Goal: Contribute content: Contribute content

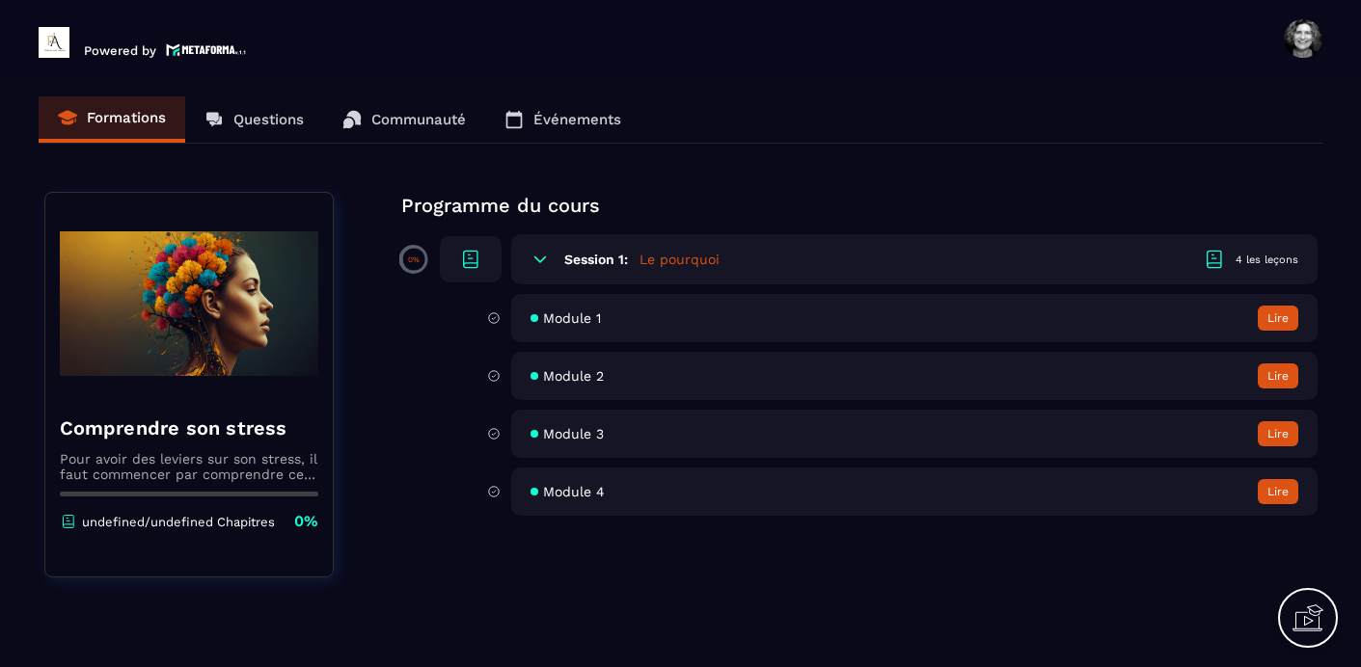
click at [577, 315] on span "Module 1" at bounding box center [572, 318] width 58 height 15
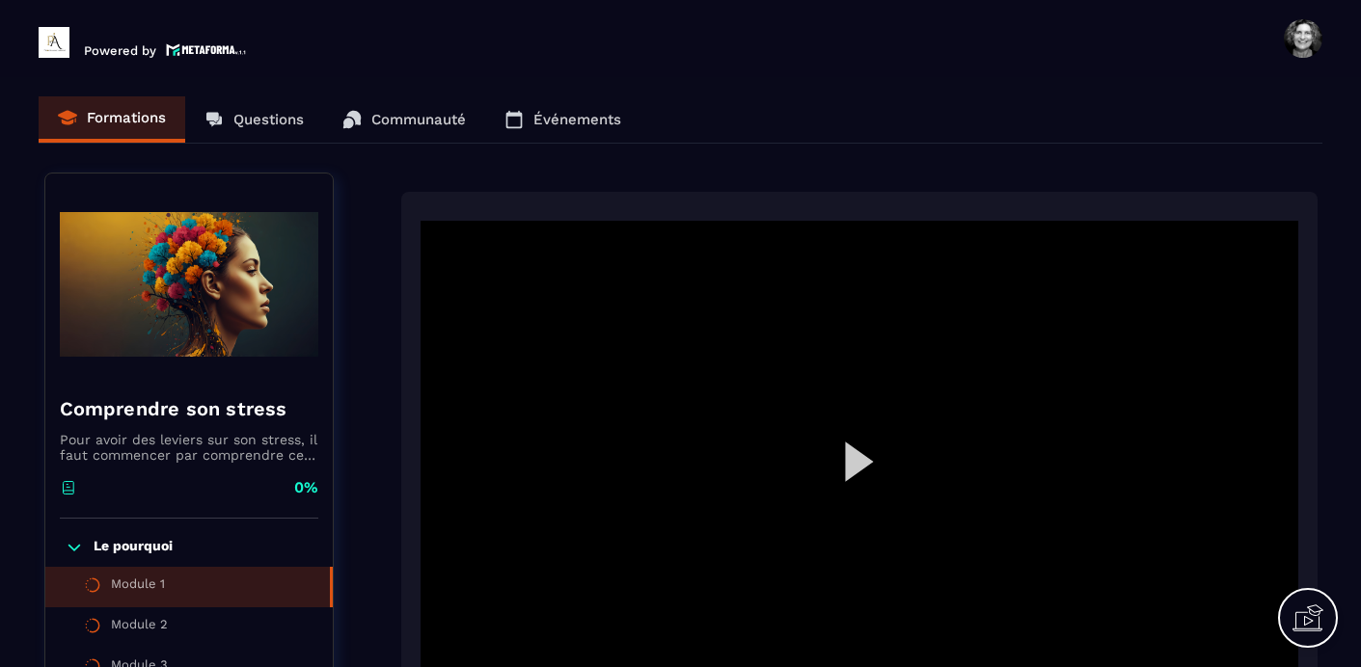
click at [846, 463] on div at bounding box center [860, 468] width 878 height 494
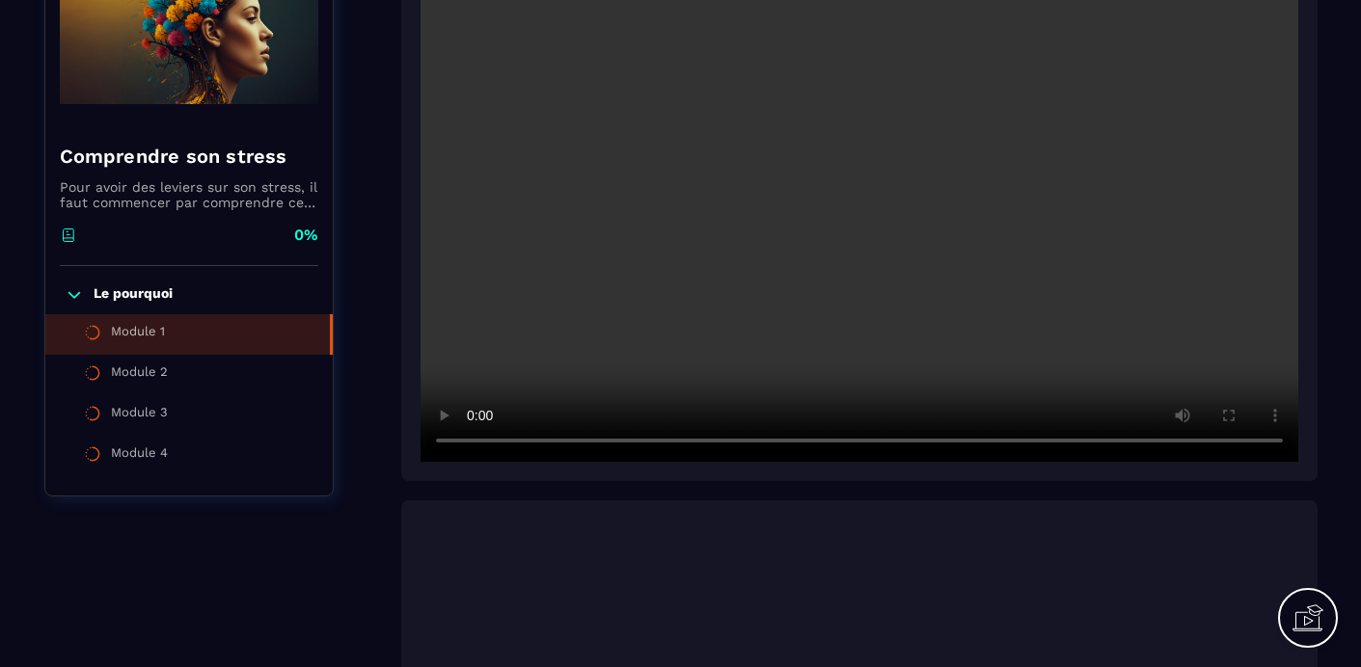
scroll to position [221, 0]
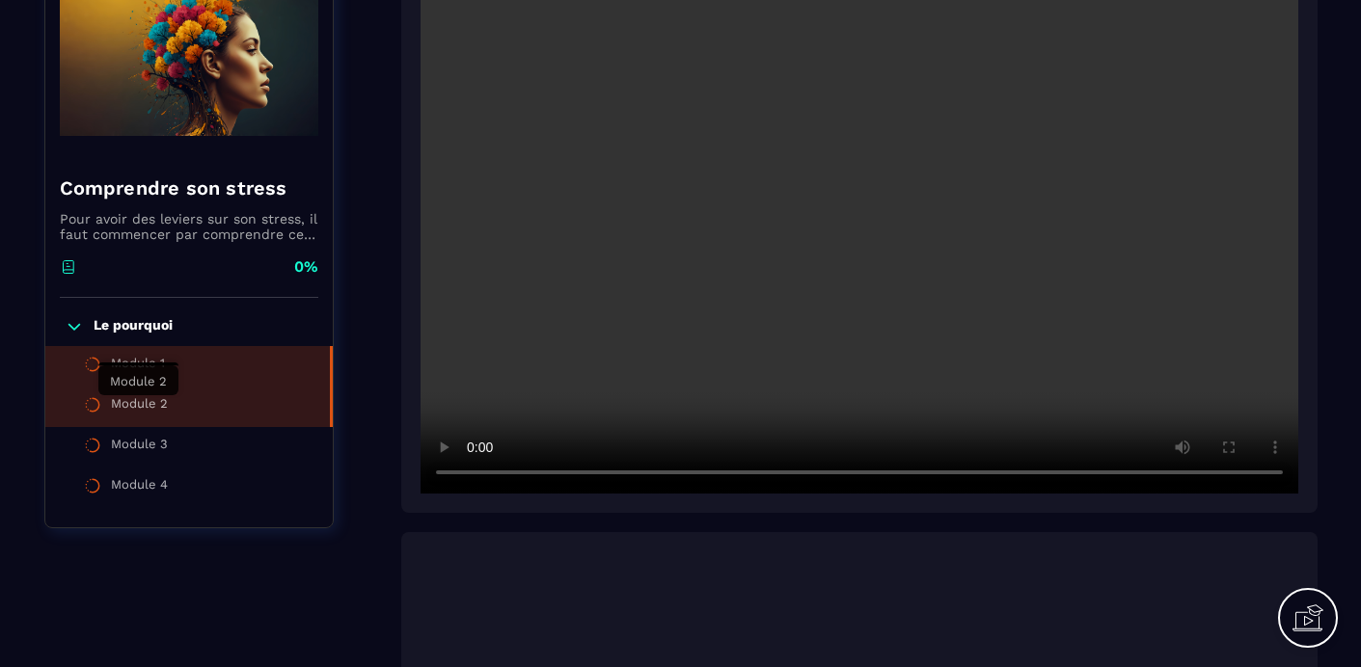
click at [148, 401] on div "Module 2" at bounding box center [139, 406] width 57 height 21
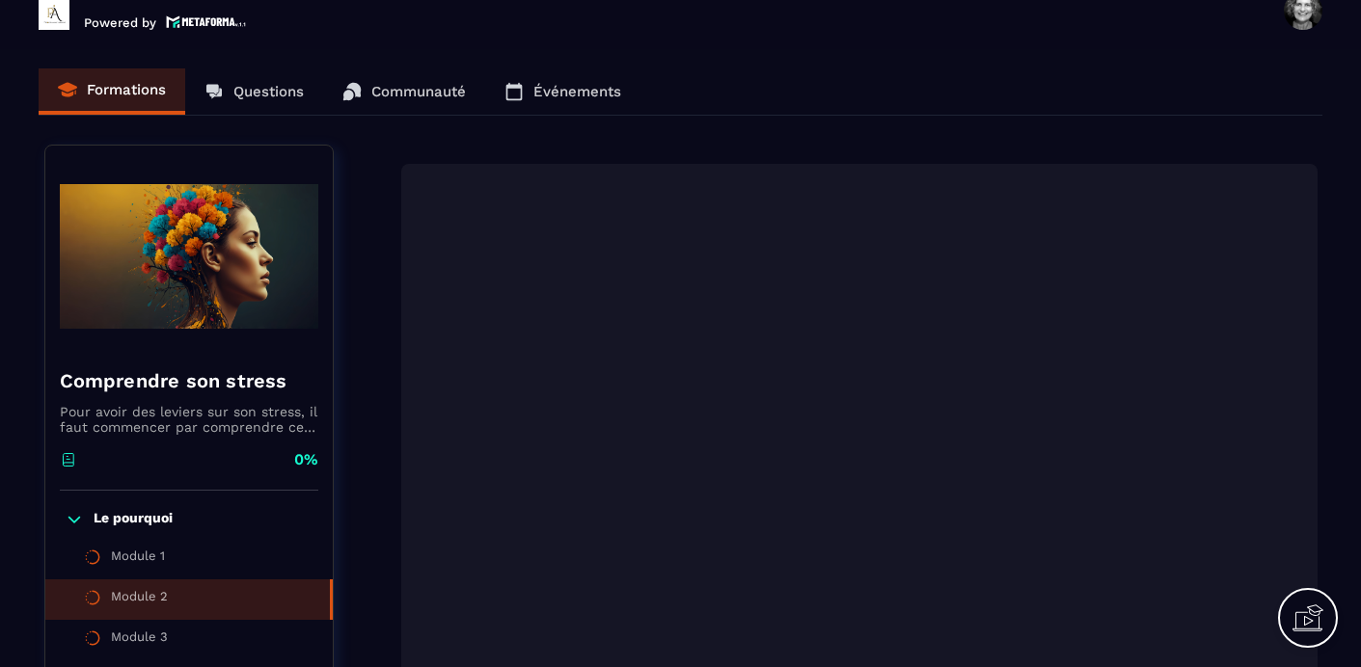
scroll to position [23, 0]
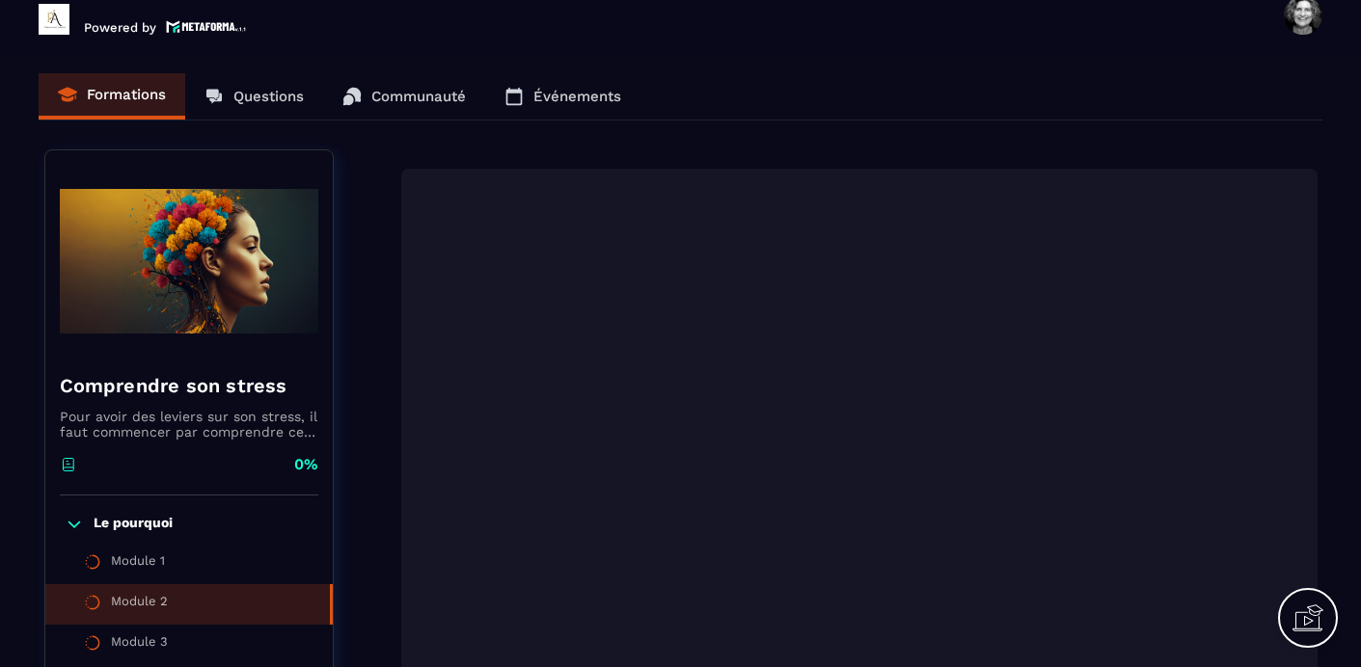
click at [130, 104] on div "Formations Questions Communauté Événements" at bounding box center [681, 96] width 1284 height 47
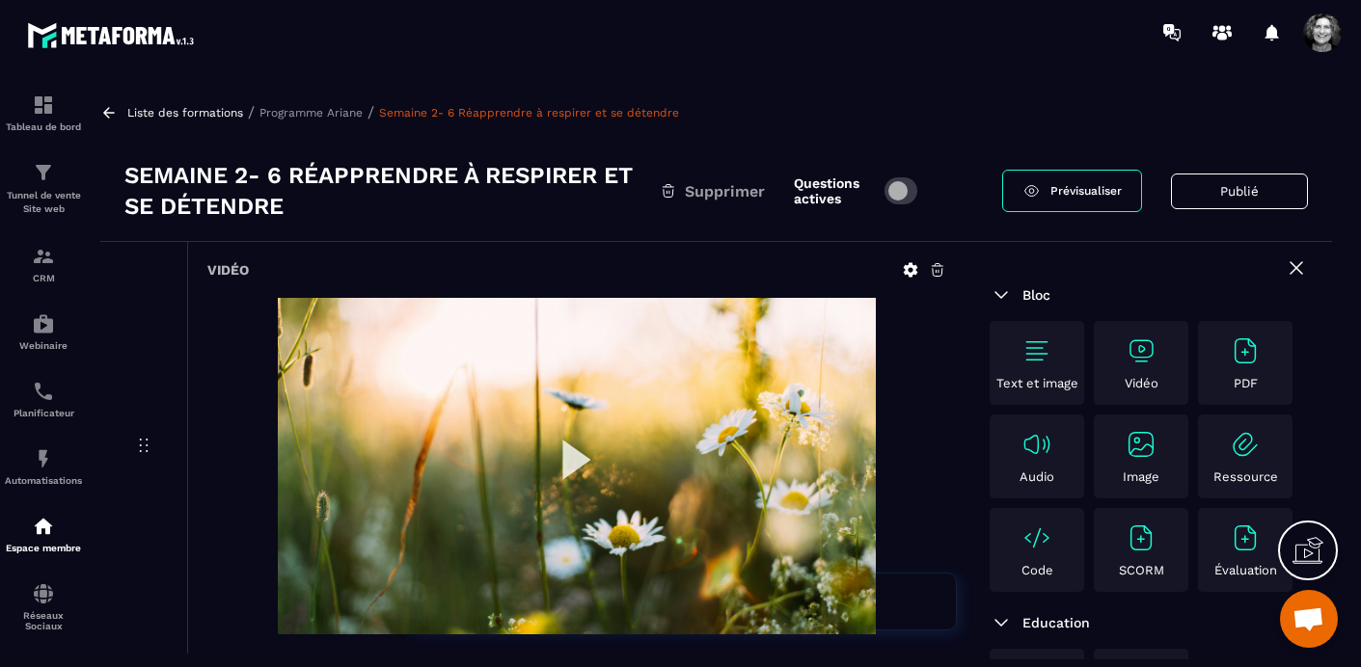
click at [1240, 457] on img at bounding box center [1245, 444] width 31 height 31
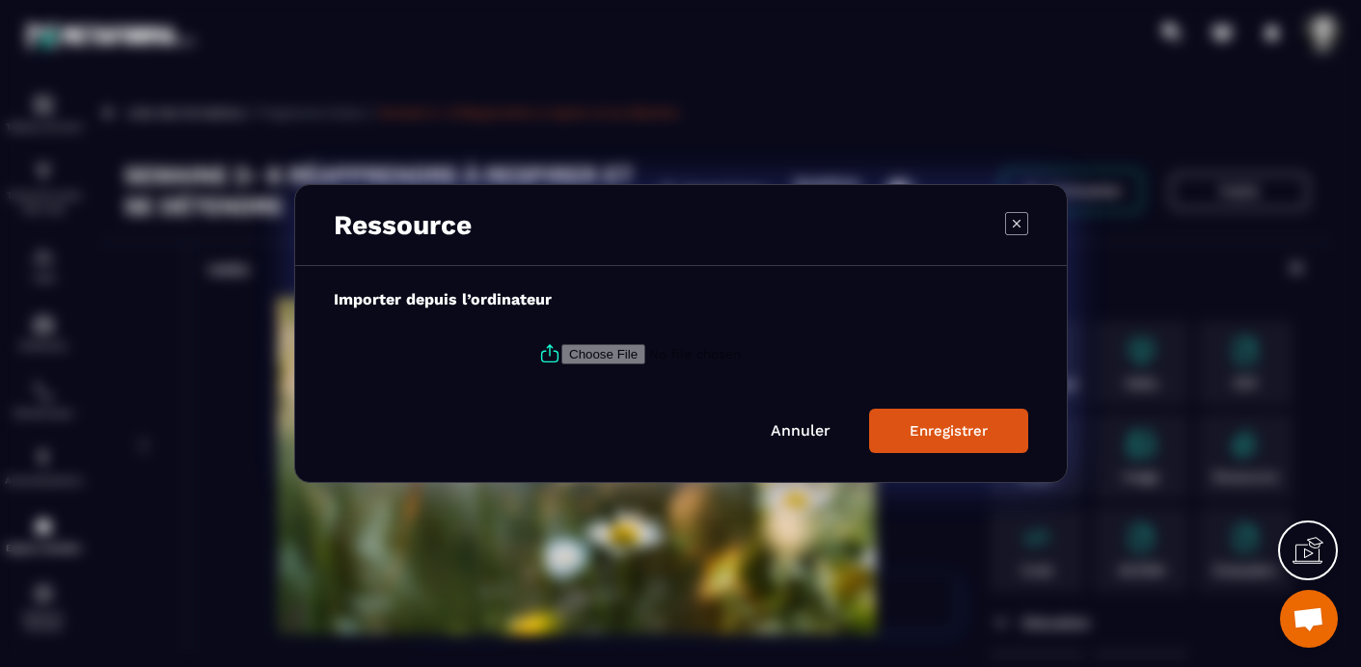
click at [1015, 221] on icon "Modal window" at bounding box center [1016, 223] width 23 height 23
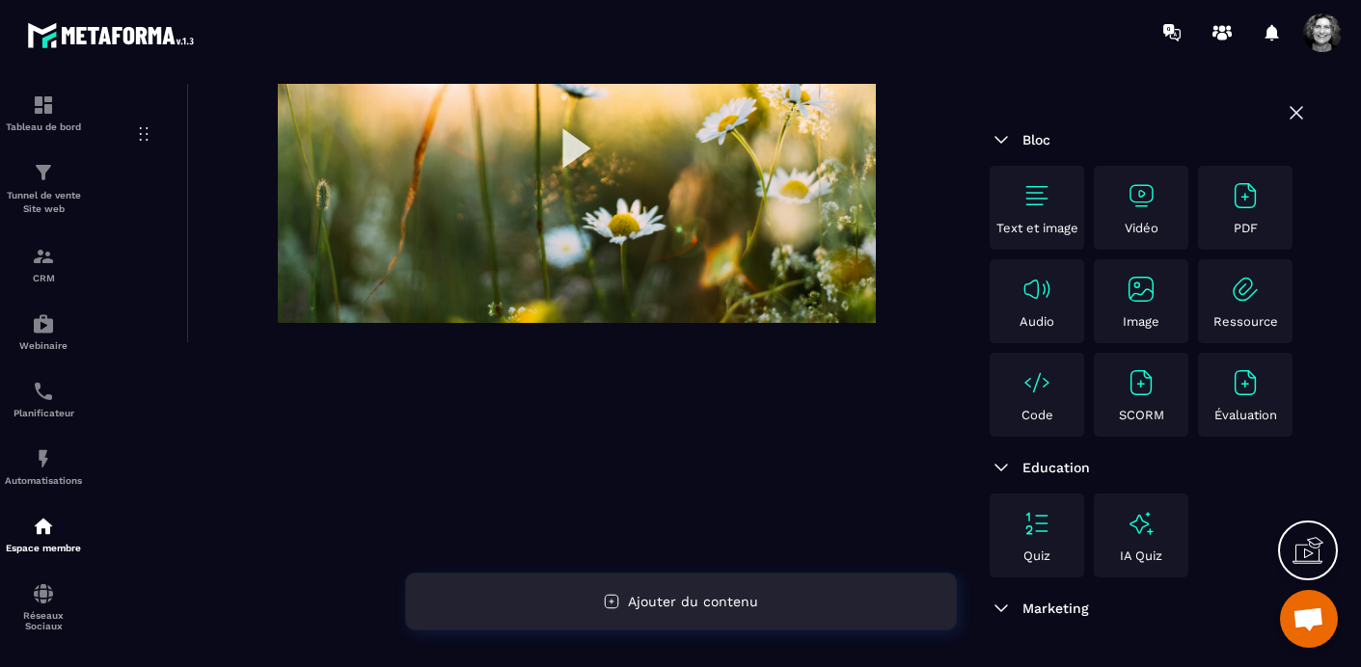
click at [711, 600] on span "Ajouter du contenu" at bounding box center [693, 601] width 130 height 15
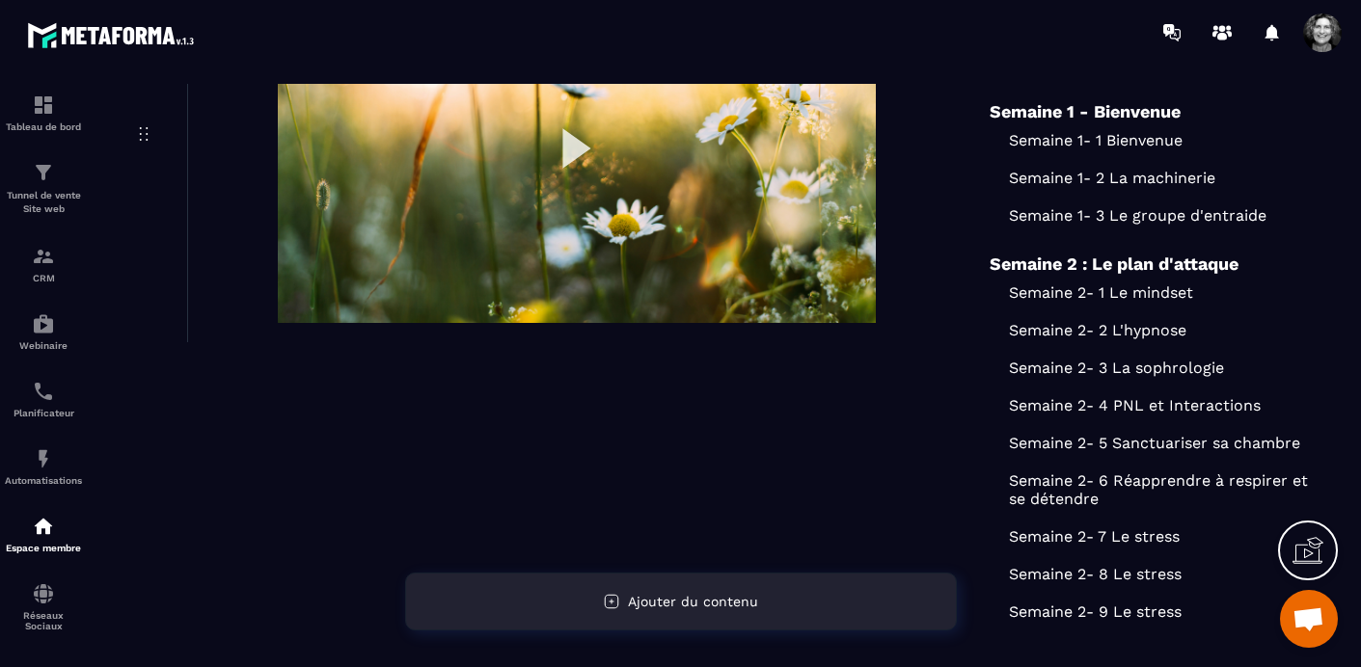
click at [712, 599] on span "Ajouter du contenu" at bounding box center [693, 601] width 130 height 15
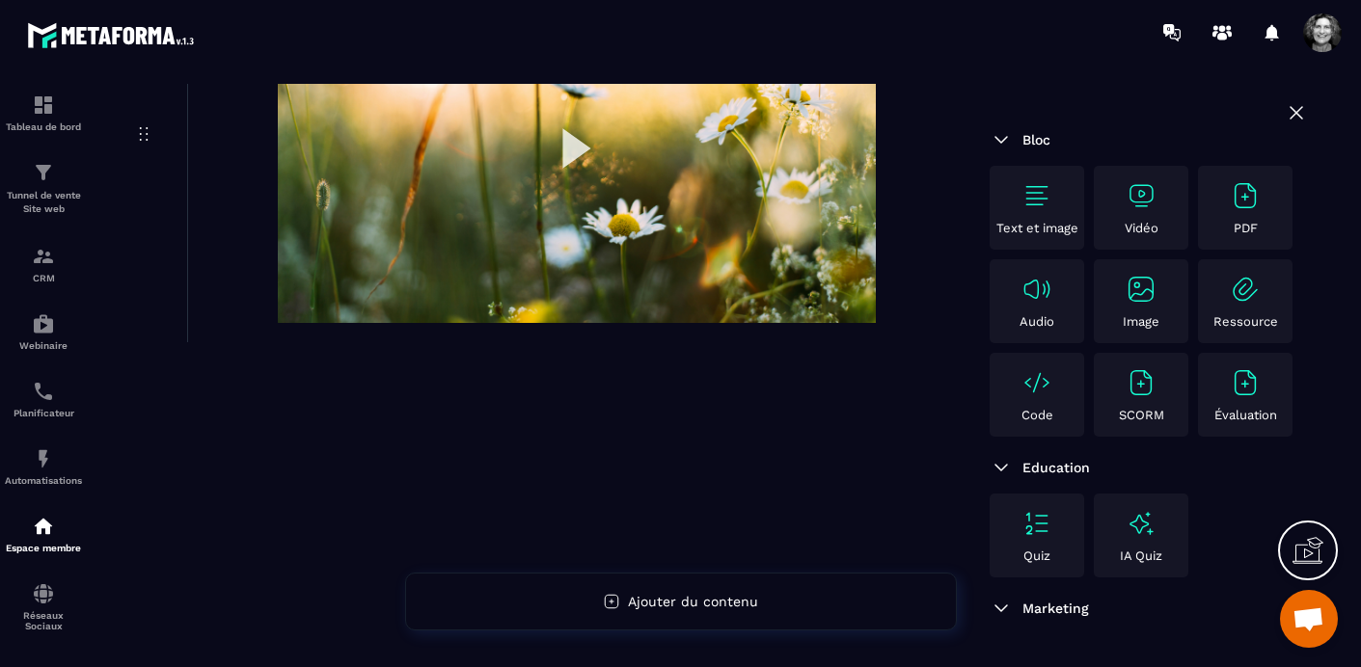
click at [1248, 292] on img at bounding box center [1245, 289] width 31 height 31
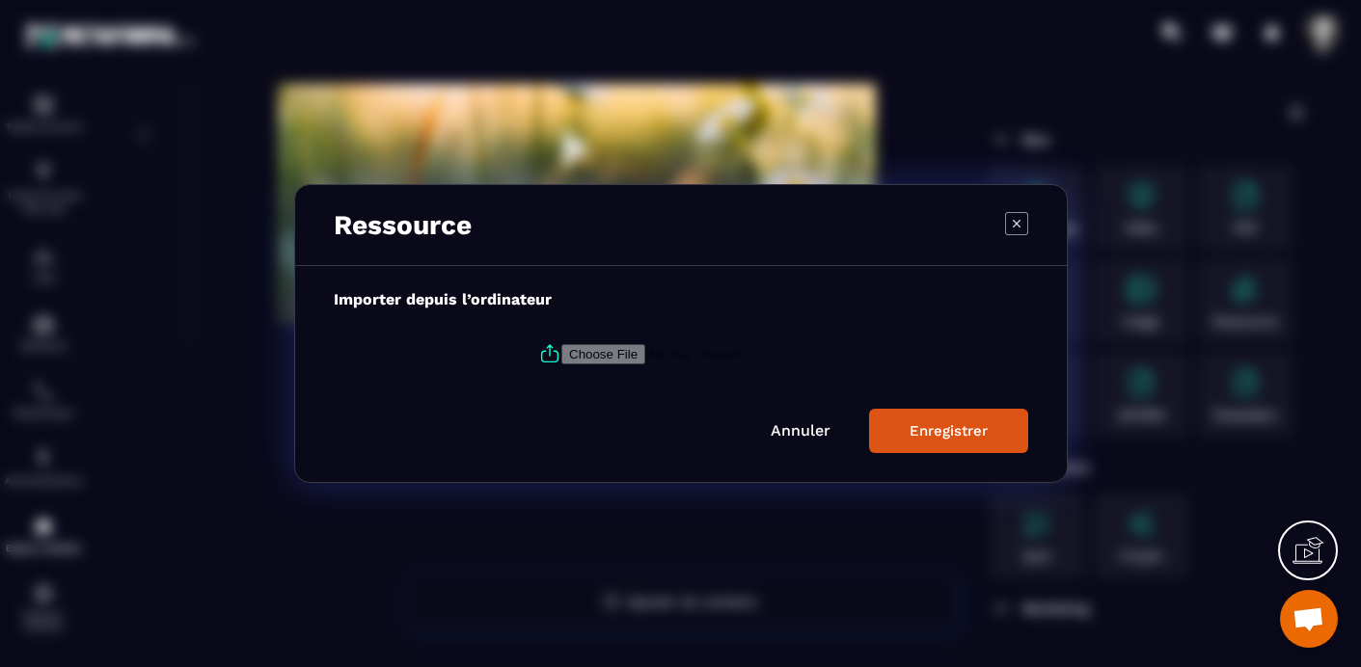
click at [438, 282] on div "Importer depuis l’ordinateur Annuler Enregistrer" at bounding box center [681, 374] width 772 height 216
click at [612, 351] on input "Modal window" at bounding box center [692, 354] width 262 height 20
click at [794, 433] on link "Annuler" at bounding box center [801, 431] width 60 height 18
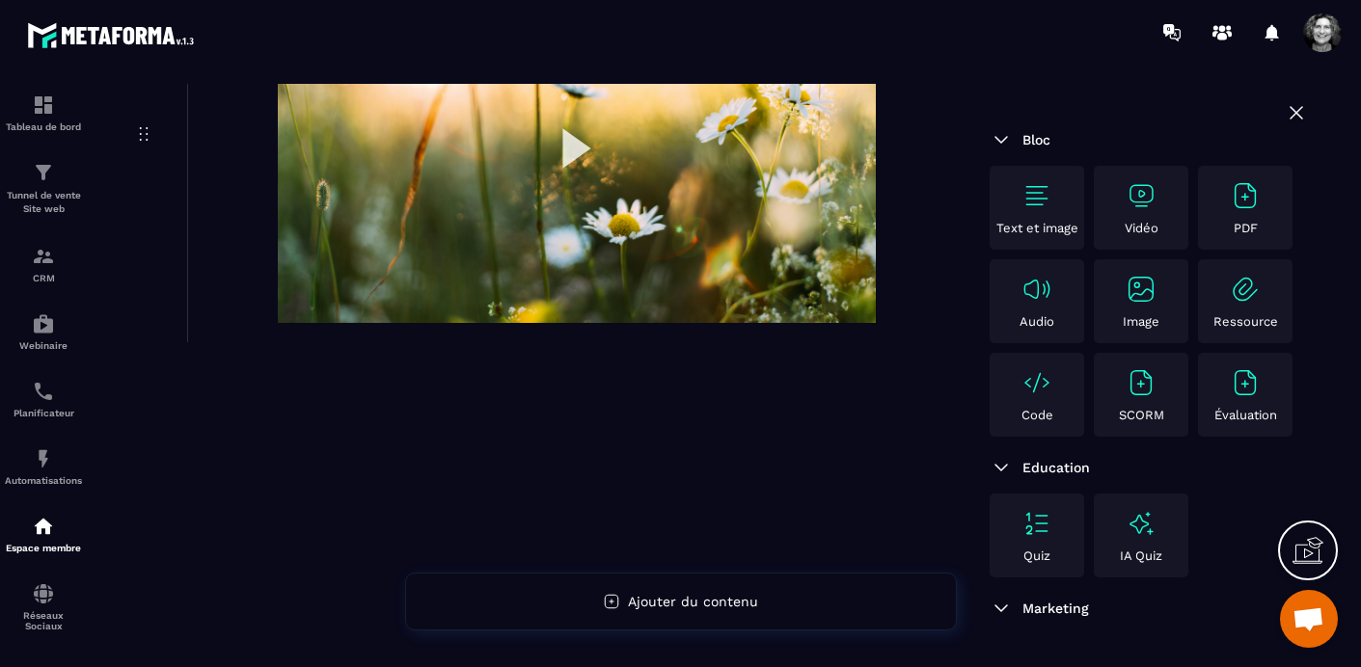
click at [1146, 211] on div "Vidéo" at bounding box center [1141, 207] width 85 height 55
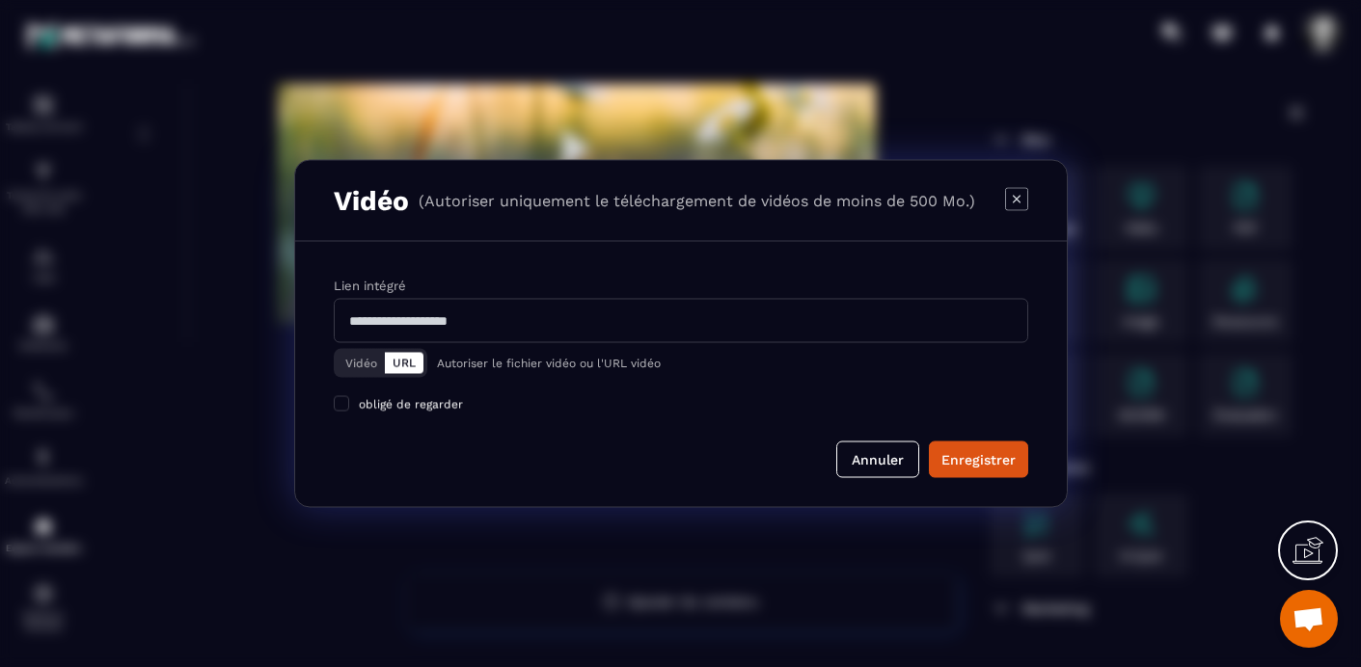
click at [474, 311] on input "Modal window" at bounding box center [681, 321] width 694 height 44
paste input "**********"
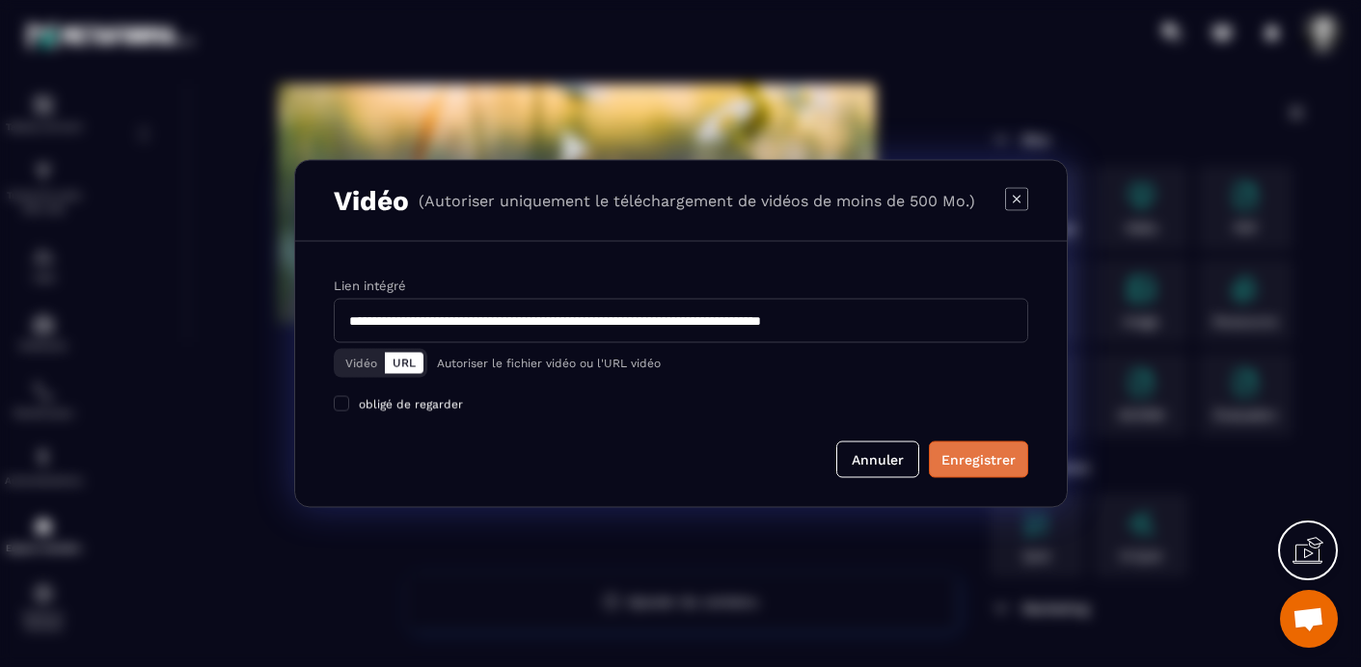
type input "**********"
click at [987, 470] on button "Enregistrer" at bounding box center [978, 460] width 99 height 37
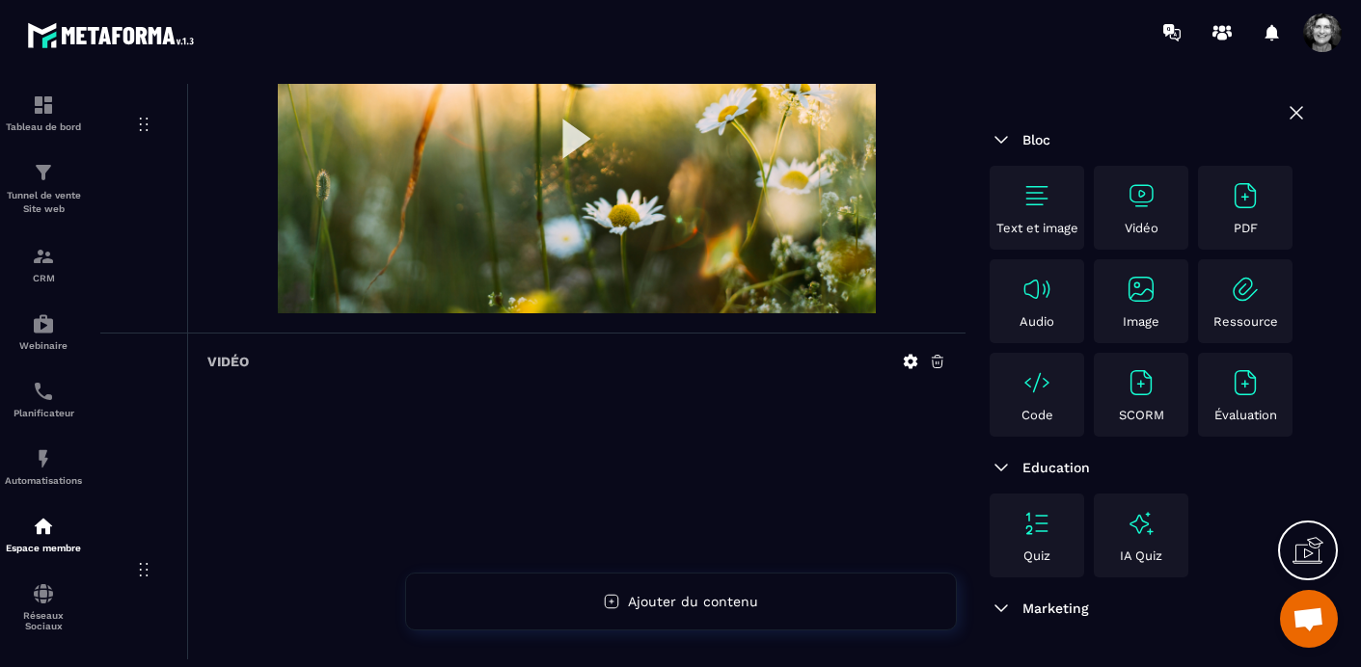
scroll to position [292, 0]
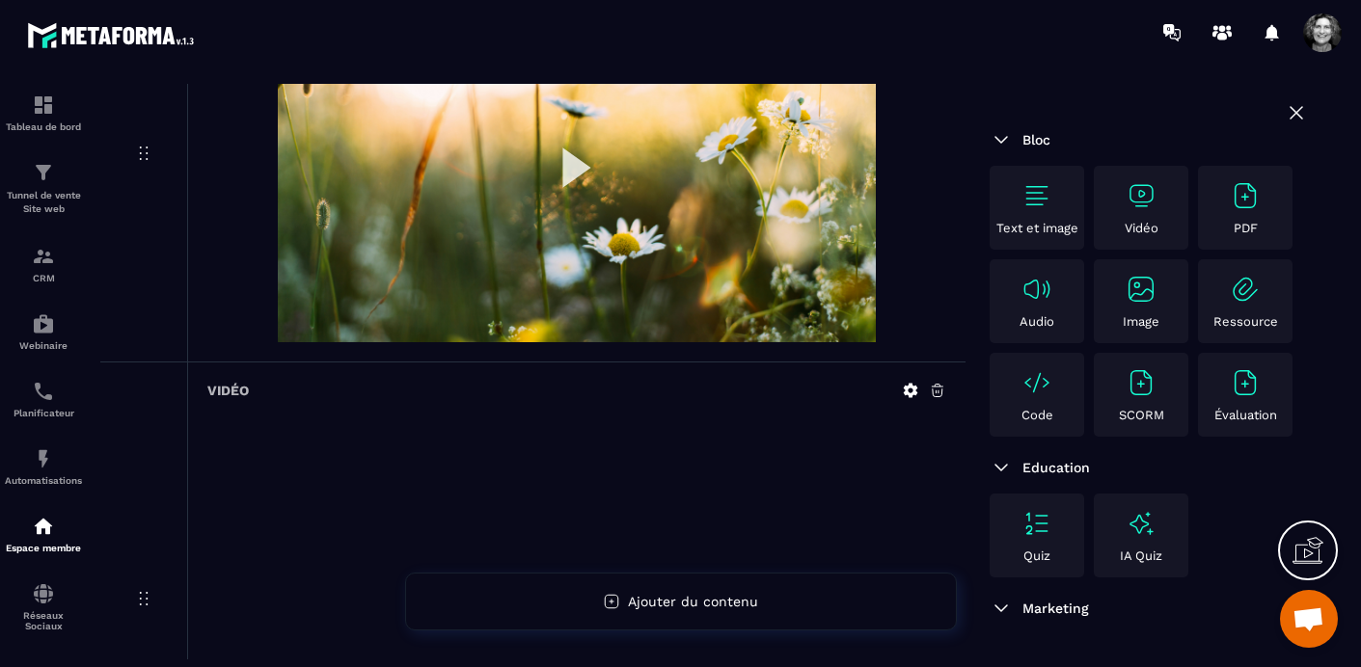
click at [939, 390] on icon at bounding box center [937, 390] width 17 height 17
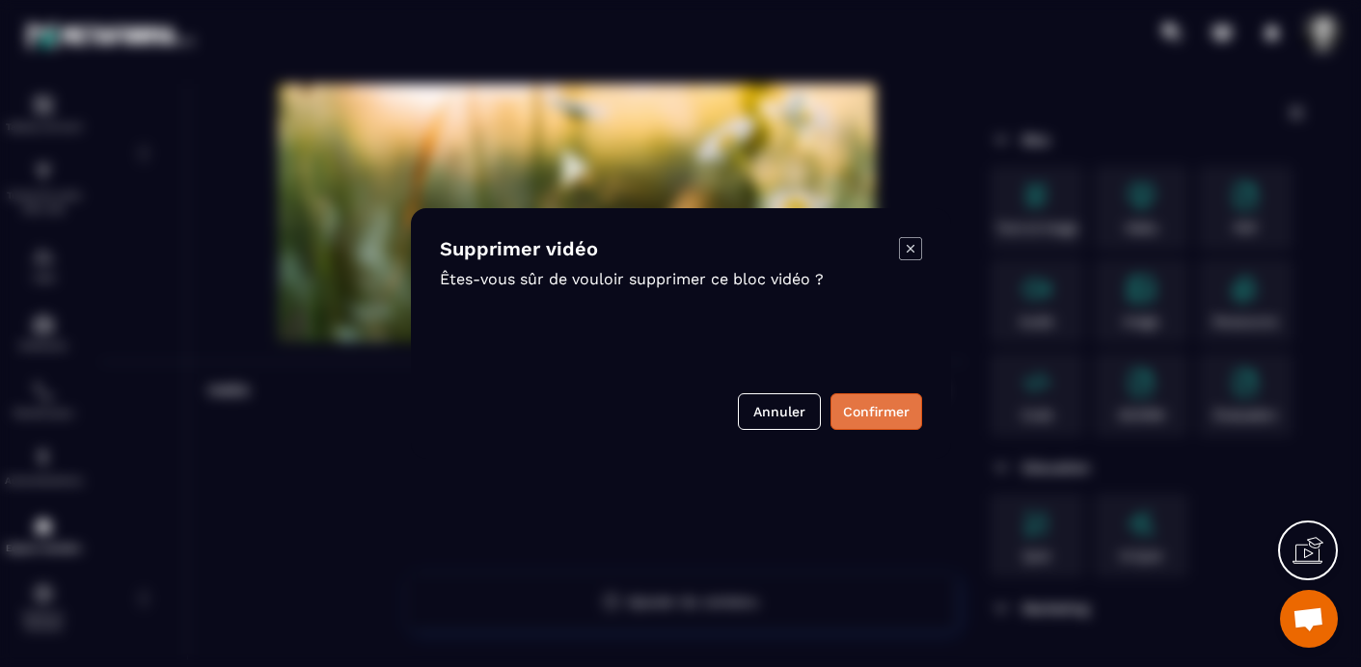
click at [897, 406] on button "Confirmer" at bounding box center [876, 412] width 92 height 37
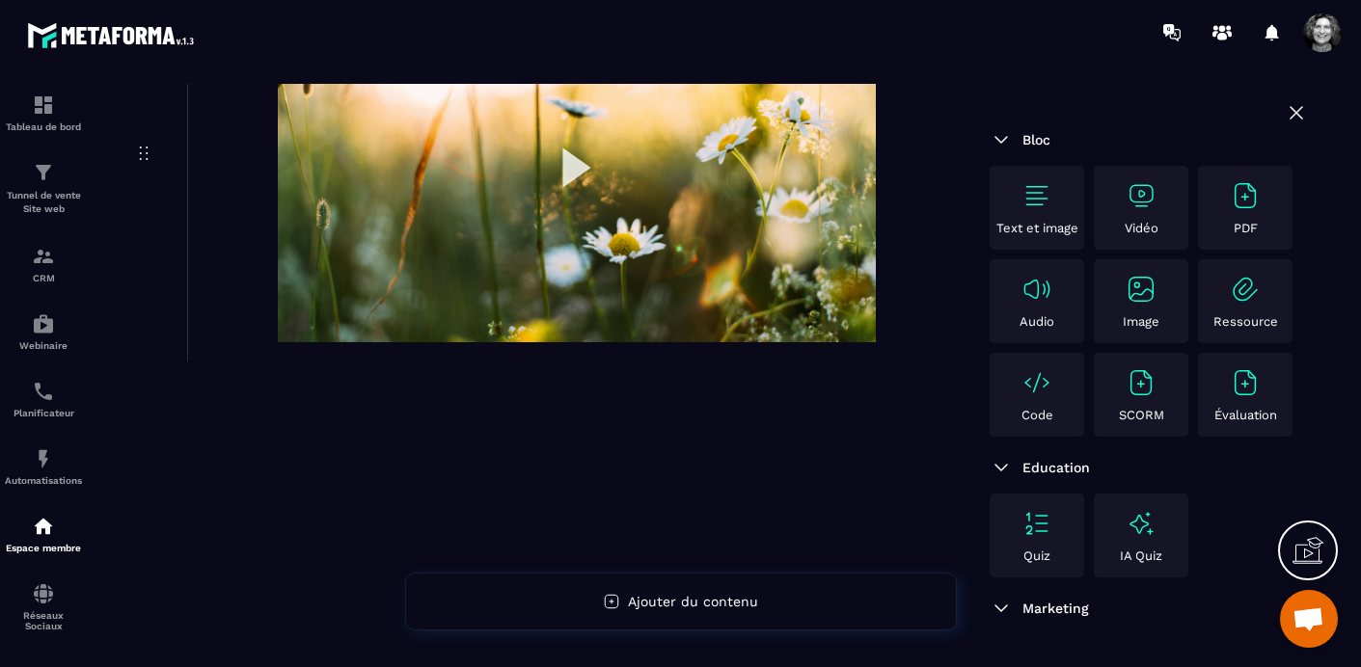
click at [1140, 182] on img at bounding box center [1141, 195] width 31 height 31
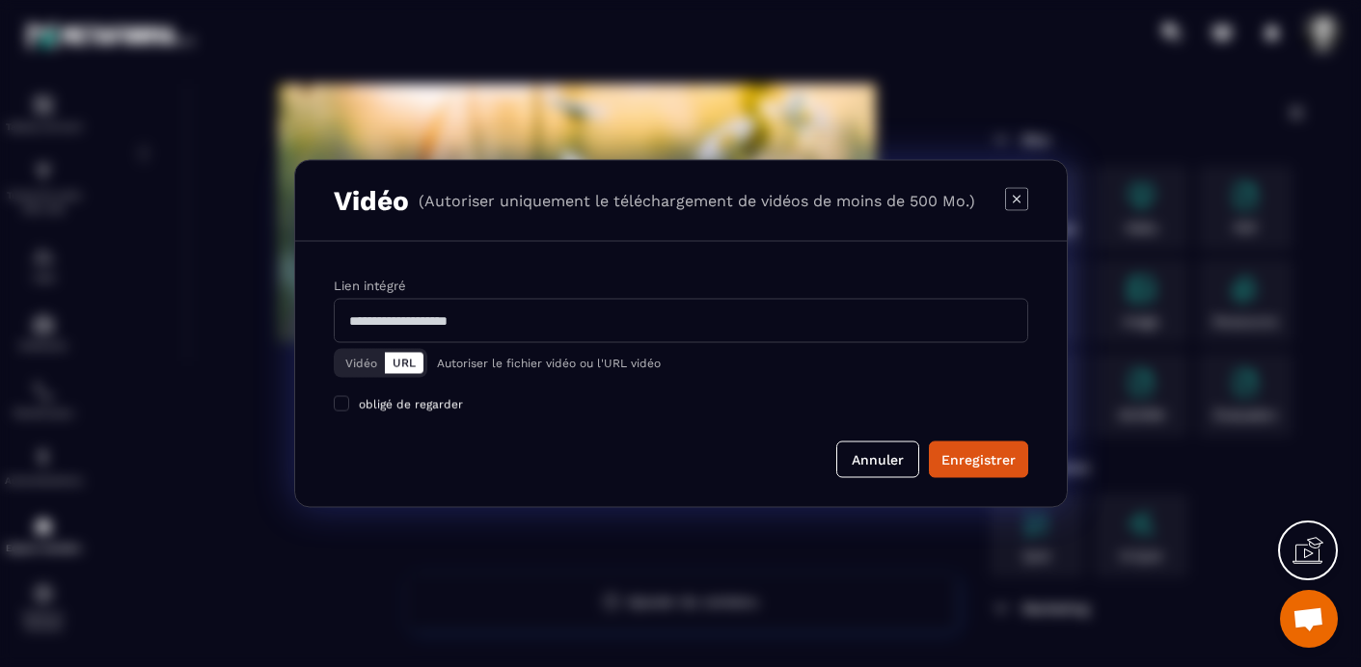
click at [395, 326] on input "Modal window" at bounding box center [681, 321] width 694 height 44
paste input "**********"
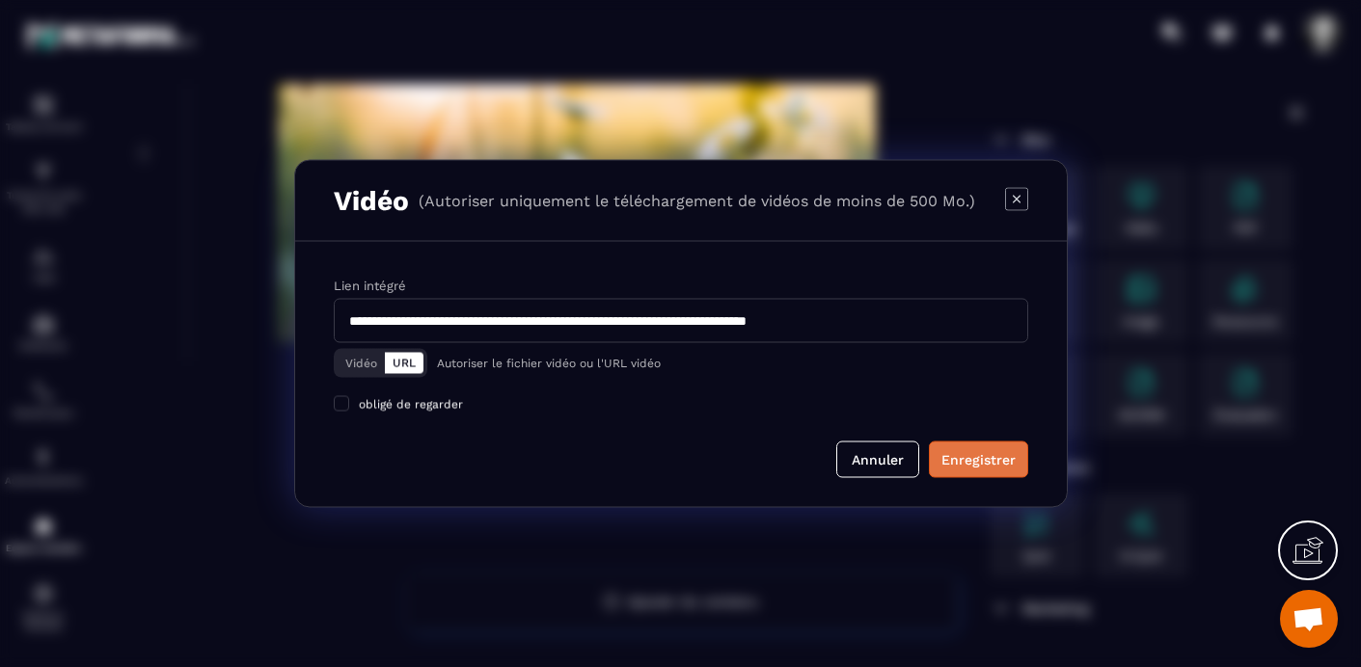
type input "**********"
click at [993, 461] on div "Enregistrer" at bounding box center [978, 459] width 74 height 19
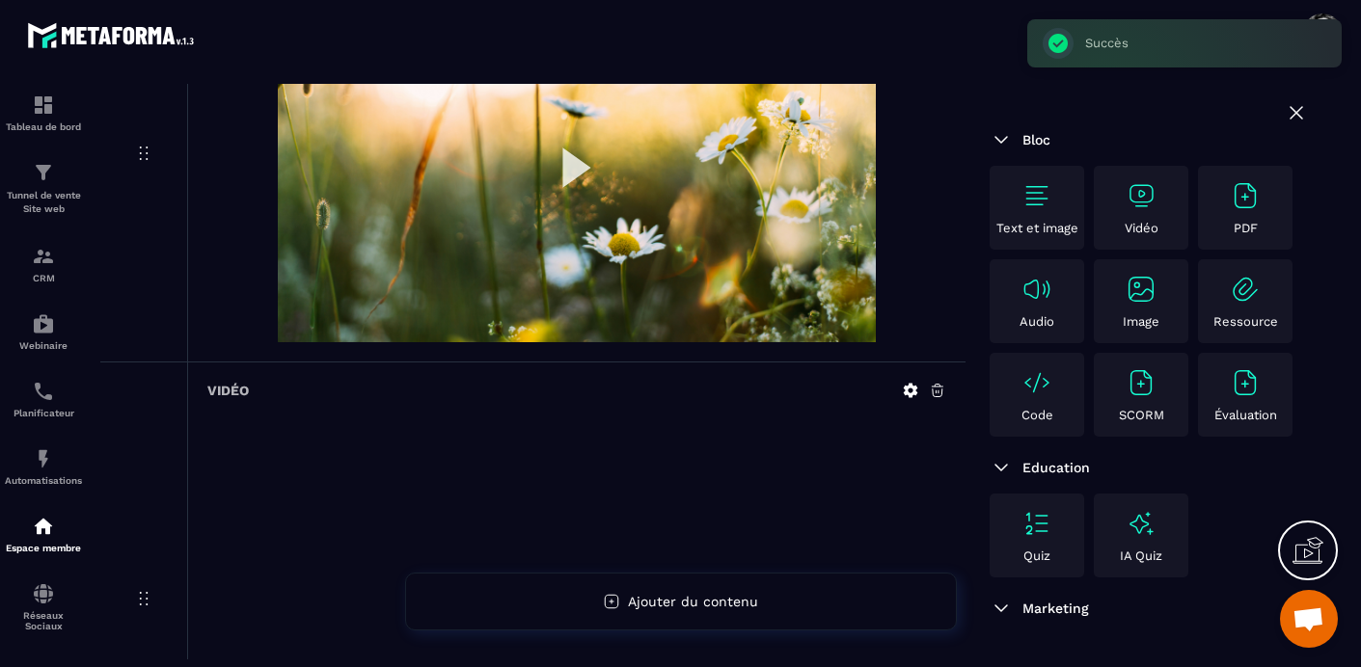
click at [938, 391] on icon at bounding box center [937, 390] width 17 height 17
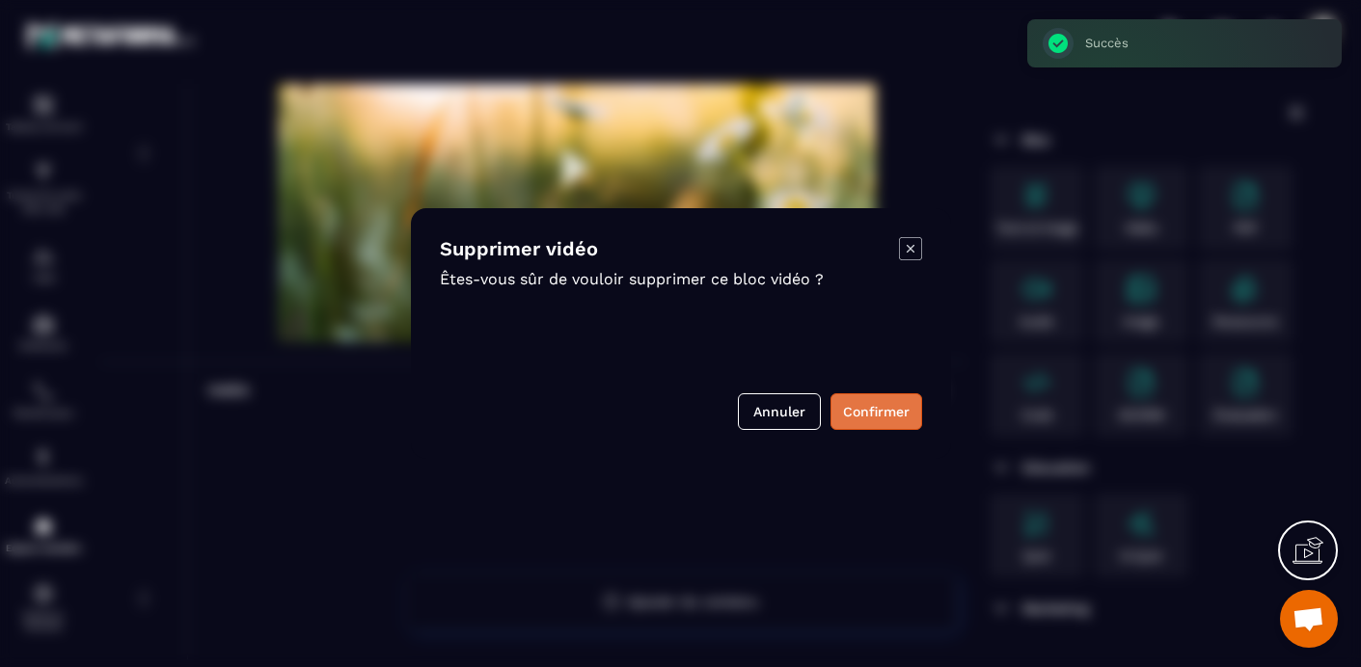
click at [887, 413] on button "Confirmer" at bounding box center [876, 412] width 92 height 37
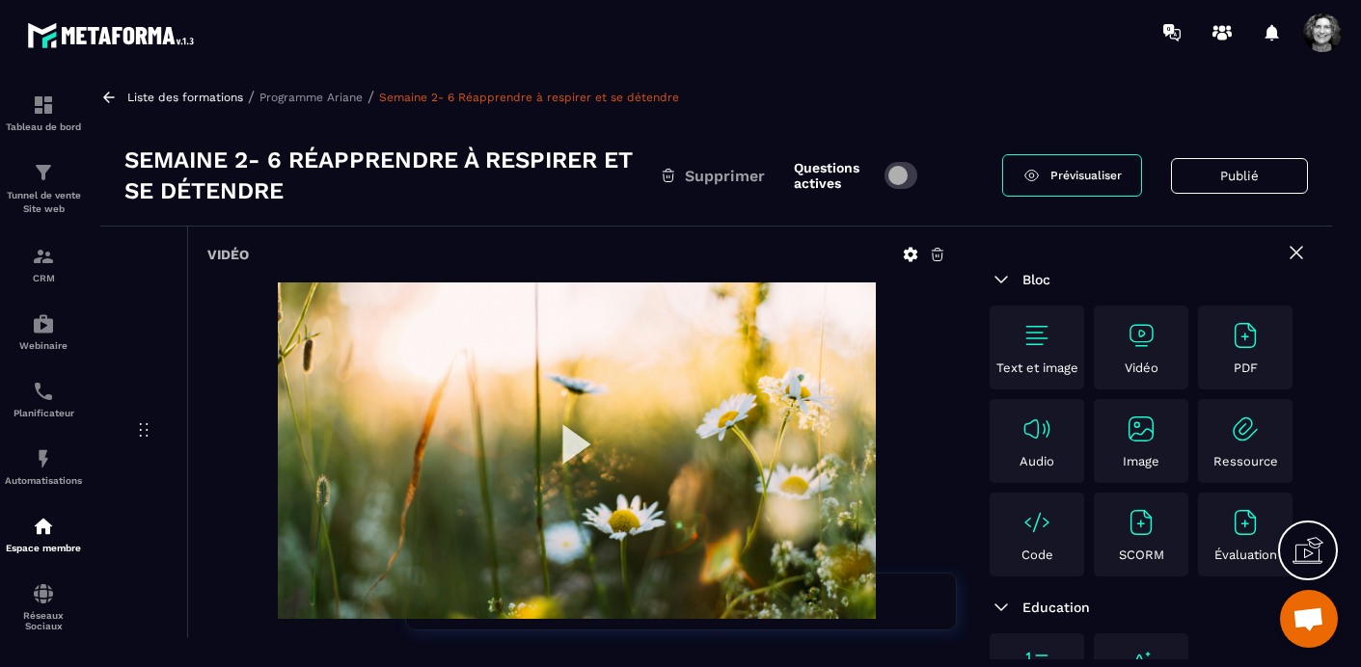
scroll to position [0, 0]
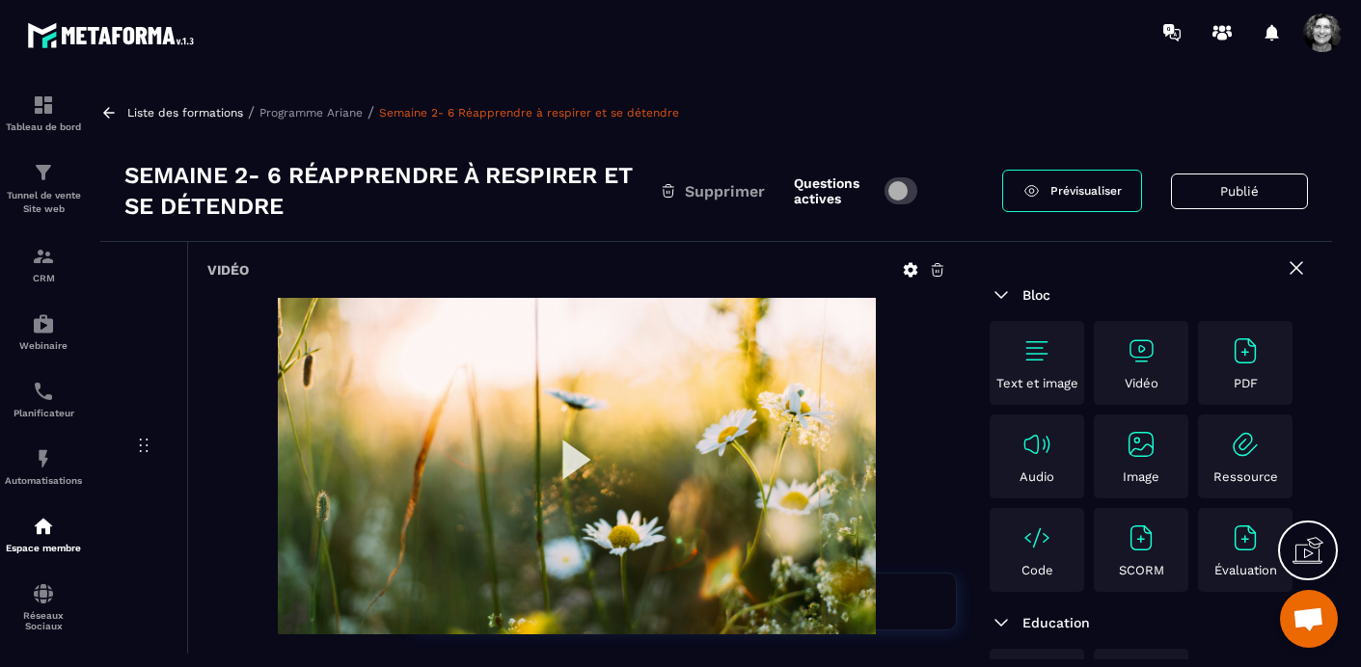
click at [319, 110] on p "Programme Ariane" at bounding box center [310, 113] width 103 height 14
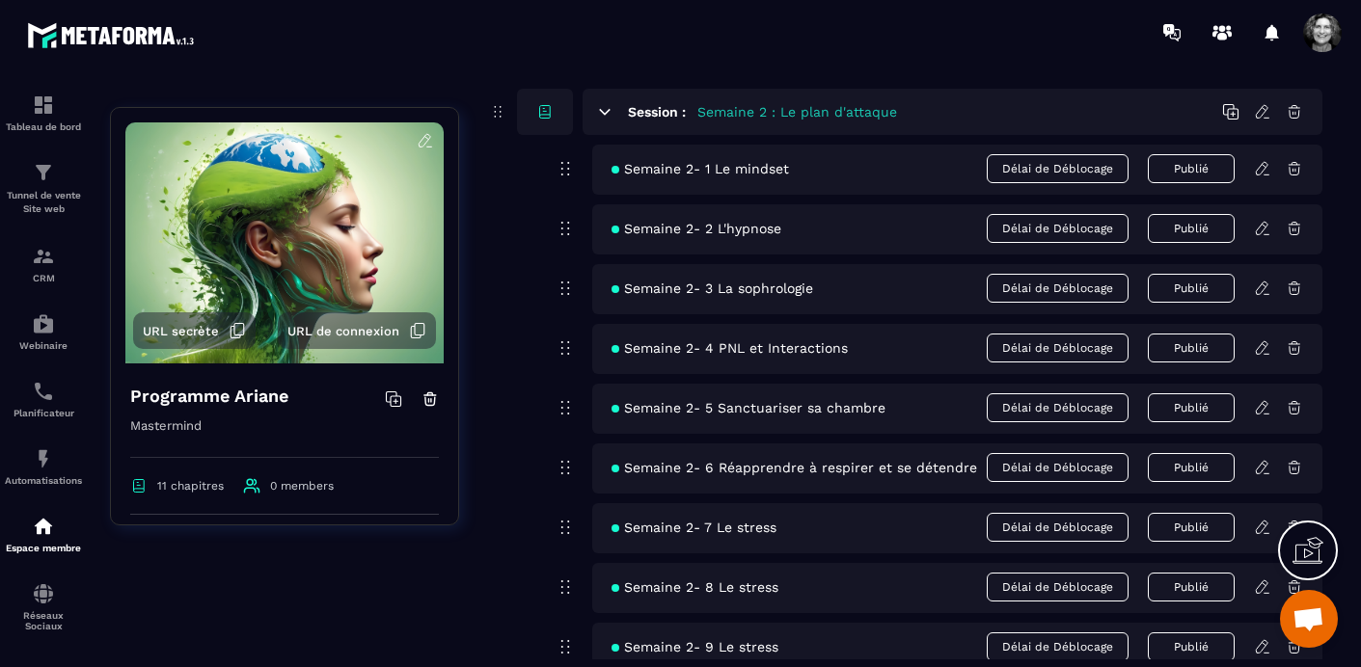
scroll to position [530, 0]
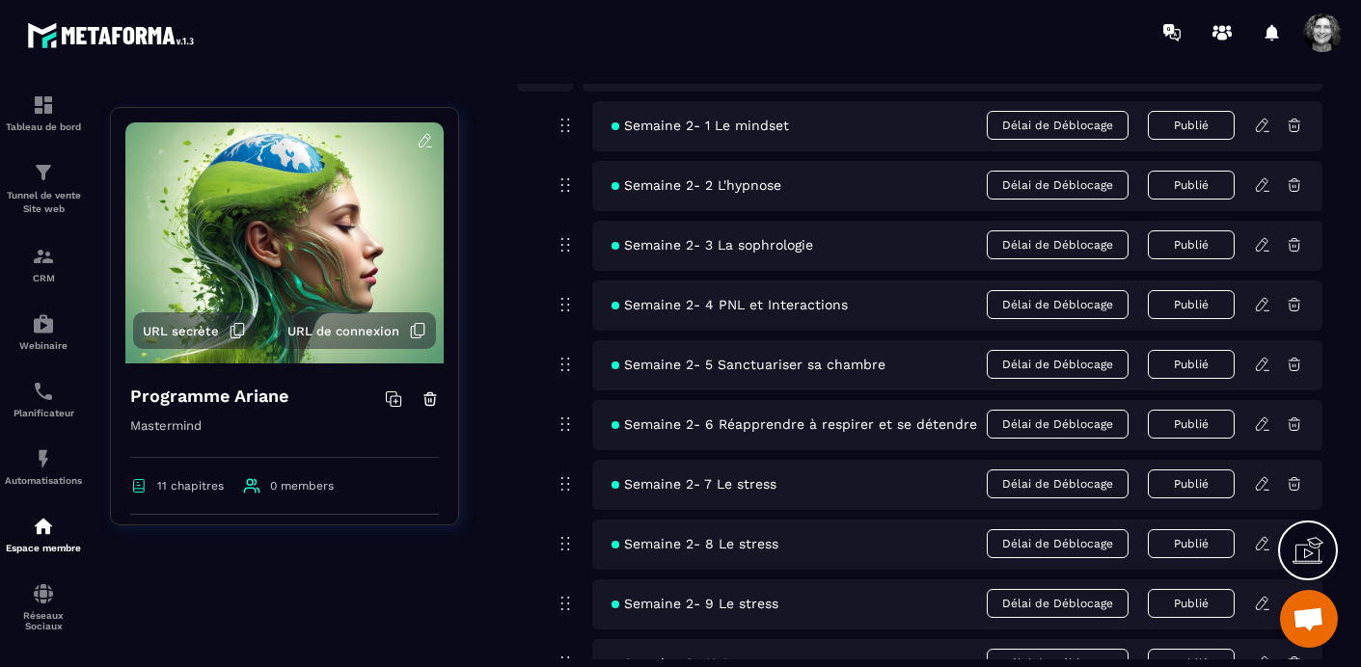
click at [1262, 364] on icon at bounding box center [1262, 364] width 17 height 17
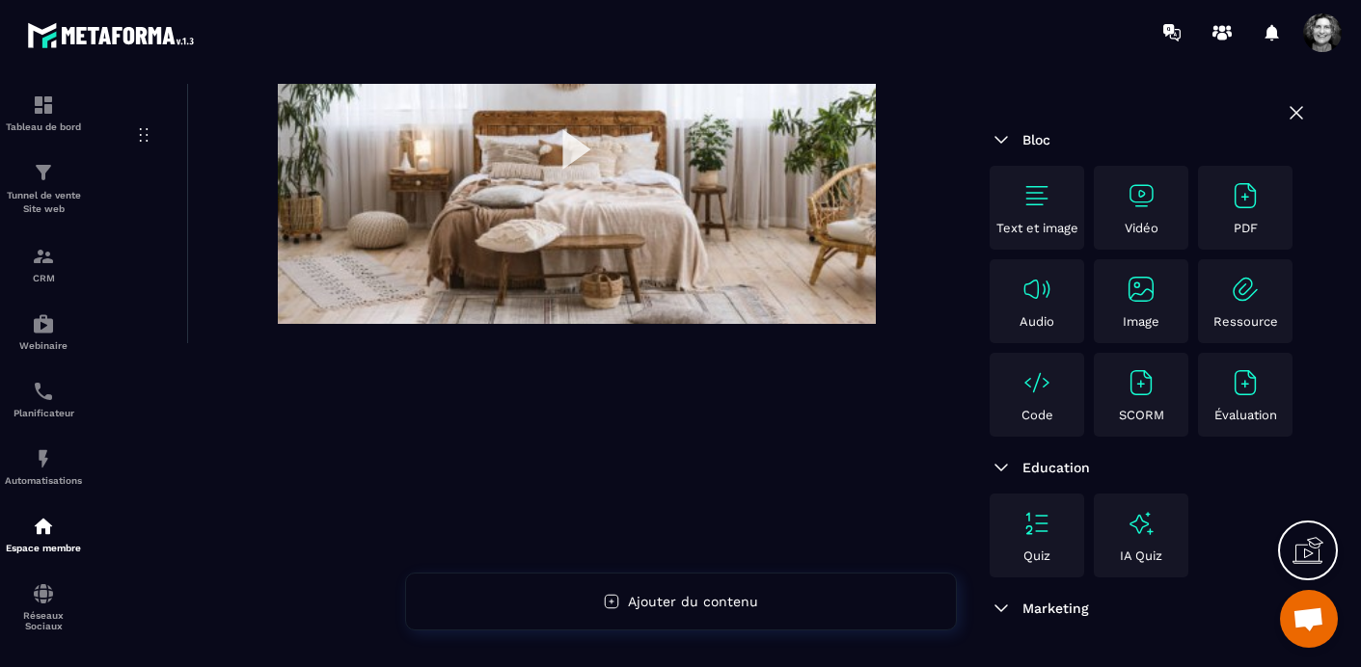
scroll to position [312, 0]
click at [1139, 199] on img at bounding box center [1141, 195] width 31 height 31
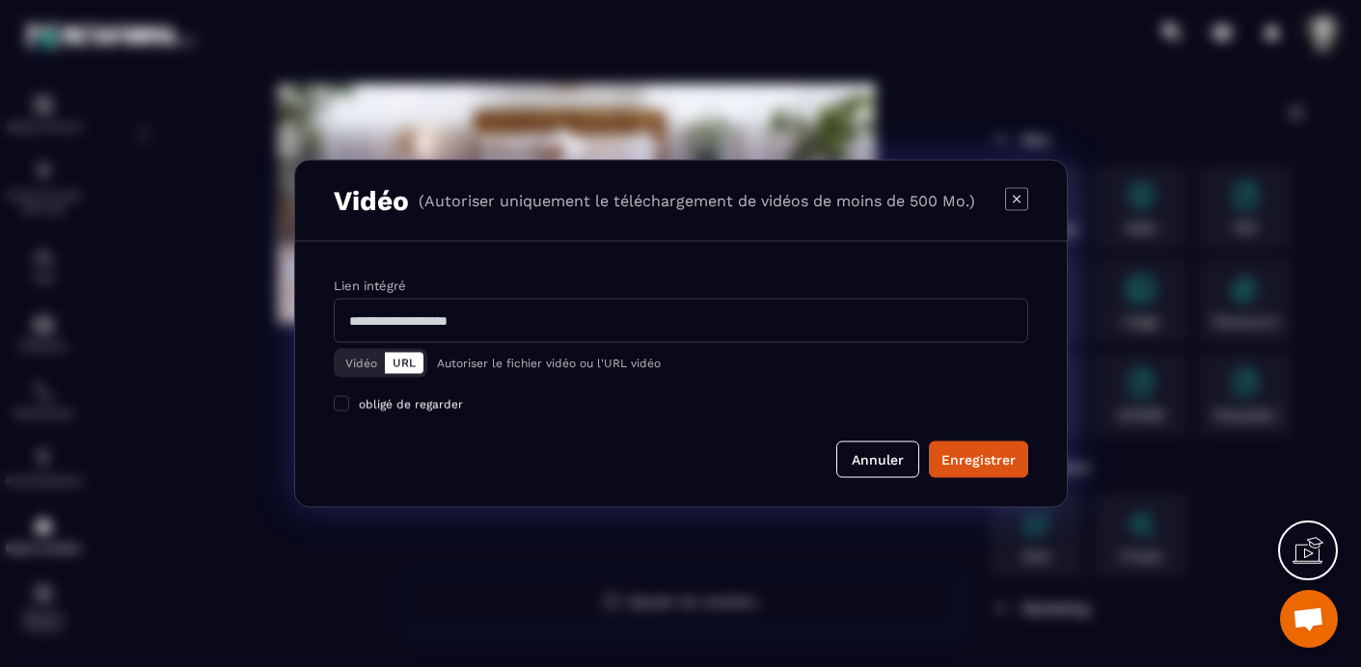
click at [359, 362] on button "Vidéo" at bounding box center [361, 363] width 47 height 21
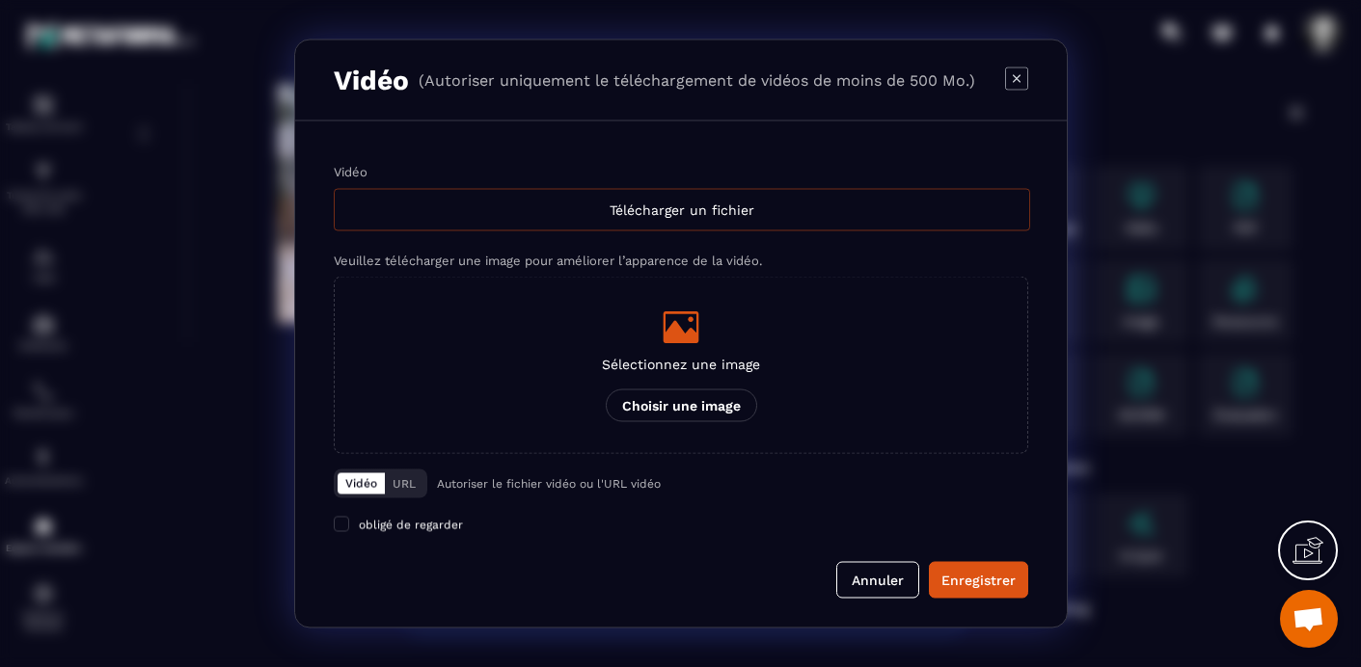
click at [684, 209] on div "Télécharger un fichier" at bounding box center [682, 210] width 696 height 42
click at [0, 0] on input "Vidéo Télécharger un fichier" at bounding box center [0, 0] width 0 height 0
click at [888, 583] on button "Annuler" at bounding box center [877, 580] width 83 height 37
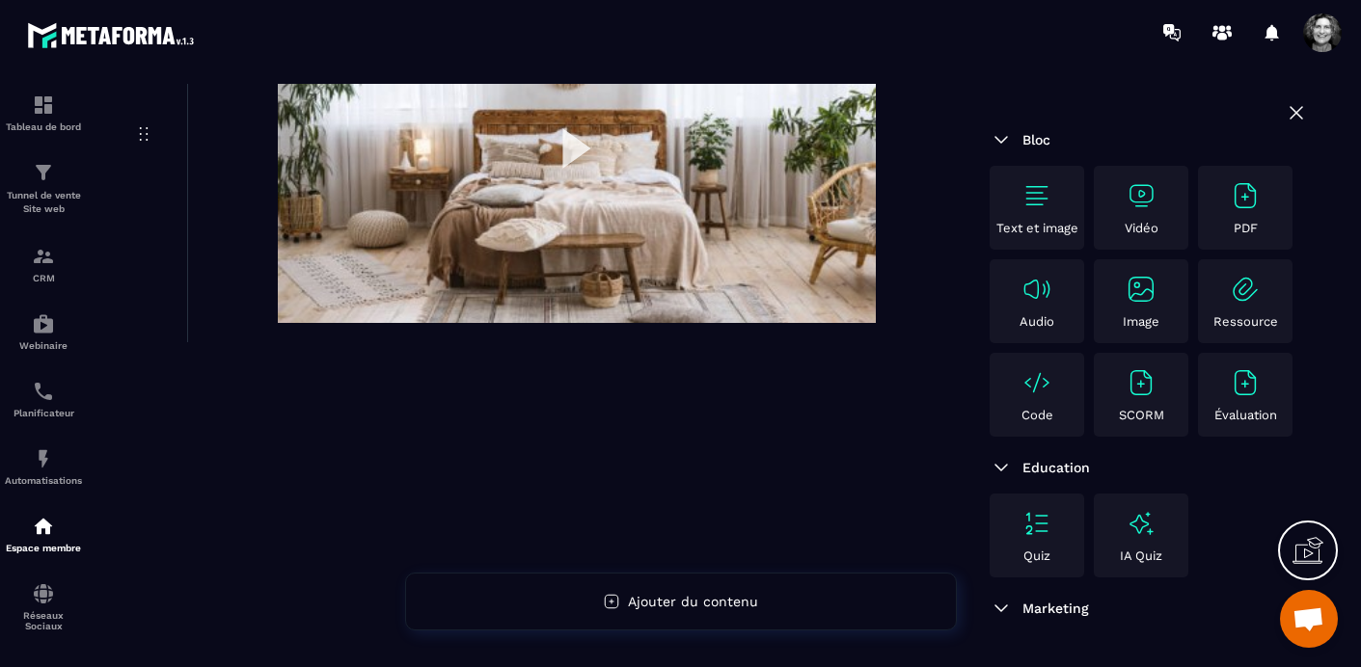
scroll to position [0, 0]
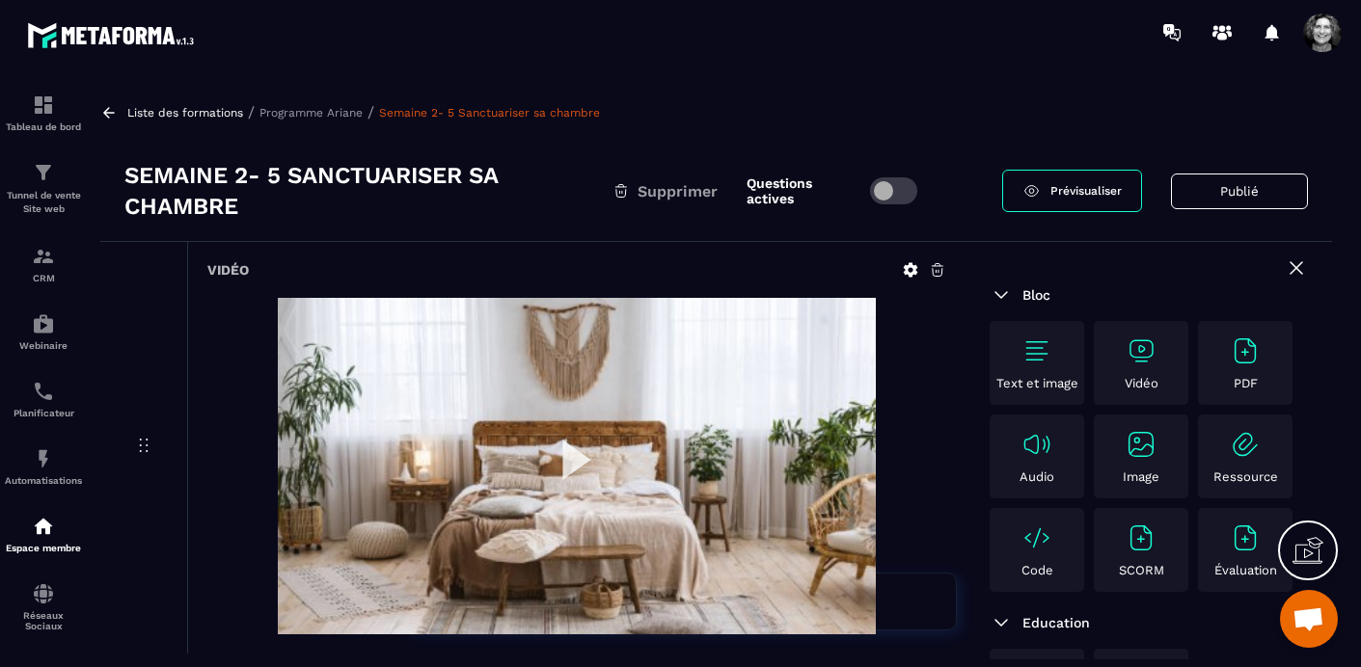
click at [299, 110] on p "Programme Ariane" at bounding box center [310, 113] width 103 height 14
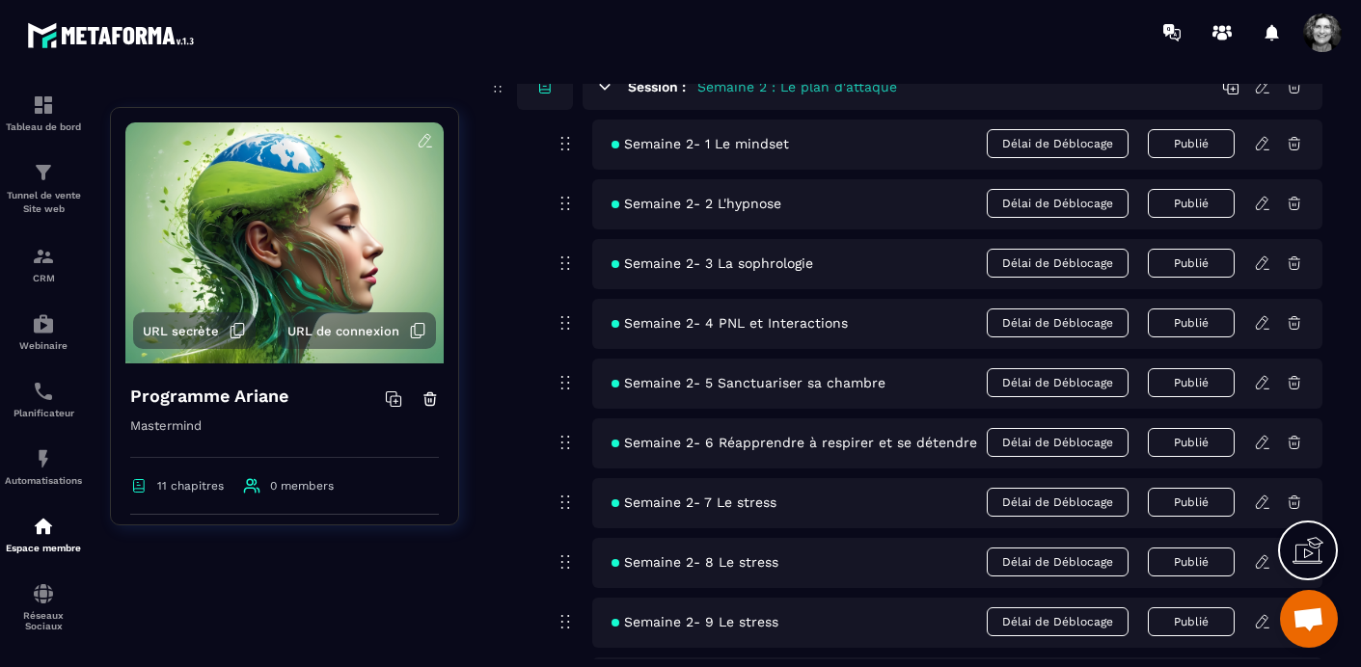
scroll to position [513, 0]
click at [989, 467] on div "Semaine 2- 1 Le mindset Délai de Déblocage Publié Semaine 2- 2 L'hypnose Délai …" at bounding box center [945, 412] width 753 height 588
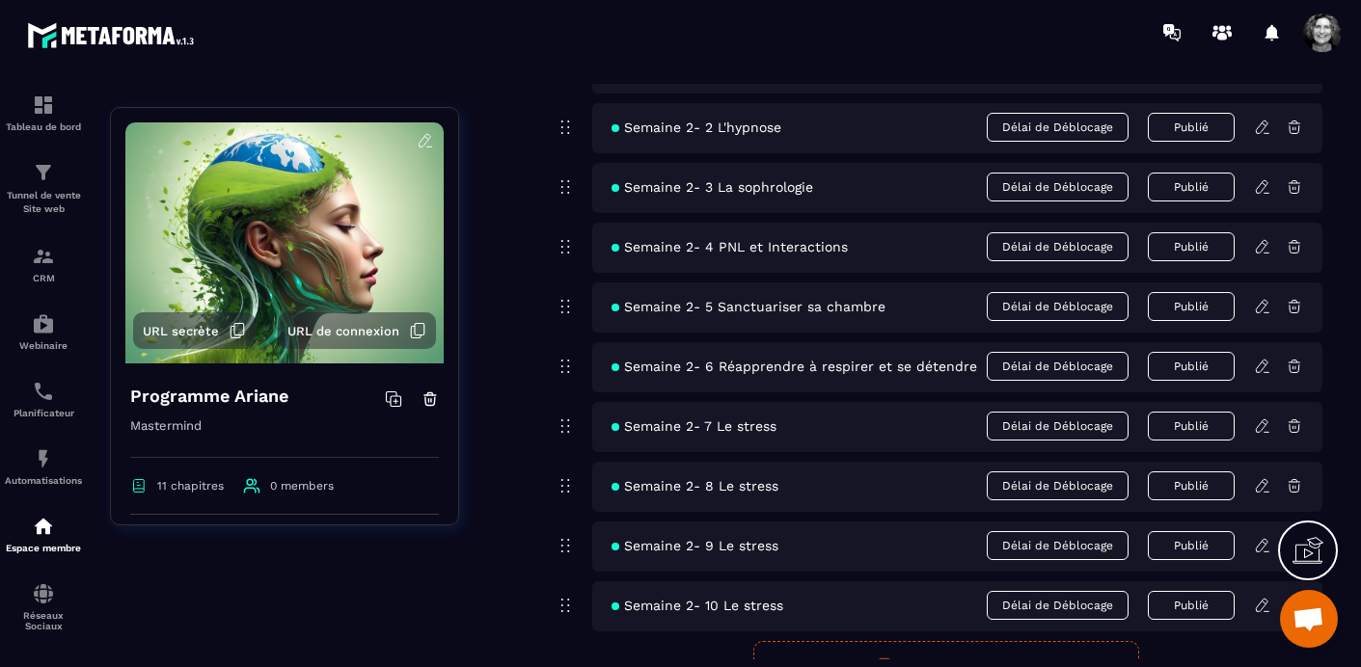
scroll to position [593, 0]
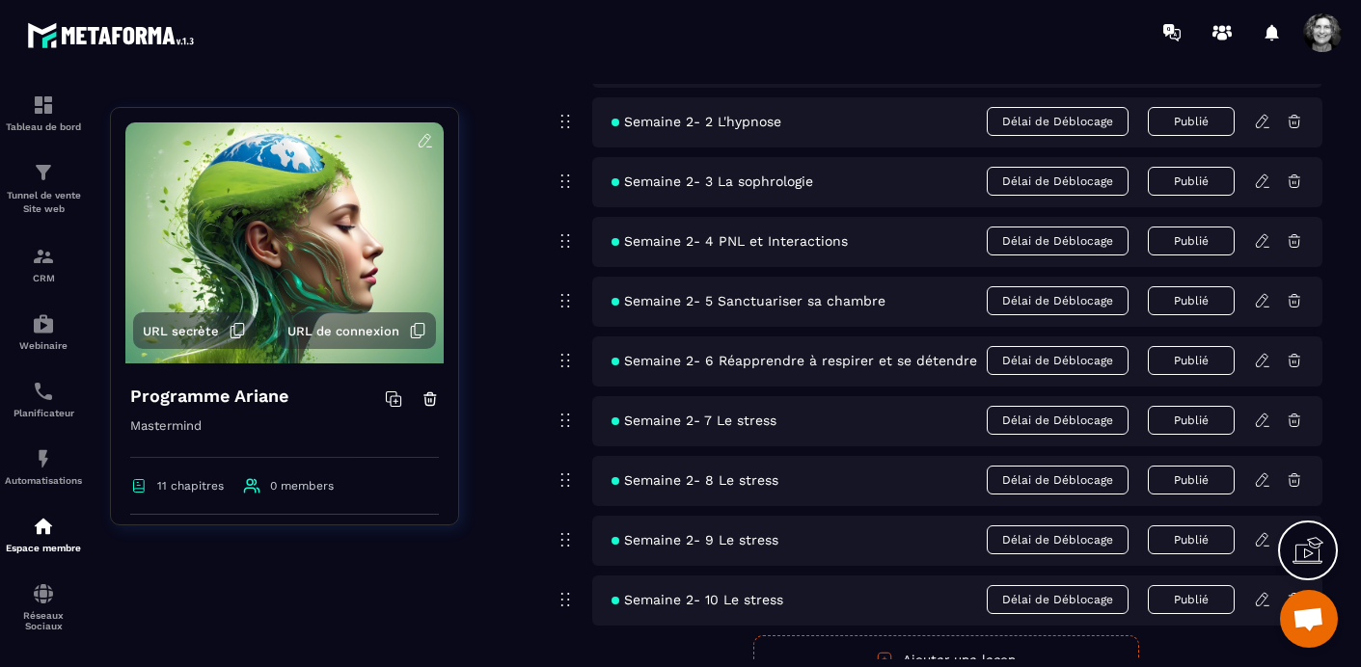
click at [1262, 419] on icon at bounding box center [1262, 420] width 17 height 17
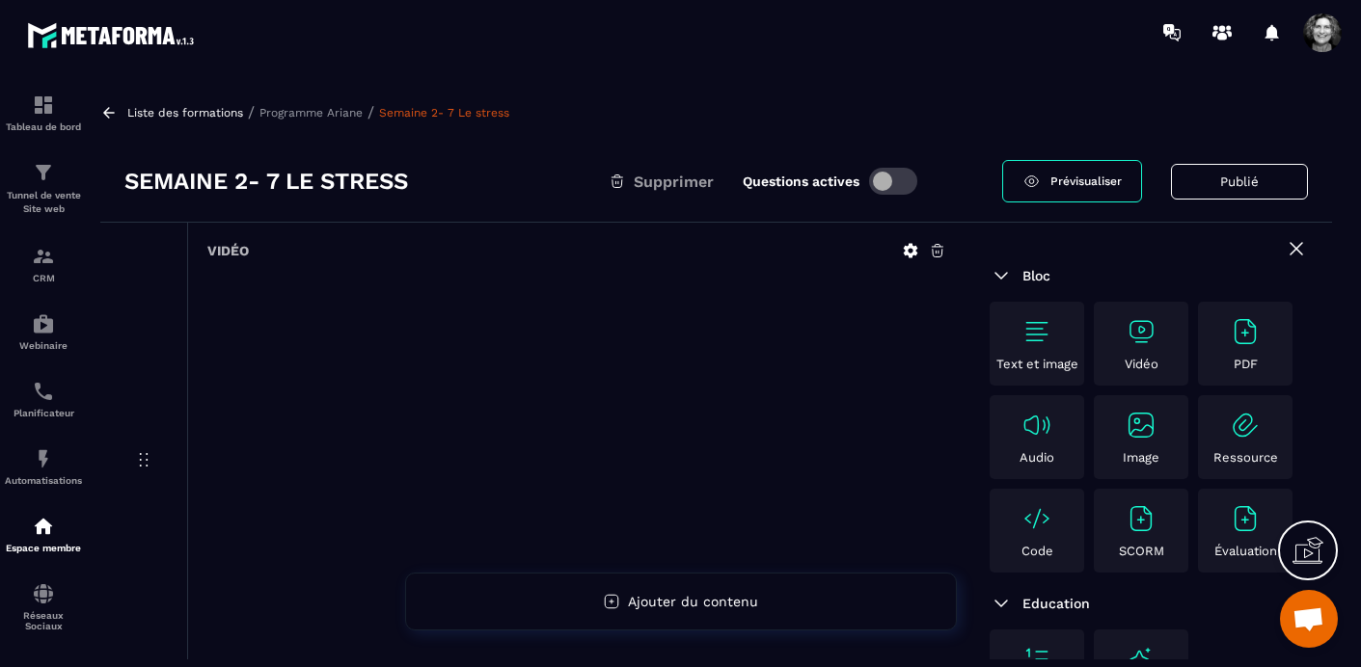
click at [938, 252] on icon at bounding box center [938, 251] width 12 height 13
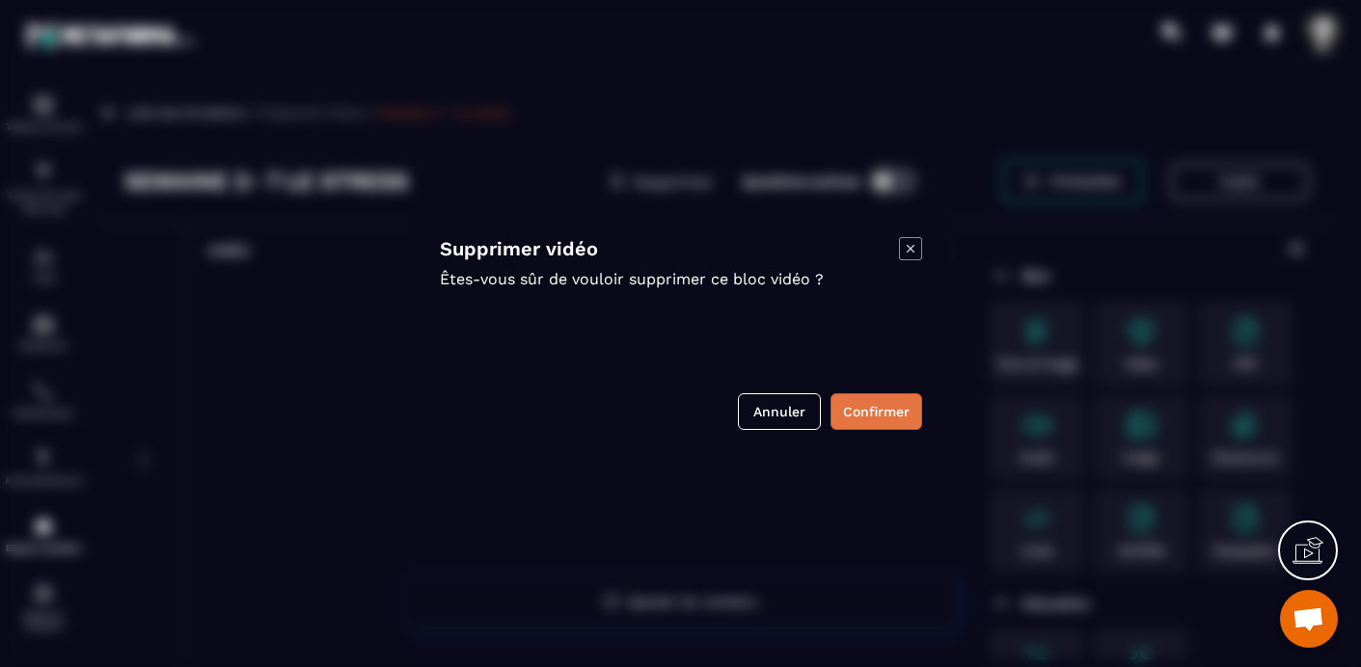
click at [873, 420] on button "Confirmer" at bounding box center [876, 412] width 92 height 37
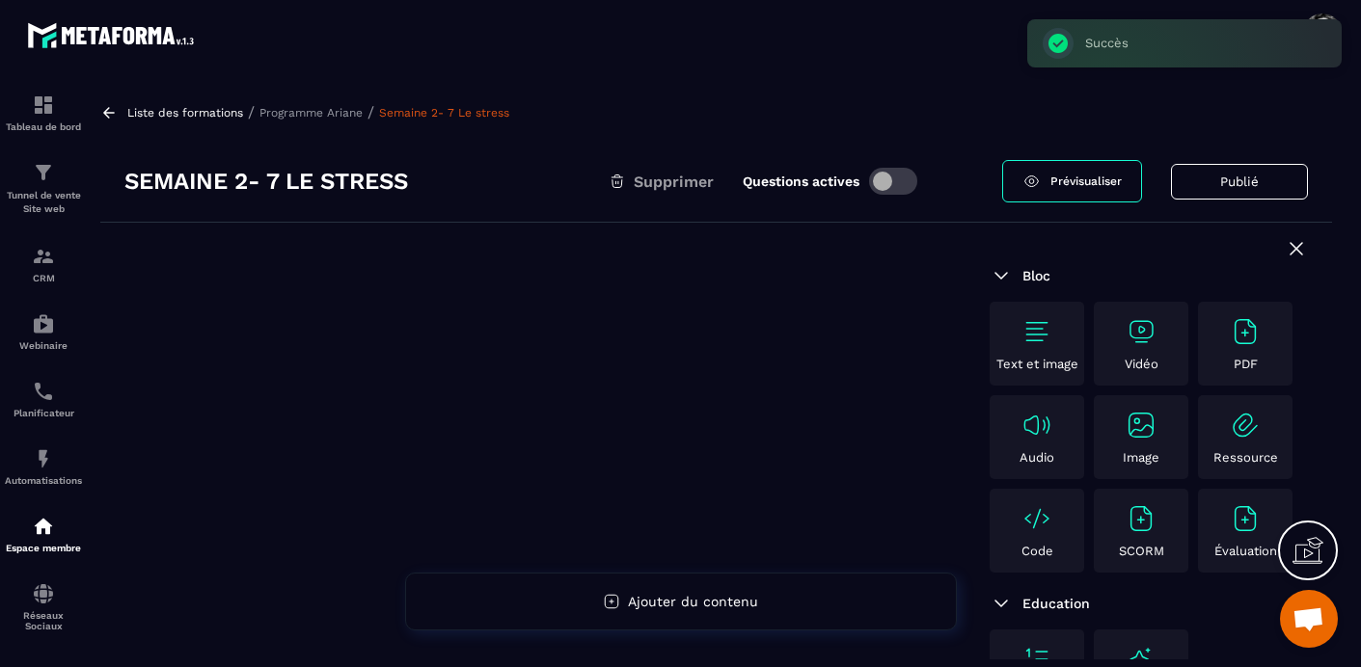
click at [1147, 336] on img at bounding box center [1141, 331] width 31 height 31
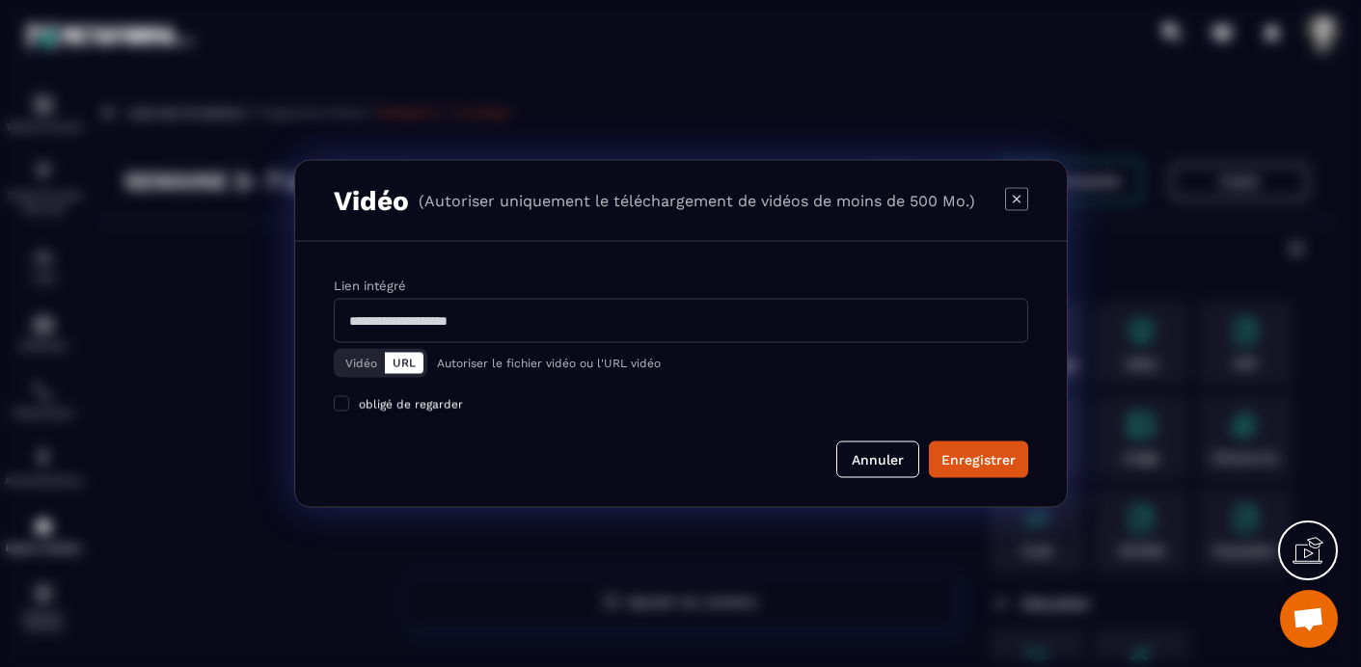
click at [359, 361] on button "Vidéo" at bounding box center [361, 363] width 47 height 21
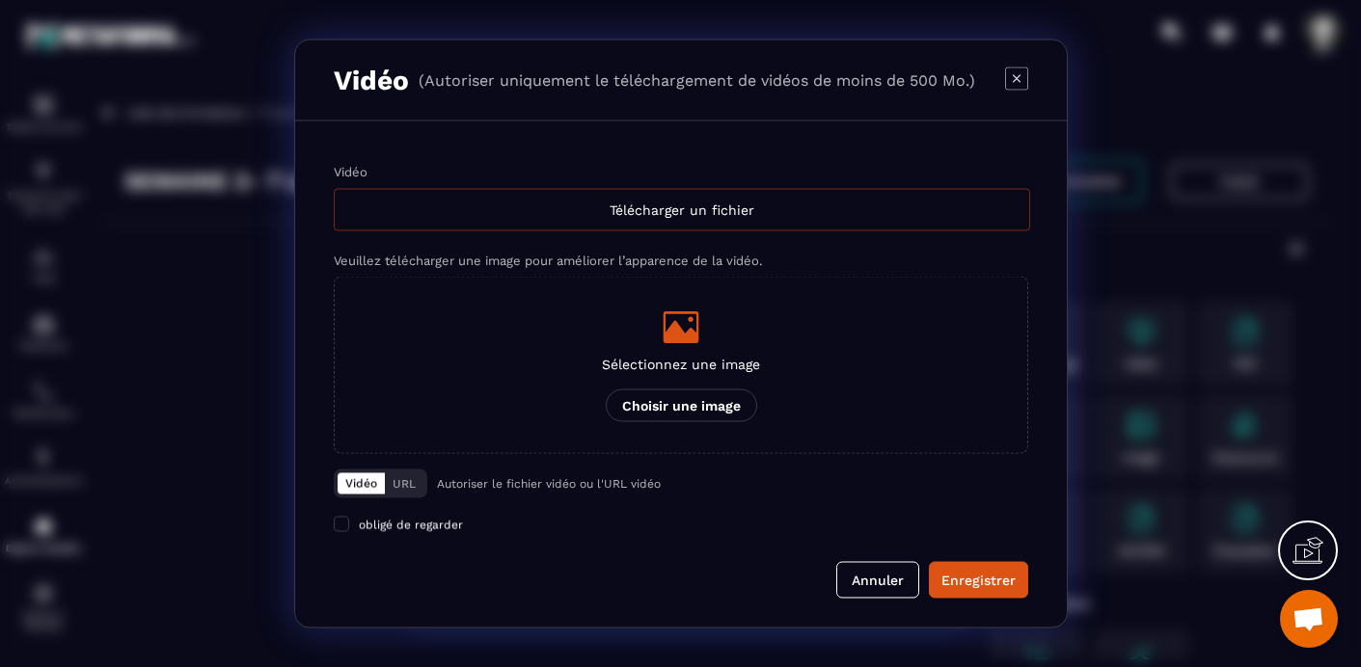
click at [706, 204] on div "Télécharger un fichier" at bounding box center [682, 210] width 696 height 42
click at [0, 0] on input "Vidéo Télécharger un fichier" at bounding box center [0, 0] width 0 height 0
click at [689, 338] on icon "Modal window" at bounding box center [681, 328] width 36 height 32
click at [0, 0] on input "Sélectionnez une image Choisir une image" at bounding box center [0, 0] width 0 height 0
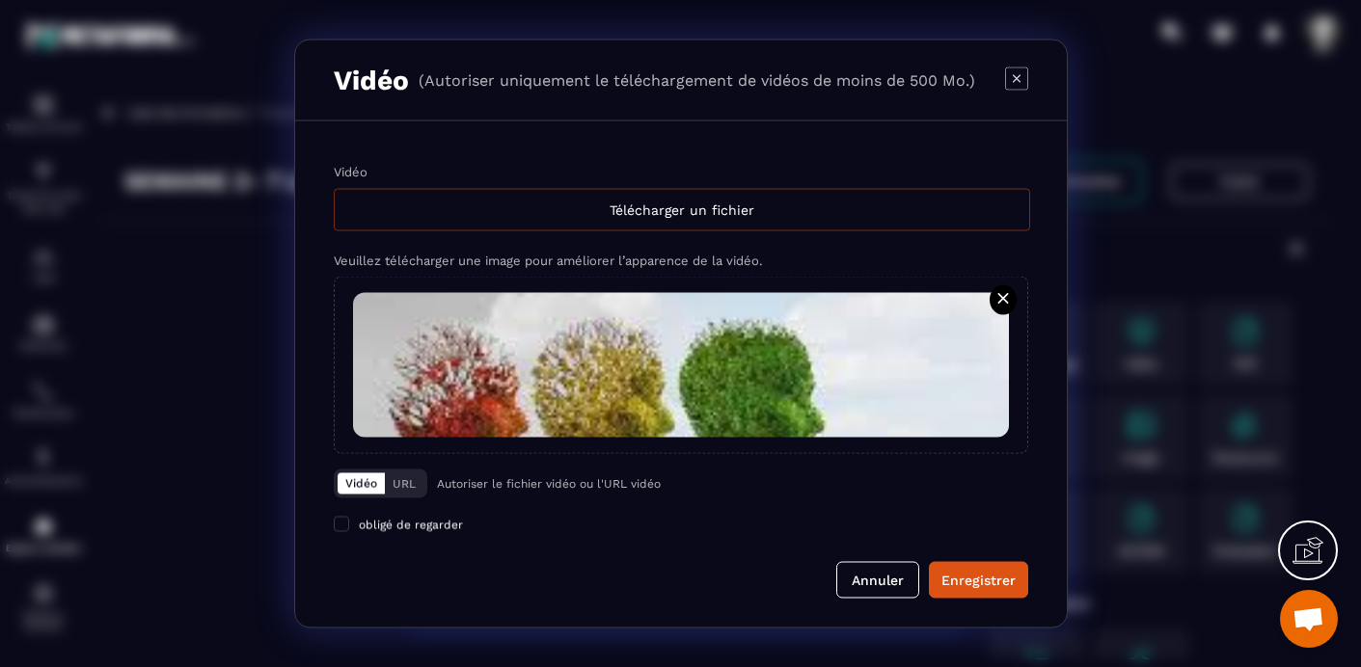
click at [623, 211] on div "Télécharger un fichier" at bounding box center [682, 210] width 696 height 42
click at [0, 0] on input "Vidéo Télécharger un fichier" at bounding box center [0, 0] width 0 height 0
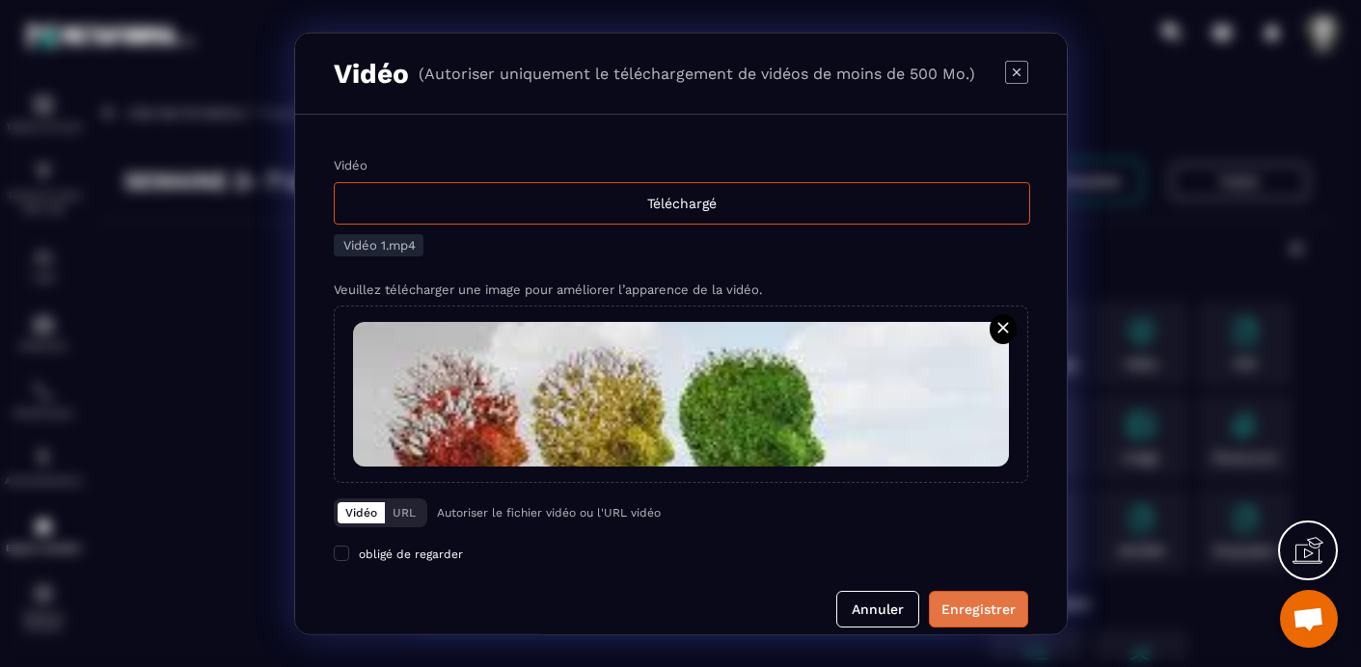
click at [981, 615] on div "Enregistrer" at bounding box center [978, 609] width 74 height 19
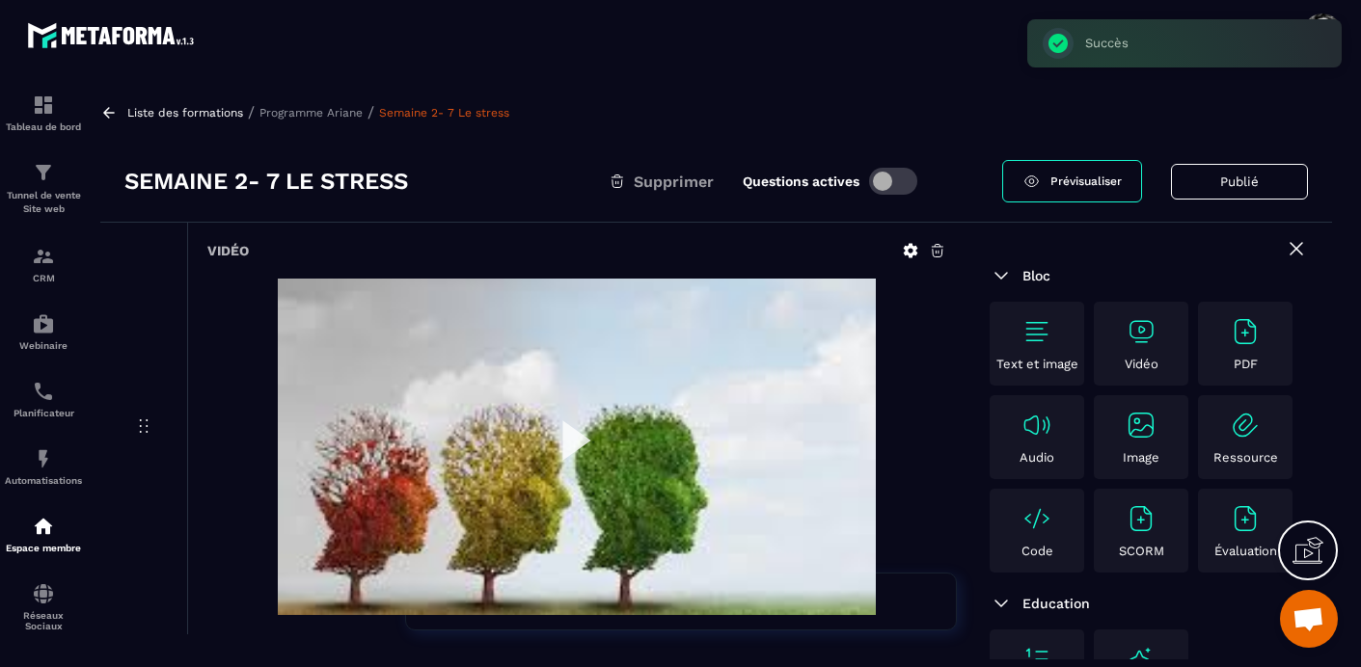
click at [325, 109] on p "Programme Ariane" at bounding box center [310, 113] width 103 height 14
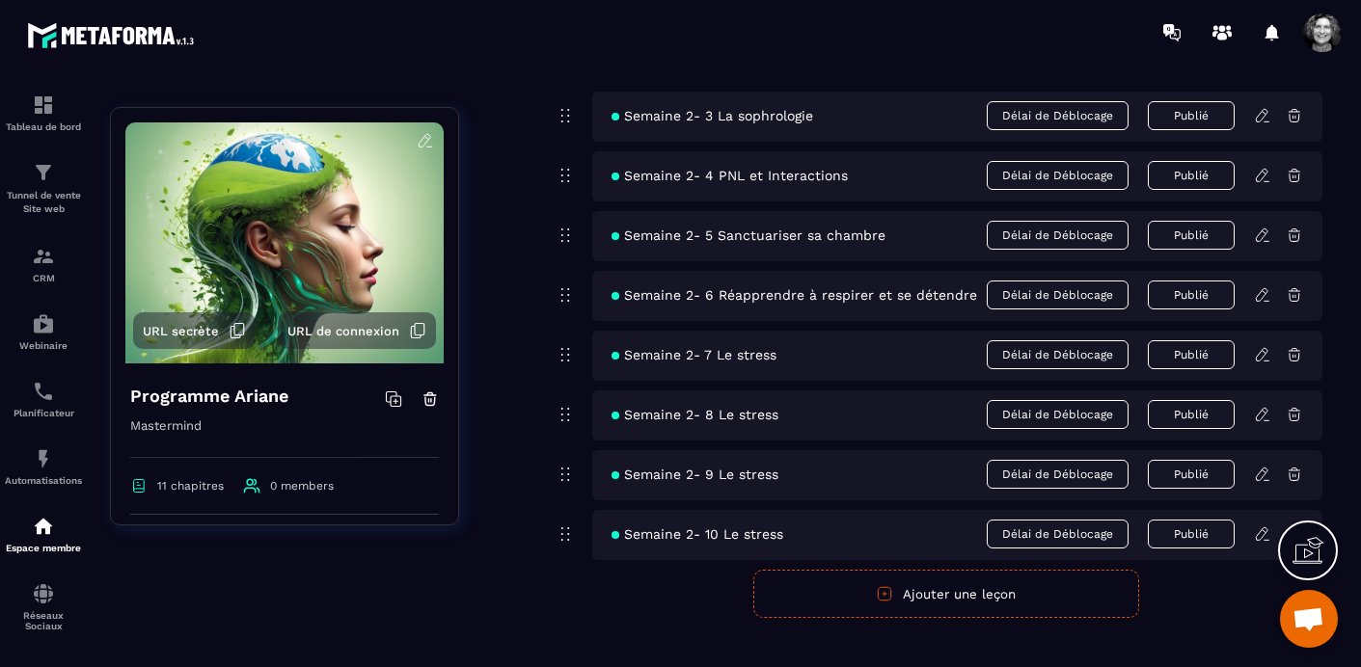
scroll to position [686, 0]
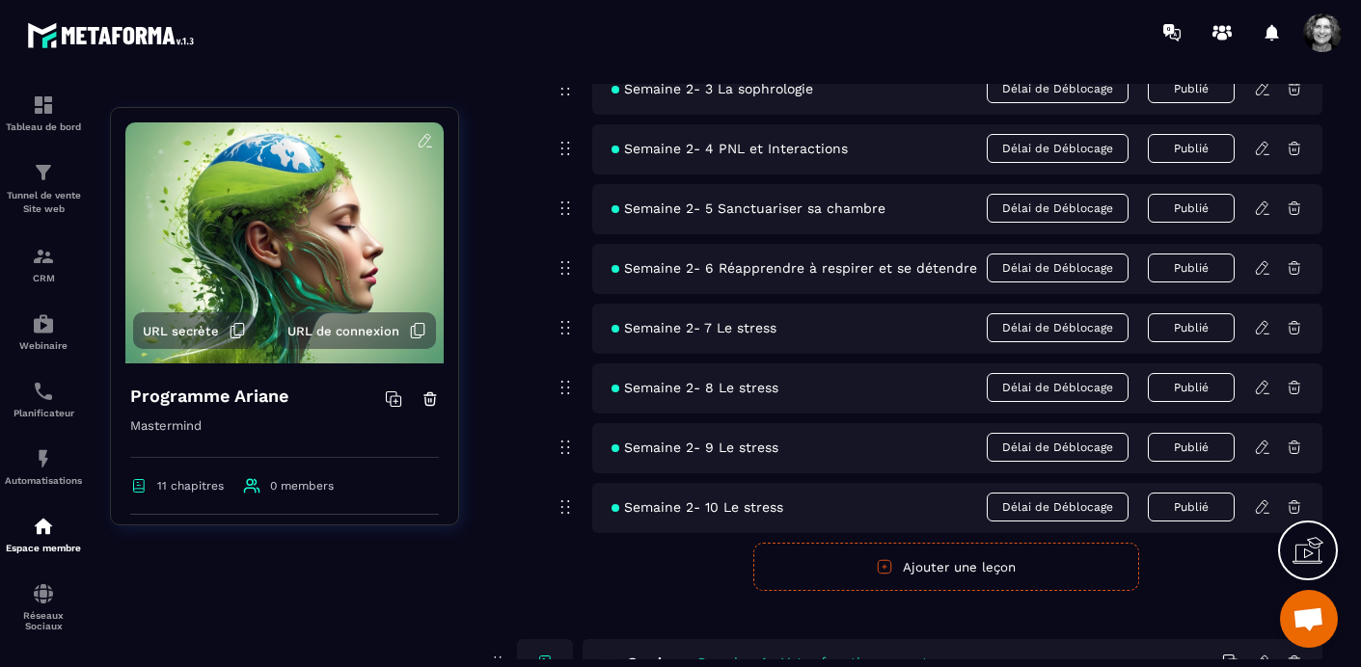
click at [1263, 387] on icon at bounding box center [1262, 387] width 17 height 17
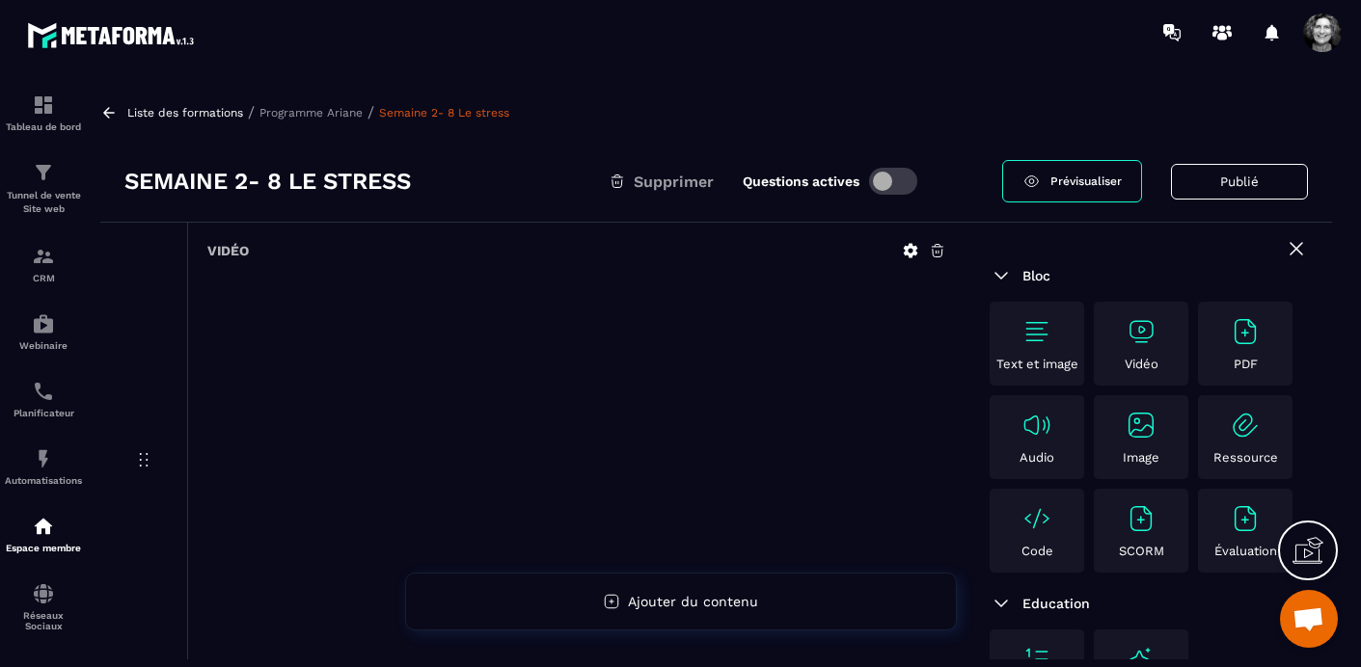
click at [939, 248] on icon at bounding box center [937, 250] width 17 height 17
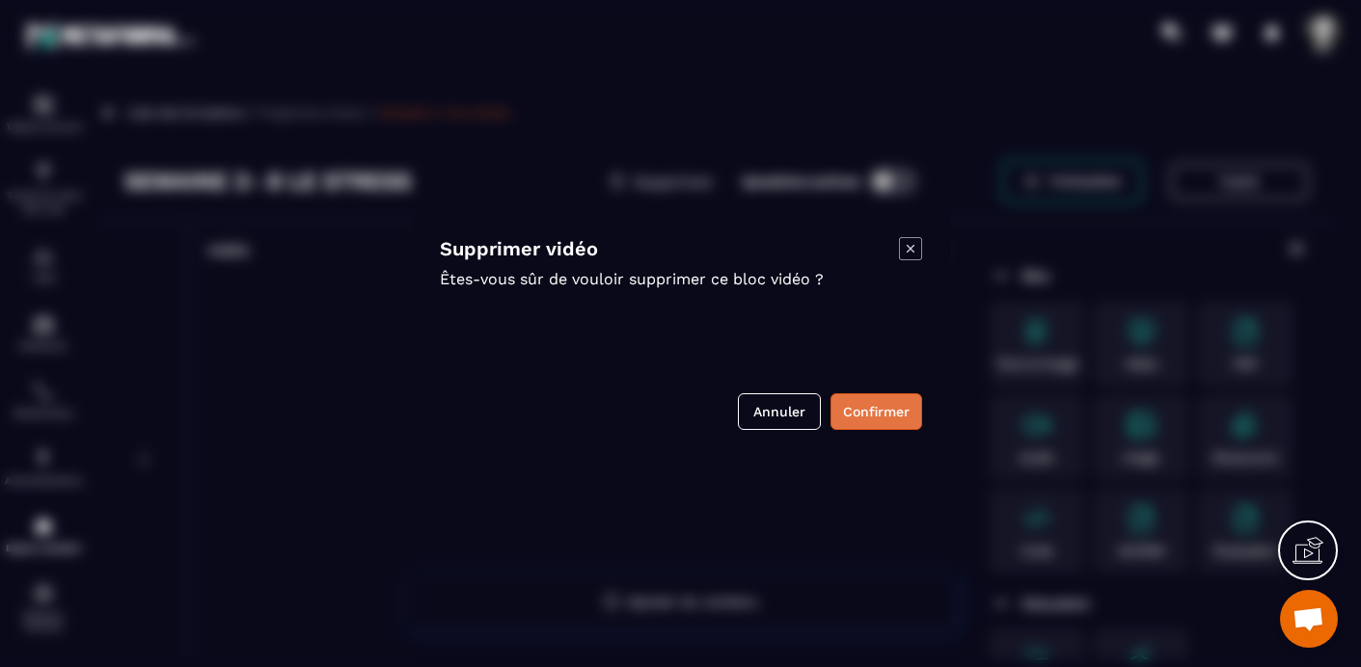
click at [888, 412] on button "Confirmer" at bounding box center [876, 412] width 92 height 37
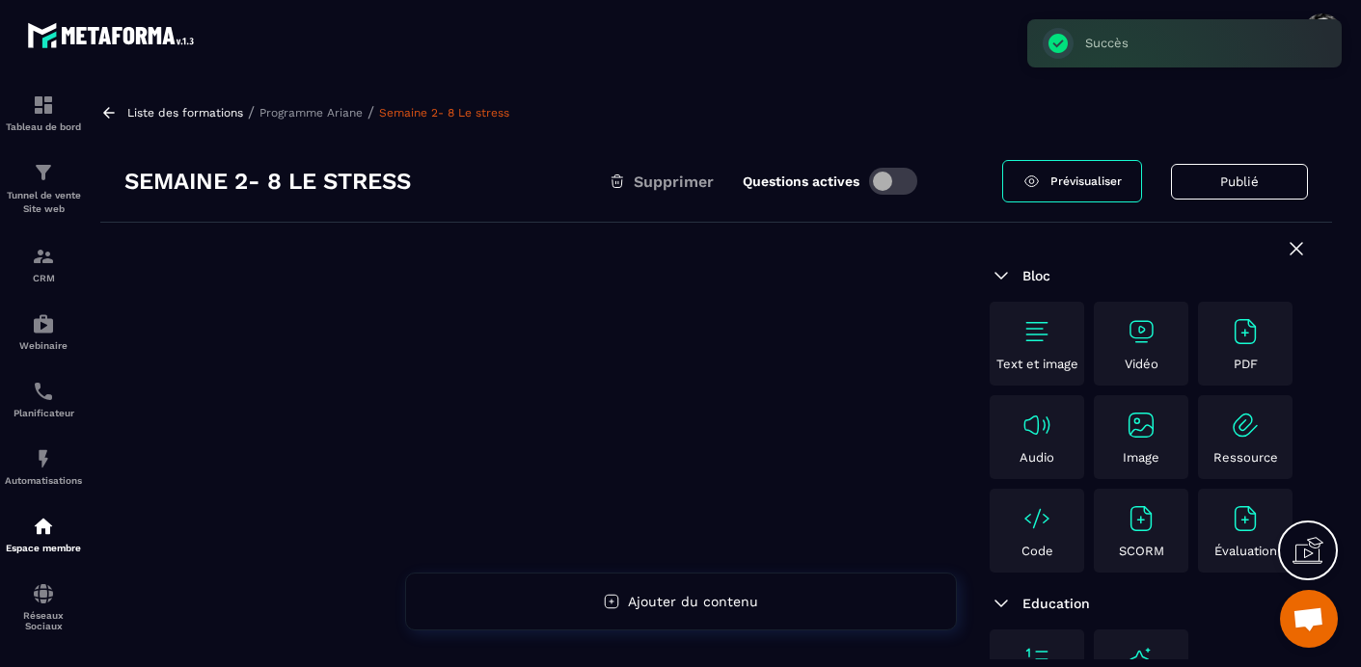
click at [1144, 340] on img at bounding box center [1141, 331] width 31 height 31
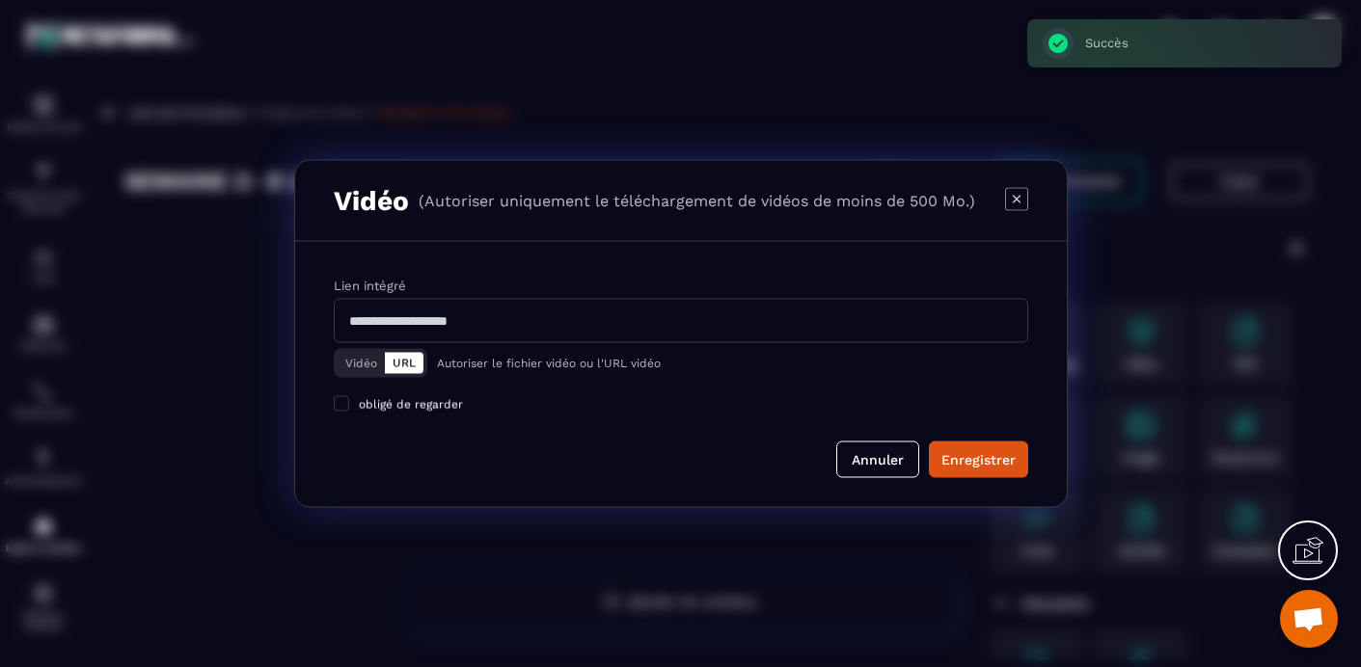
click at [360, 363] on button "Vidéo" at bounding box center [361, 363] width 47 height 21
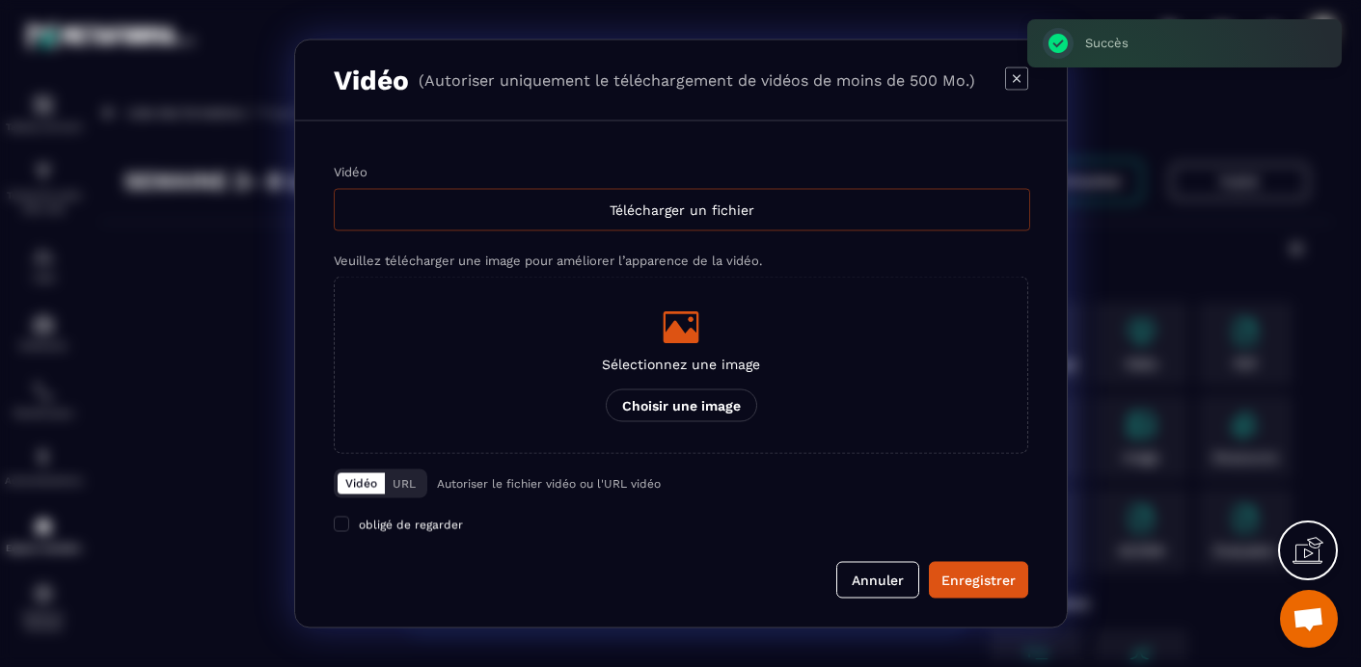
click at [685, 205] on div "Télécharger un fichier" at bounding box center [682, 210] width 696 height 42
click at [0, 0] on input "Vidéo Télécharger un fichier" at bounding box center [0, 0] width 0 height 0
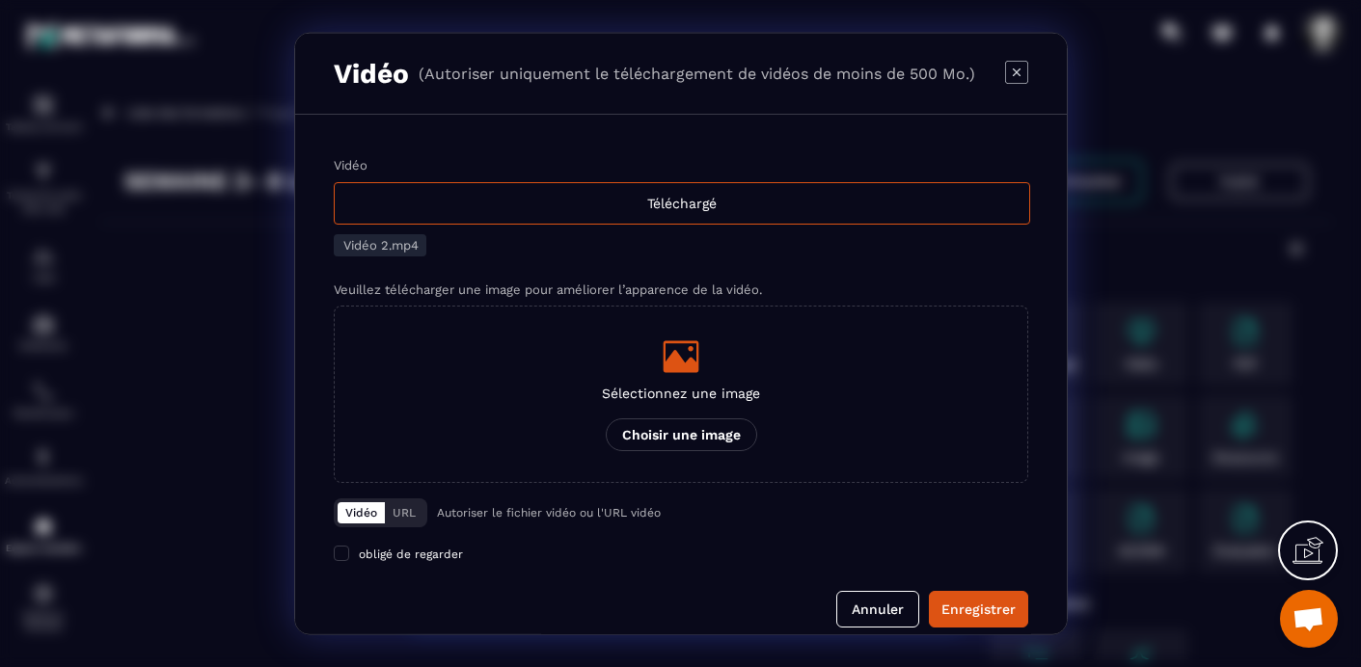
click at [692, 364] on icon "Modal window" at bounding box center [681, 356] width 36 height 32
click at [0, 0] on input "Sélectionnez une image Choisir une image" at bounding box center [0, 0] width 0 height 0
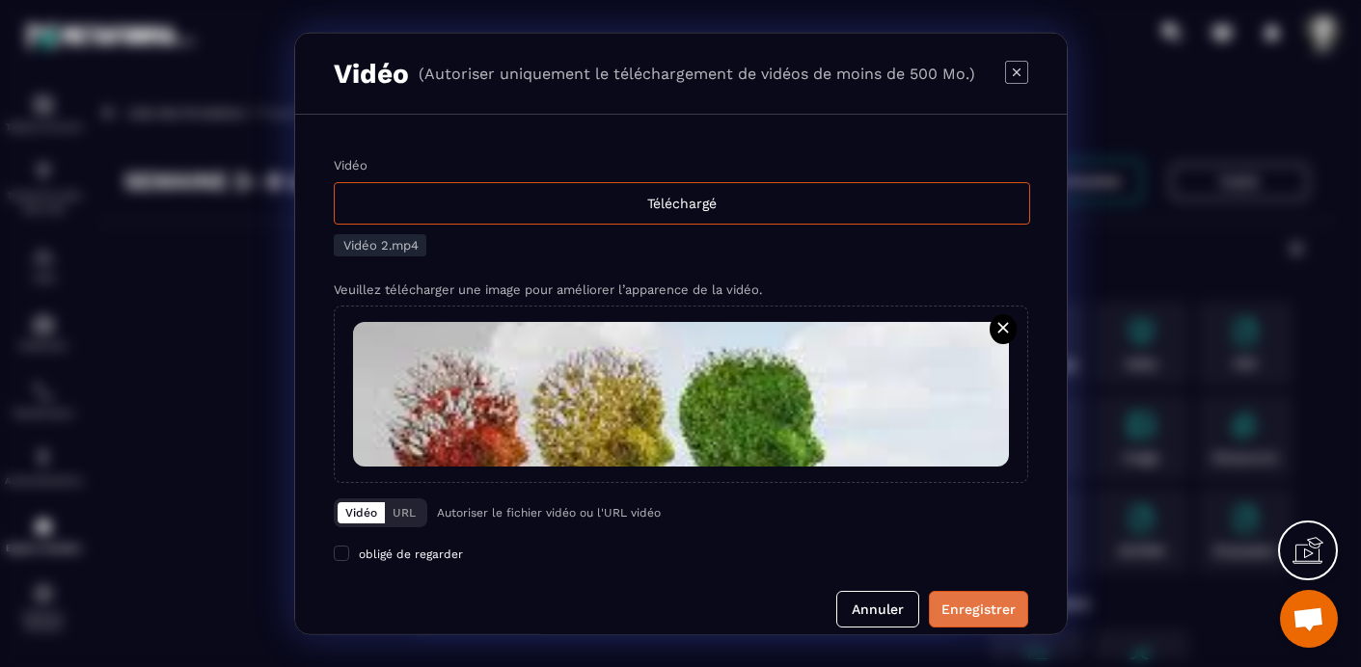
click at [979, 612] on div "Enregistrer" at bounding box center [978, 609] width 74 height 19
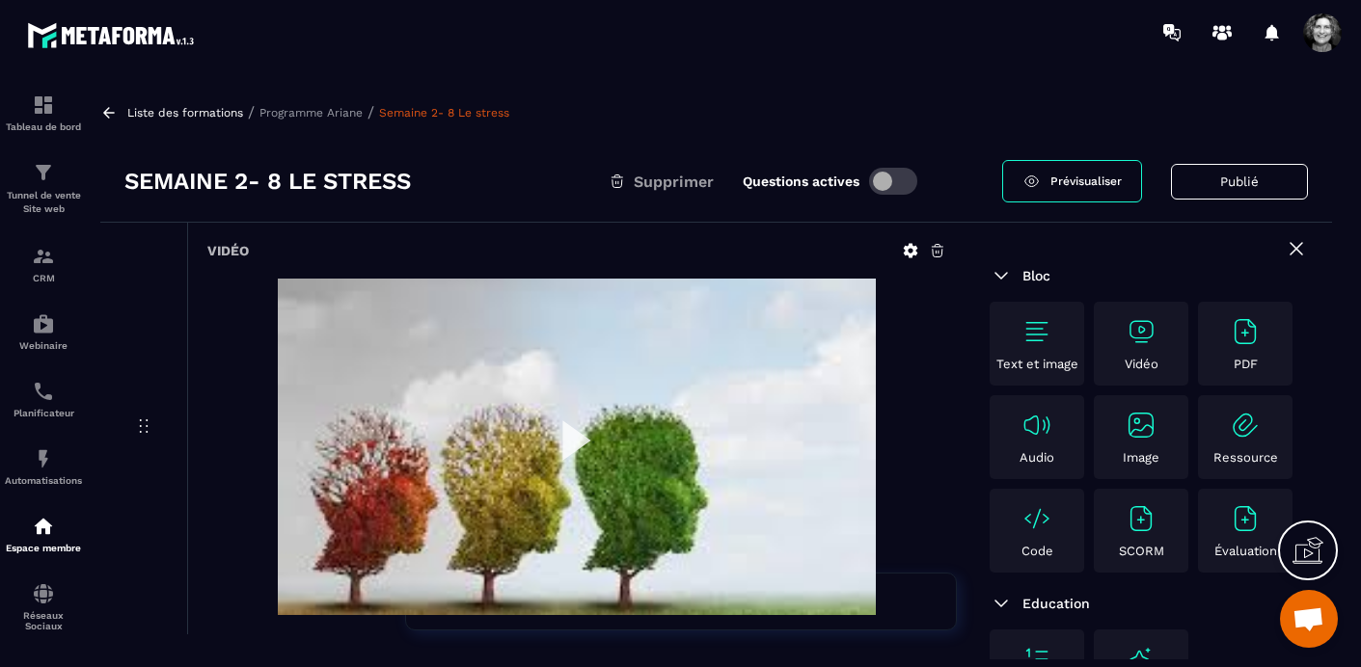
click at [328, 110] on p "Programme Ariane" at bounding box center [310, 113] width 103 height 14
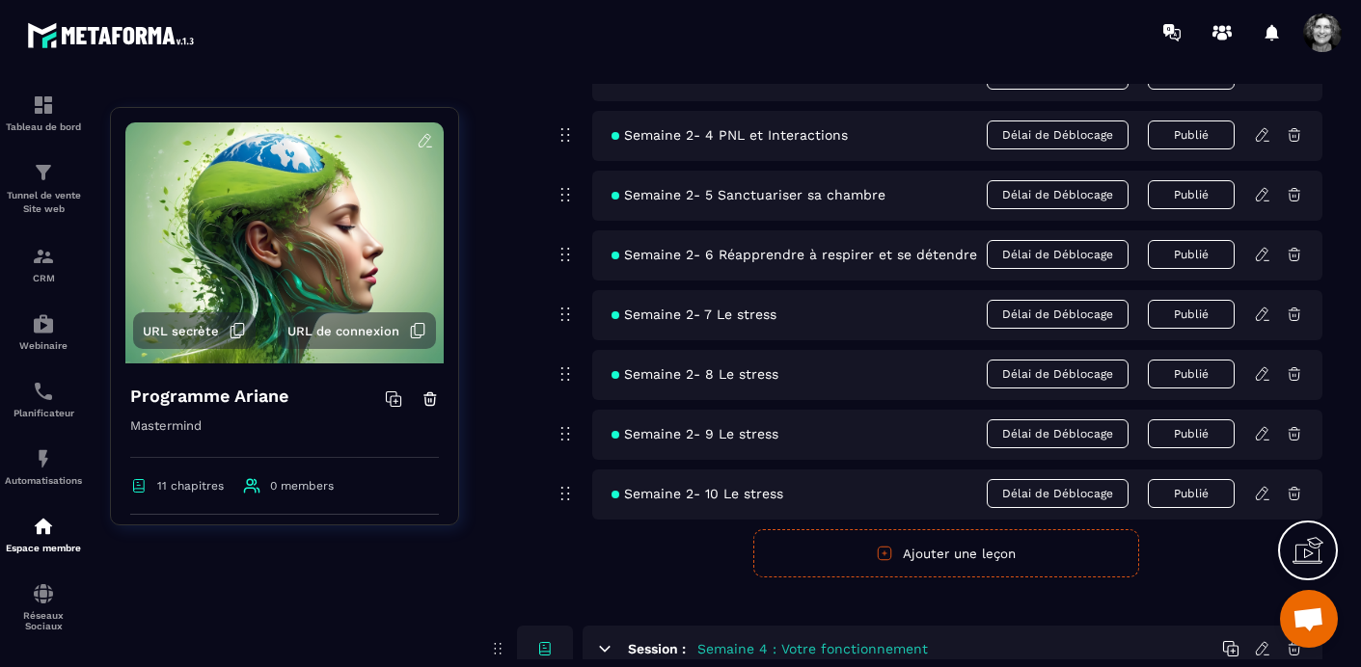
scroll to position [705, 0]
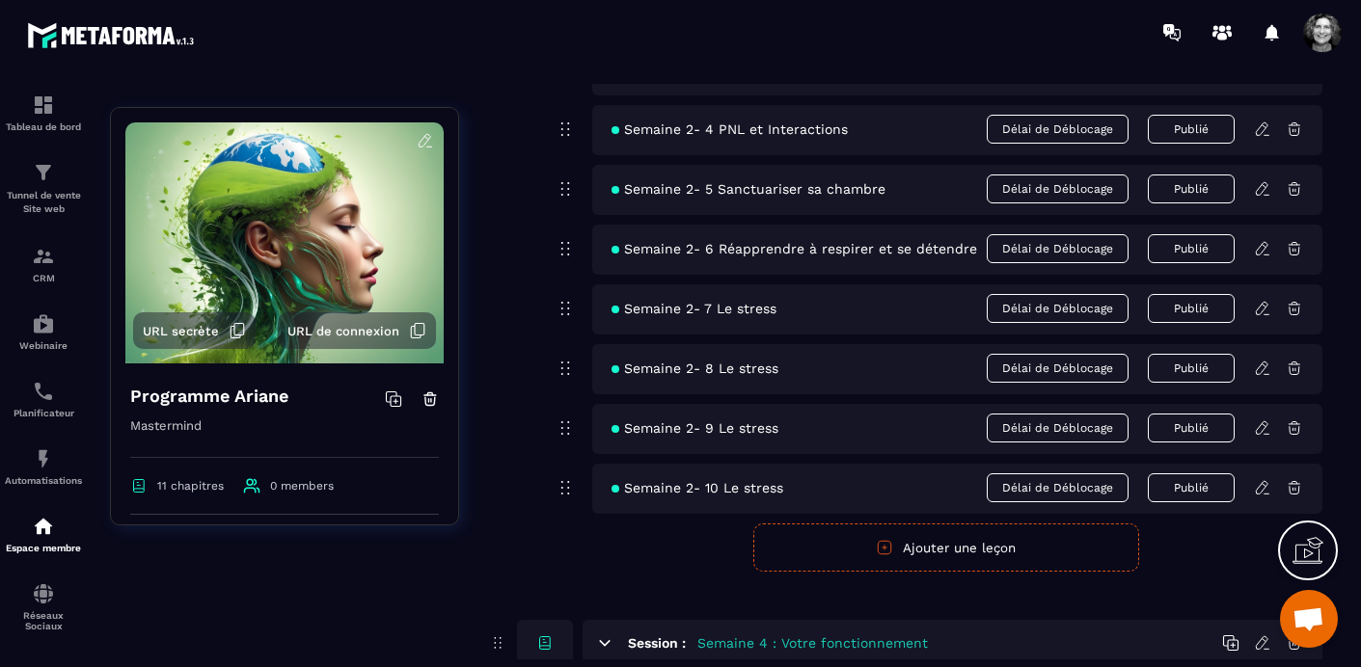
click at [1263, 425] on icon at bounding box center [1262, 428] width 17 height 17
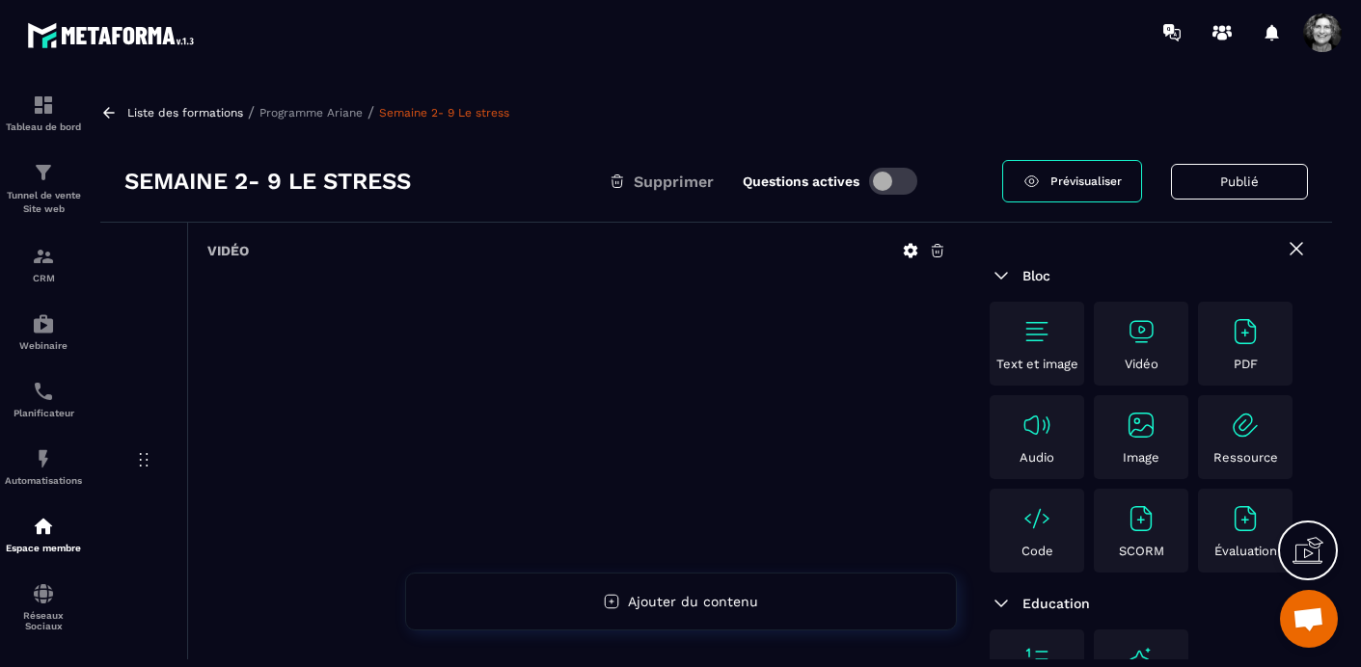
click at [941, 248] on icon at bounding box center [937, 250] width 17 height 17
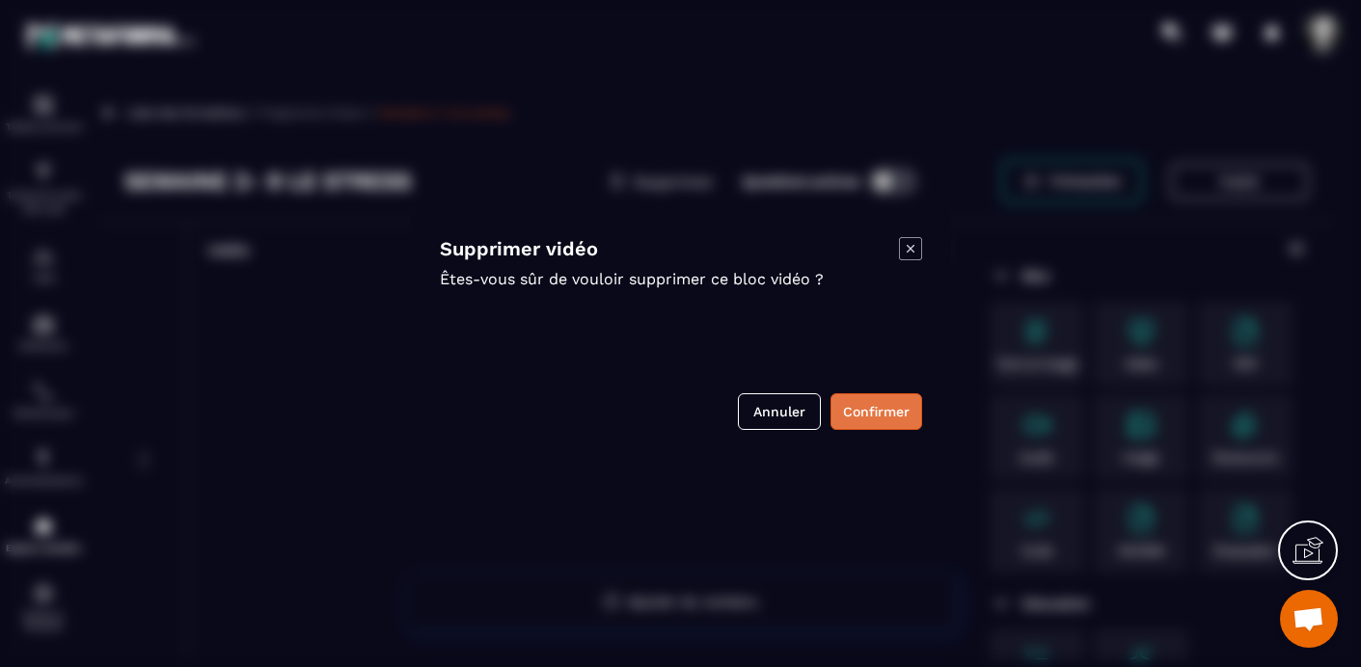
click at [860, 411] on button "Confirmer" at bounding box center [876, 412] width 92 height 37
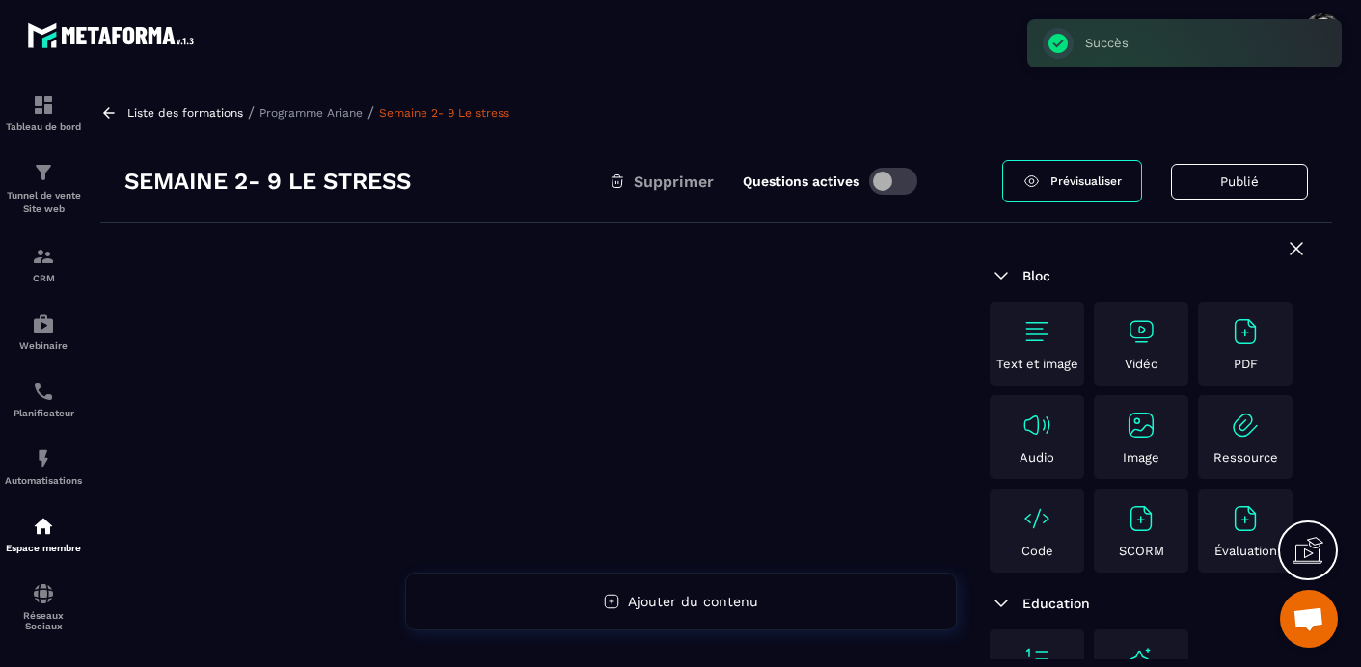
click at [1148, 333] on img at bounding box center [1141, 331] width 31 height 31
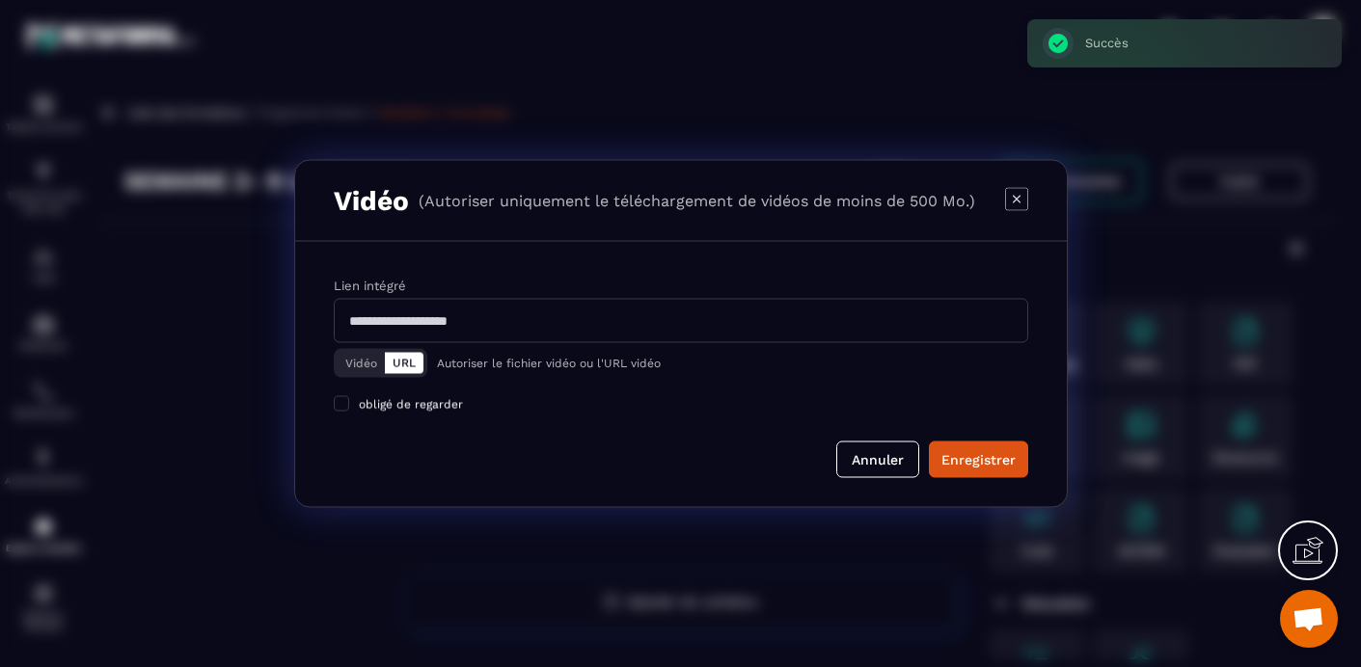
click at [360, 360] on button "Vidéo" at bounding box center [361, 363] width 47 height 21
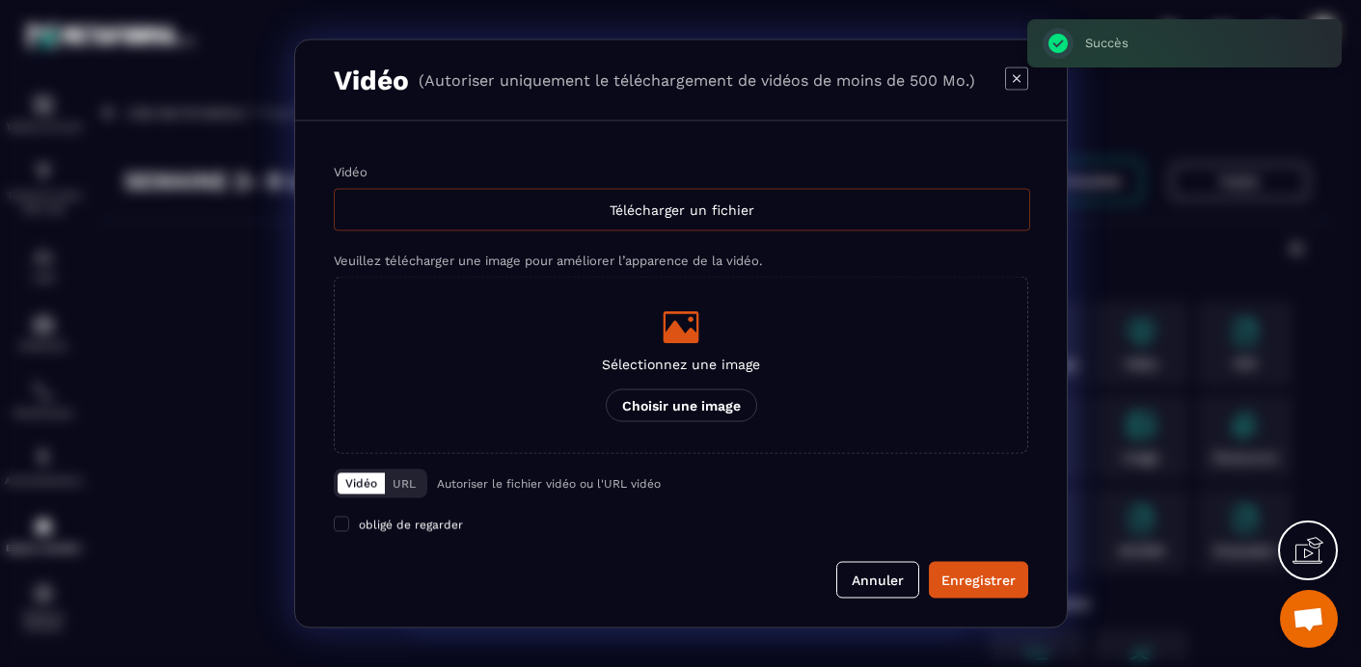
click at [701, 202] on div "Télécharger un fichier" at bounding box center [682, 210] width 696 height 42
click at [0, 0] on input "Vidéo Télécharger un fichier" at bounding box center [0, 0] width 0 height 0
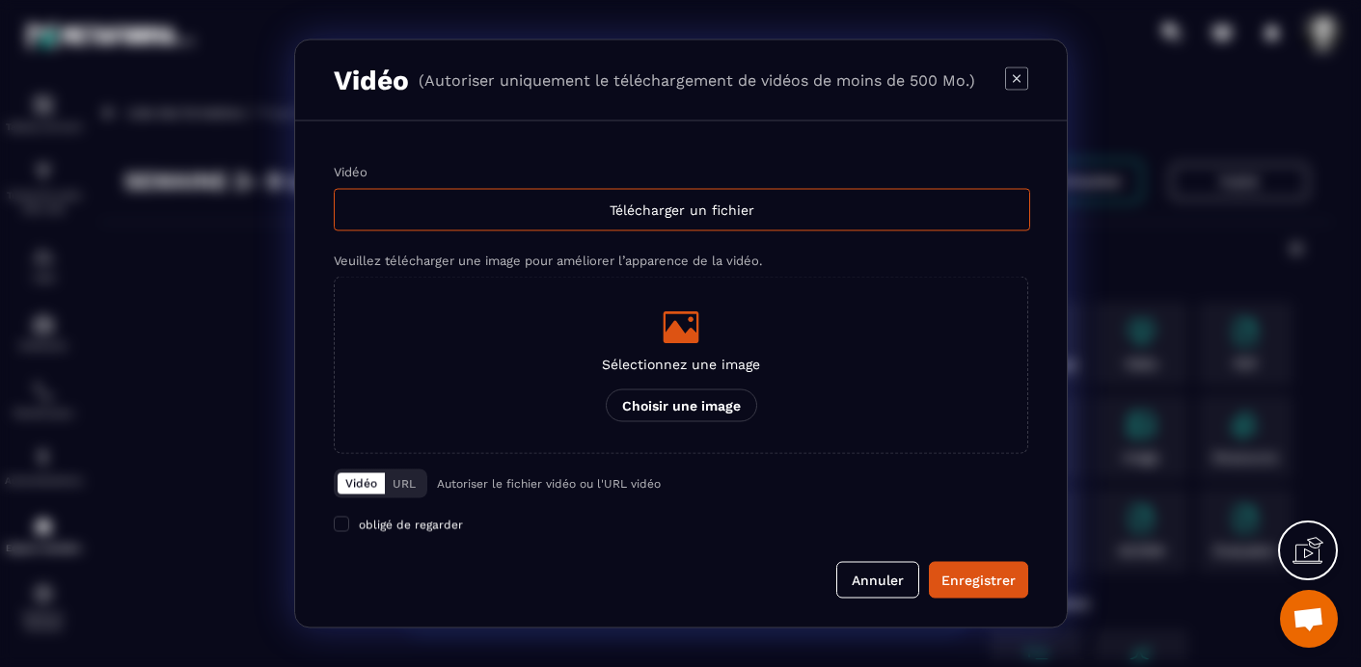
click at [673, 347] on div "Sélectionnez une image Choisir une image" at bounding box center [681, 366] width 158 height 114
click at [0, 0] on input "Sélectionnez une image Choisir une image" at bounding box center [0, 0] width 0 height 0
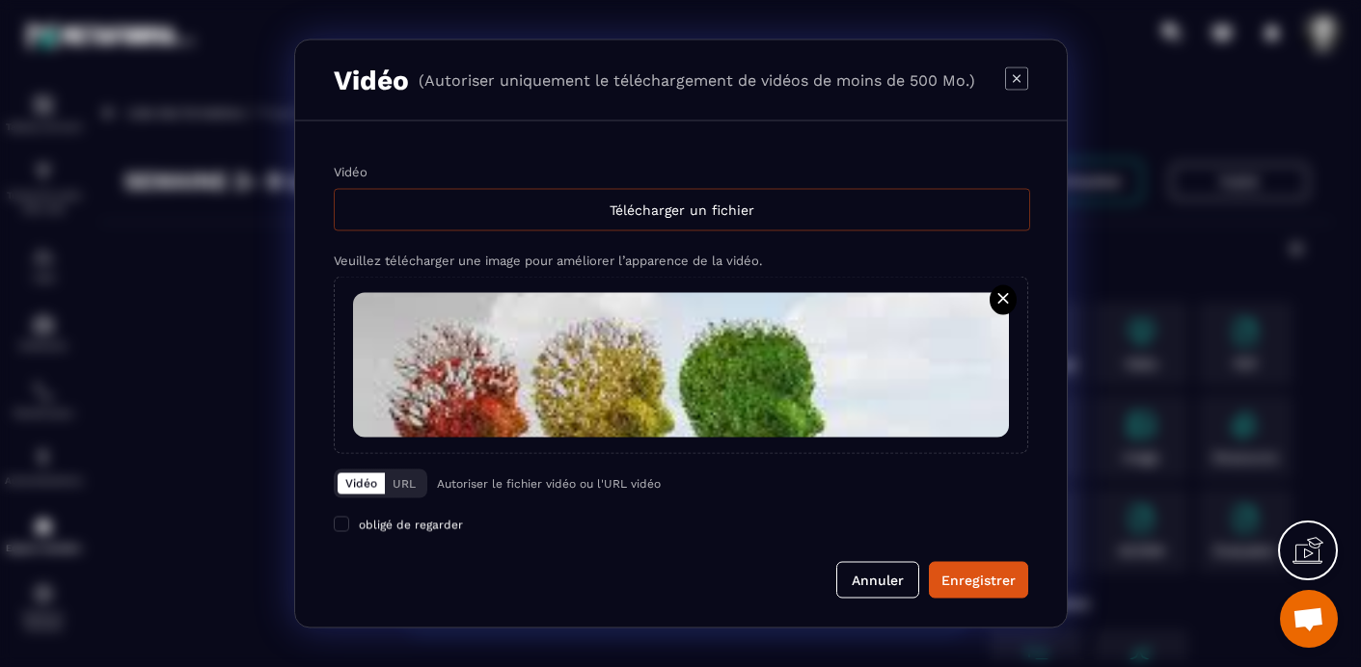
click at [714, 216] on div "Télécharger un fichier" at bounding box center [682, 210] width 696 height 42
click at [0, 0] on input "Vidéo Télécharger un fichier" at bounding box center [0, 0] width 0 height 0
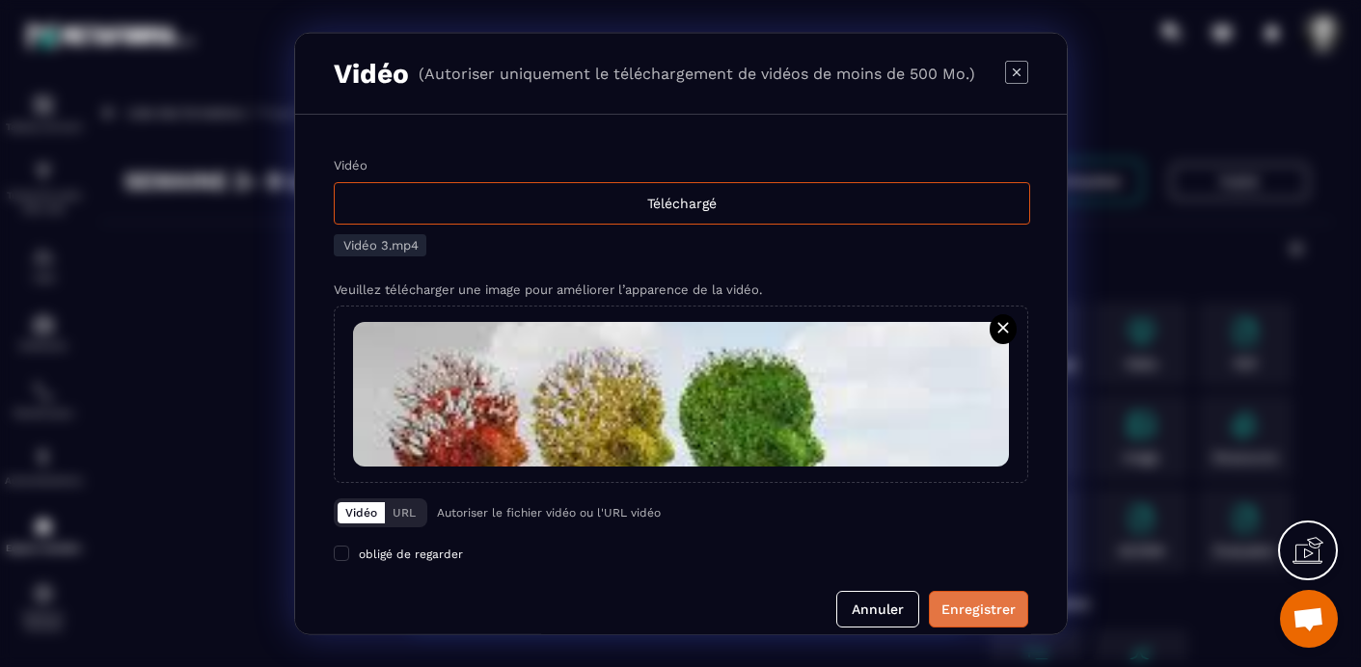
click at [977, 605] on div "Enregistrer" at bounding box center [978, 609] width 74 height 19
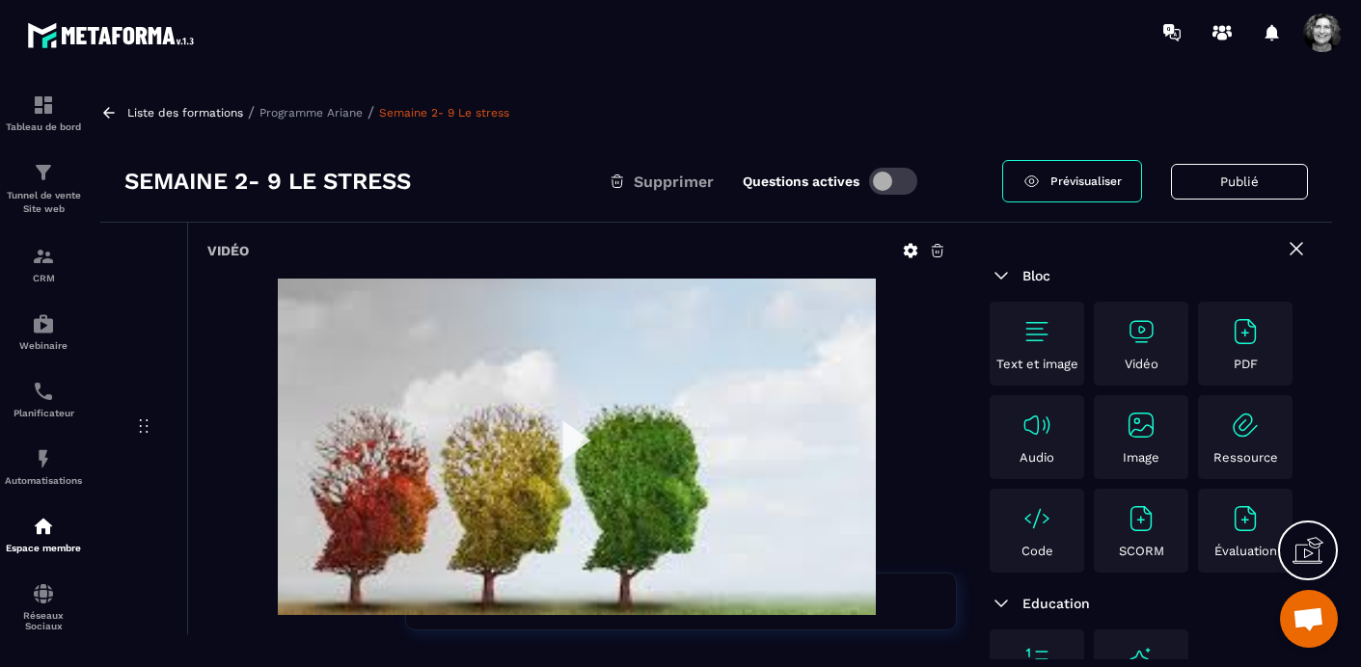
click at [305, 111] on p "Programme Ariane" at bounding box center [310, 113] width 103 height 14
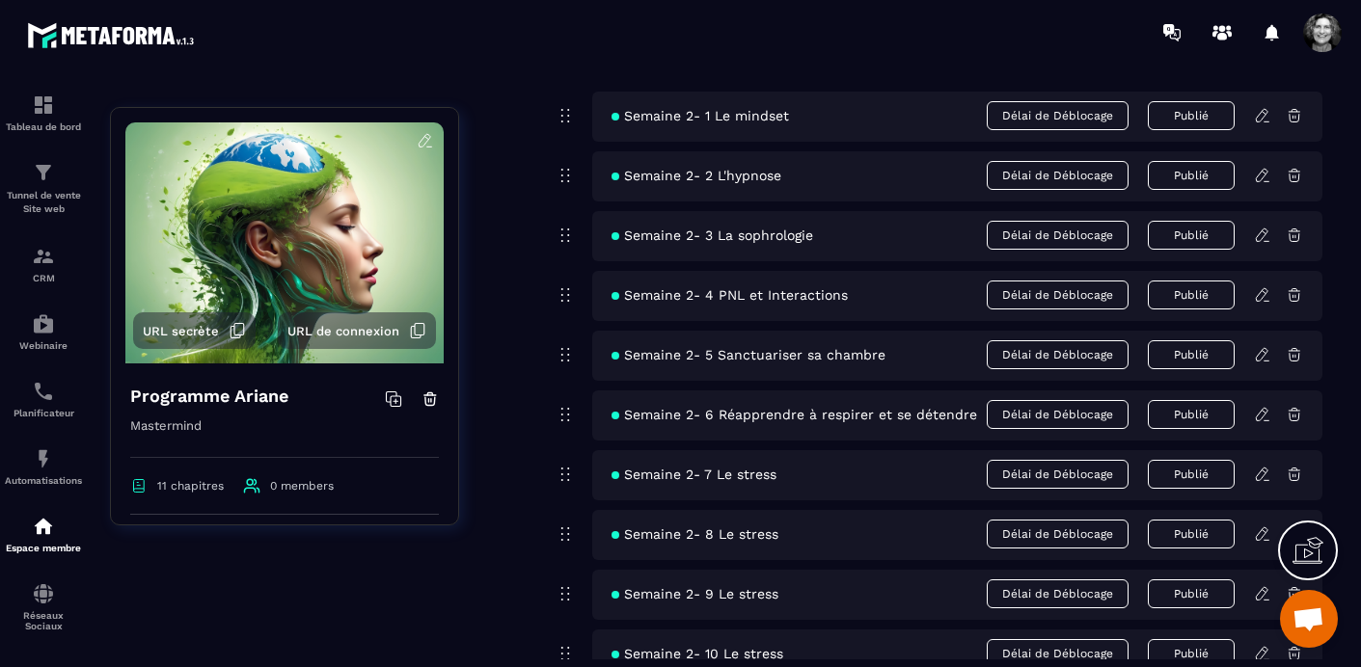
scroll to position [630, 0]
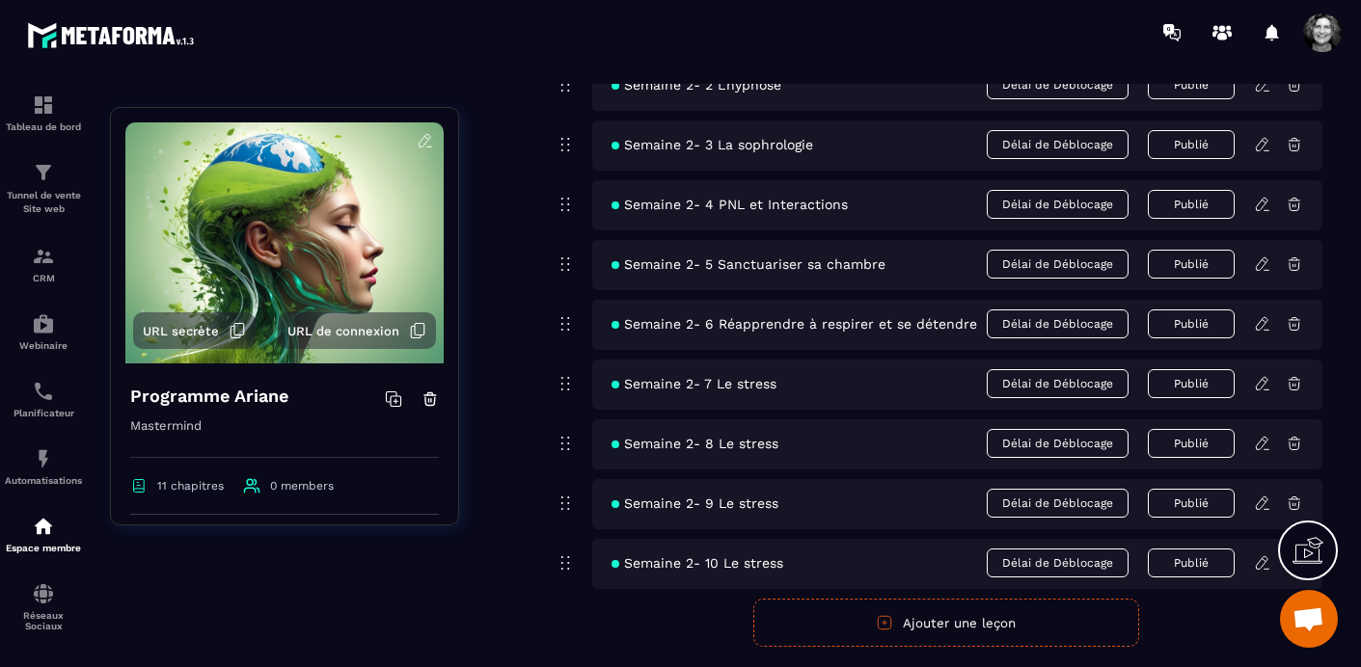
click at [1261, 501] on icon at bounding box center [1262, 503] width 12 height 13
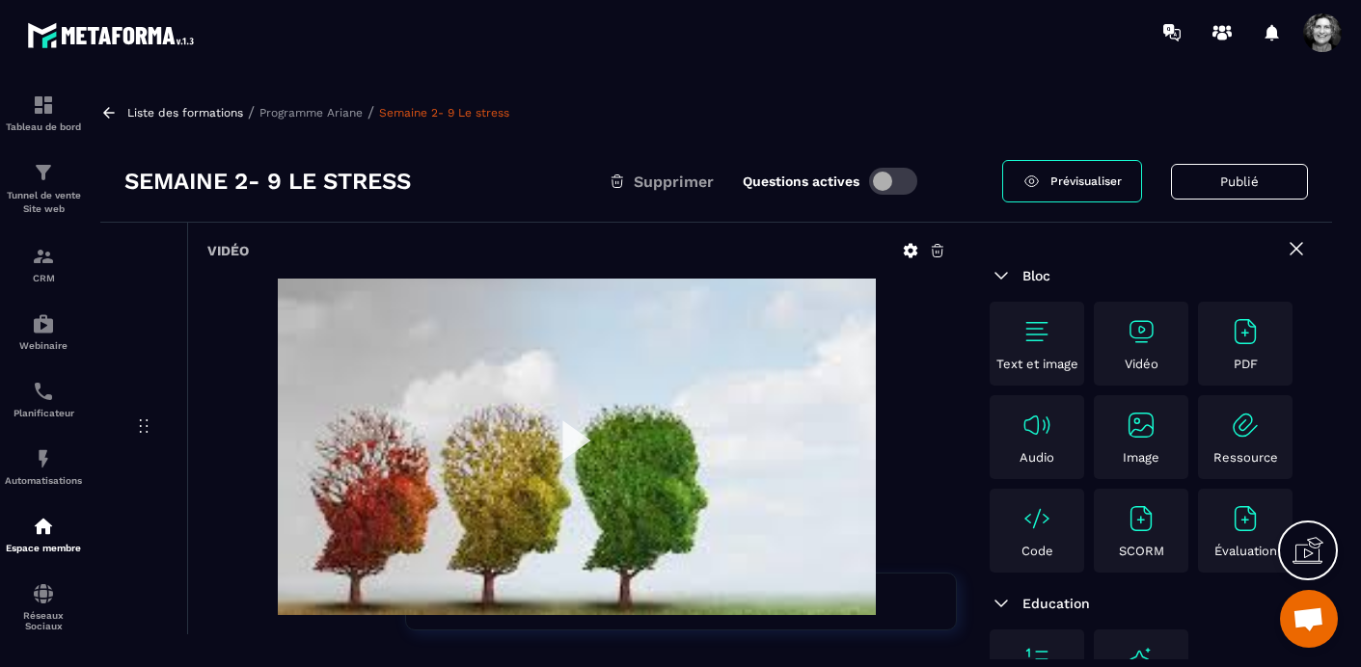
click at [314, 110] on p "Programme Ariane" at bounding box center [310, 113] width 103 height 14
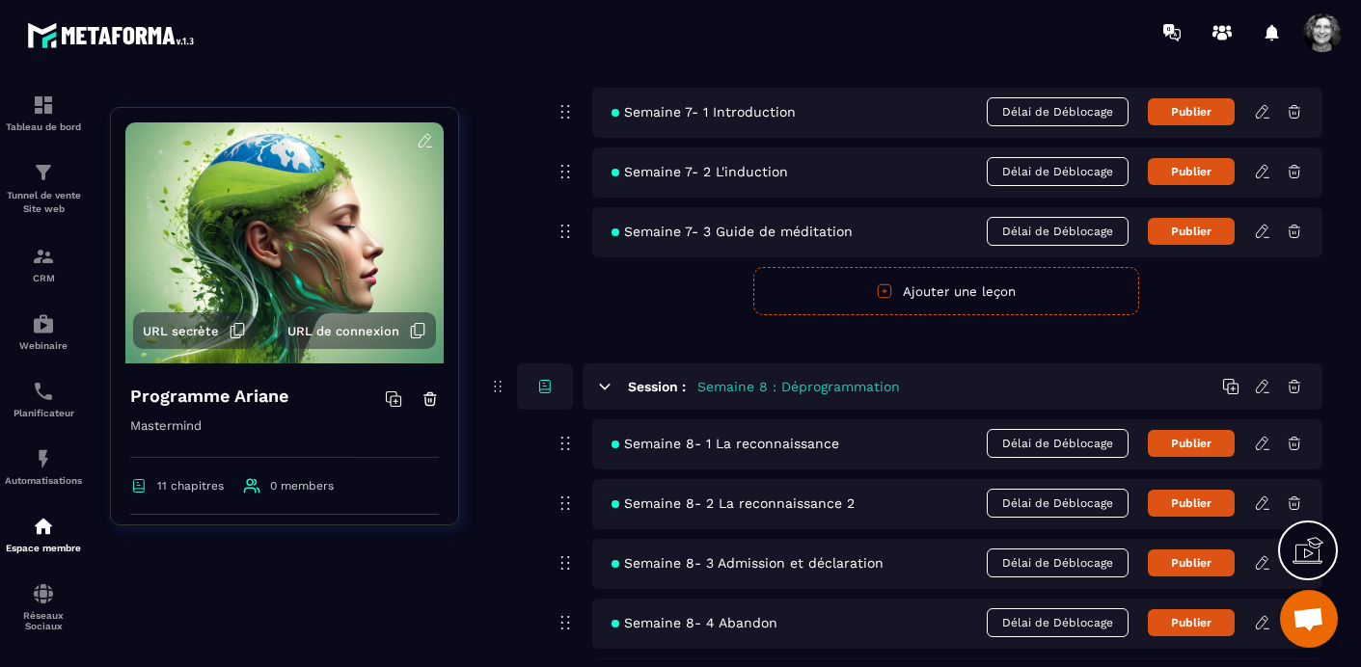
scroll to position [3020, 0]
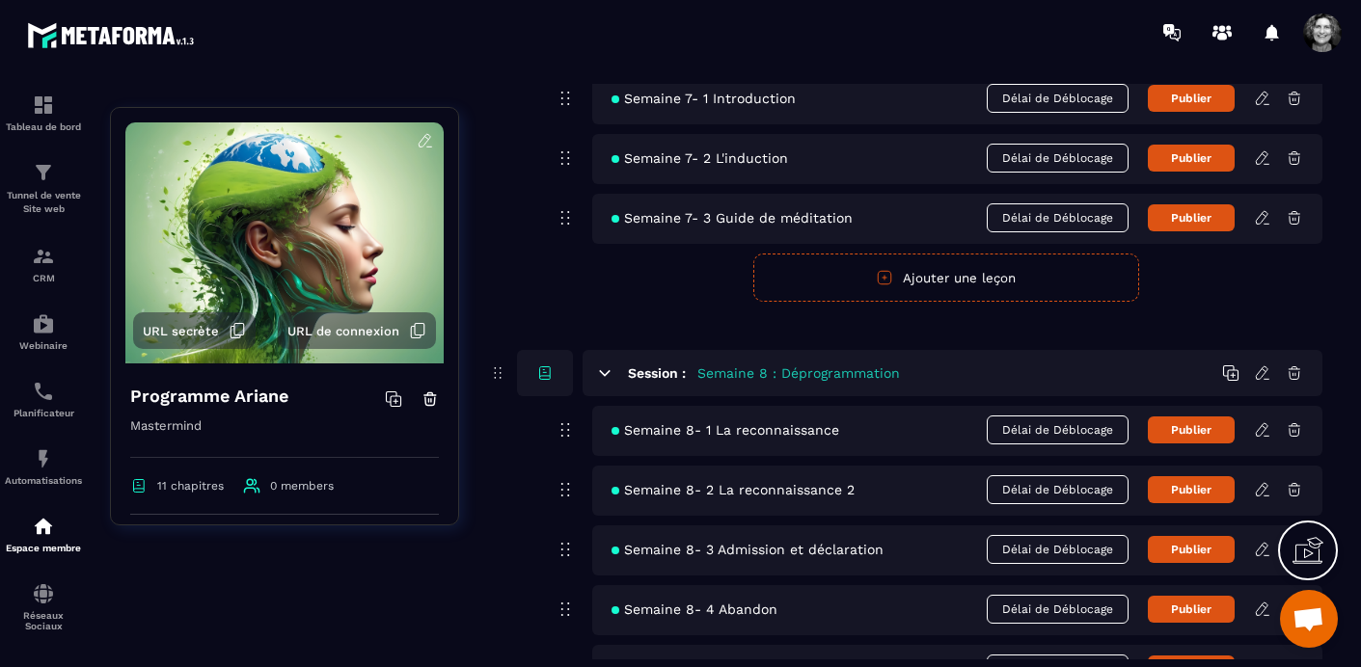
click at [1295, 373] on icon at bounding box center [1294, 373] width 17 height 17
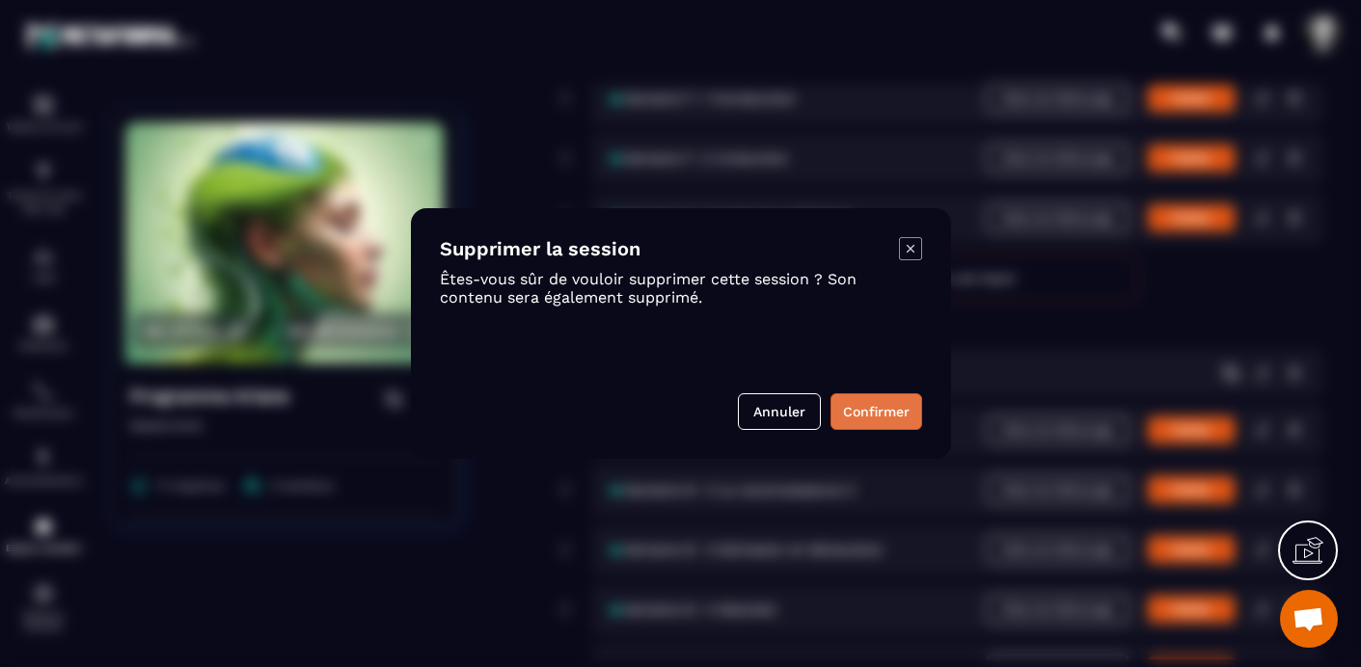
click at [869, 410] on button "Confirmer" at bounding box center [876, 412] width 92 height 37
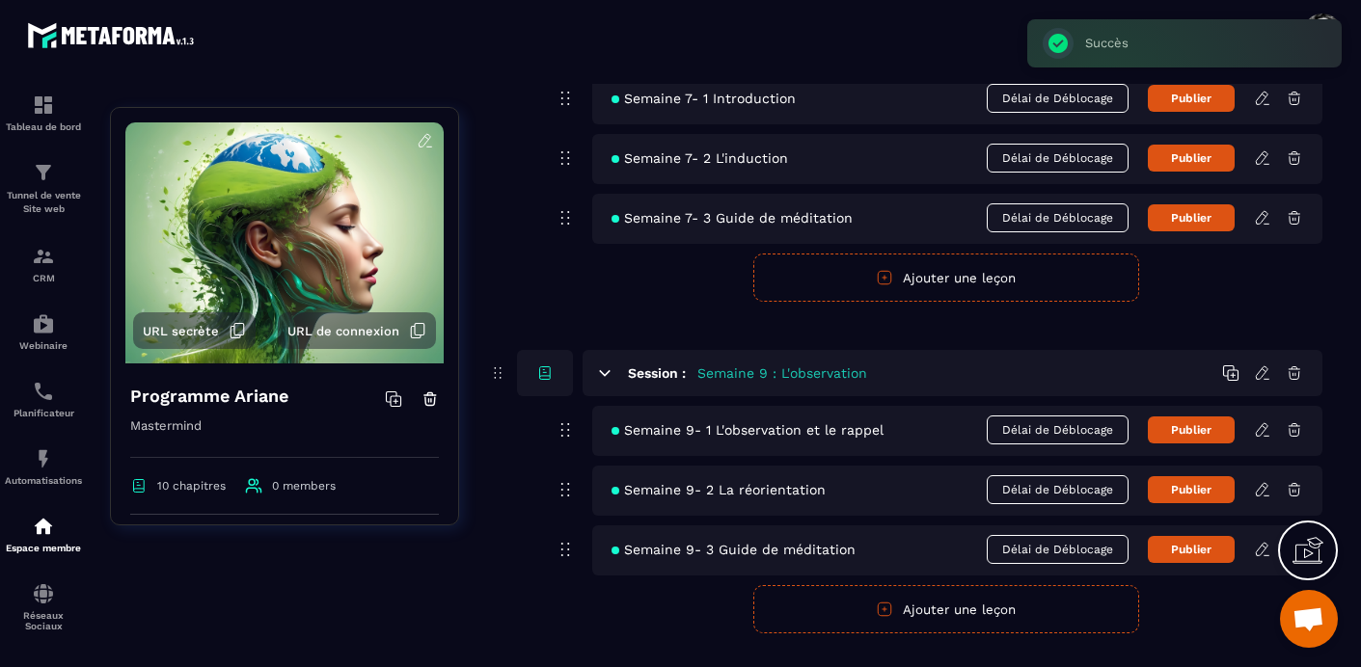
click at [1297, 376] on icon at bounding box center [1294, 373] width 17 height 17
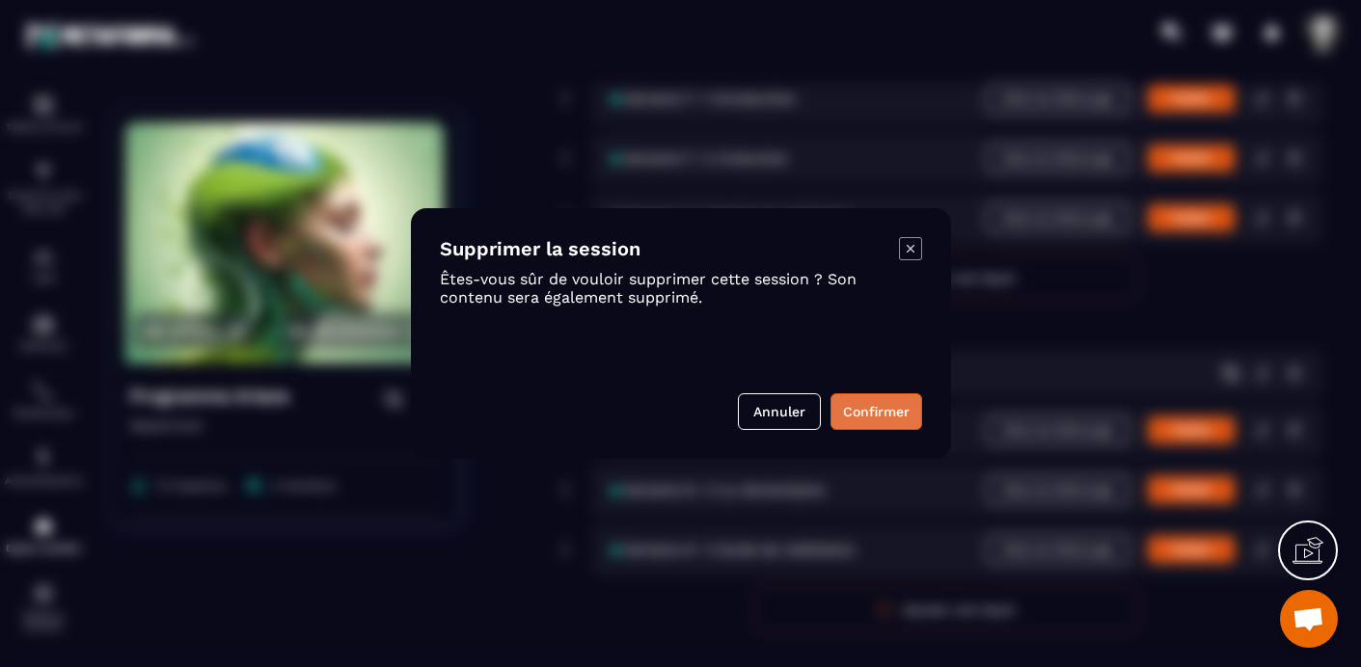
click at [892, 407] on button "Confirmer" at bounding box center [876, 412] width 92 height 37
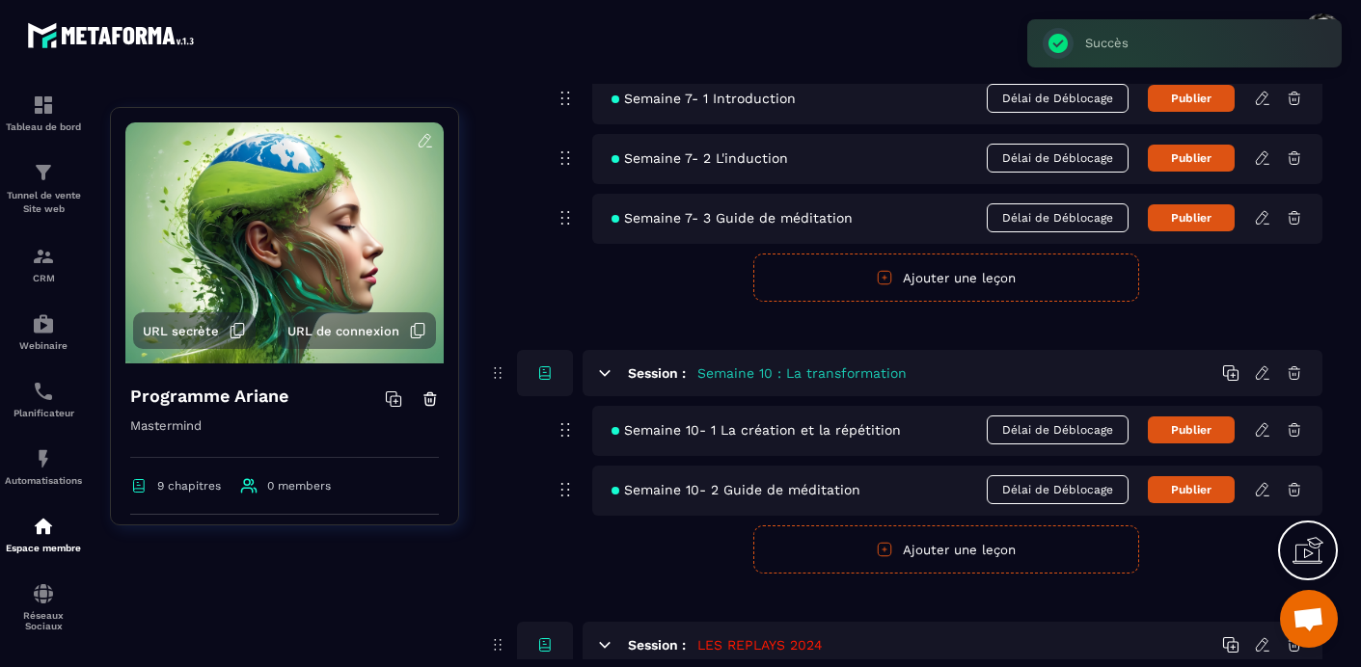
click at [1295, 371] on icon at bounding box center [1294, 373] width 17 height 17
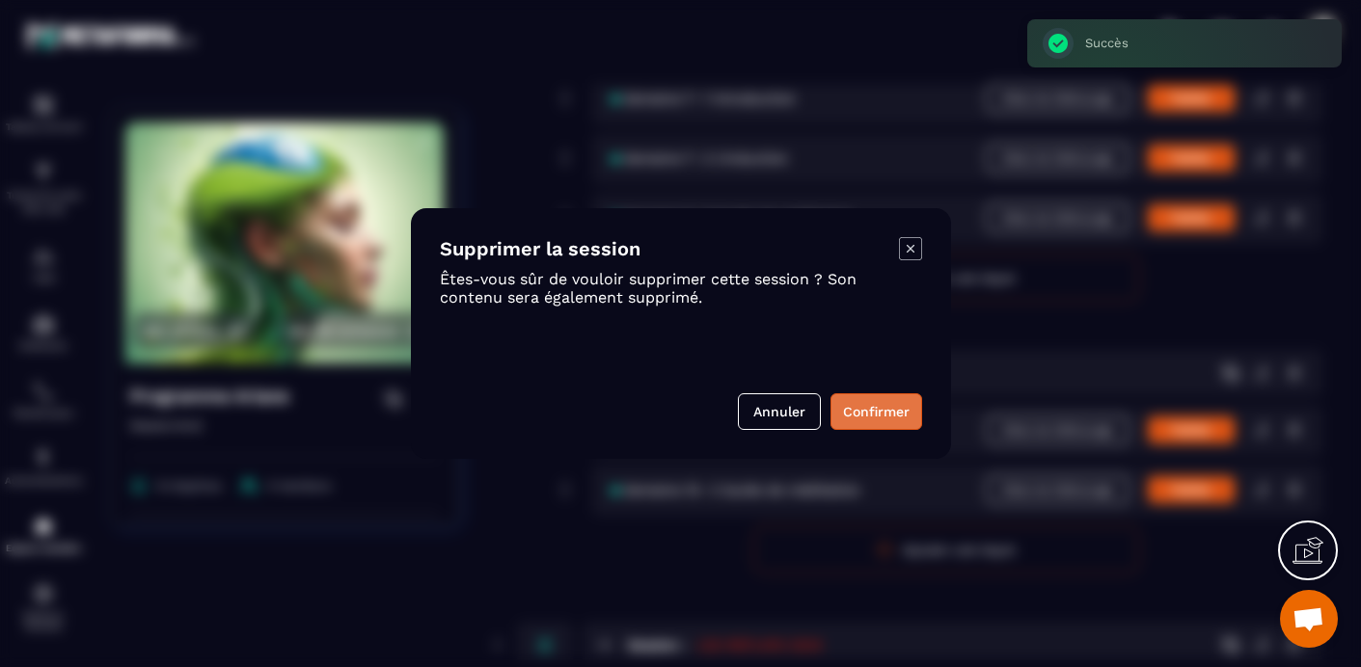
click at [884, 408] on button "Confirmer" at bounding box center [876, 412] width 92 height 37
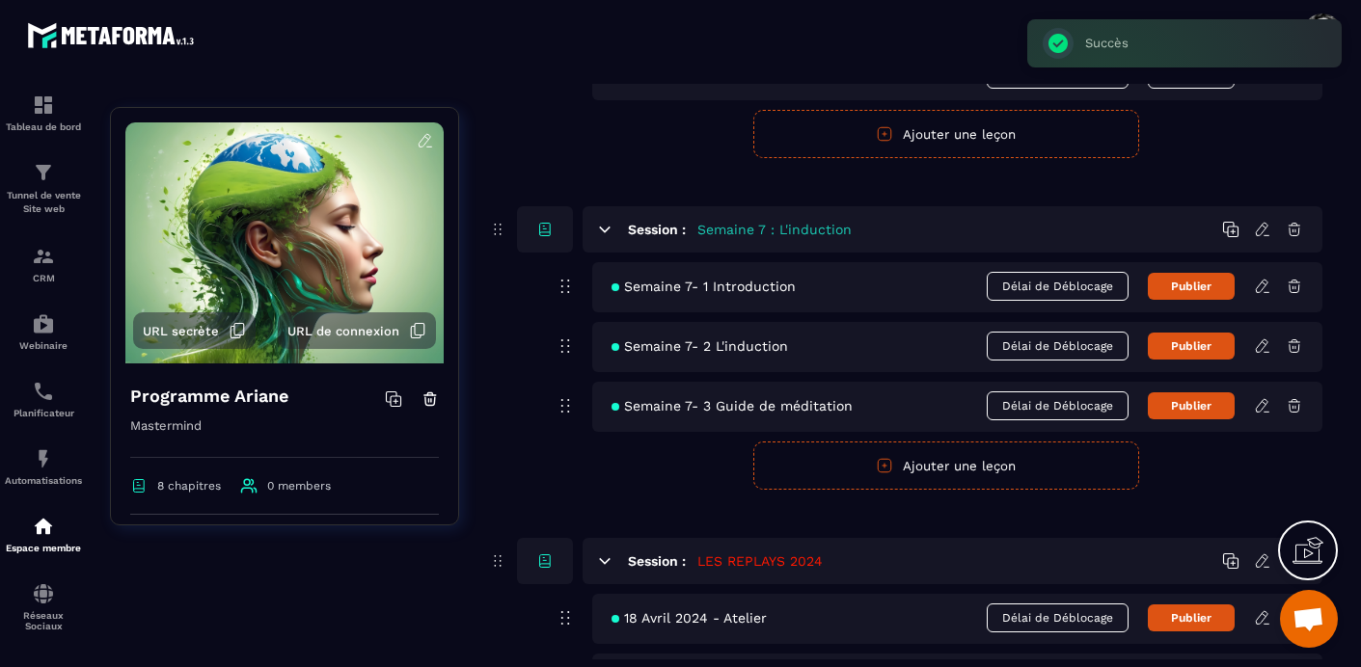
scroll to position [2700, 0]
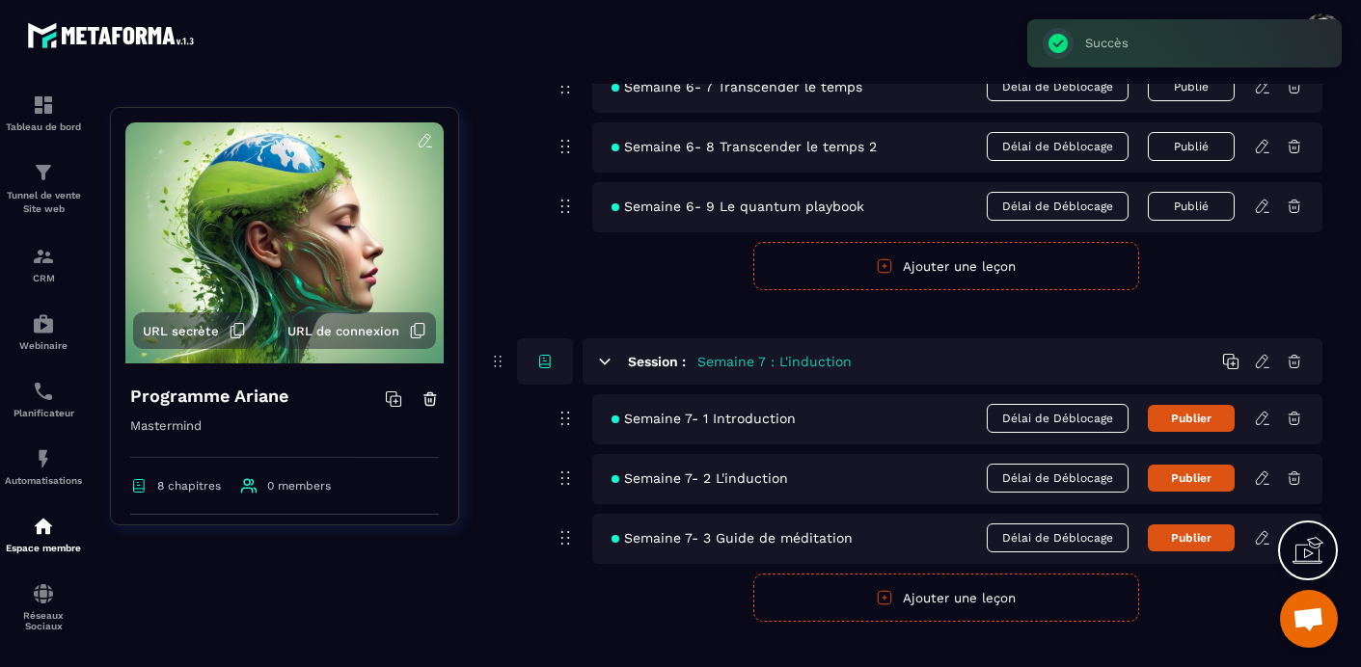
click at [1293, 361] on icon at bounding box center [1294, 361] width 17 height 17
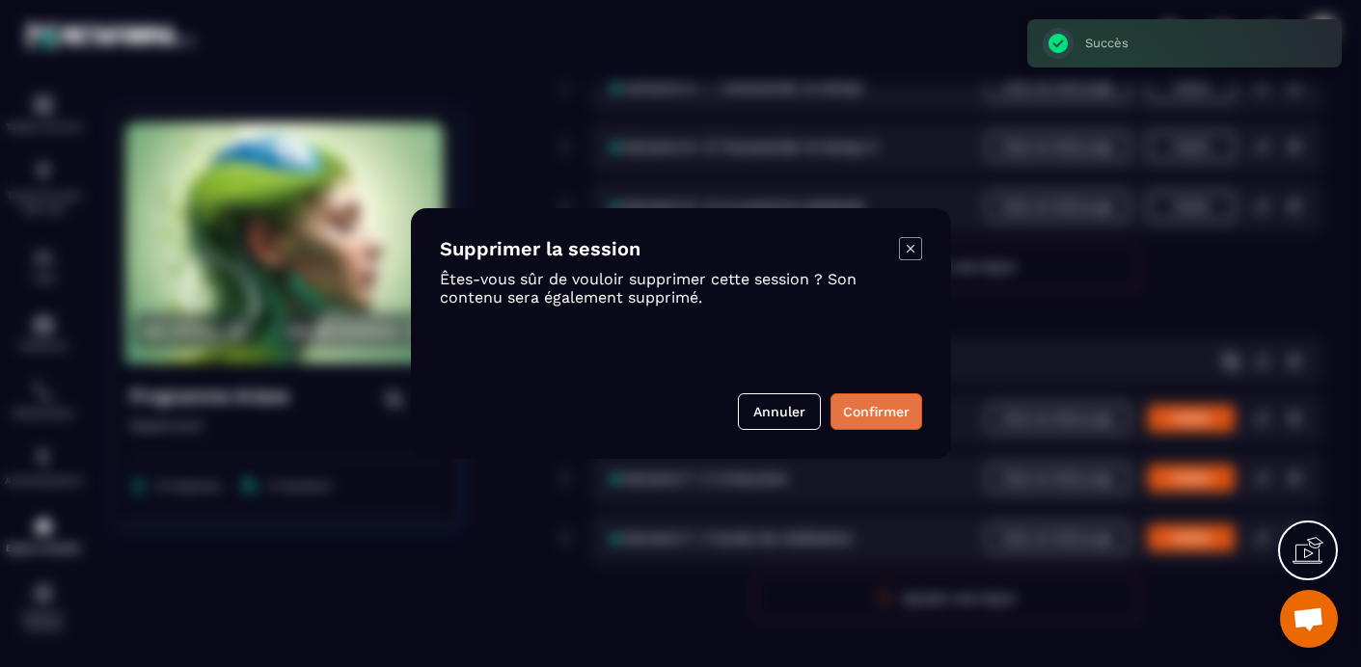
click at [887, 409] on button "Confirmer" at bounding box center [876, 412] width 92 height 37
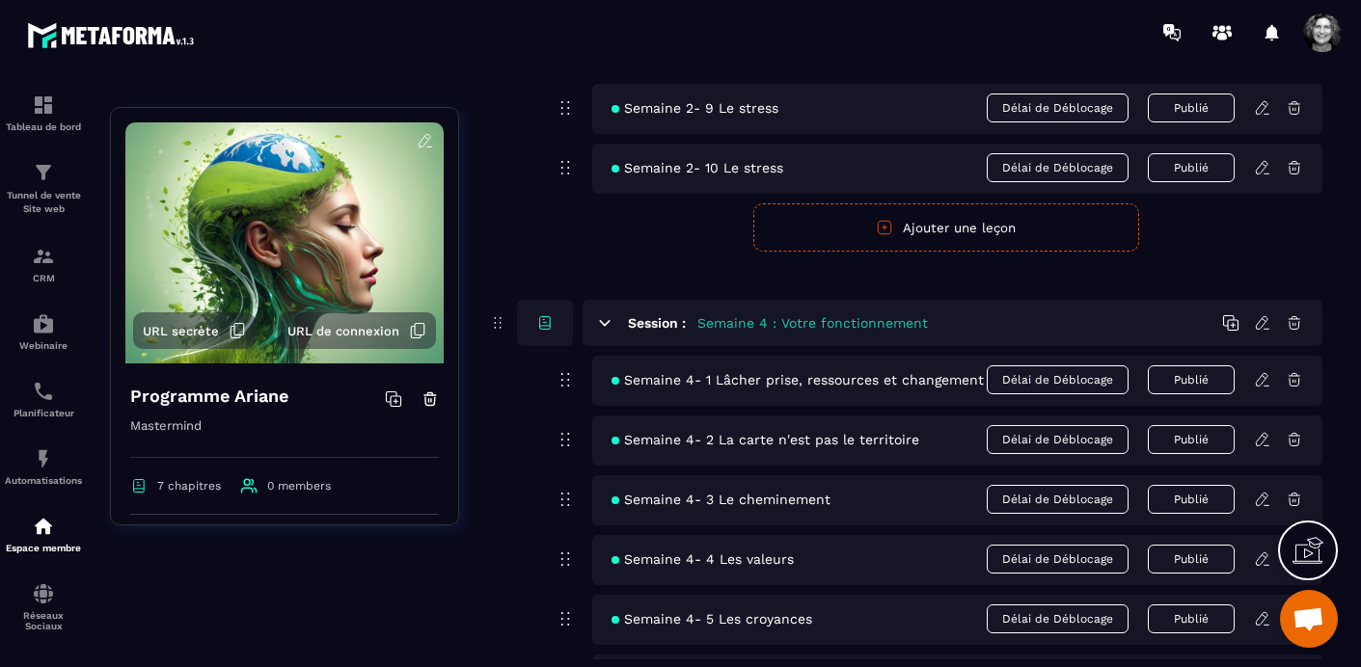
scroll to position [988, 0]
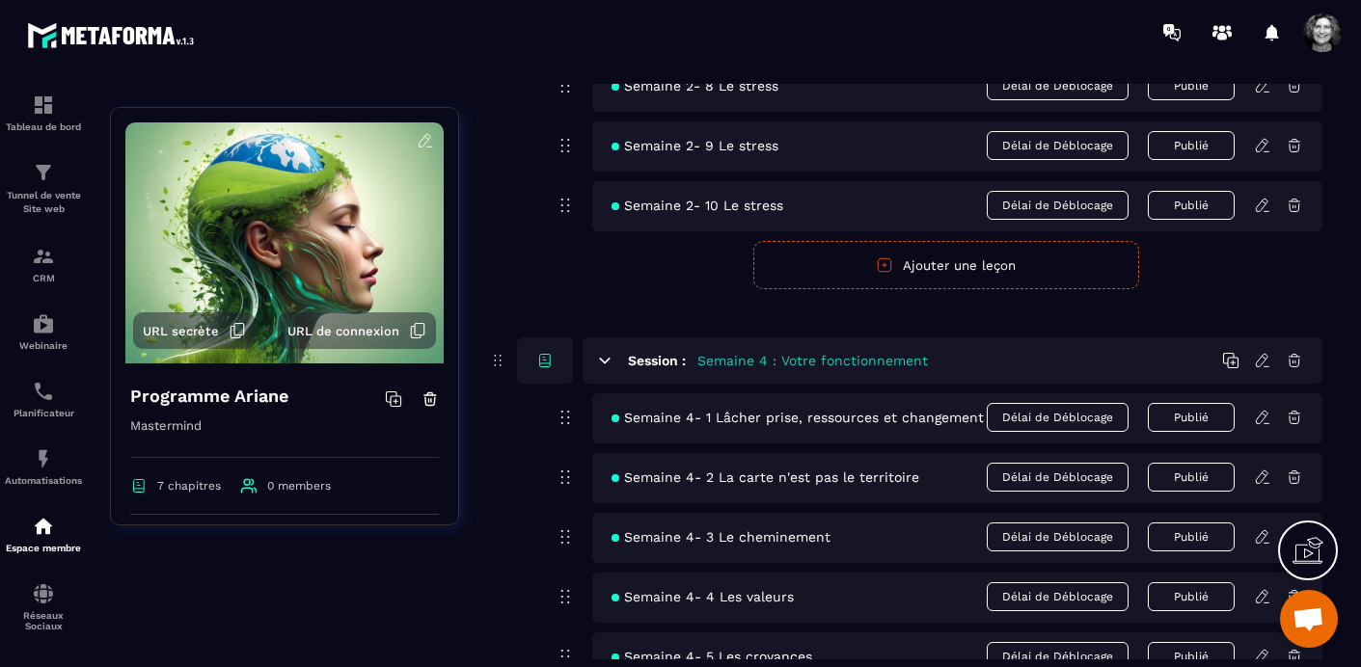
click at [948, 261] on button "Ajouter une leçon" at bounding box center [946, 265] width 386 height 48
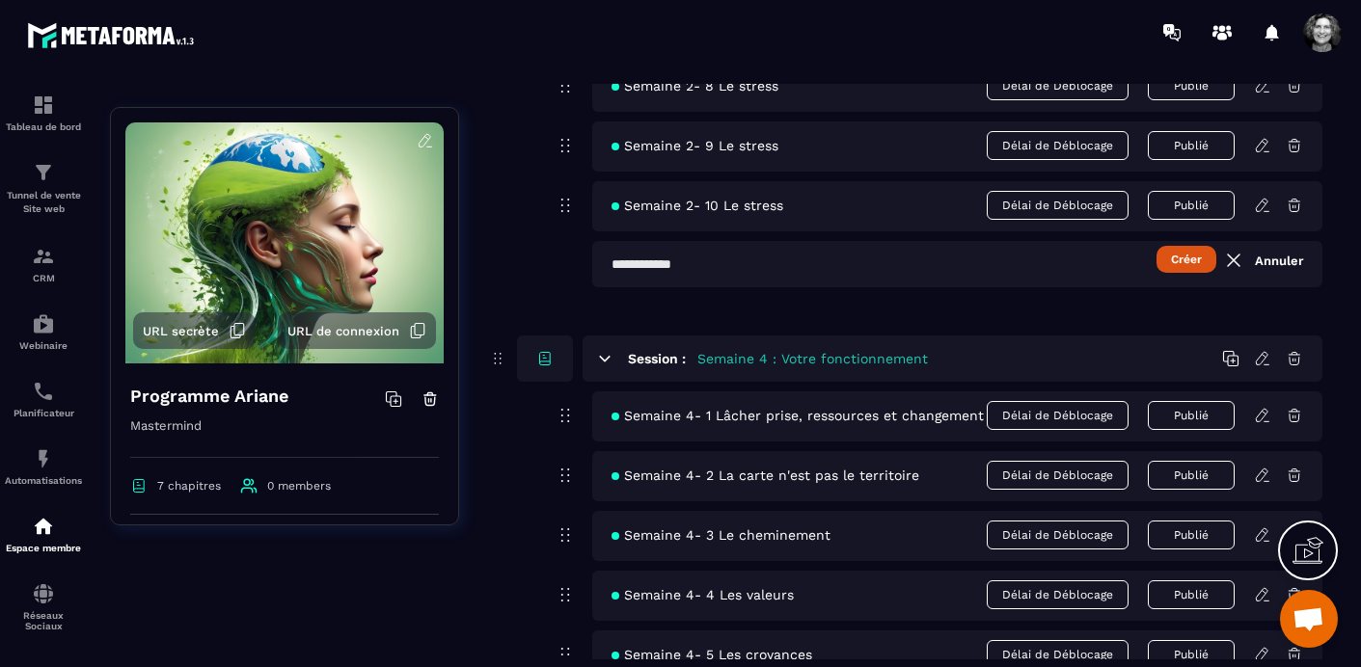
click at [1281, 259] on link "Annuler" at bounding box center [1262, 260] width 81 height 23
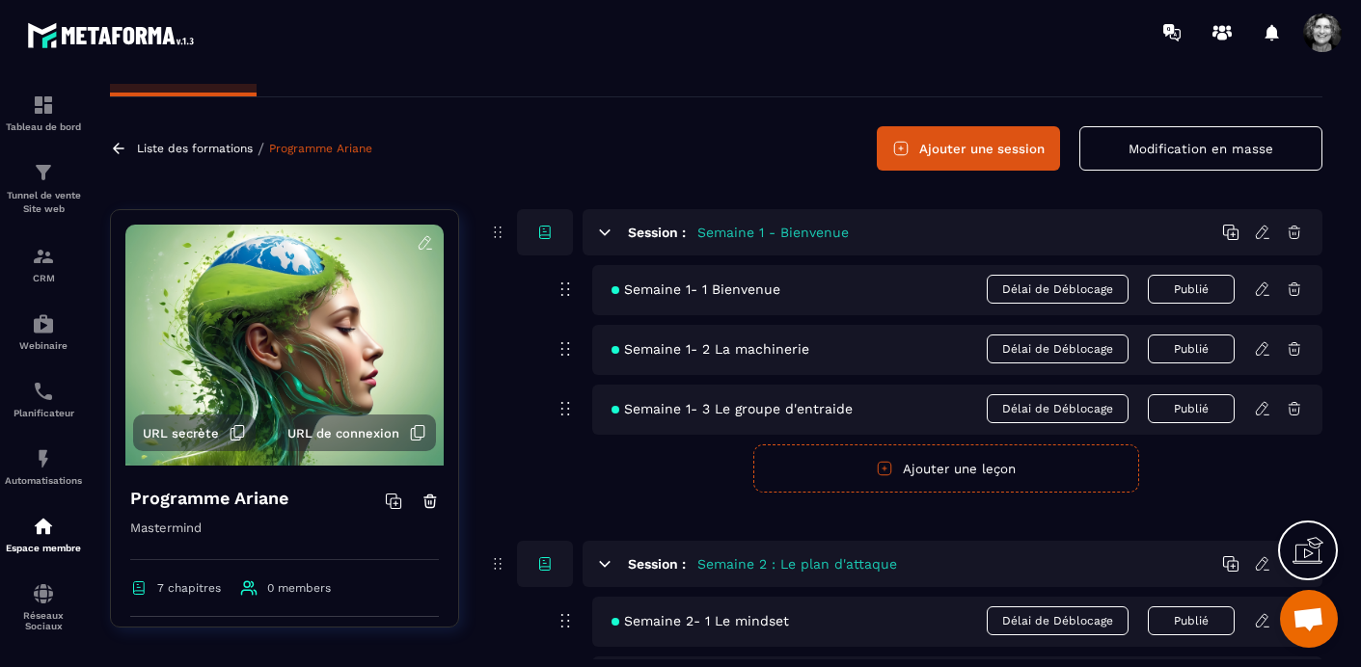
scroll to position [32, 0]
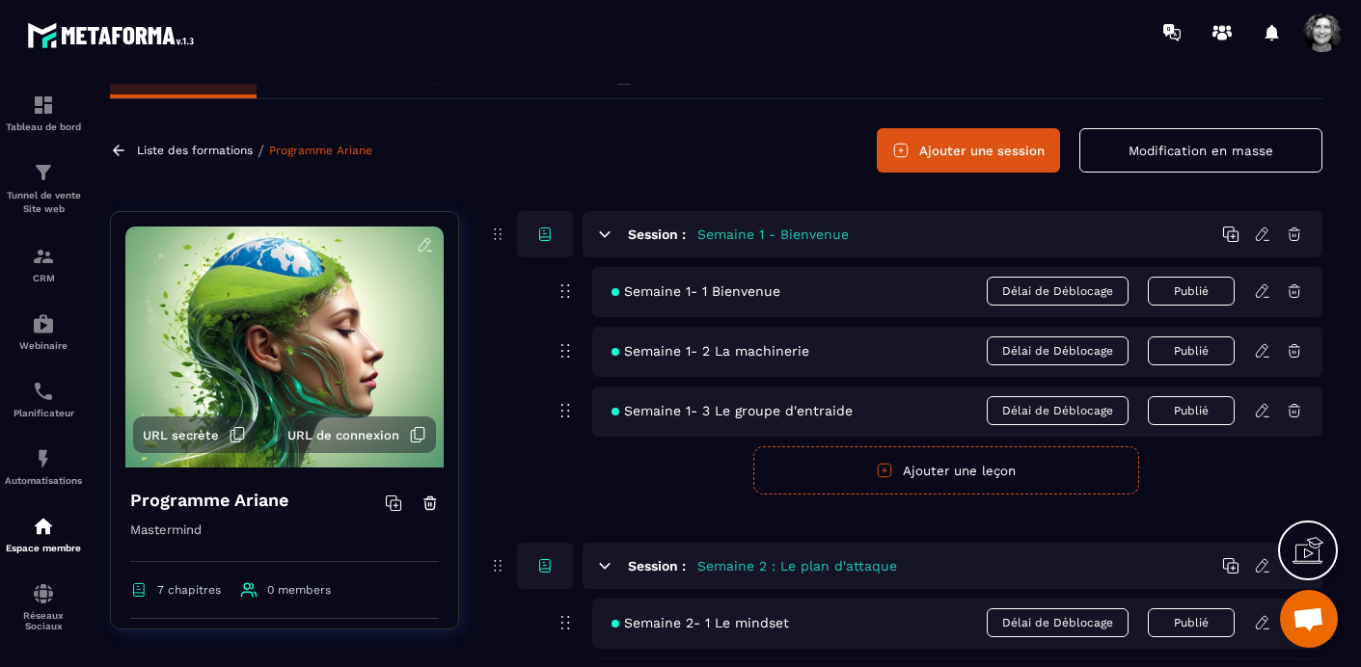
click at [983, 147] on button "Ajouter une session" at bounding box center [968, 150] width 183 height 44
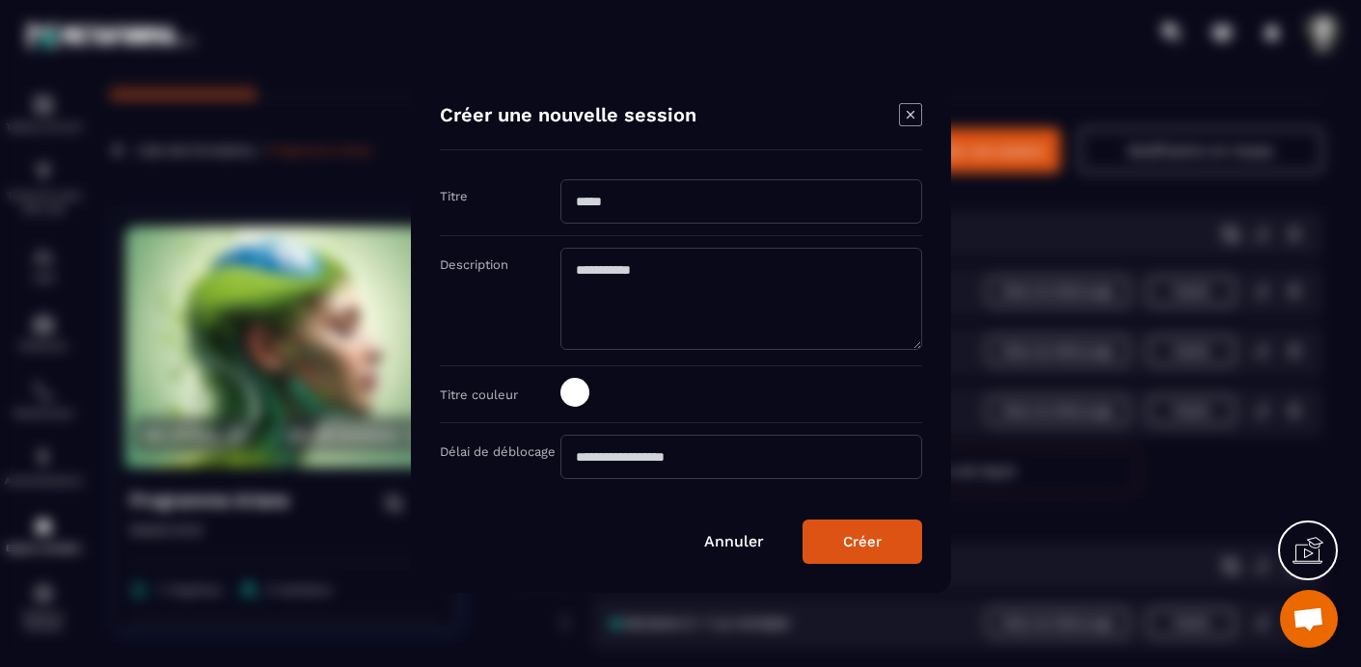
click at [585, 201] on input "Modal window" at bounding box center [741, 201] width 362 height 44
type input "*********"
click at [877, 542] on div "Créer" at bounding box center [862, 541] width 39 height 17
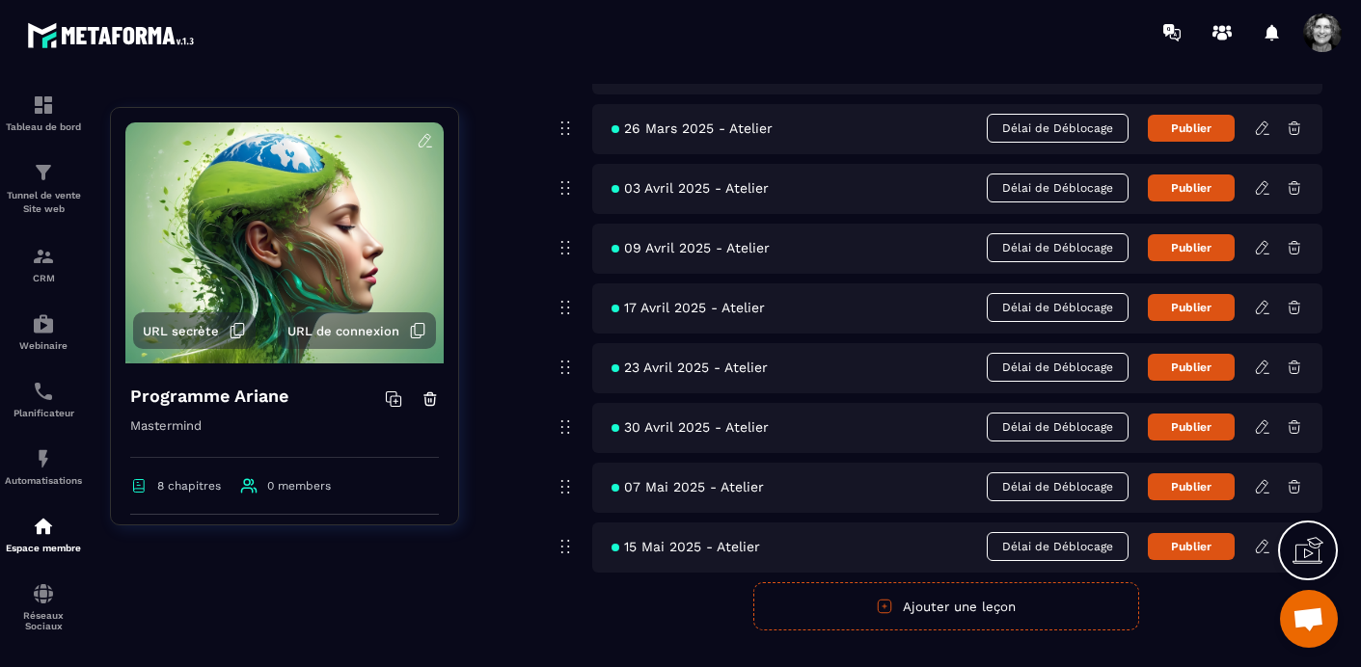
scroll to position [5427, 0]
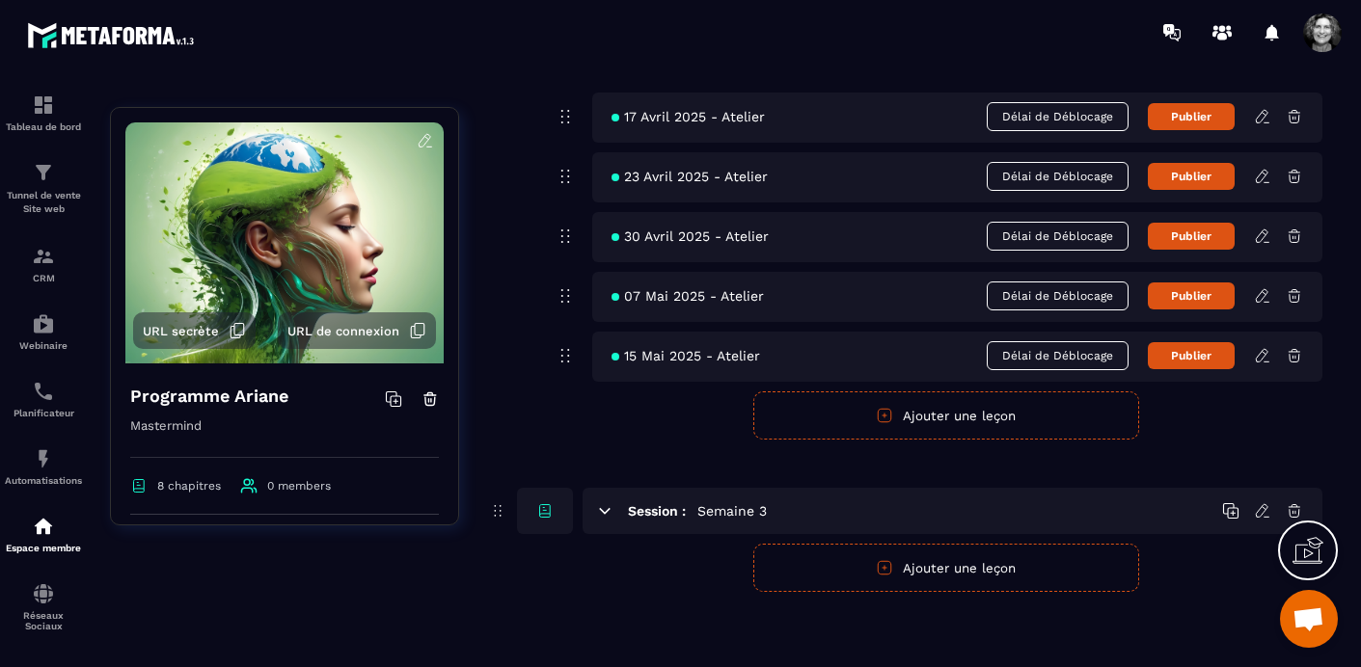
click at [489, 528] on div "Session : Semaine 3" at bounding box center [905, 511] width 834 height 46
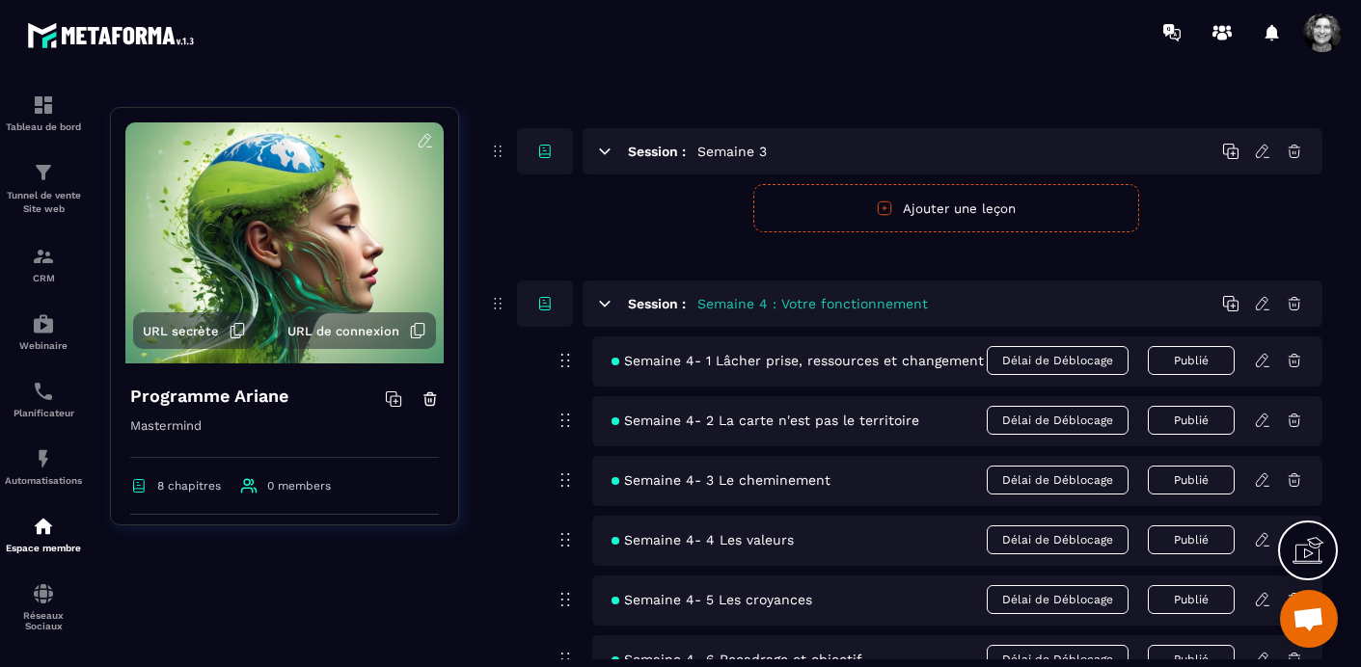
scroll to position [1180, 0]
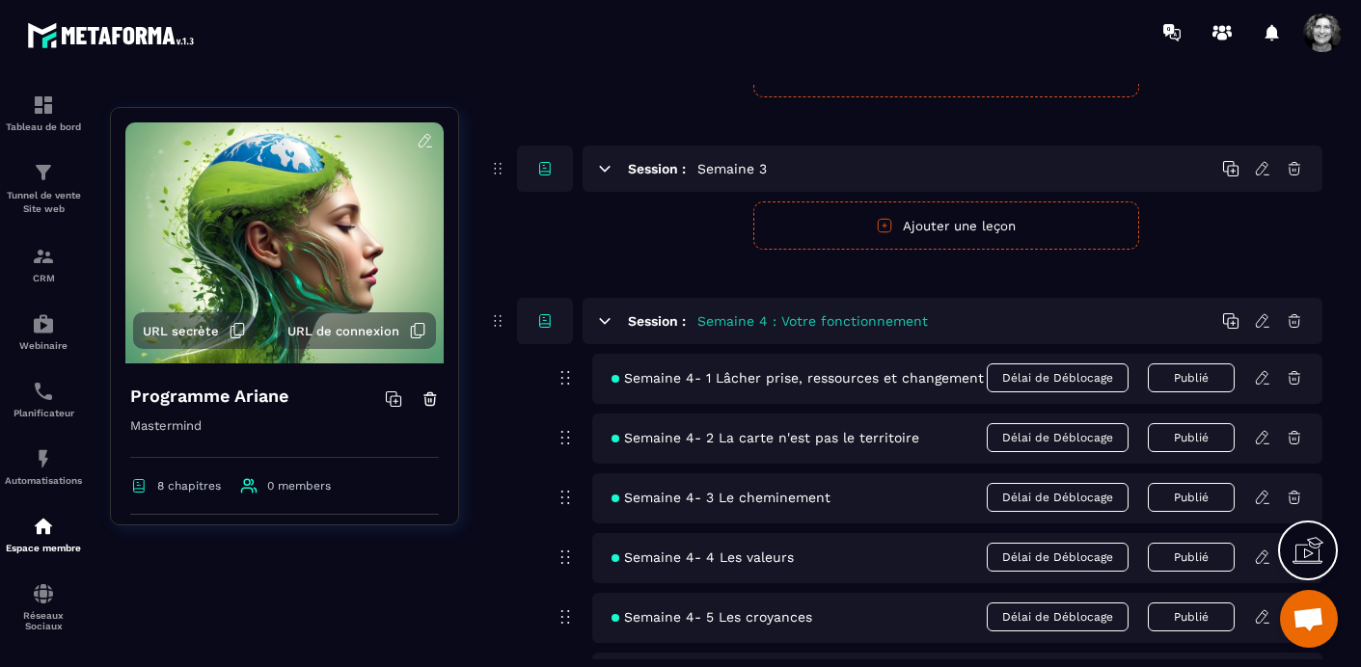
drag, startPoint x: 498, startPoint y: 508, endPoint x: 540, endPoint y: 173, distance: 338.3
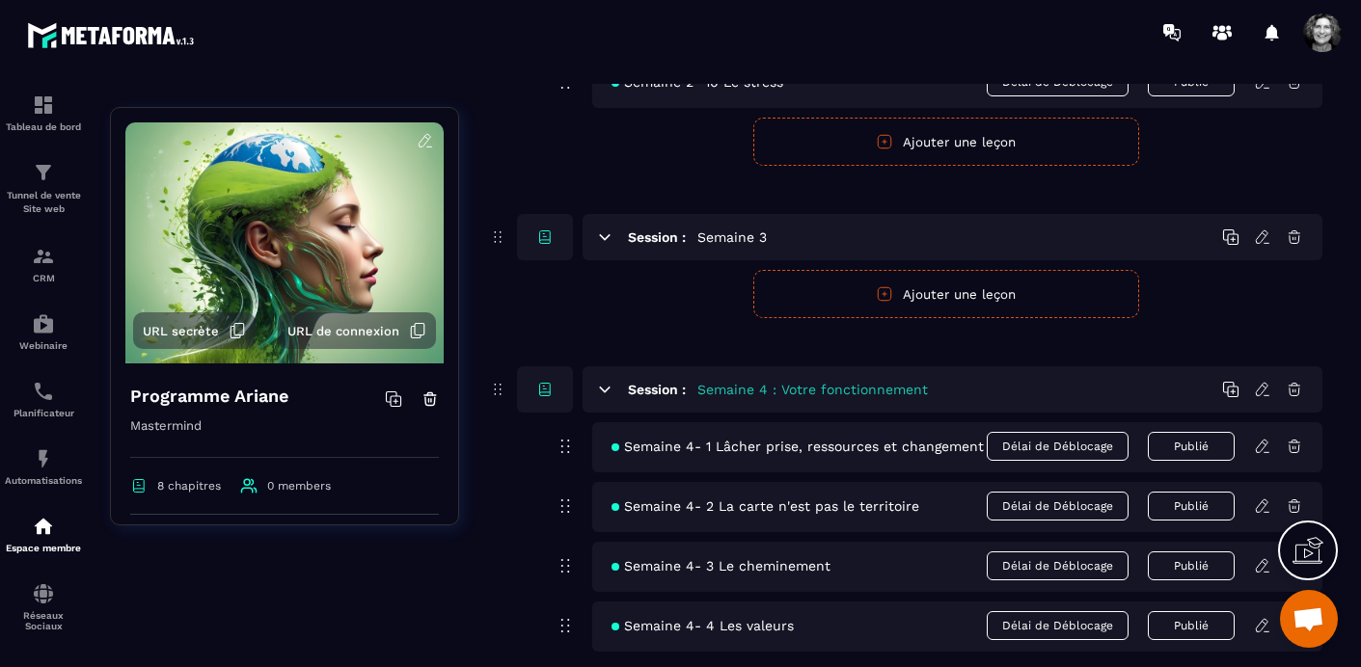
scroll to position [1114, 0]
click at [777, 232] on div "Session : Semaine 3" at bounding box center [953, 234] width 740 height 46
click at [772, 235] on div "Session : Semaine 3" at bounding box center [953, 234] width 740 height 46
click at [1264, 231] on icon at bounding box center [1264, 232] width 4 height 3
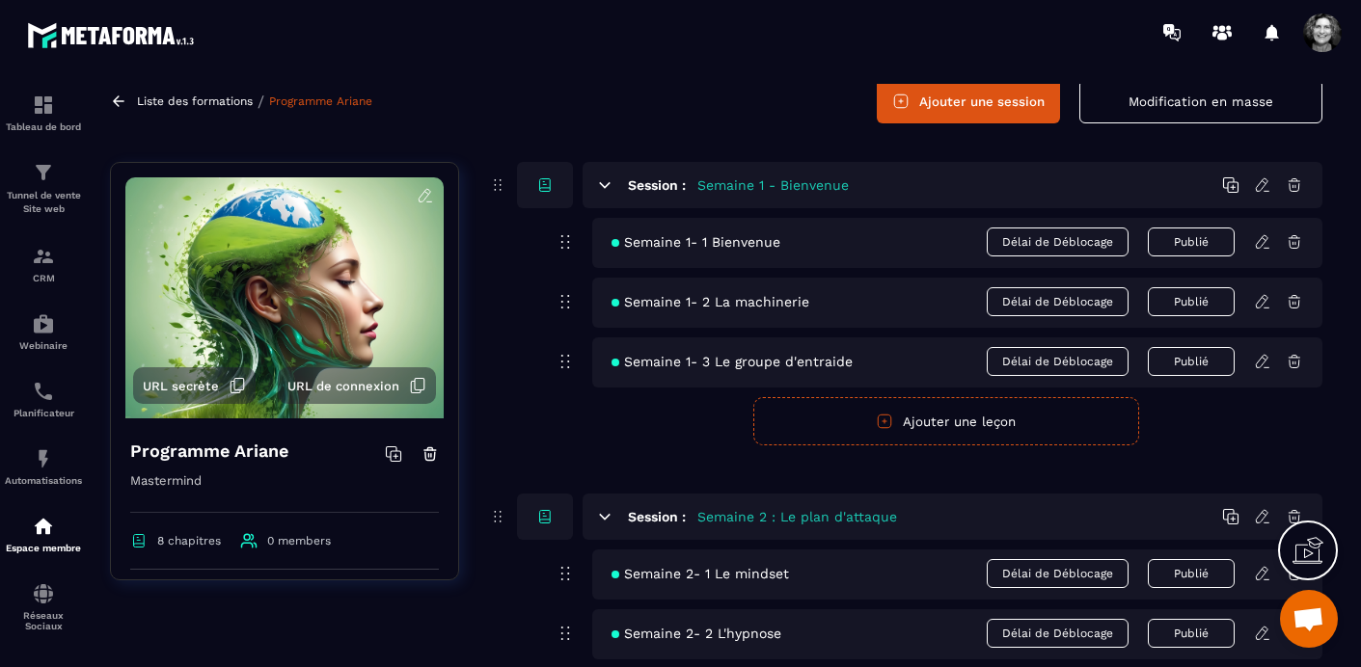
scroll to position [0, 0]
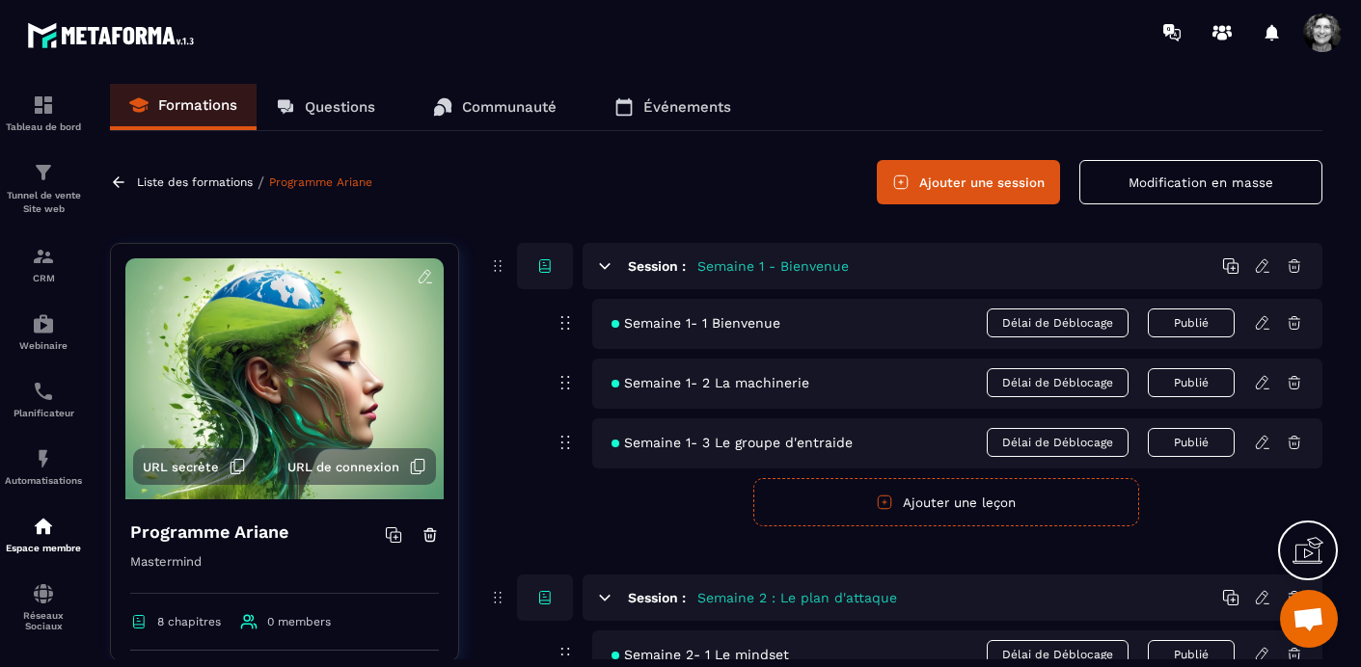
click at [1221, 176] on button "Modification en masse" at bounding box center [1200, 182] width 243 height 44
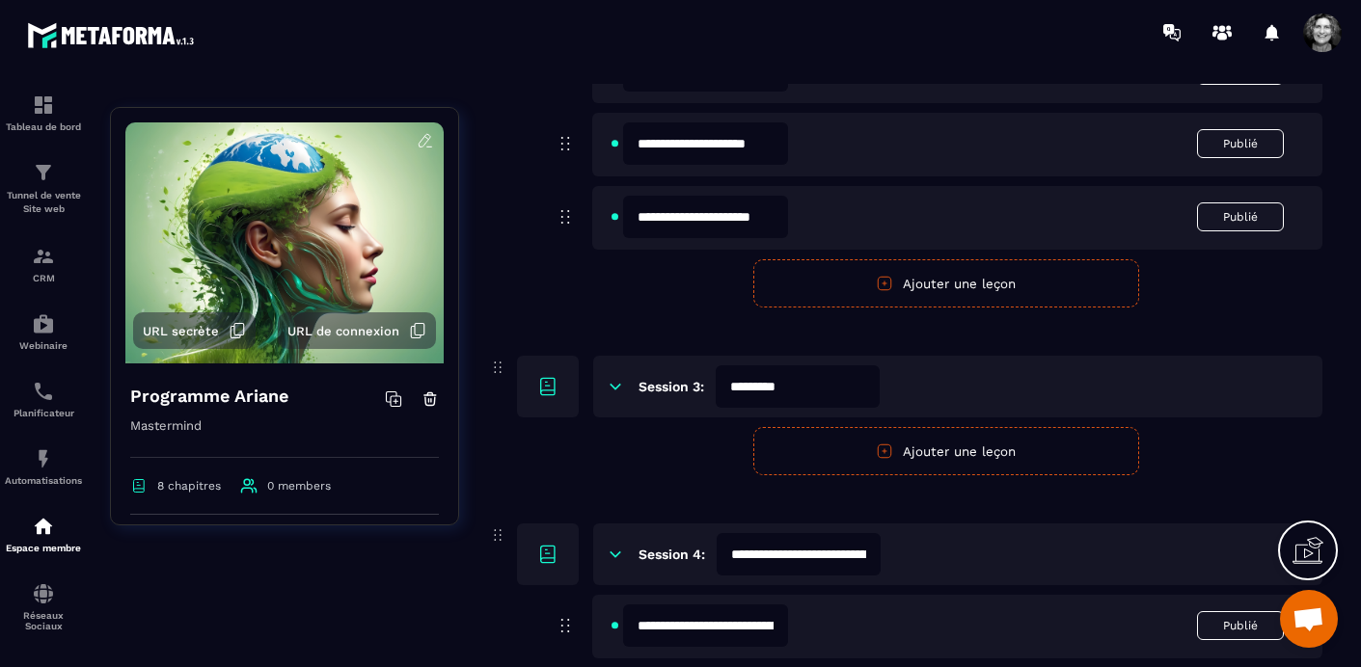
scroll to position [1254, 0]
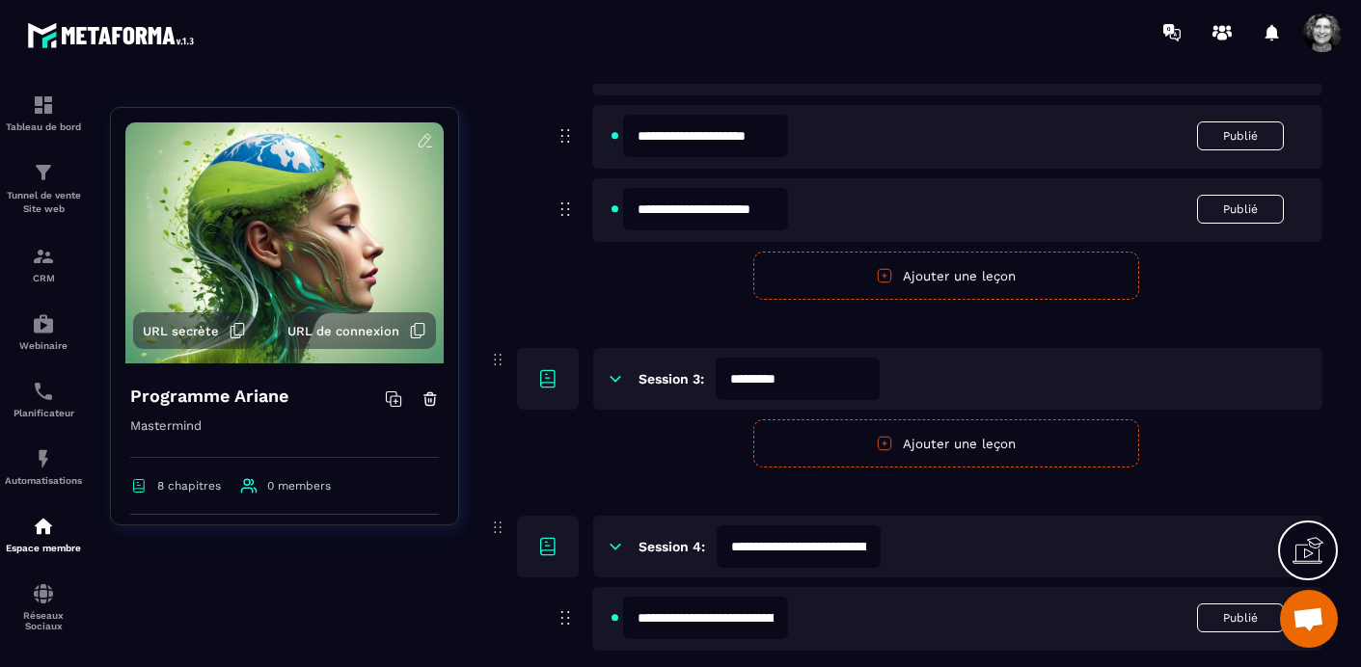
click at [816, 381] on input "*********" at bounding box center [798, 379] width 164 height 42
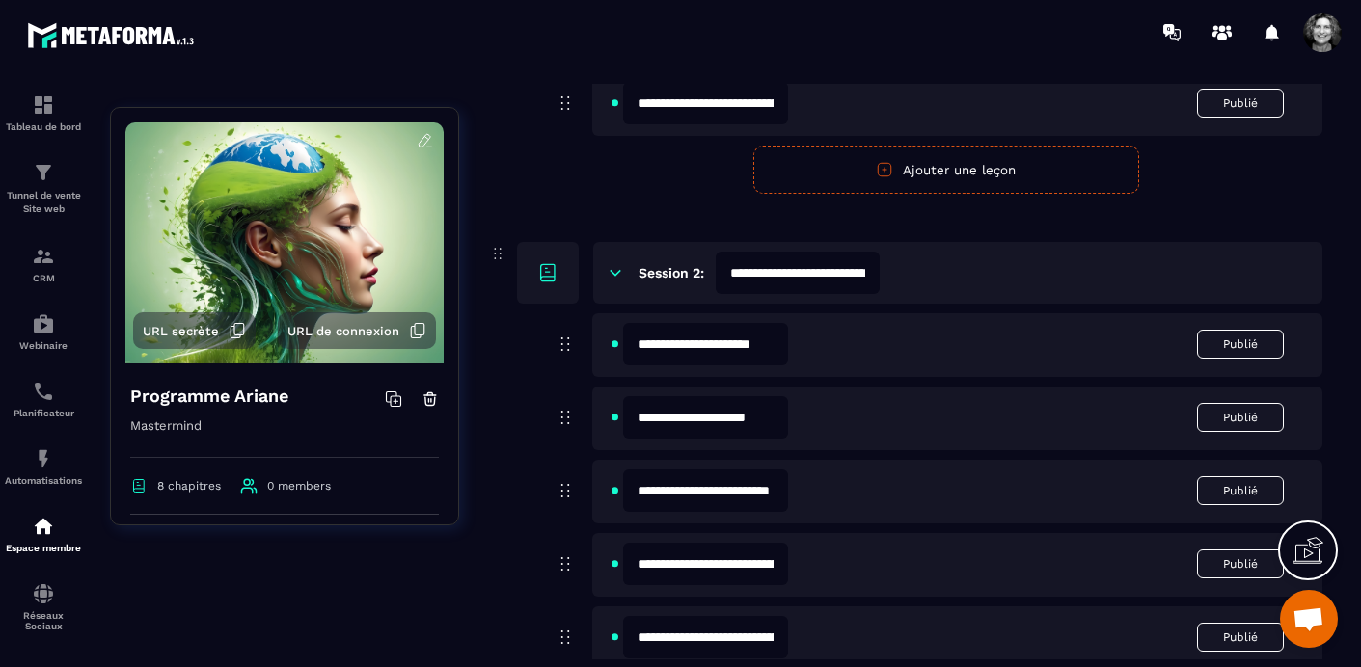
scroll to position [0, 0]
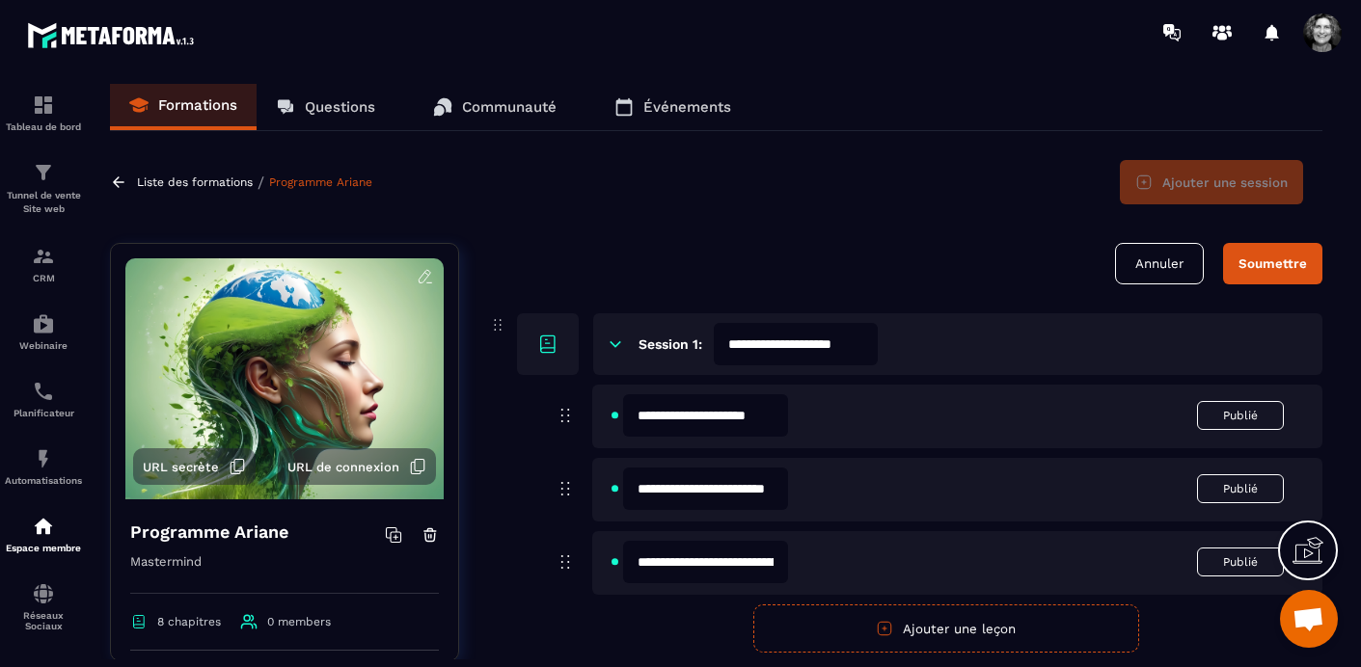
type input "**********"
click at [1279, 269] on div "Soumettre" at bounding box center [1272, 264] width 68 height 14
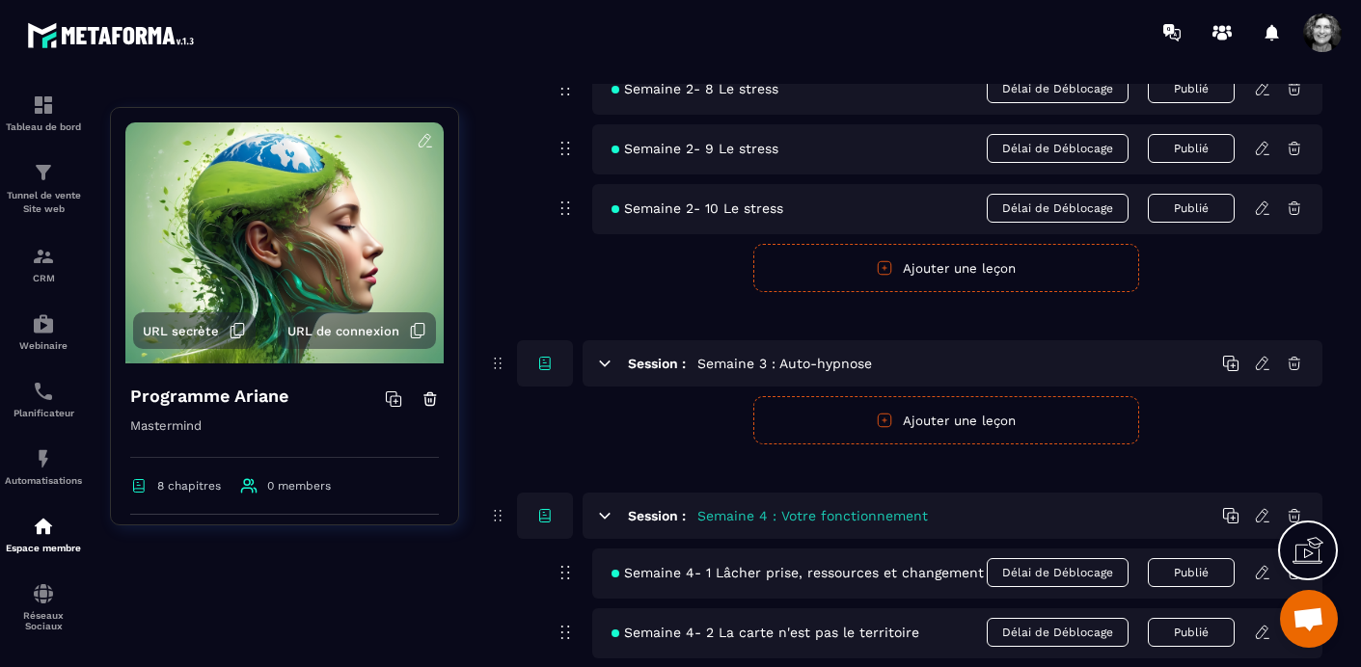
scroll to position [987, 0]
click at [985, 419] on button "Ajouter une leçon" at bounding box center [946, 419] width 386 height 48
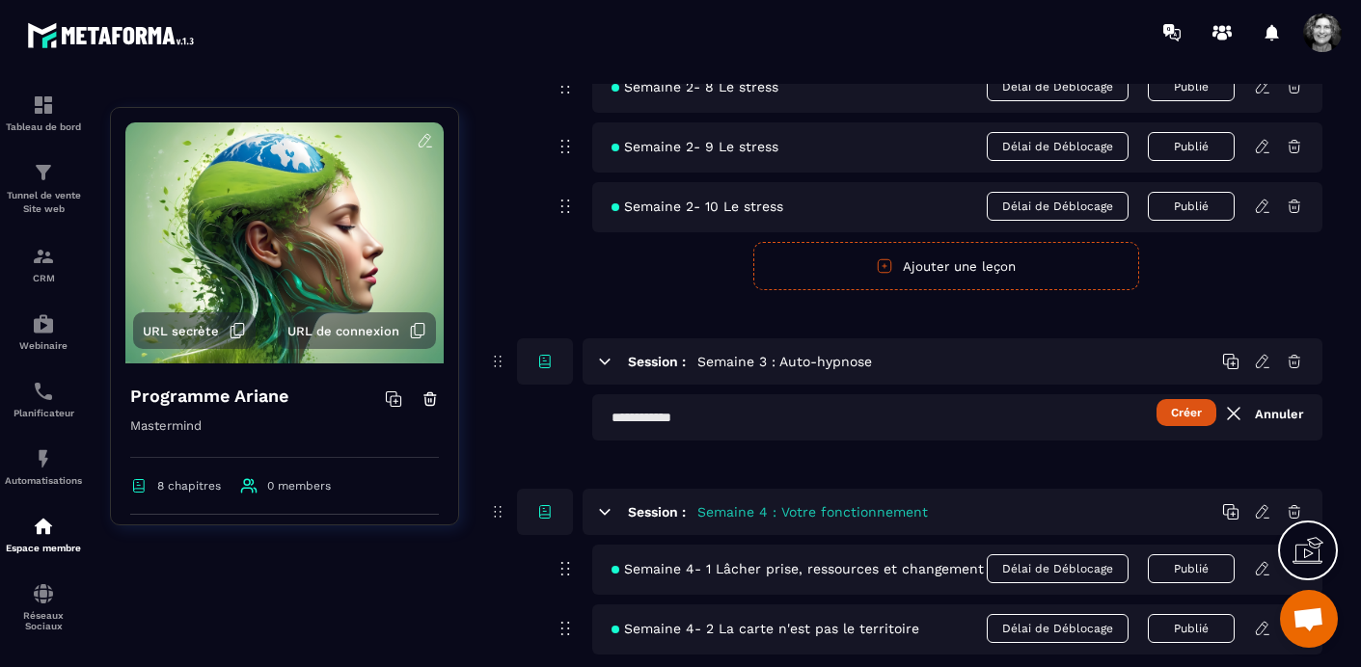
click at [1196, 414] on button "Créer" at bounding box center [1187, 412] width 60 height 27
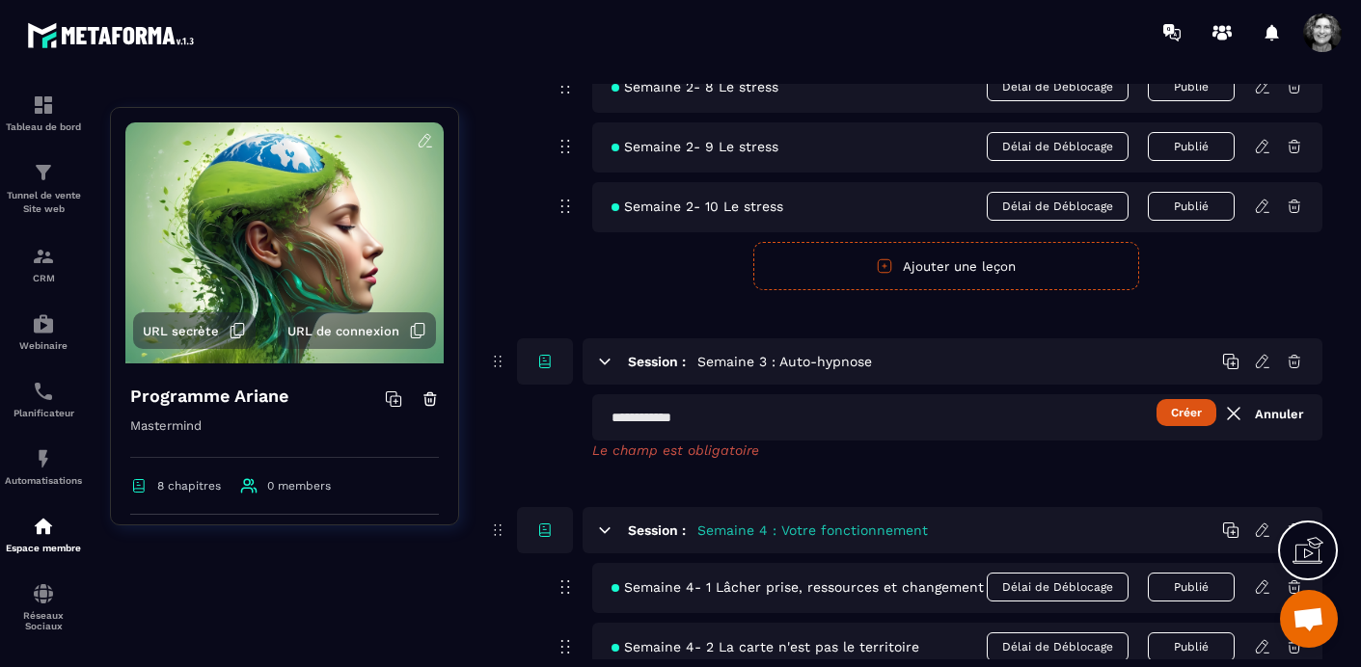
click at [716, 414] on input "text" at bounding box center [957, 418] width 730 height 46
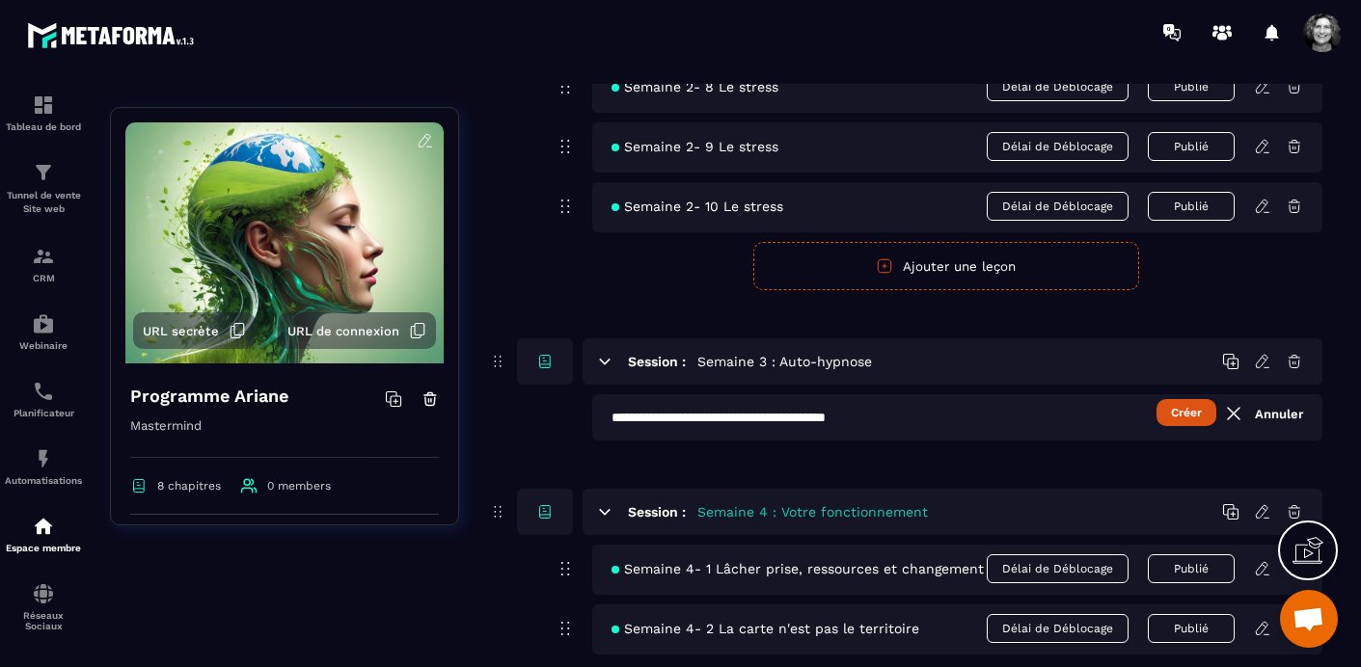
click at [1191, 411] on button "Créer" at bounding box center [1187, 412] width 60 height 27
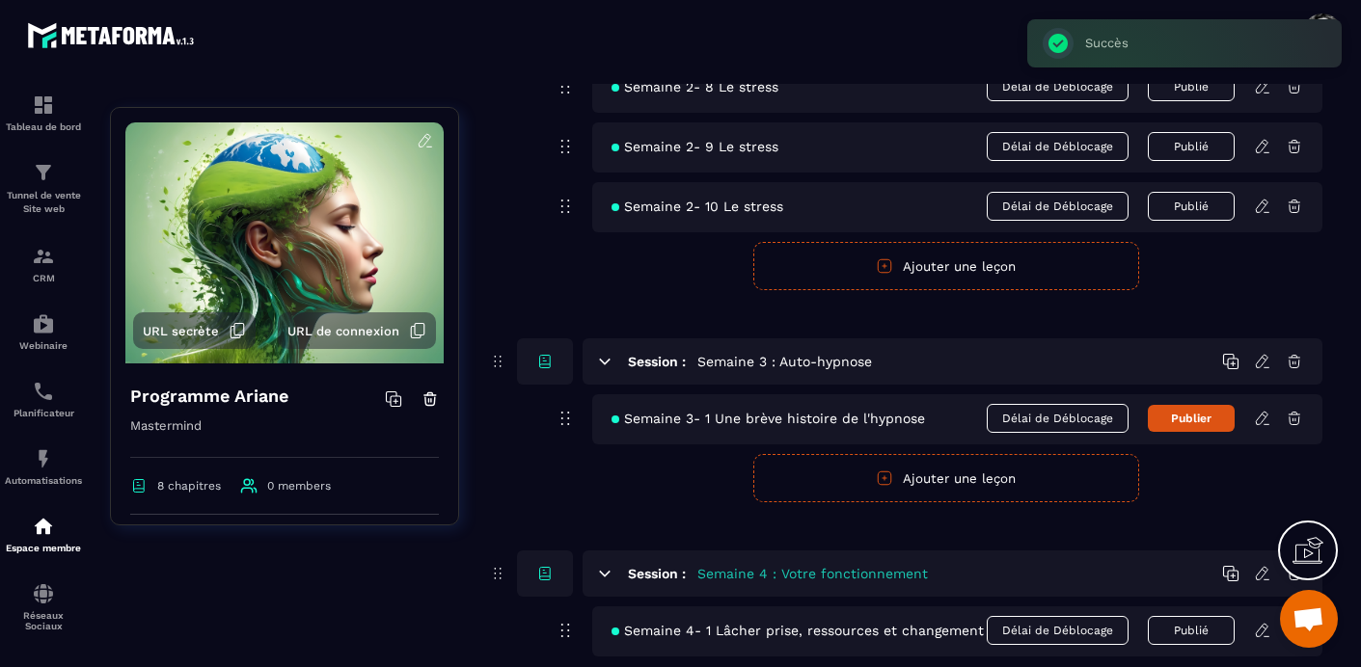
click at [931, 476] on button "Ajouter une leçon" at bounding box center [946, 478] width 386 height 48
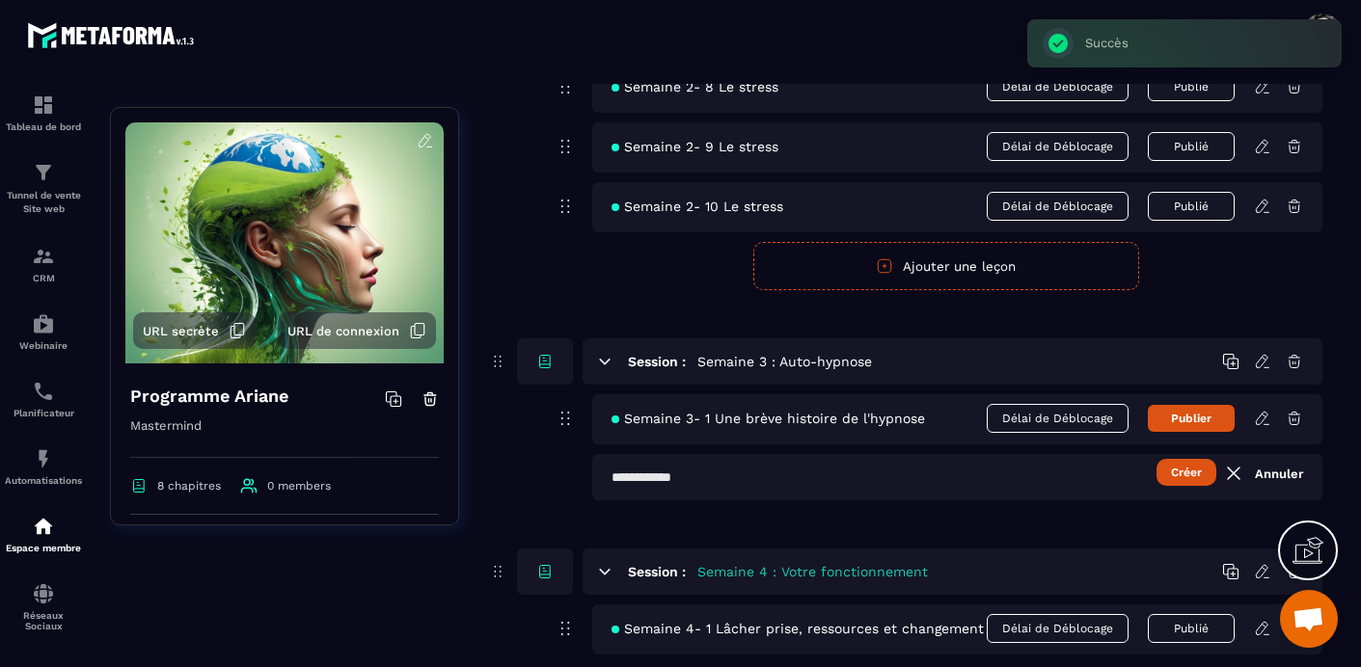
click at [614, 477] on input "text" at bounding box center [957, 477] width 730 height 46
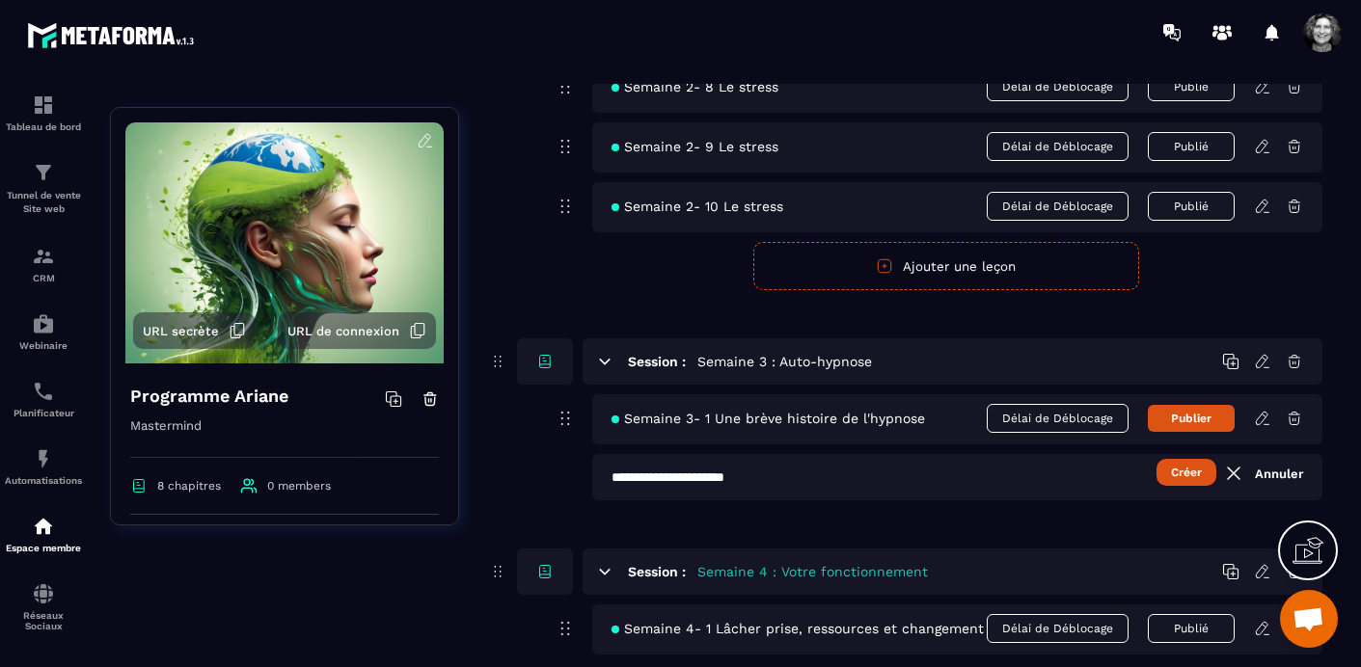
type input "**********"
click at [1198, 471] on button "Créer" at bounding box center [1187, 472] width 60 height 27
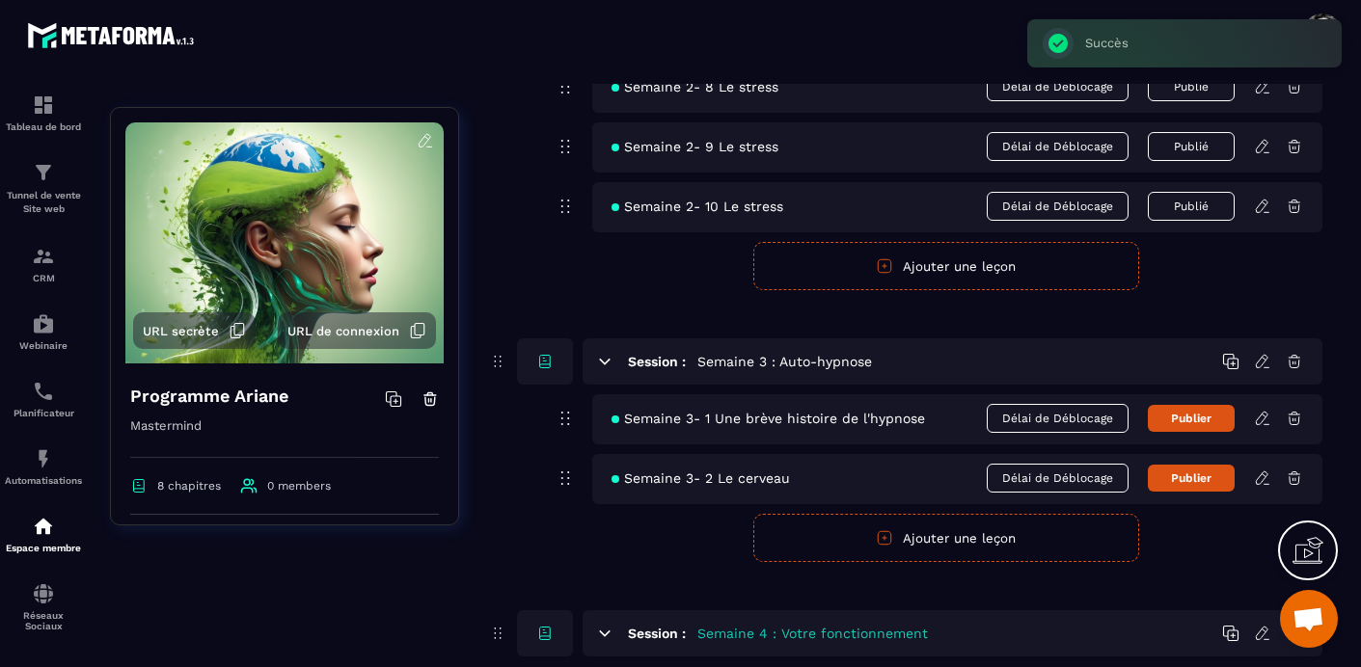
click at [979, 535] on button "Ajouter une leçon" at bounding box center [946, 538] width 386 height 48
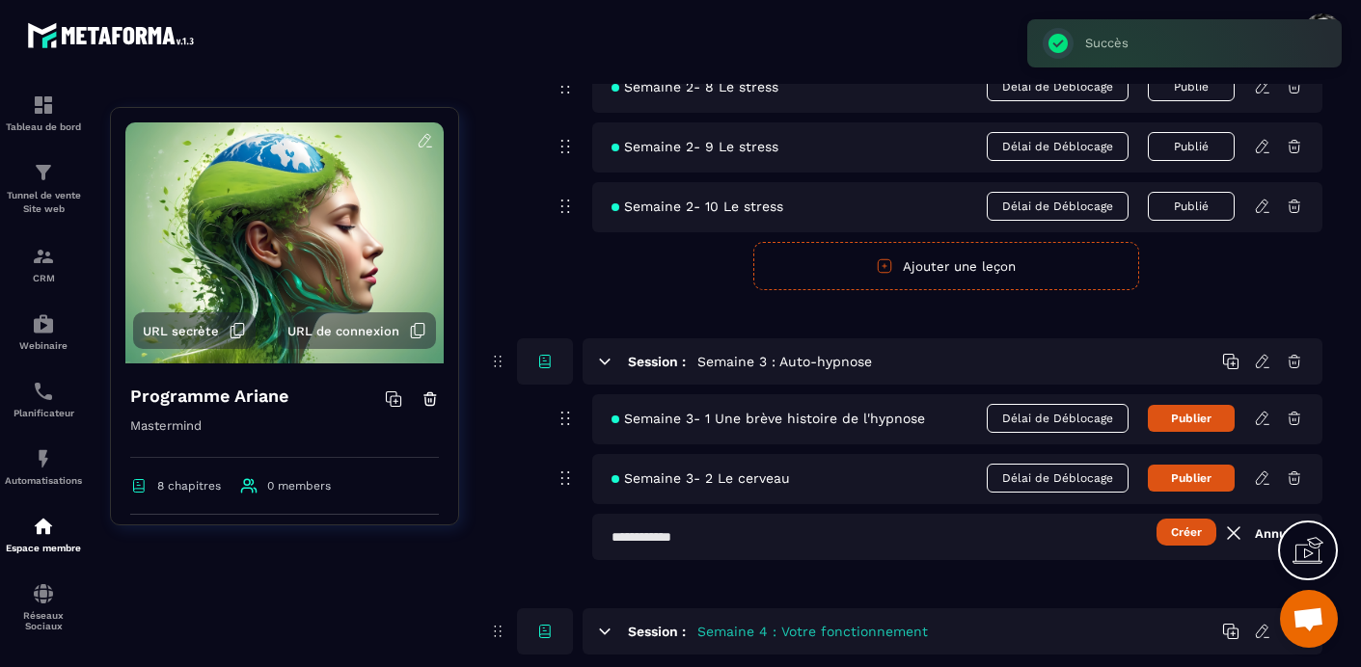
click at [609, 534] on input "text" at bounding box center [957, 537] width 730 height 46
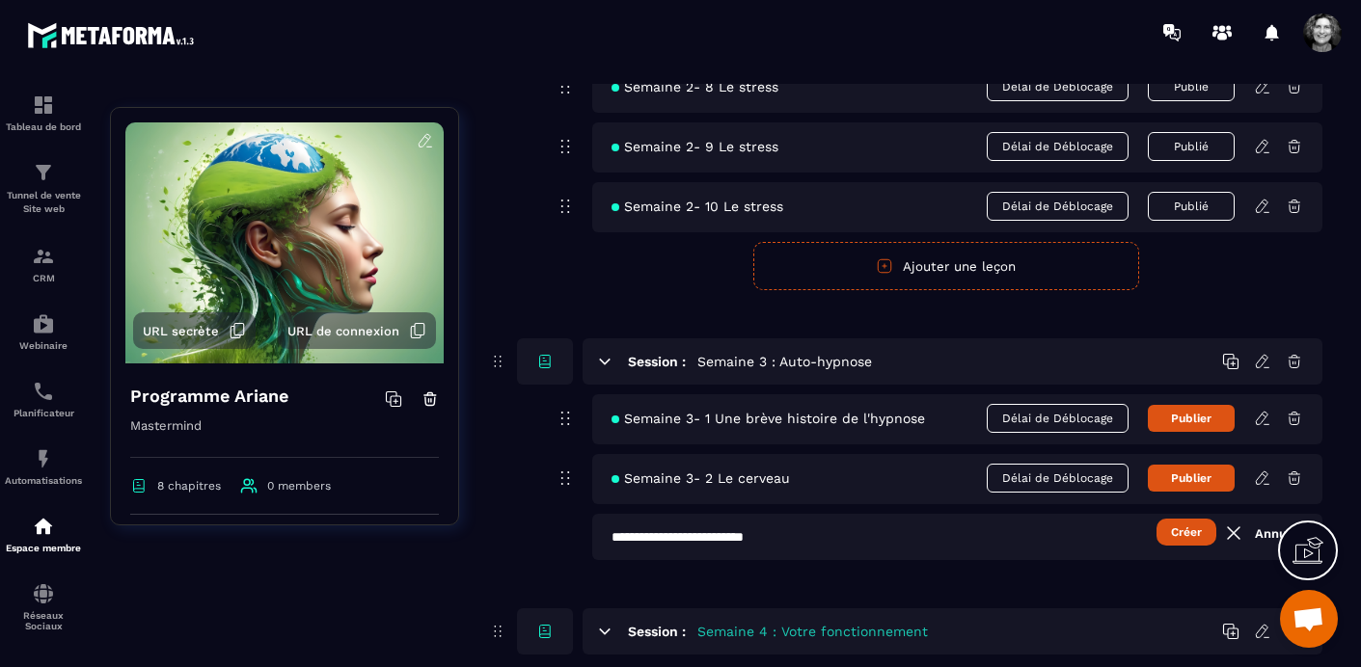
click at [1177, 536] on button "Créer" at bounding box center [1187, 532] width 60 height 27
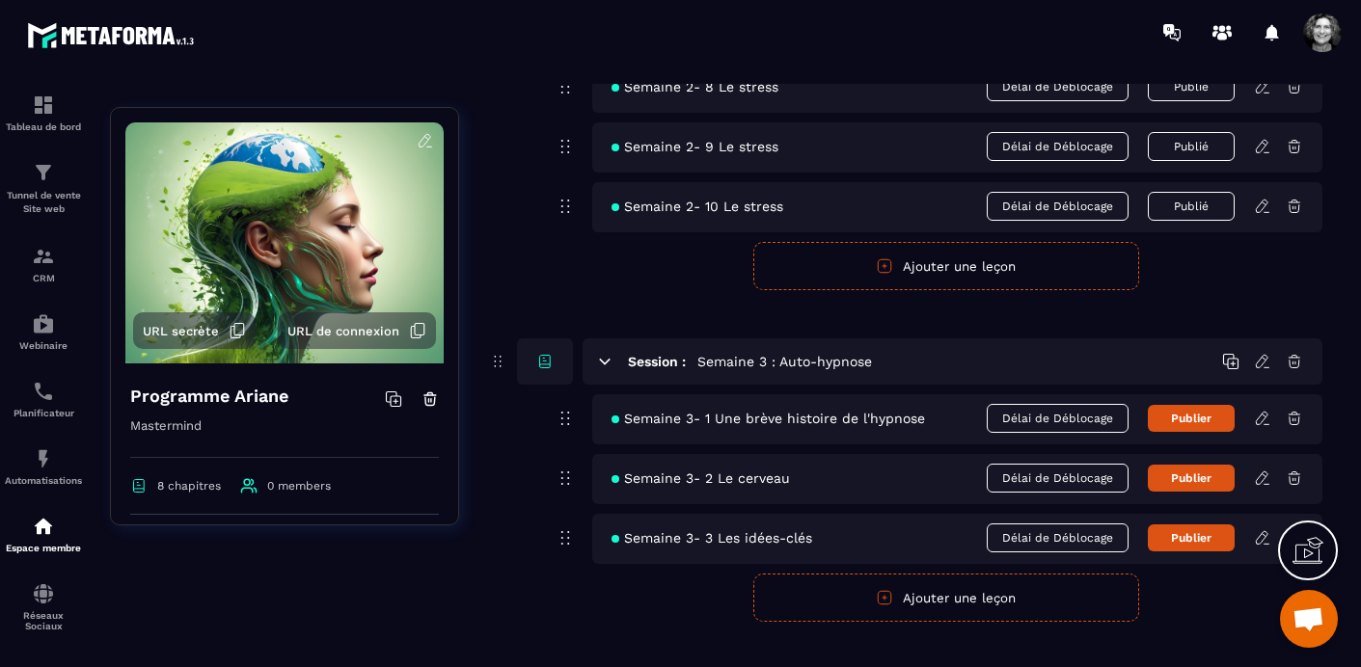
click at [911, 606] on button "Ajouter une leçon" at bounding box center [946, 598] width 386 height 48
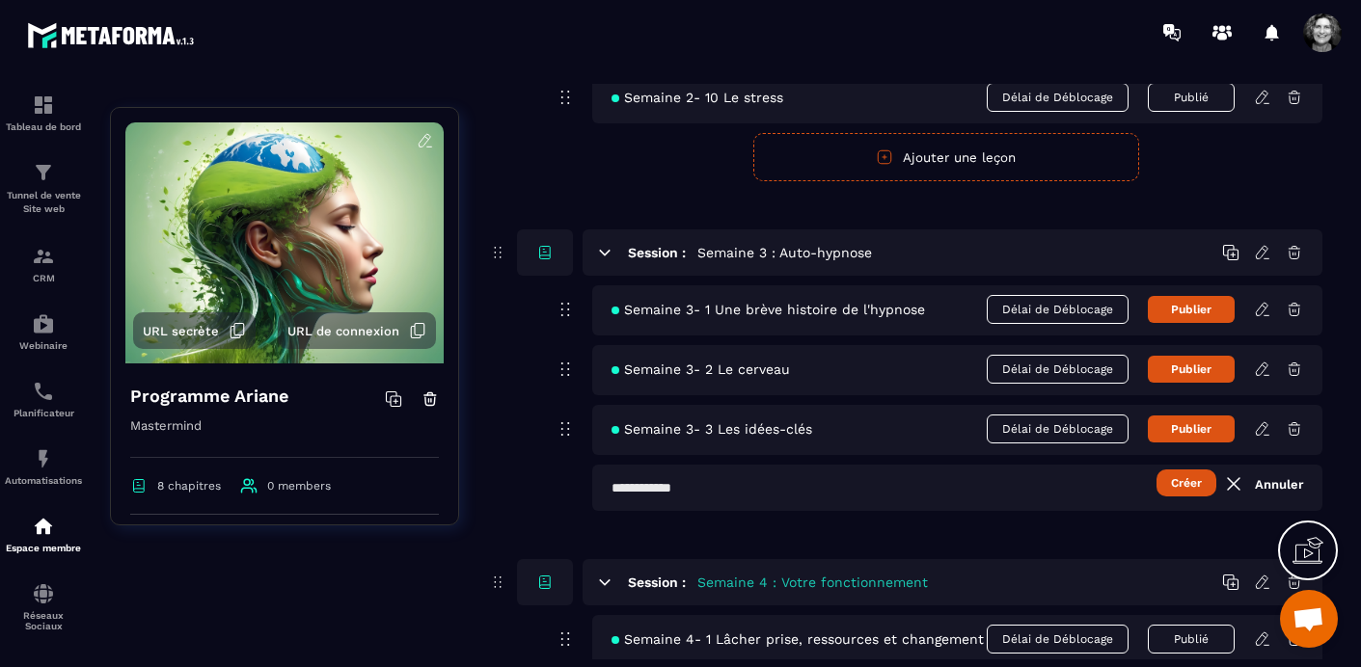
scroll to position [1130, 0]
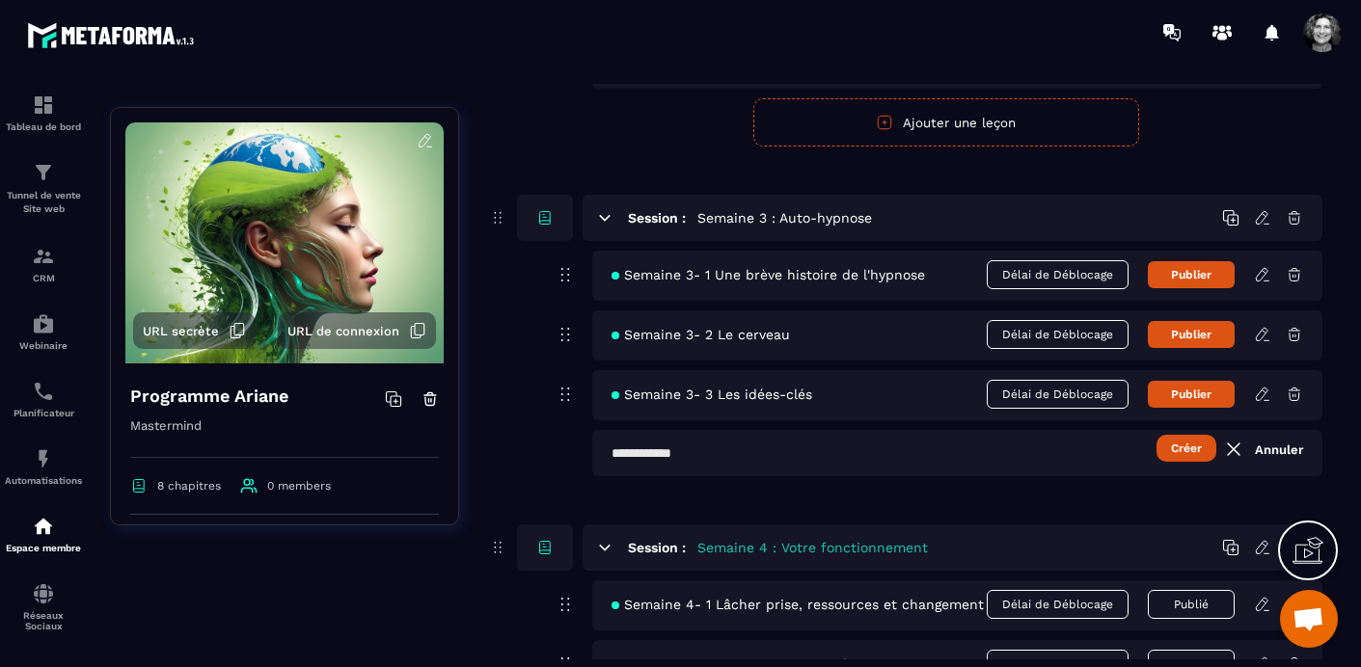
click at [616, 449] on input "text" at bounding box center [957, 453] width 730 height 46
type input "**********"
click at [1192, 449] on button "Créer" at bounding box center [1187, 448] width 60 height 27
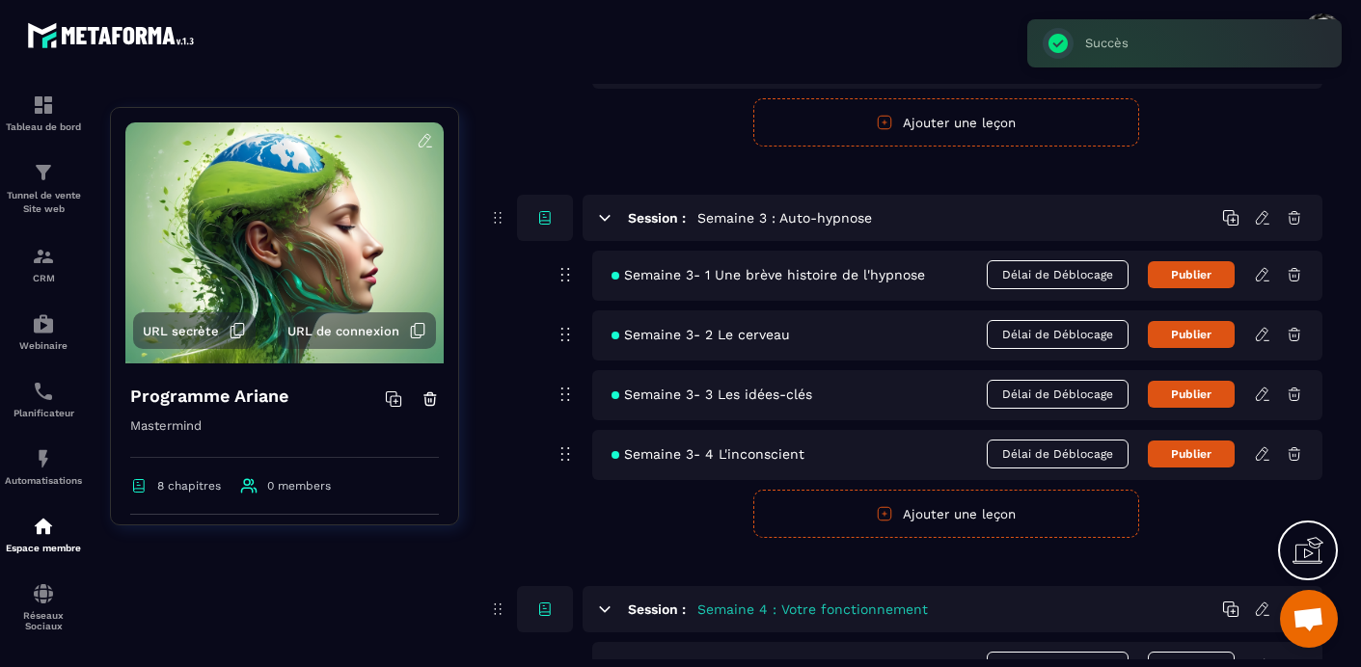
click at [967, 516] on button "Ajouter une leçon" at bounding box center [946, 514] width 386 height 48
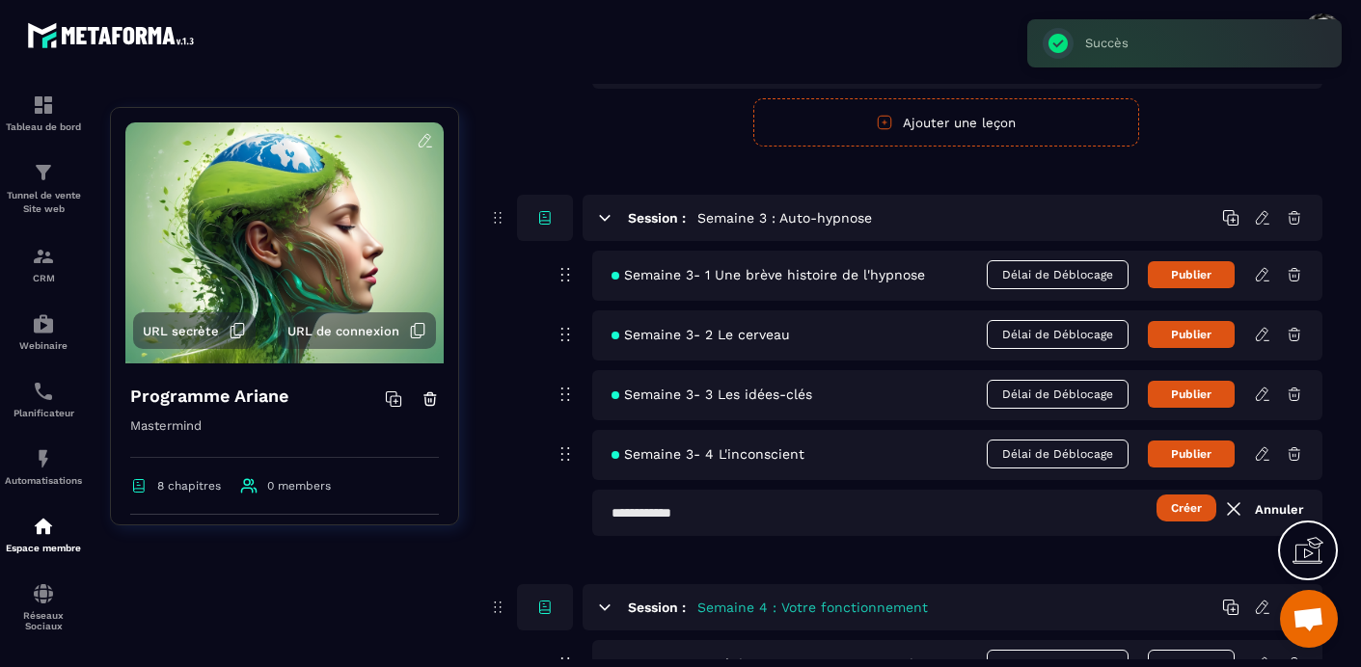
click at [610, 513] on input "text" at bounding box center [957, 513] width 730 height 46
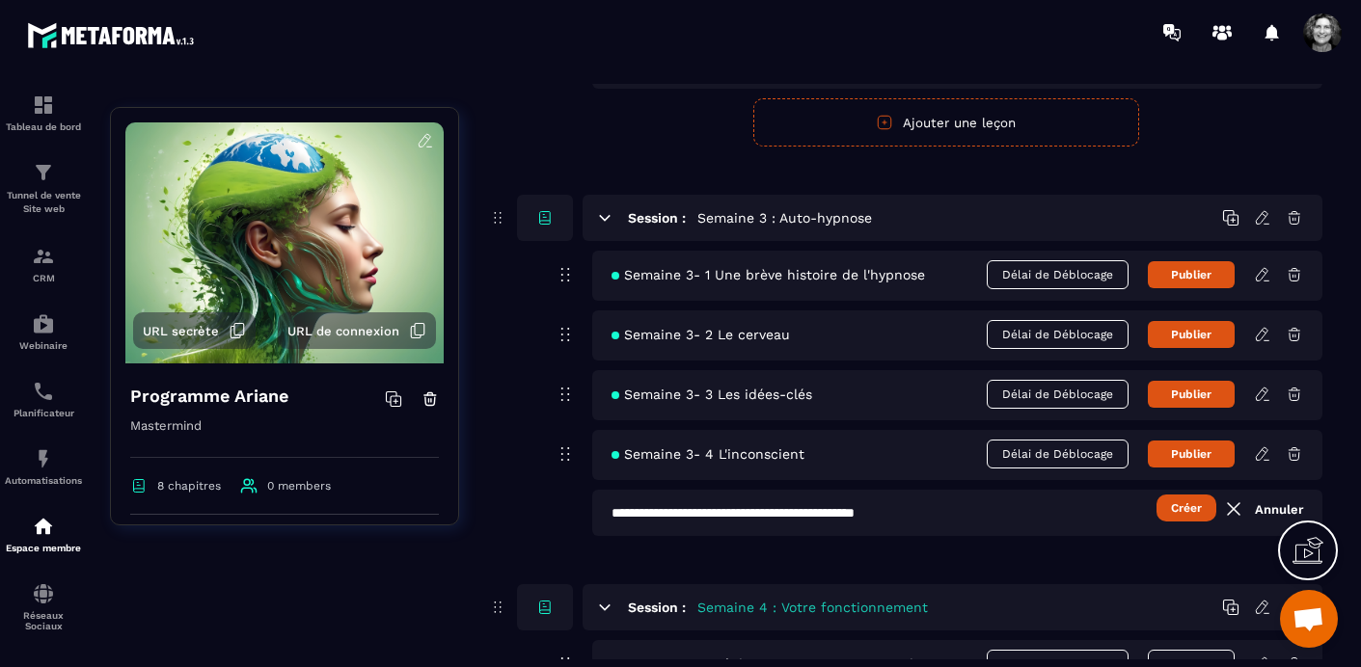
click at [1192, 510] on button "Créer" at bounding box center [1187, 508] width 60 height 27
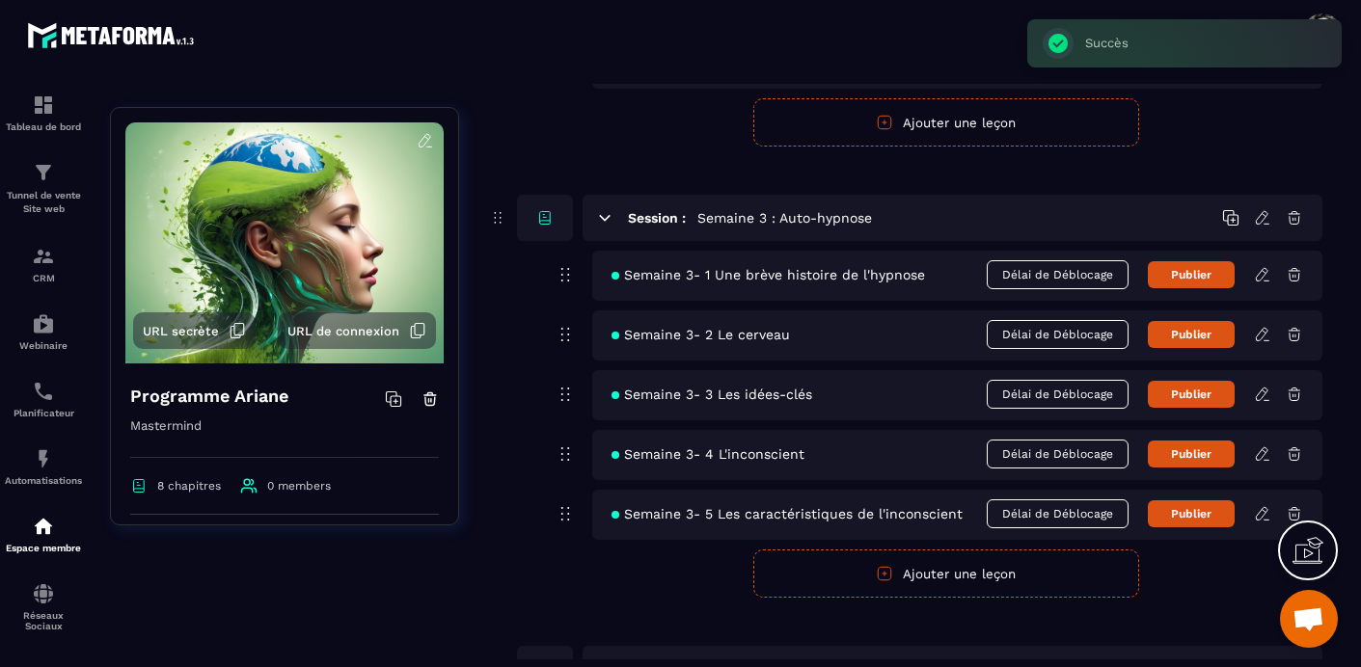
click at [980, 572] on button "Ajouter une leçon" at bounding box center [946, 574] width 386 height 48
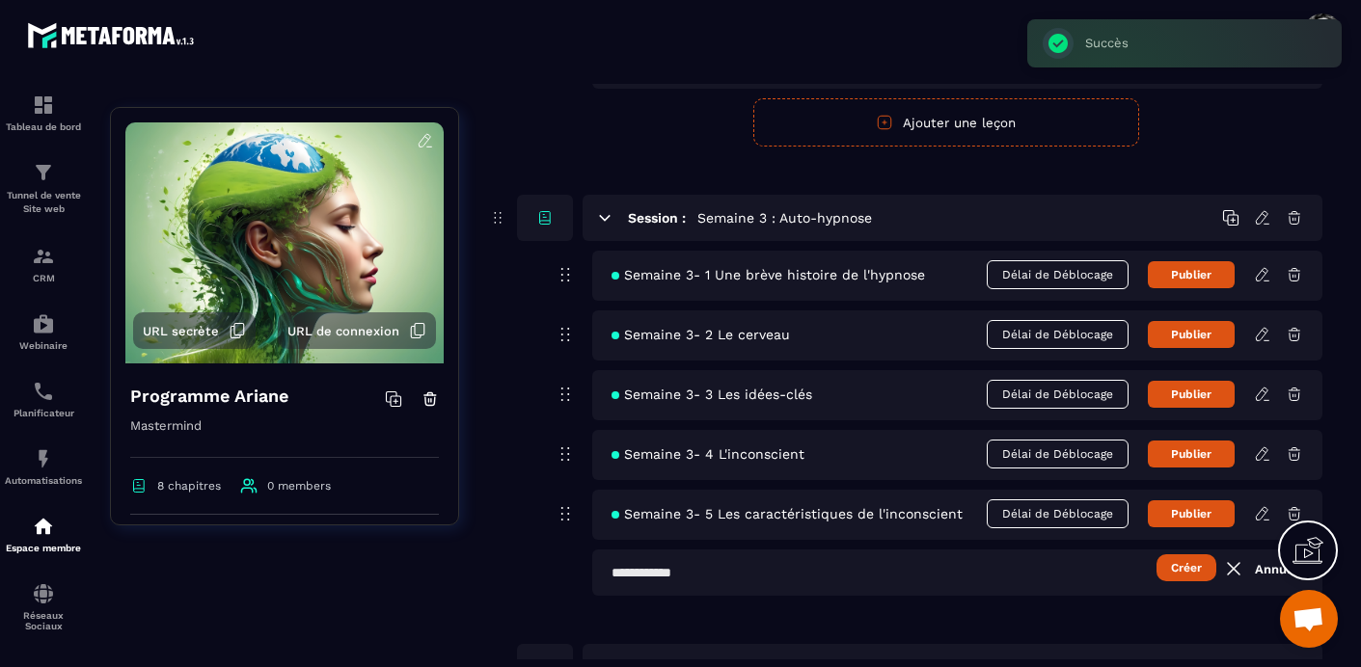
click at [618, 569] on input "text" at bounding box center [957, 573] width 730 height 46
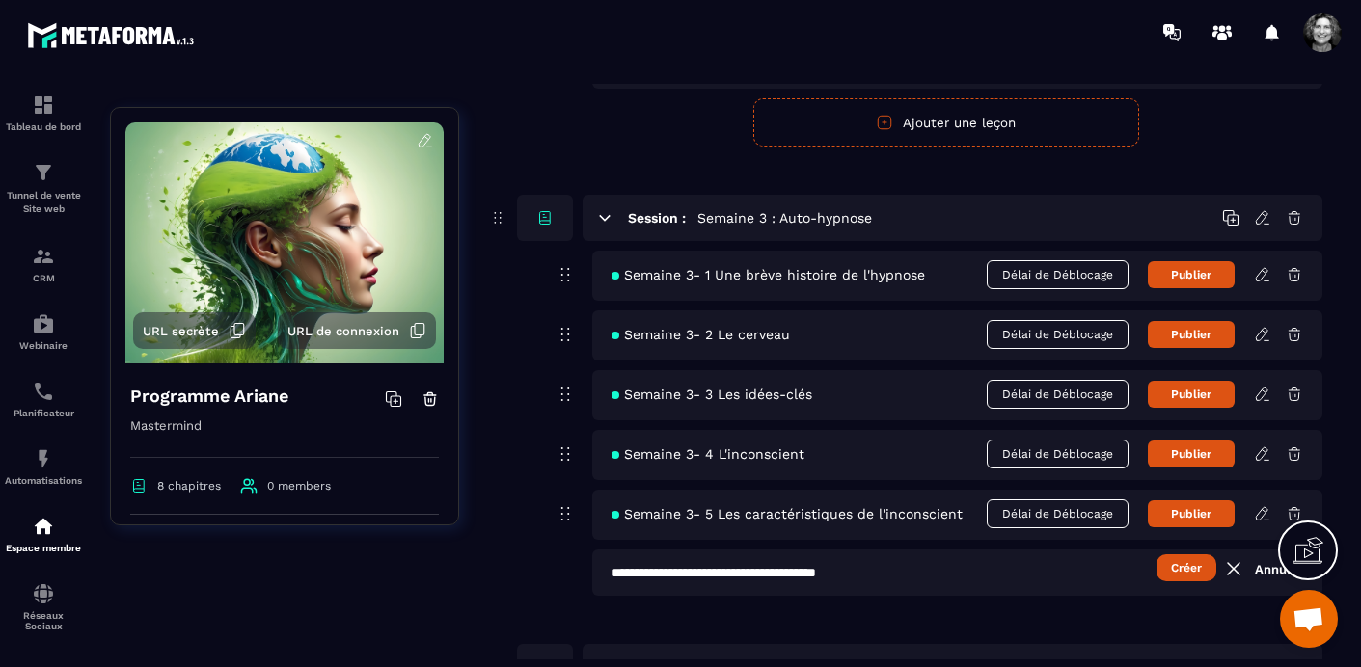
click at [1185, 571] on button "Créer" at bounding box center [1187, 568] width 60 height 27
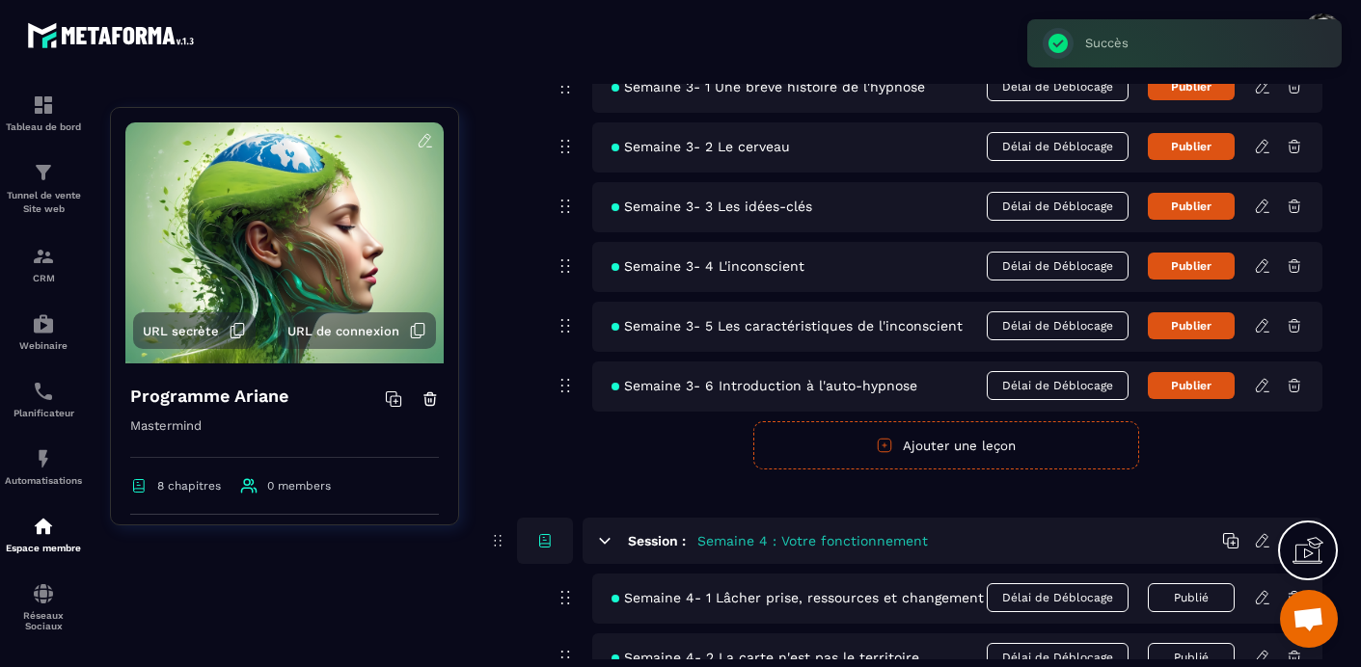
scroll to position [1328, 0]
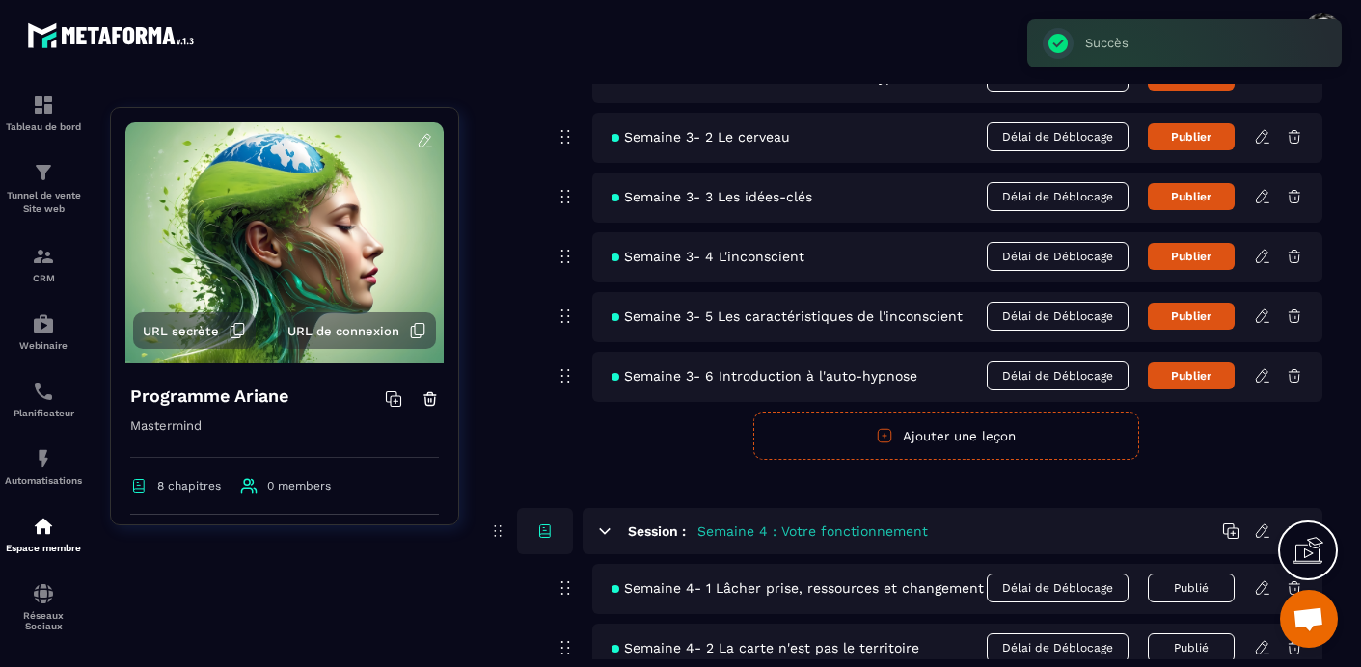
click at [954, 433] on button "Ajouter une leçon" at bounding box center [946, 436] width 386 height 48
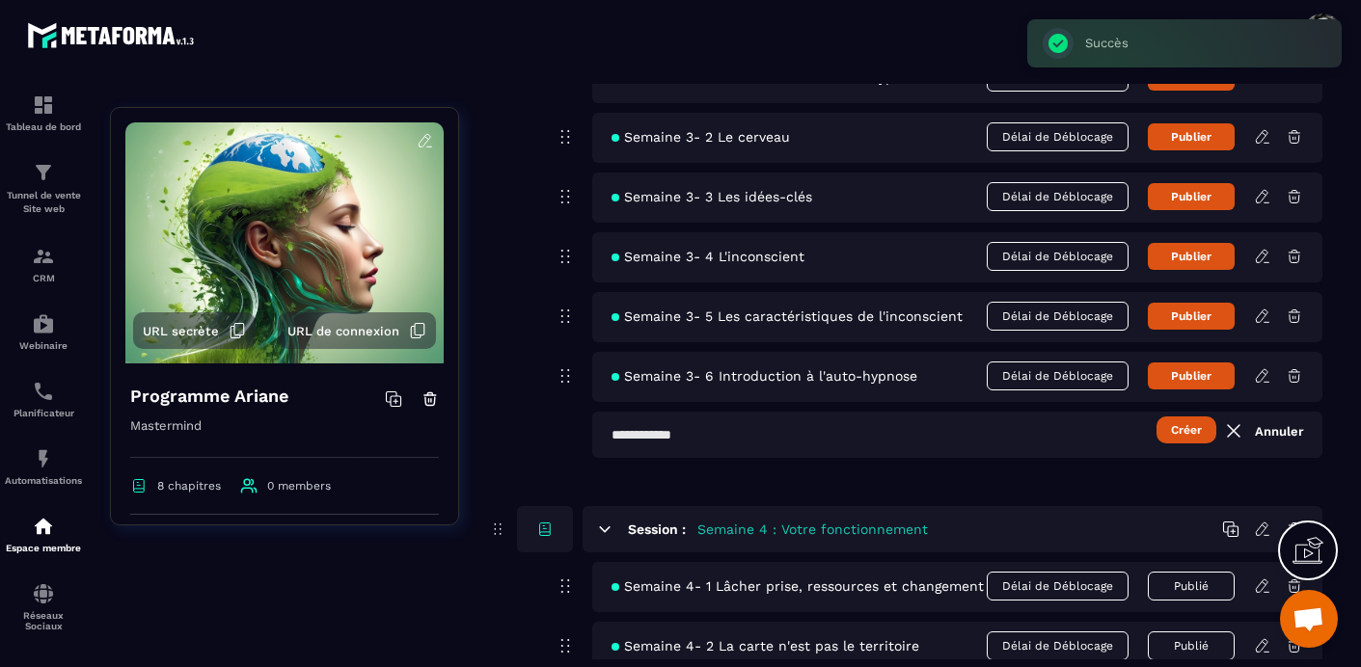
click at [613, 435] on input "text" at bounding box center [957, 435] width 730 height 46
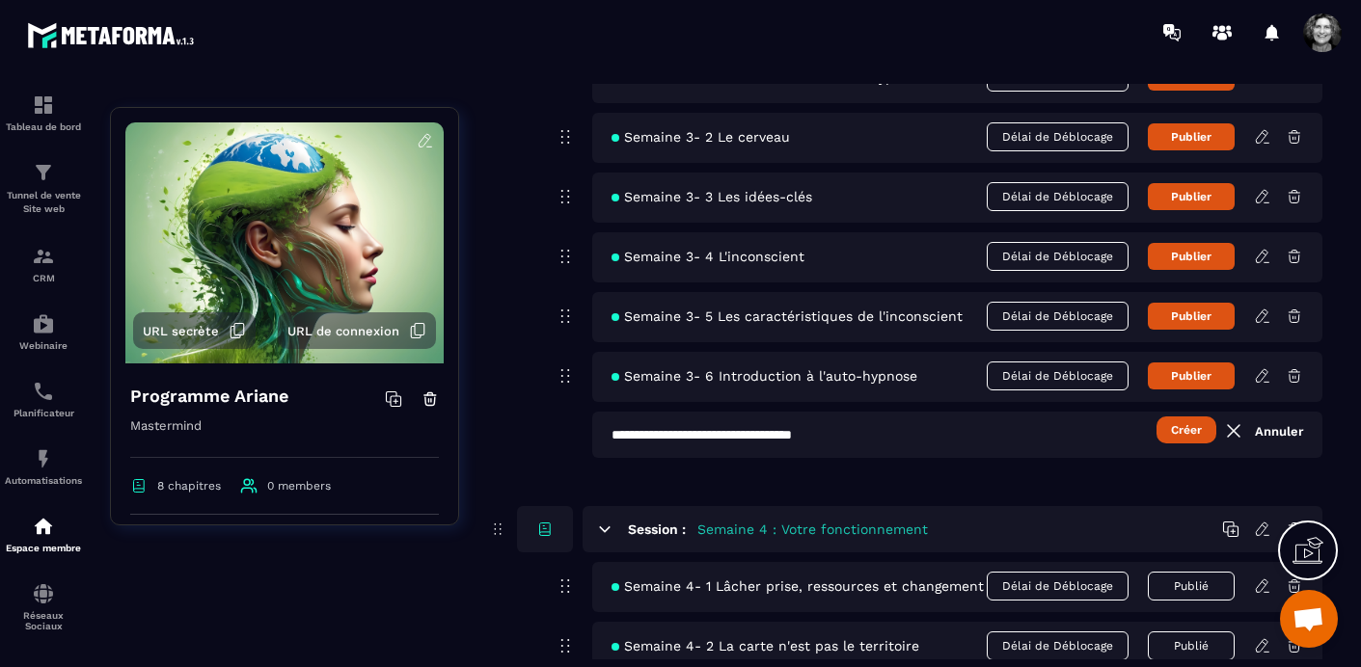
type input "**********"
click at [1182, 434] on button "Créer" at bounding box center [1187, 430] width 60 height 27
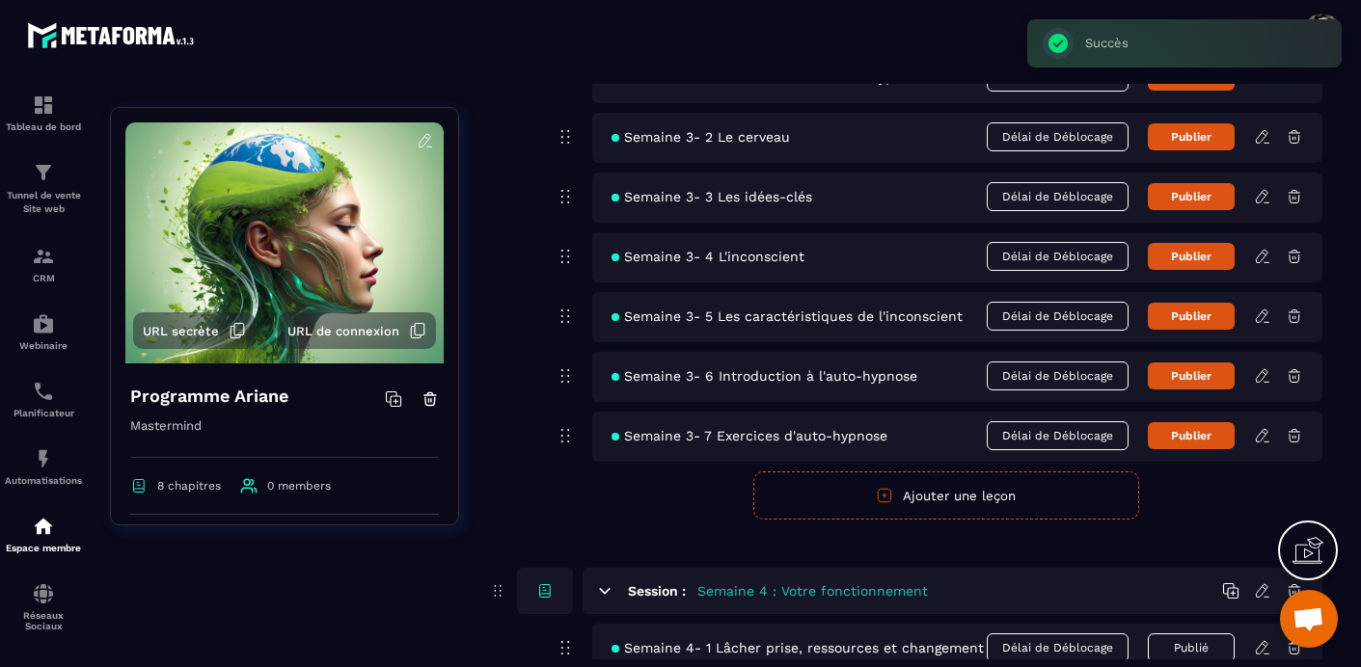
click at [974, 497] on button "Ajouter une leçon" at bounding box center [946, 496] width 386 height 48
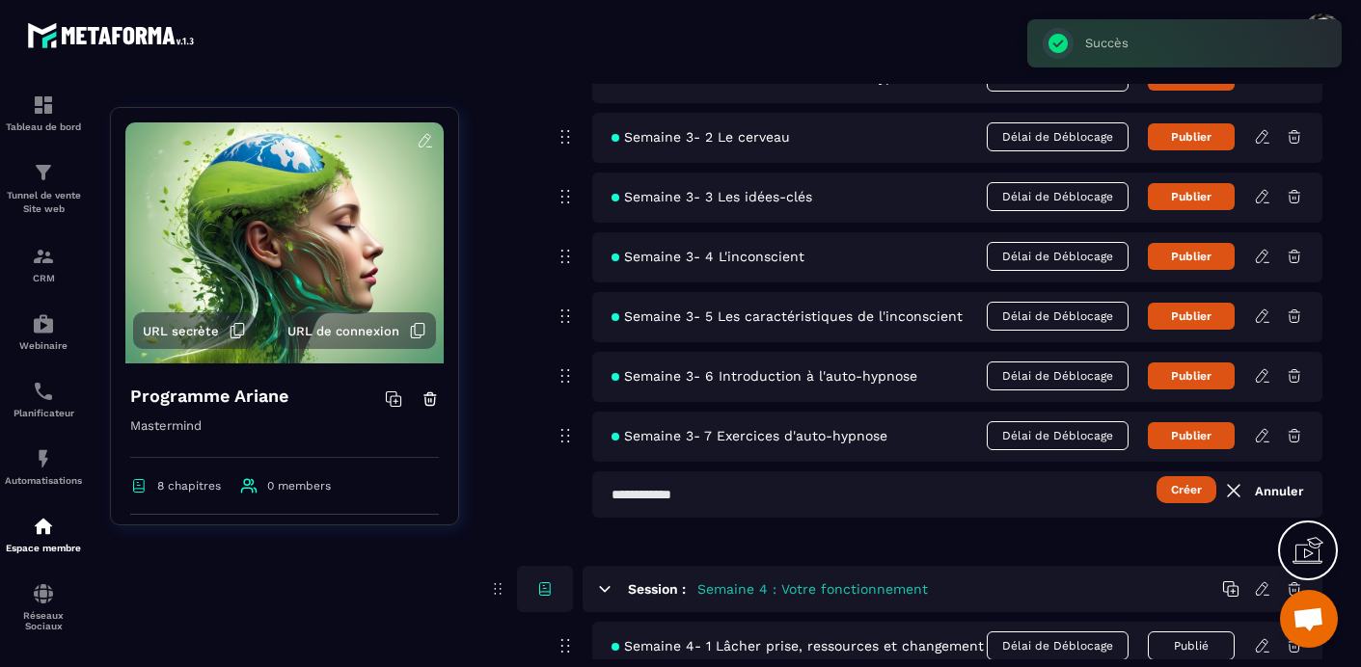
click at [612, 493] on input "text" at bounding box center [957, 495] width 730 height 46
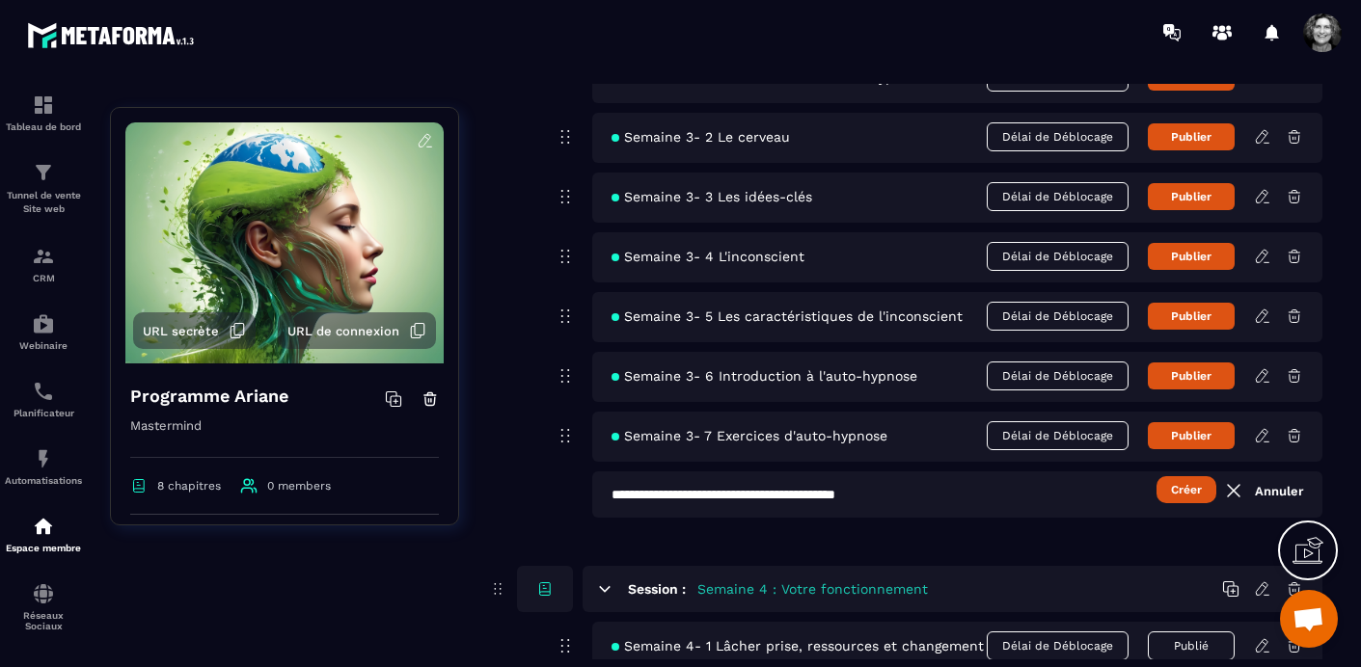
click at [1186, 492] on button "Créer" at bounding box center [1187, 489] width 60 height 27
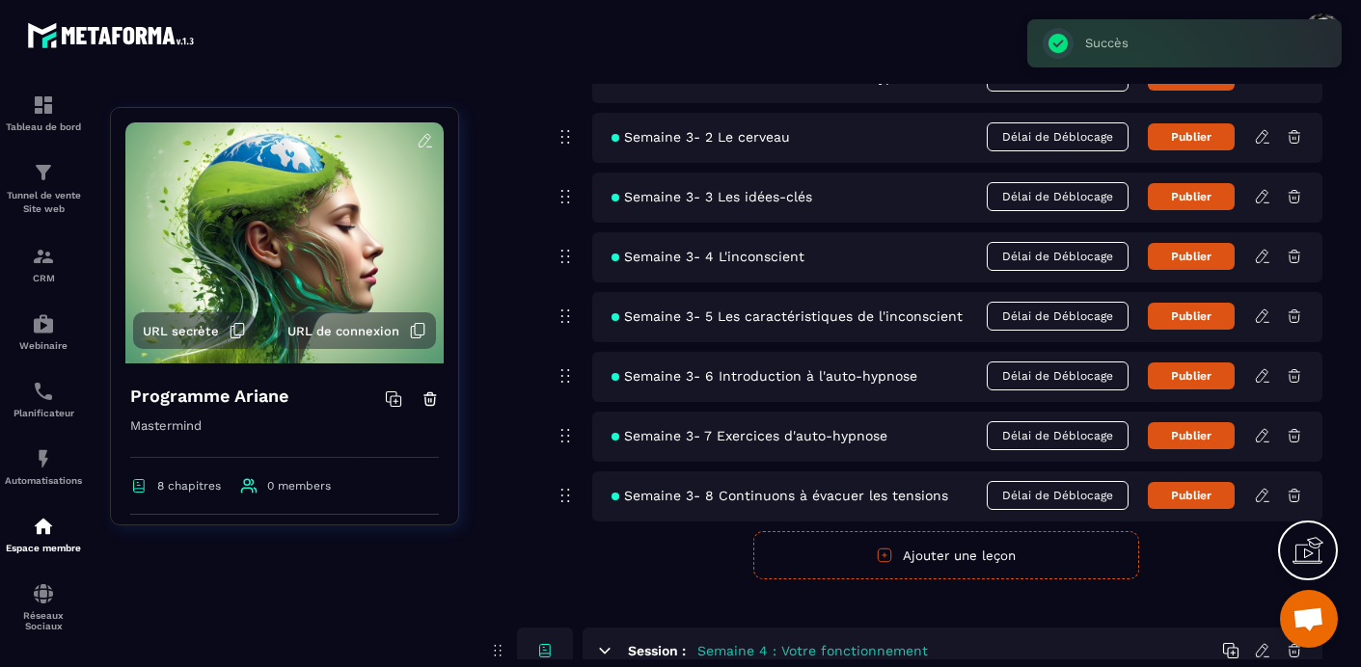
click at [964, 558] on button "Ajouter une leçon" at bounding box center [946, 555] width 386 height 48
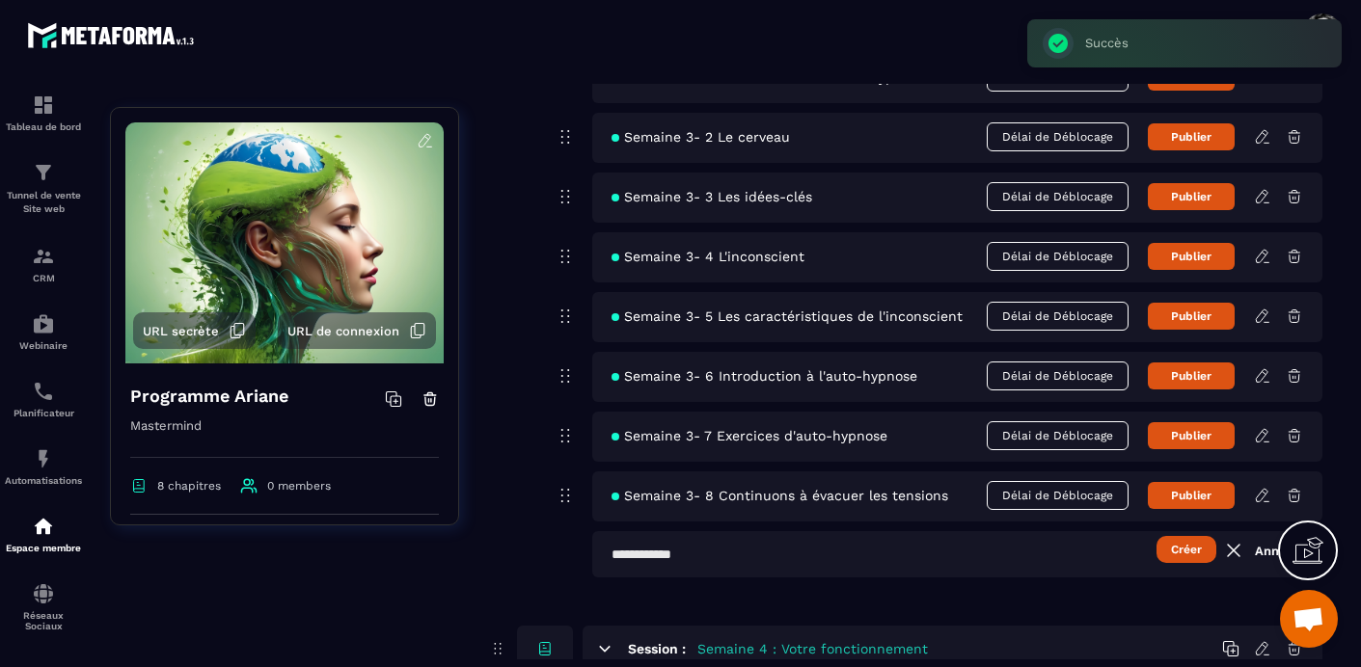
click at [611, 548] on input "text" at bounding box center [957, 554] width 730 height 46
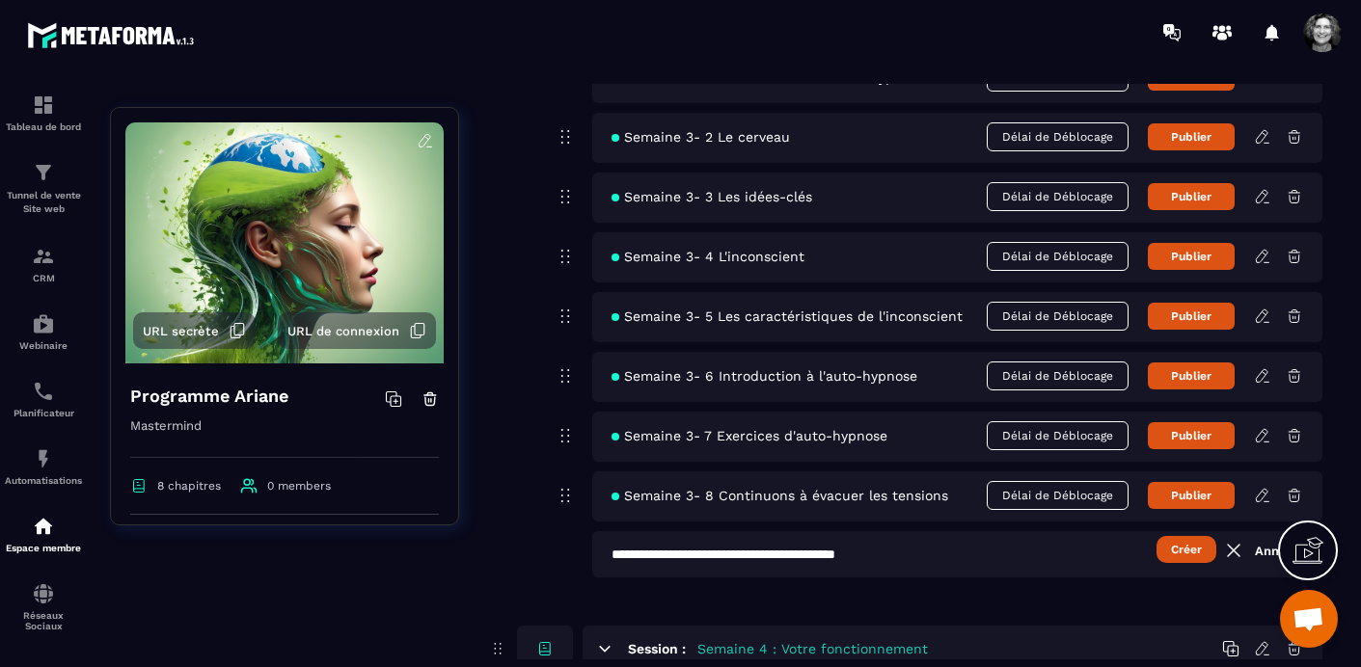
type input "**********"
click at [1183, 557] on button "Créer" at bounding box center [1187, 549] width 60 height 27
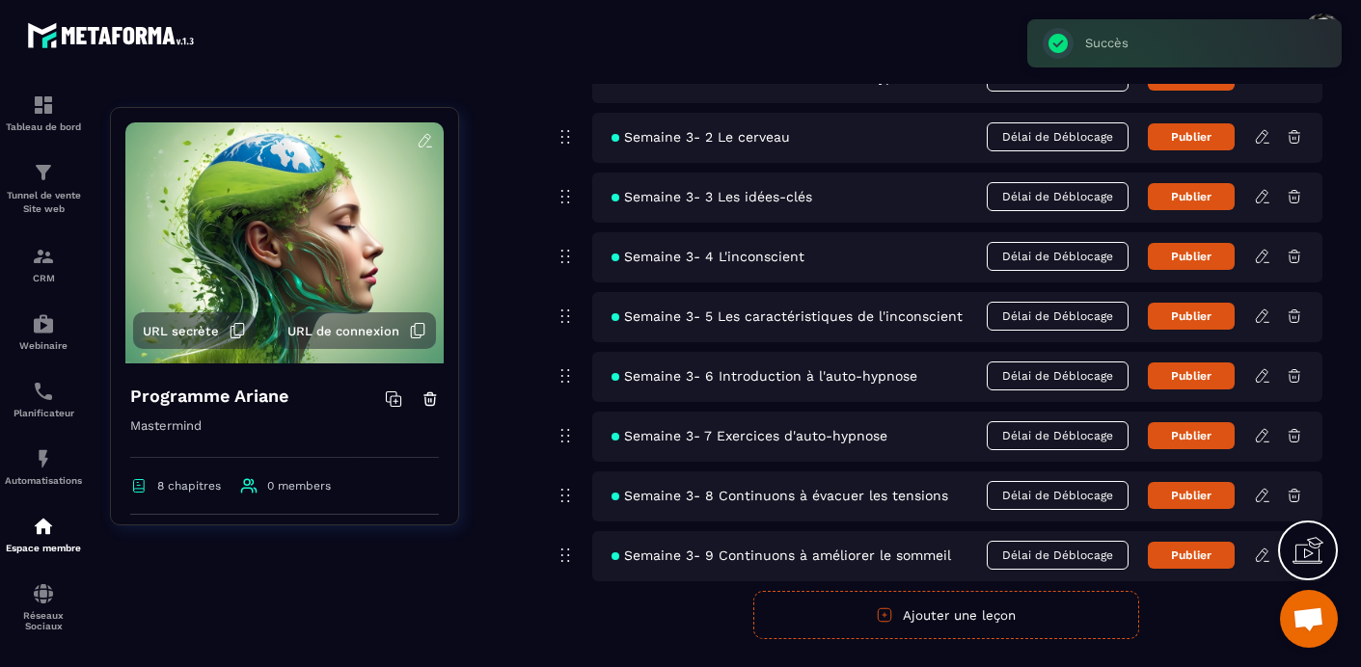
click at [963, 609] on button "Ajouter une leçon" at bounding box center [946, 615] width 386 height 48
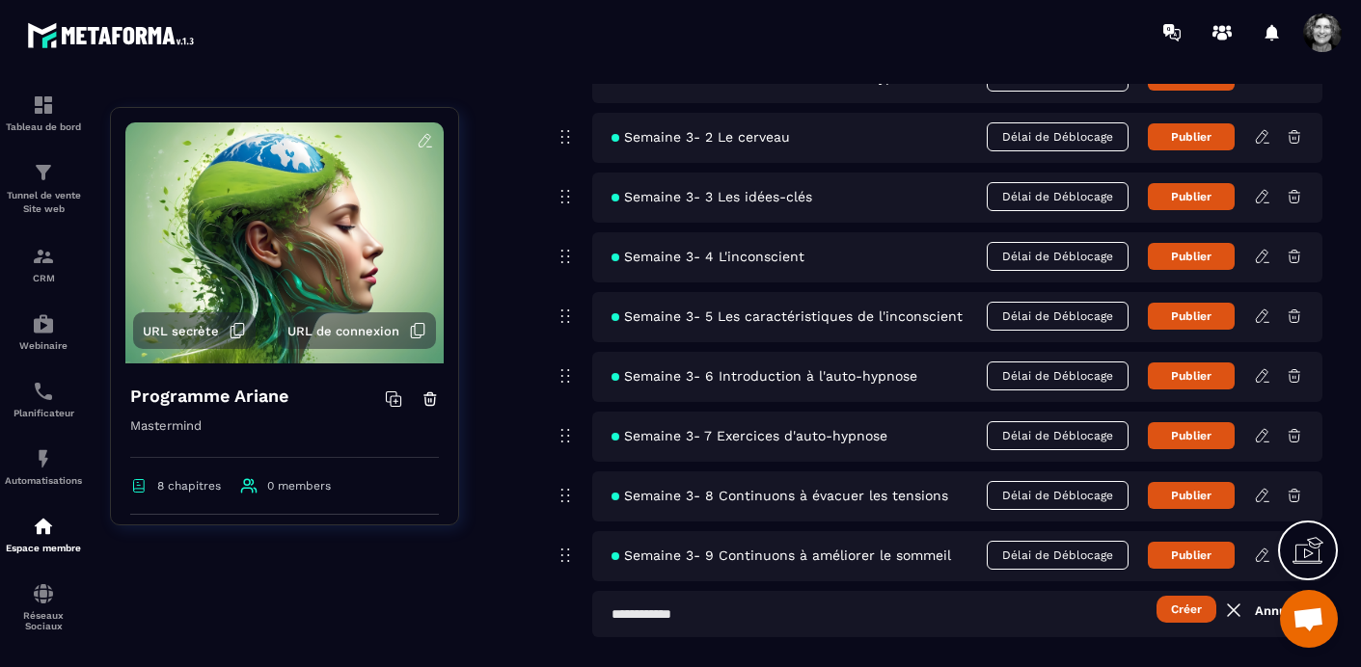
click at [616, 613] on input "text" at bounding box center [957, 614] width 730 height 46
type input "**********"
click at [1196, 605] on button "Créer" at bounding box center [1187, 609] width 60 height 27
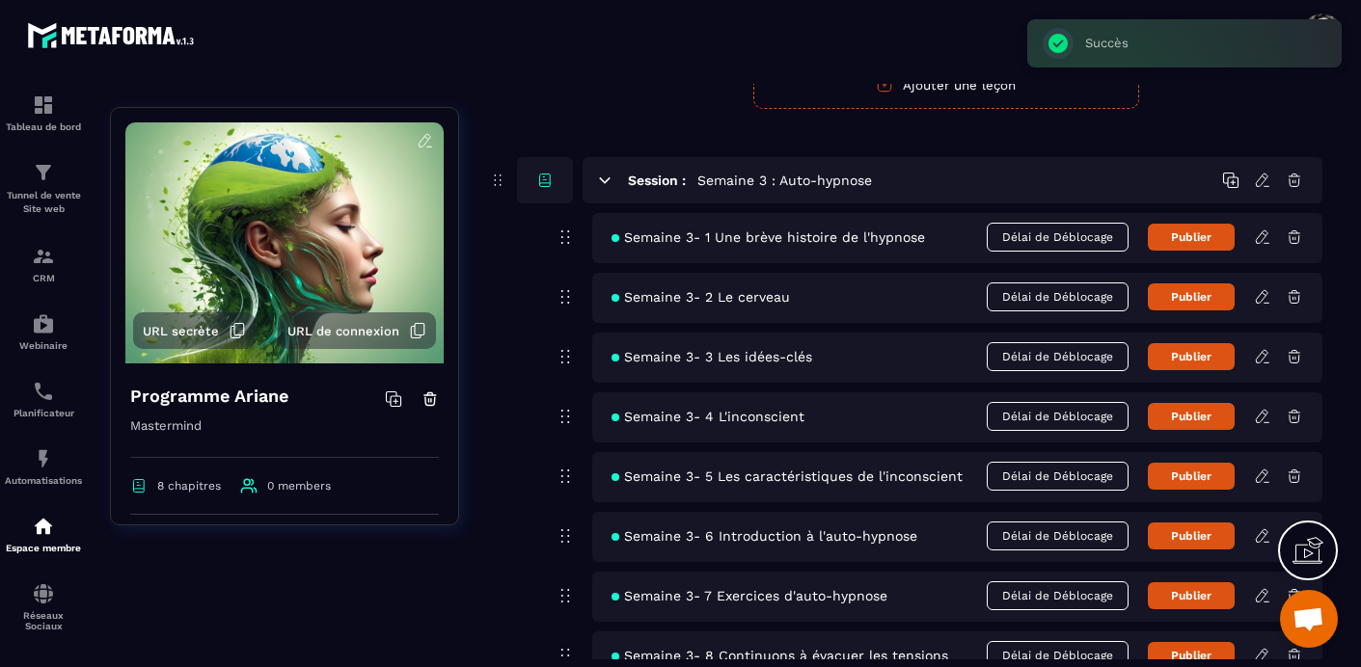
scroll to position [1066, 0]
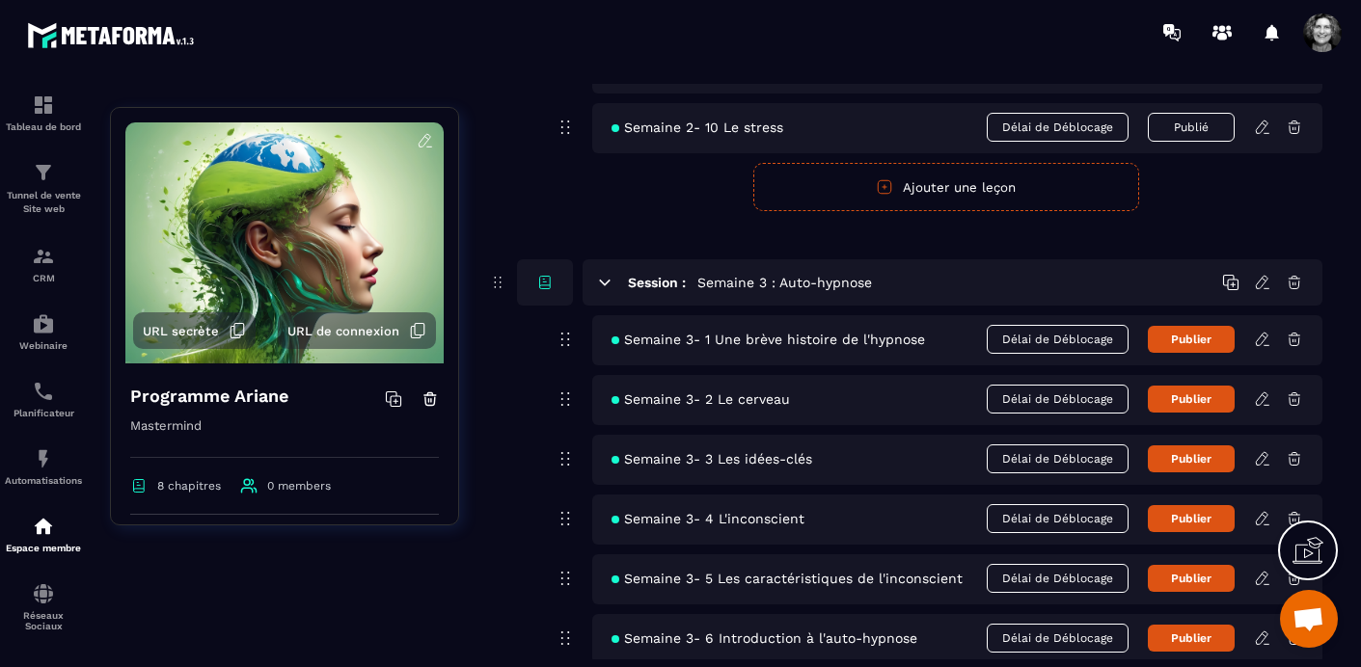
click at [1265, 335] on icon at bounding box center [1262, 339] width 17 height 17
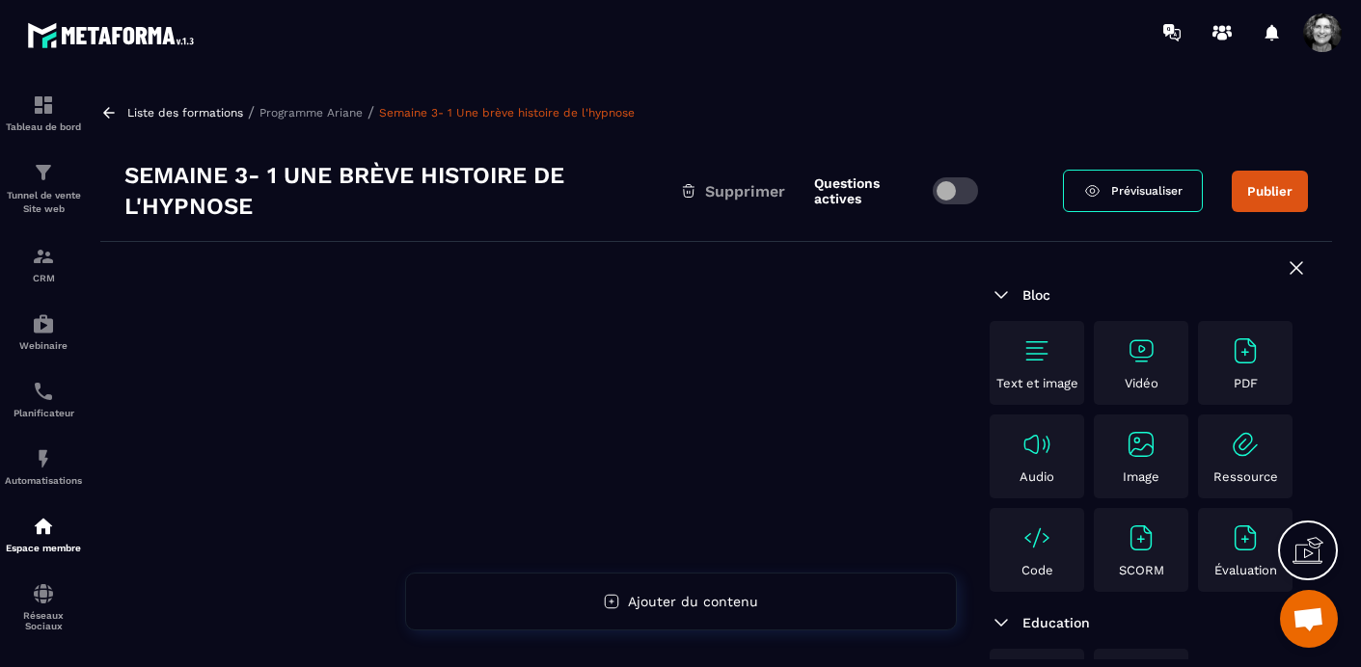
click at [1140, 353] on img at bounding box center [1141, 351] width 31 height 31
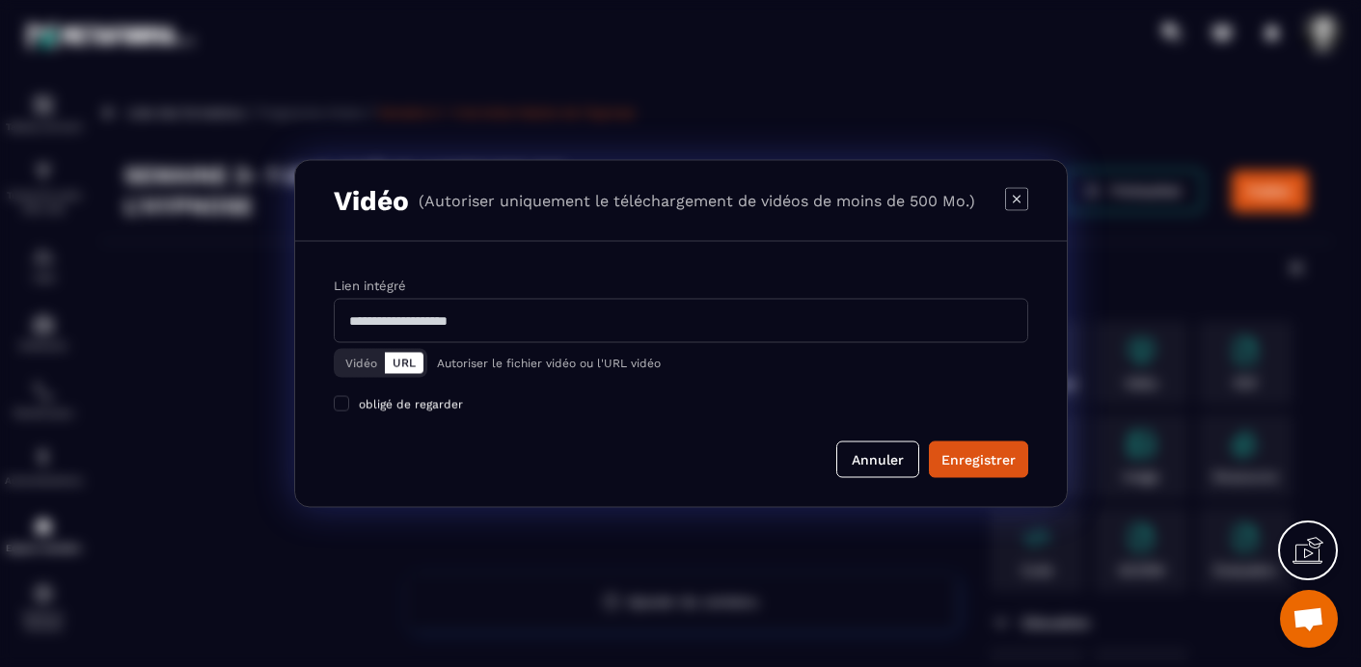
click at [365, 360] on button "Vidéo" at bounding box center [361, 363] width 47 height 21
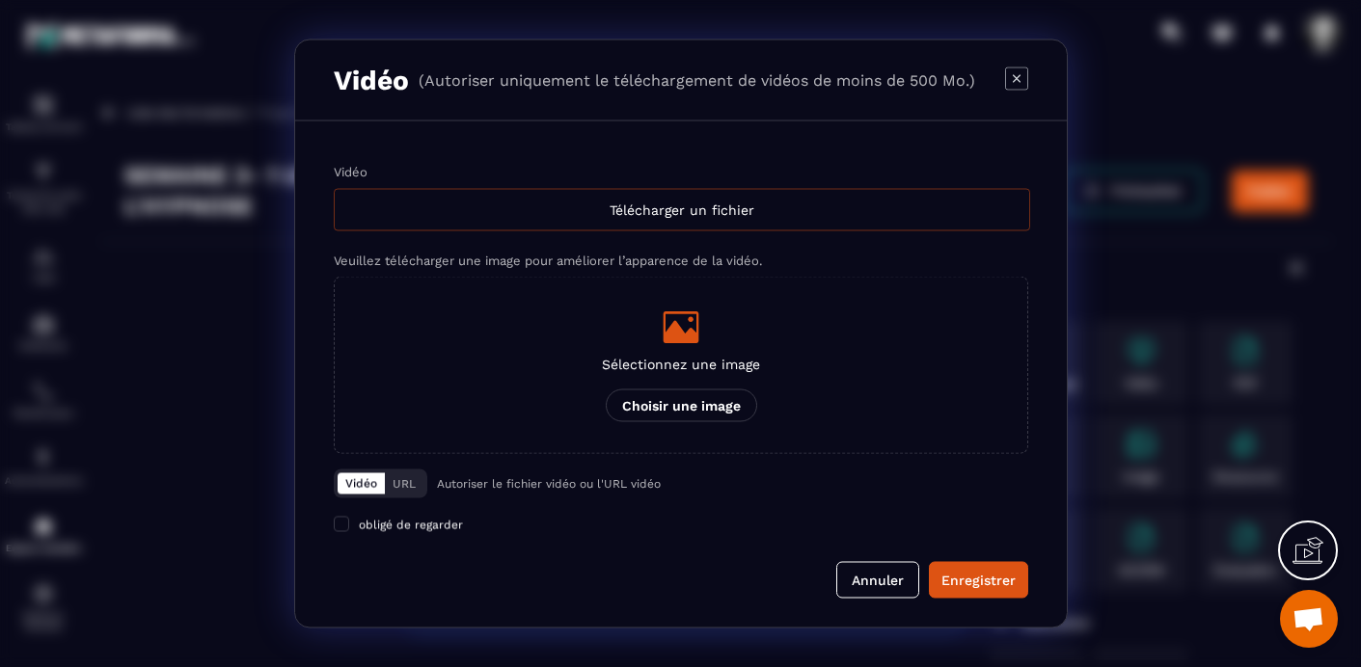
click at [698, 205] on div "Télécharger un fichier" at bounding box center [682, 210] width 696 height 42
click at [0, 0] on input "Vidéo Télécharger un fichier" at bounding box center [0, 0] width 0 height 0
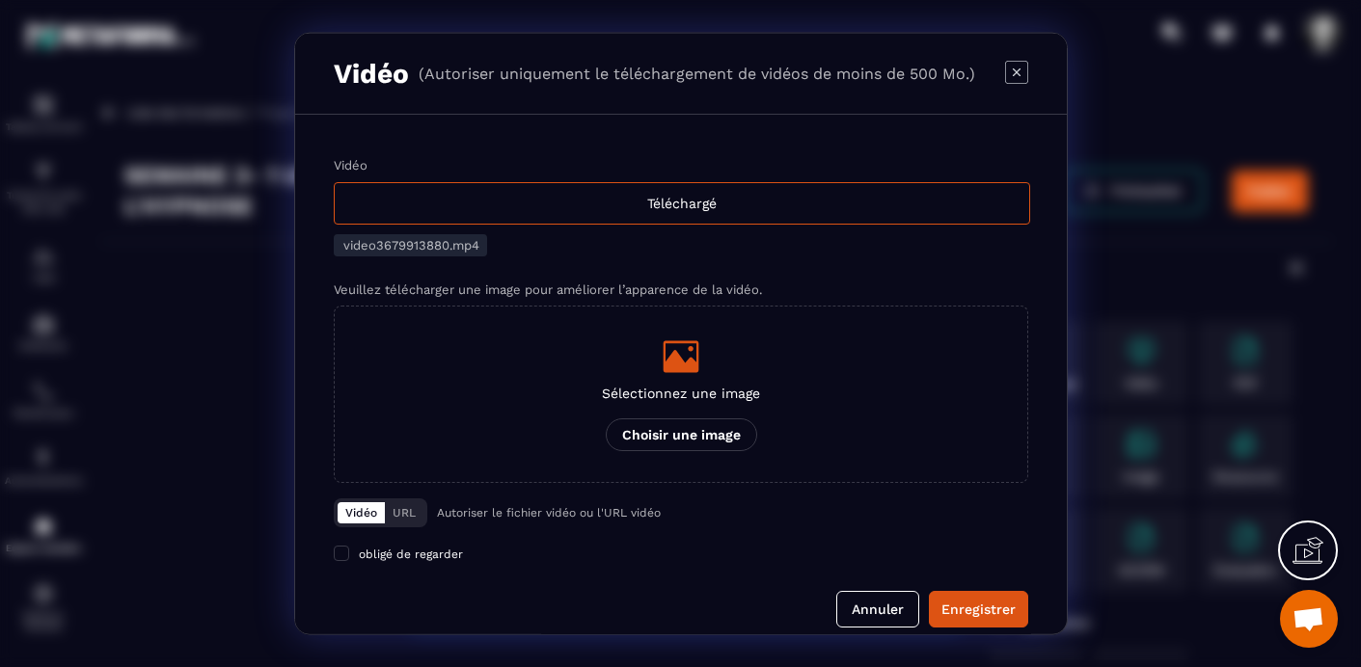
click at [678, 362] on icon "Modal window" at bounding box center [681, 356] width 36 height 32
click at [0, 0] on input "Sélectionnez une image Choisir une image" at bounding box center [0, 0] width 0 height 0
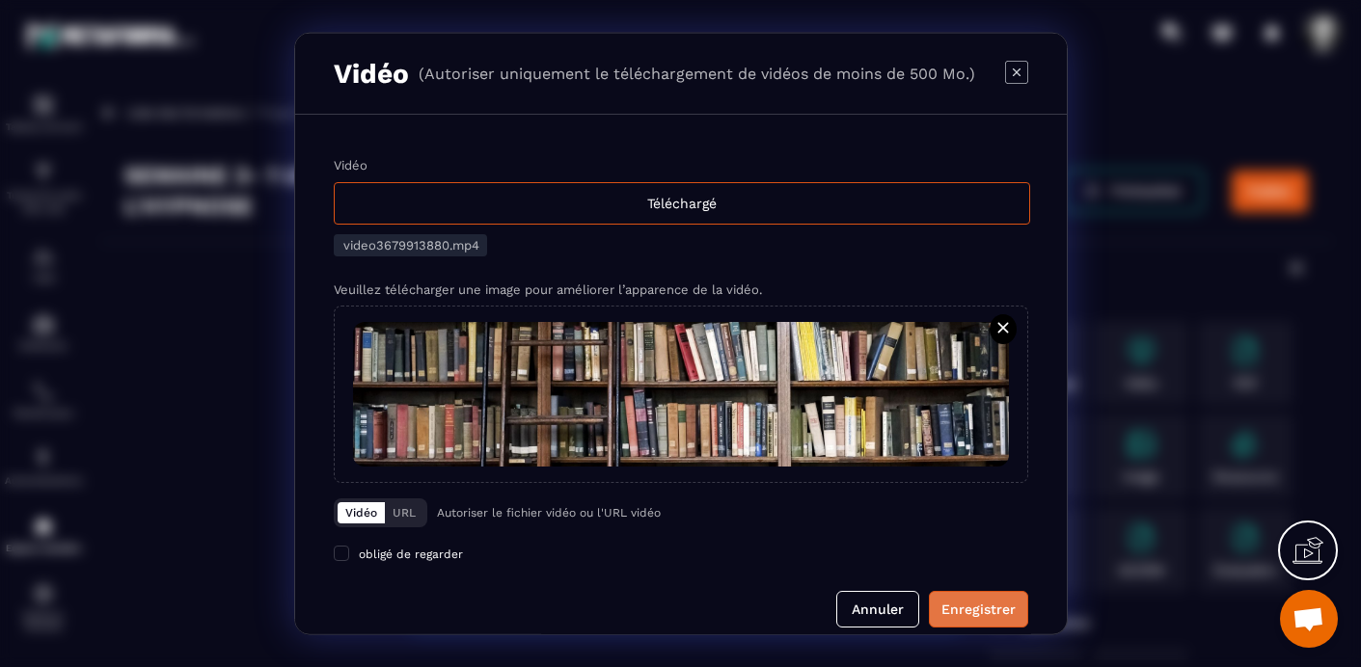
click at [972, 608] on div "Enregistrer" at bounding box center [978, 609] width 74 height 19
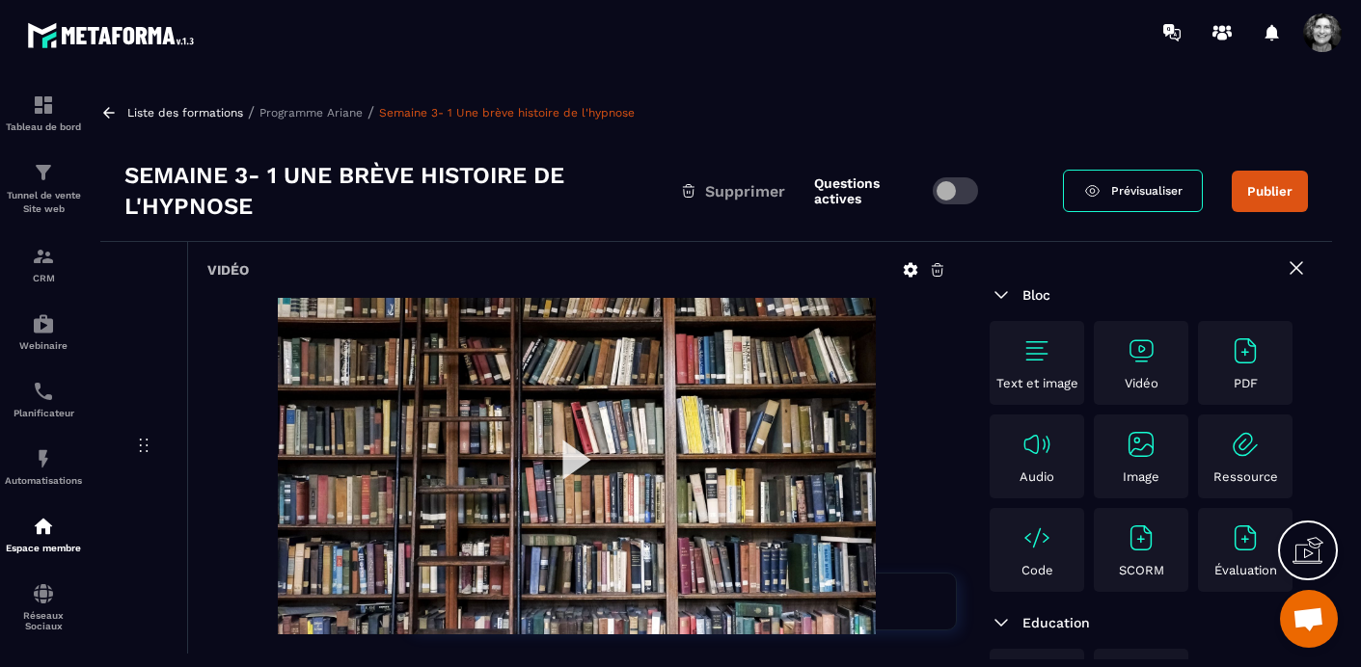
click at [1276, 184] on button "Publier" at bounding box center [1270, 191] width 76 height 41
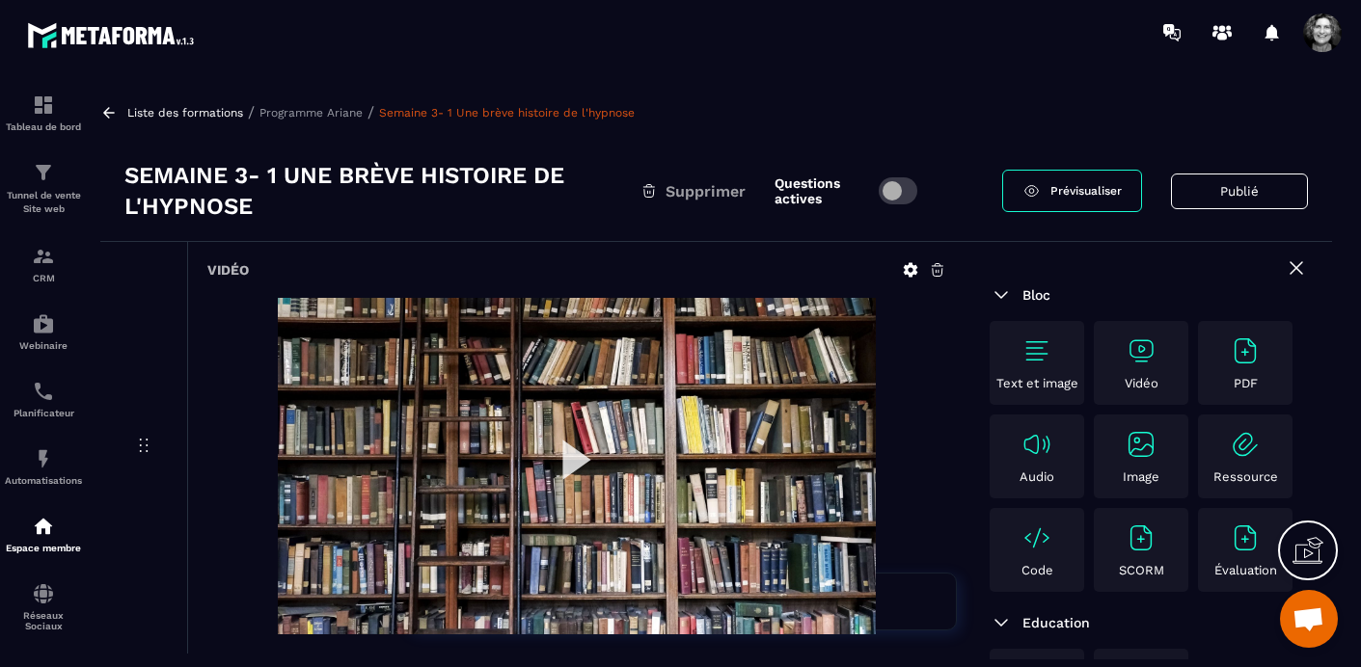
click at [299, 108] on p "Programme Ariane" at bounding box center [310, 113] width 103 height 14
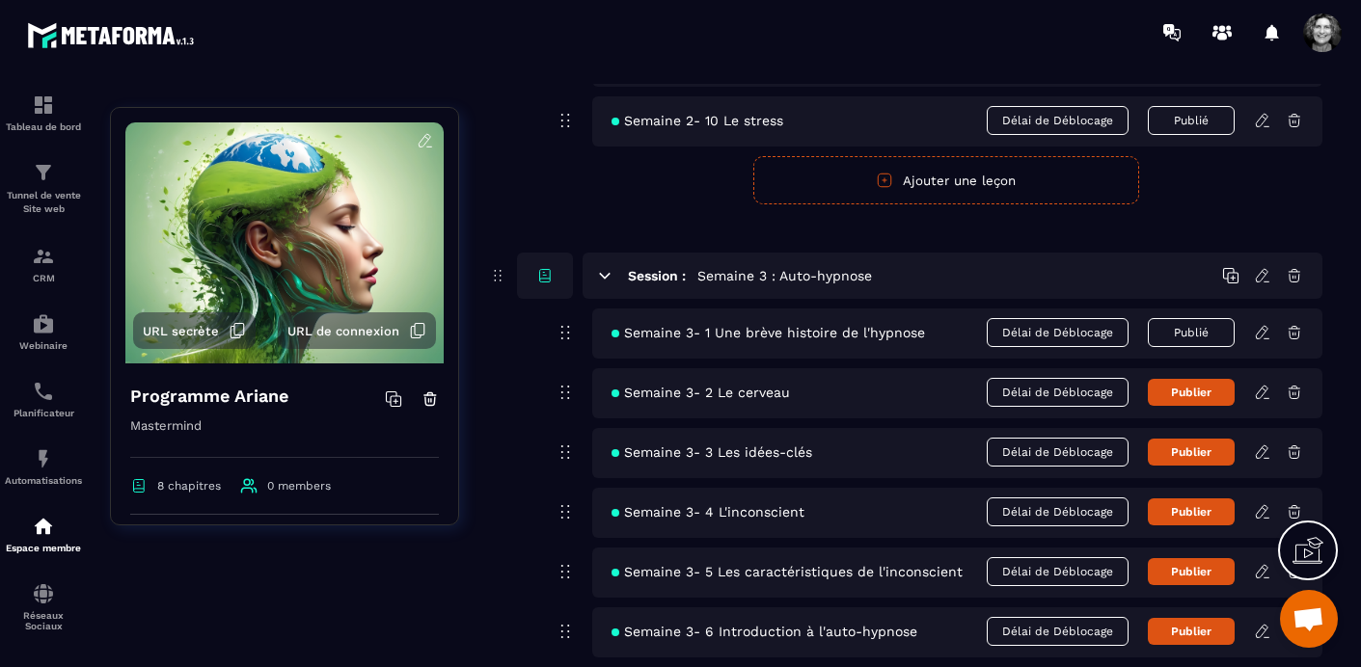
scroll to position [1090, 0]
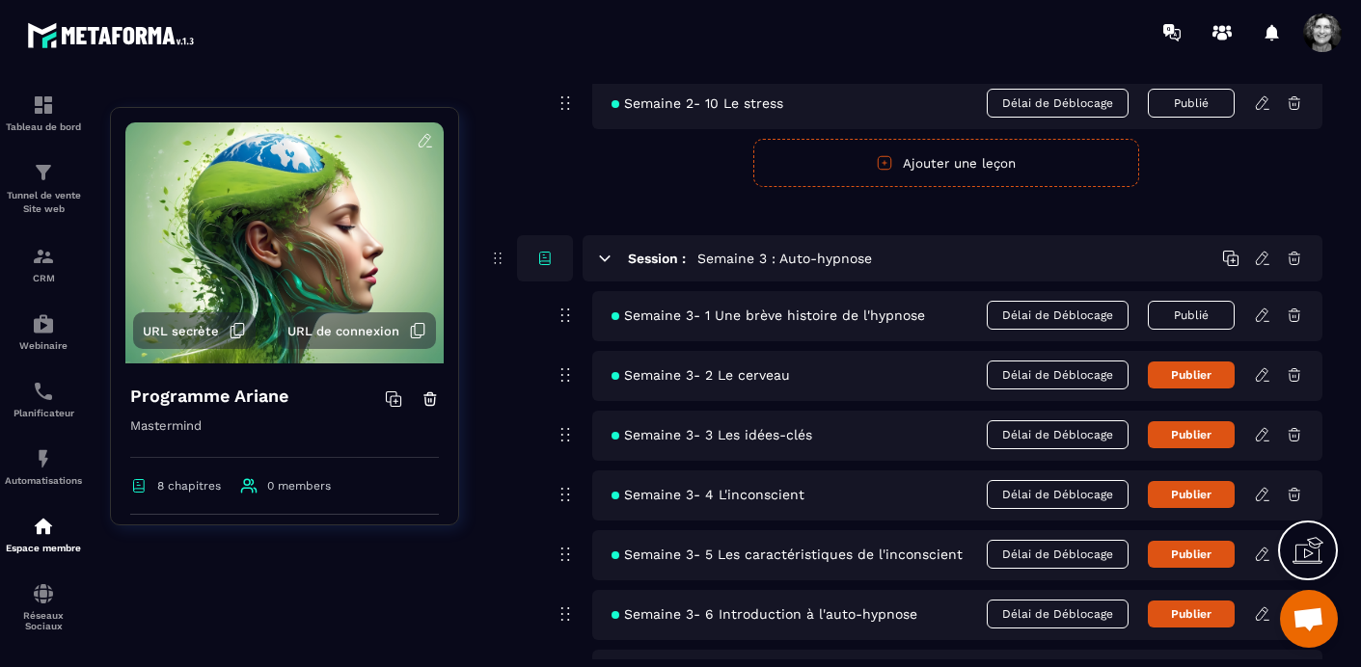
click at [1263, 374] on icon at bounding box center [1262, 375] width 17 height 17
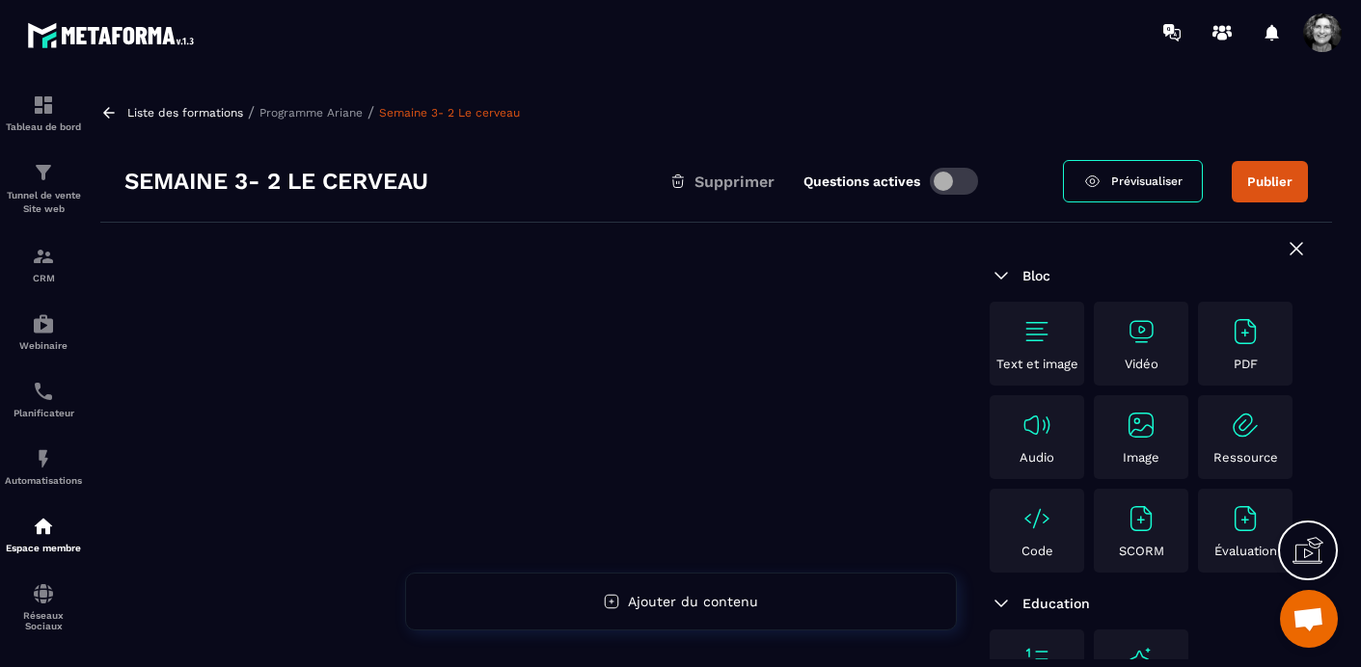
click at [1152, 326] on img at bounding box center [1141, 331] width 31 height 31
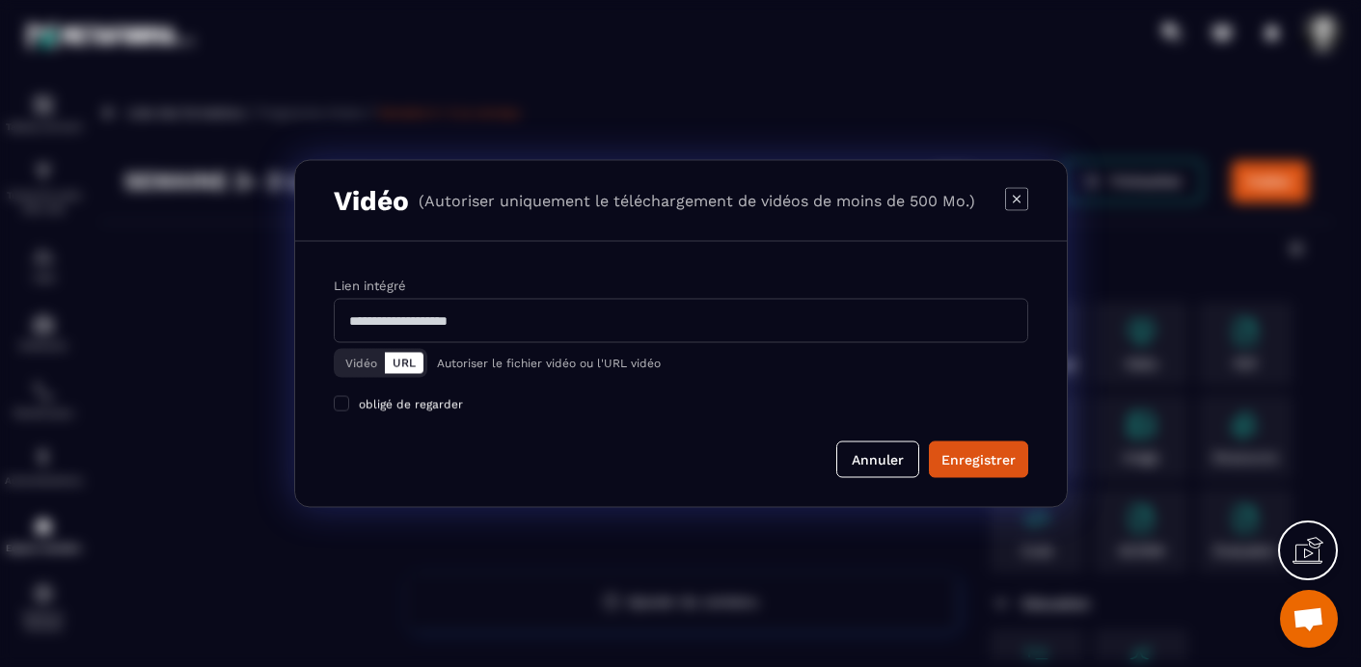
click at [358, 365] on button "Vidéo" at bounding box center [361, 363] width 47 height 21
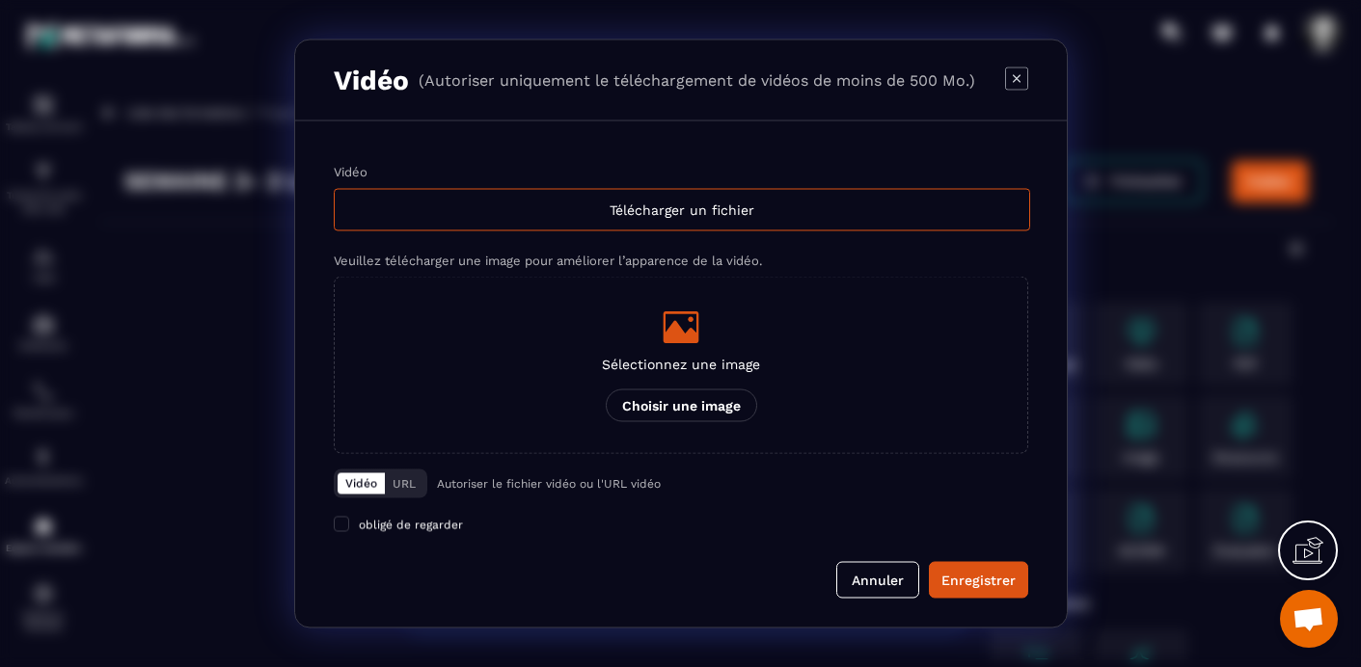
click at [687, 331] on icon "Modal window" at bounding box center [681, 328] width 36 height 32
click at [0, 0] on input "Sélectionnez une image Choisir une image" at bounding box center [0, 0] width 0 height 0
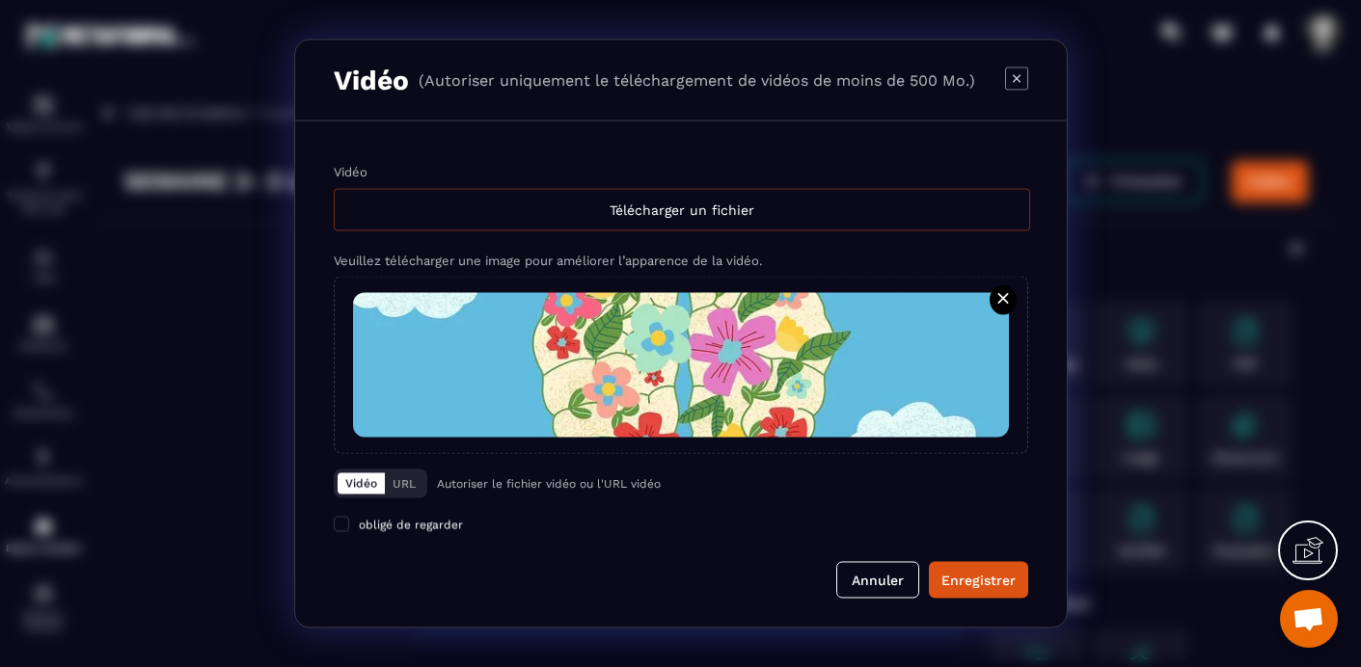
click at [619, 203] on div "Télécharger un fichier" at bounding box center [682, 210] width 696 height 42
click at [0, 0] on input "Vidéo Télécharger un fichier" at bounding box center [0, 0] width 0 height 0
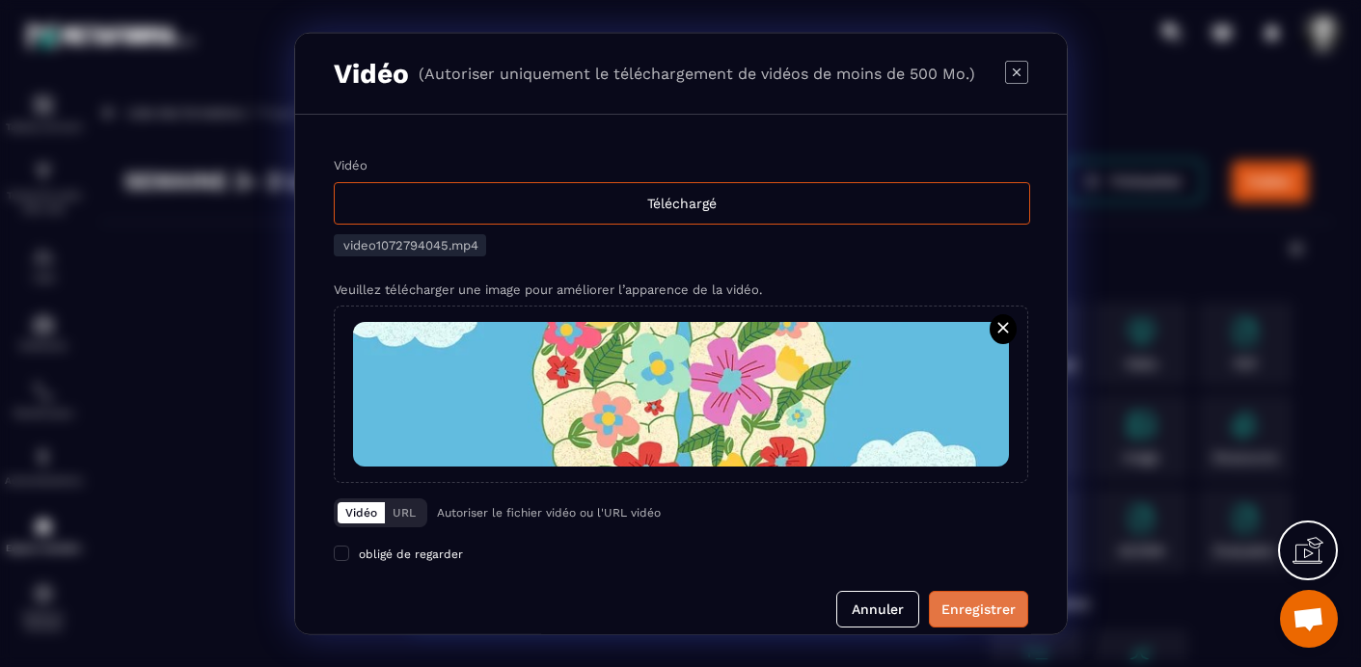
click at [975, 604] on div "Enregistrer" at bounding box center [978, 609] width 74 height 19
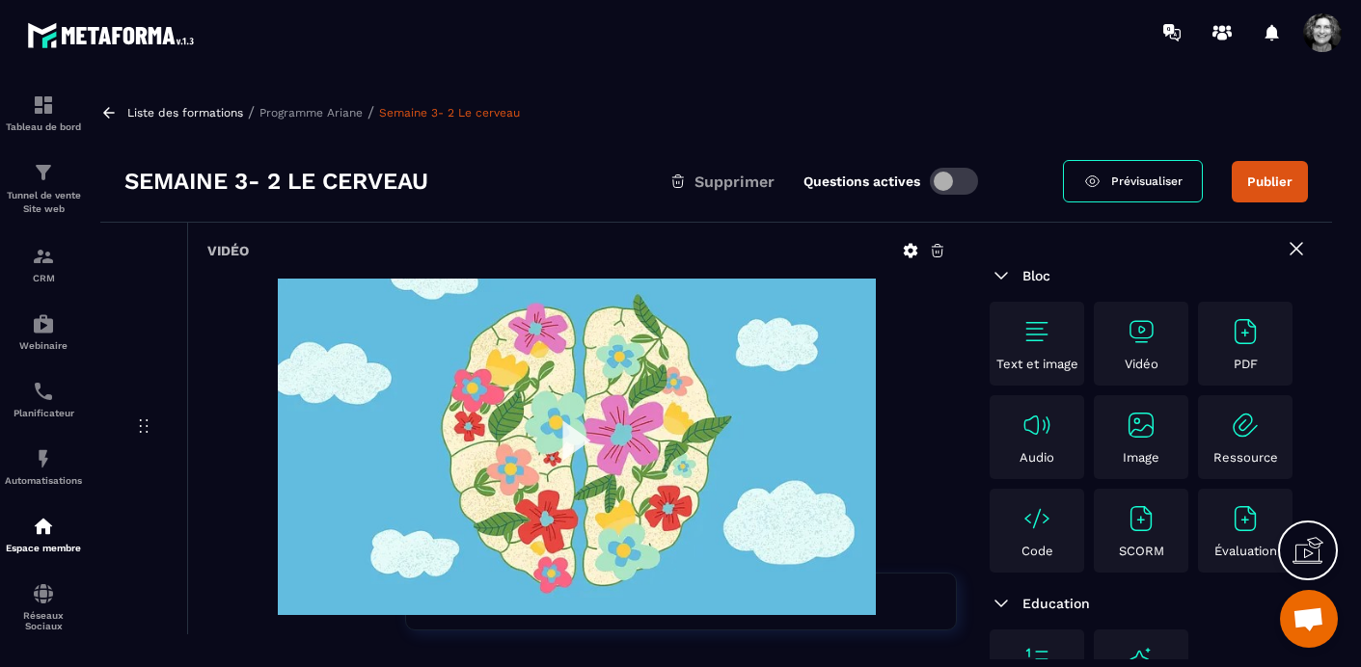
click at [1294, 182] on button "Publier" at bounding box center [1270, 181] width 76 height 41
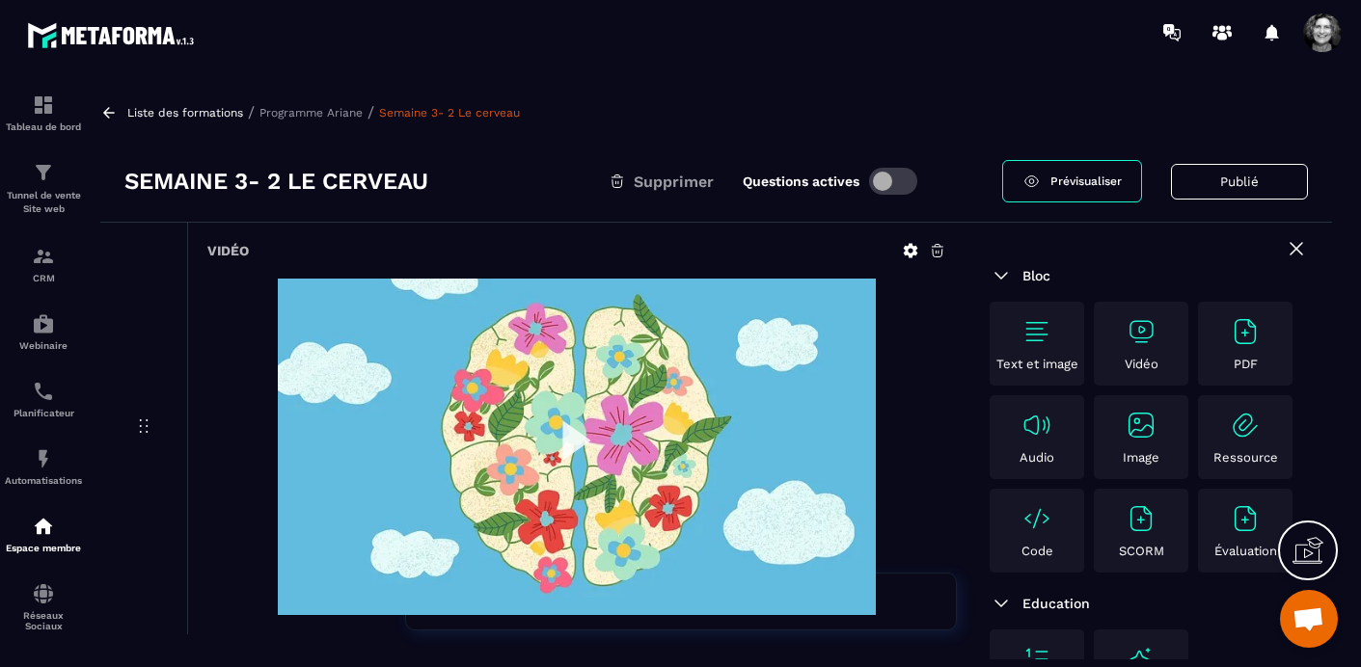
click at [311, 109] on p "Programme Ariane" at bounding box center [310, 113] width 103 height 14
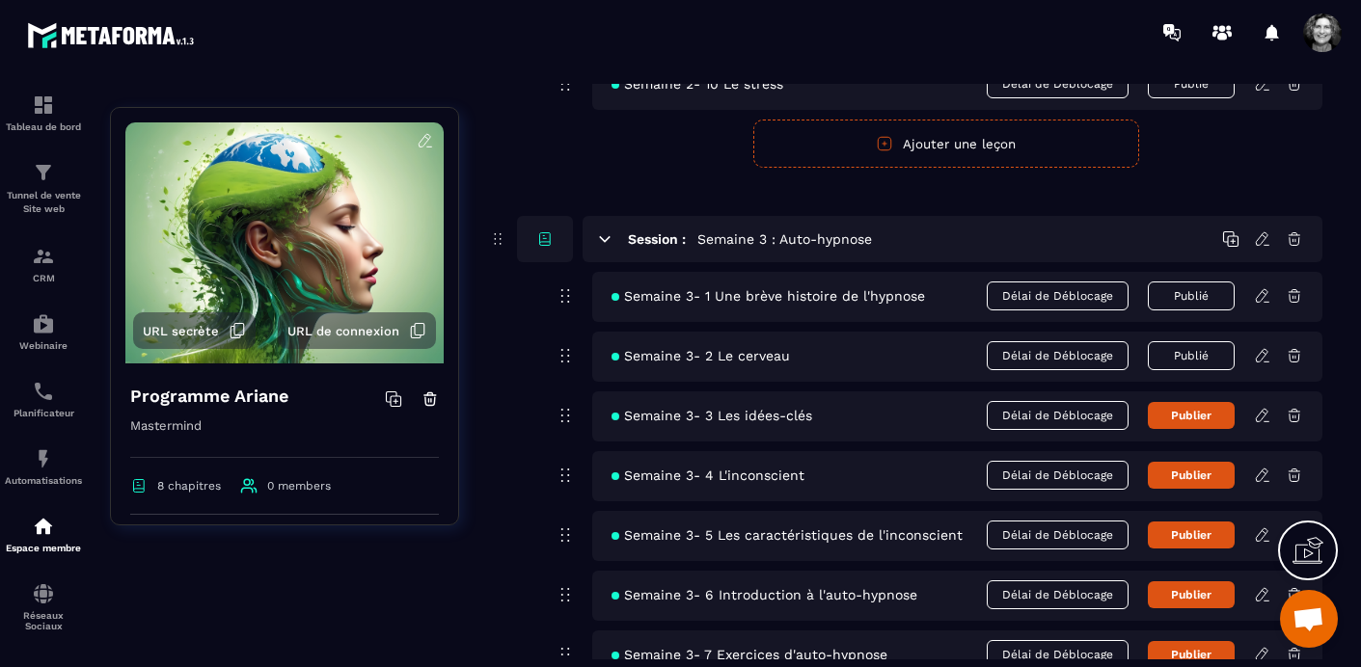
scroll to position [1116, 0]
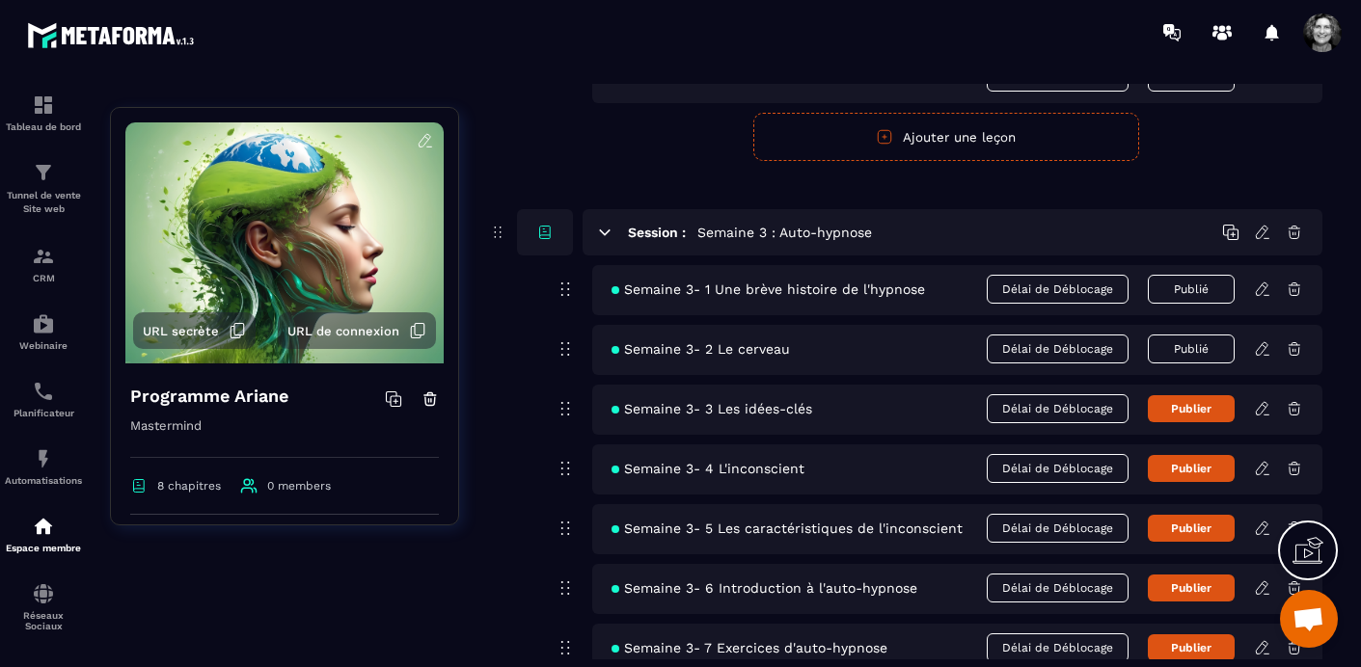
click at [1262, 405] on icon at bounding box center [1262, 408] width 17 height 17
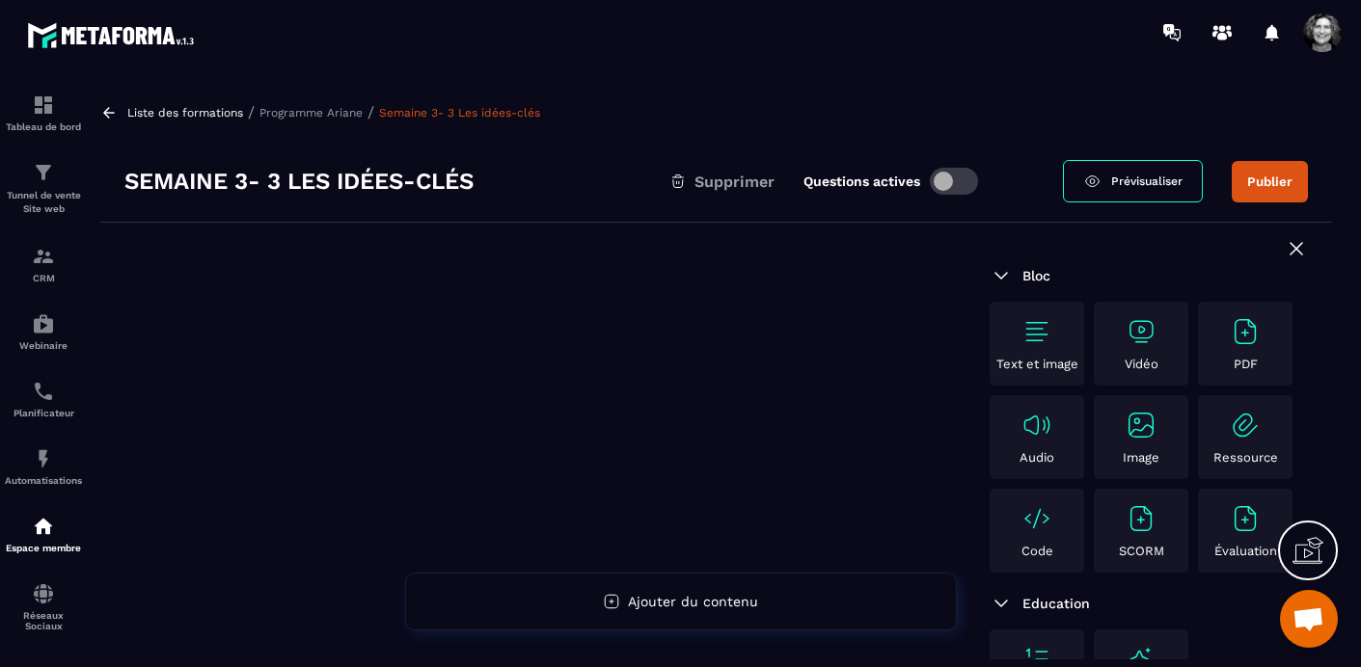
click at [1153, 333] on img at bounding box center [1141, 331] width 31 height 31
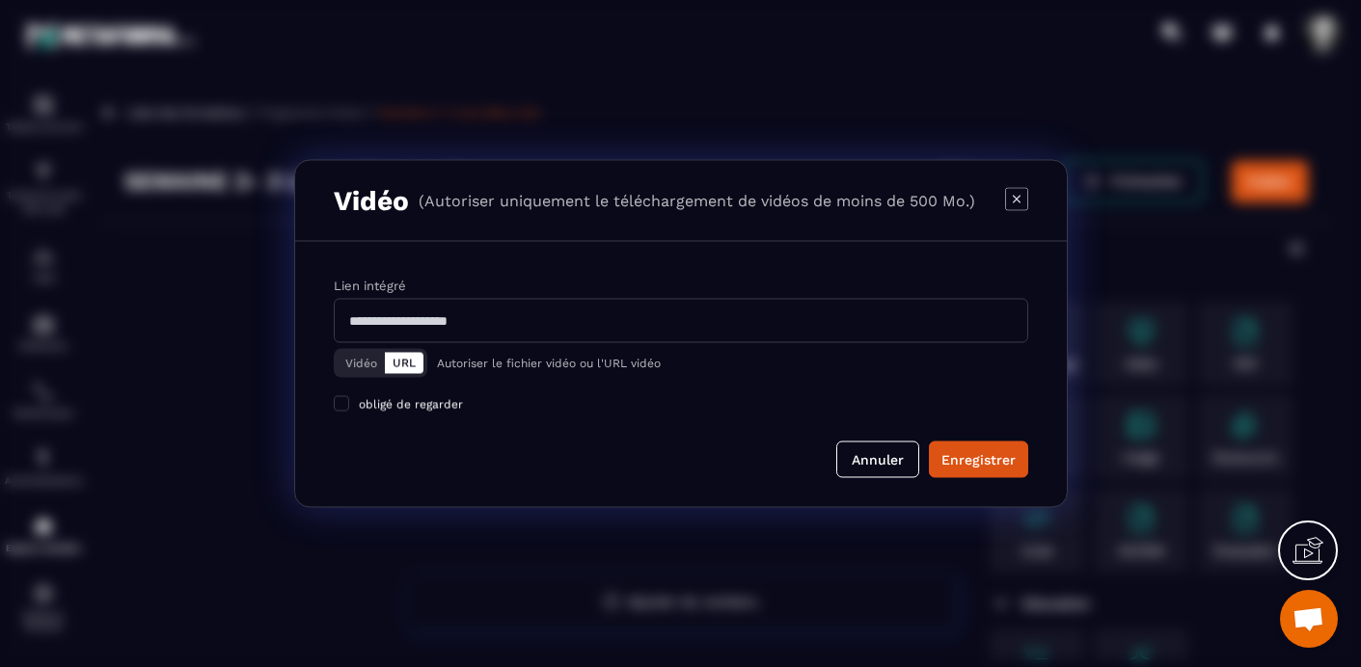
click at [346, 359] on button "Vidéo" at bounding box center [361, 363] width 47 height 21
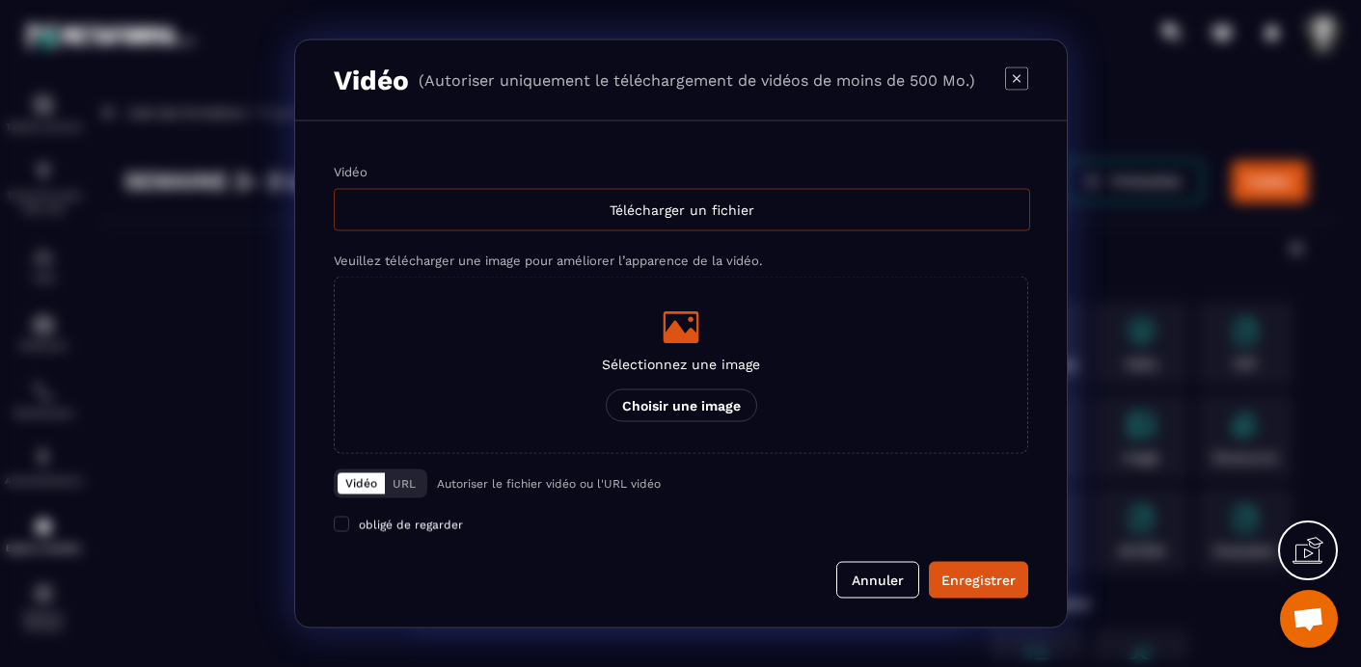
click at [664, 207] on div "Télécharger un fichier" at bounding box center [682, 210] width 696 height 42
click at [0, 0] on input "Vidéo Télécharger un fichier" at bounding box center [0, 0] width 0 height 0
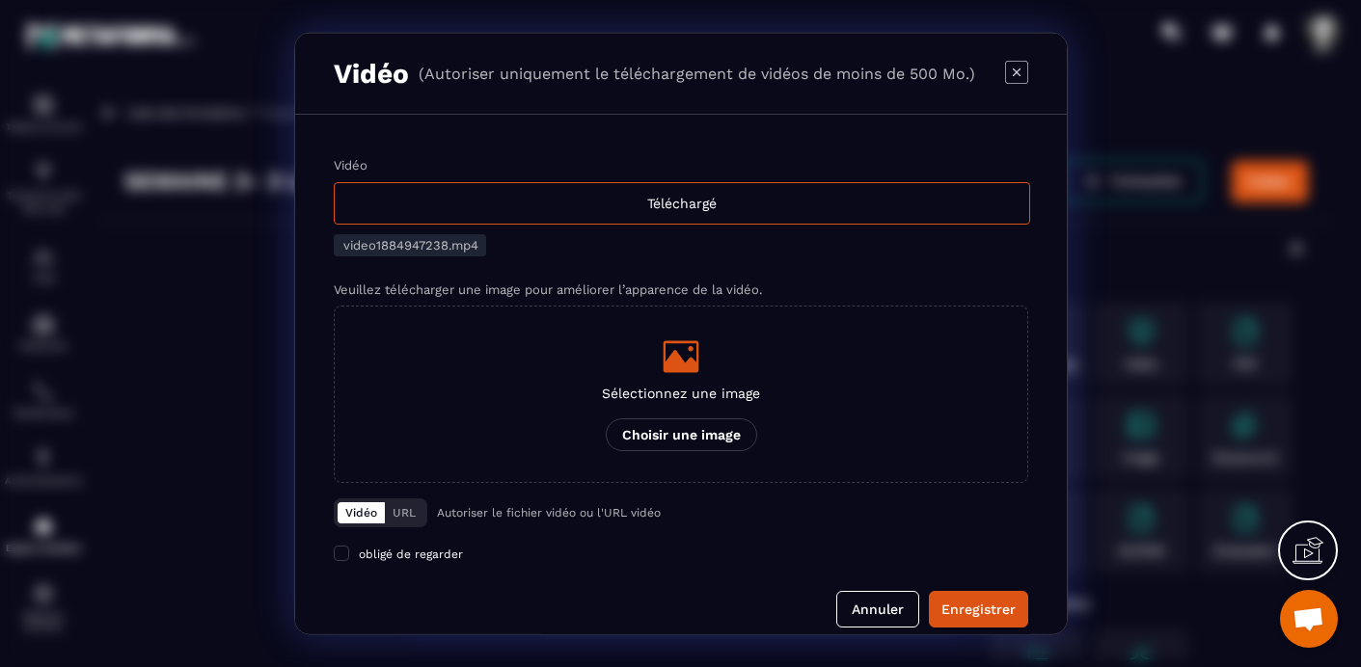
click at [678, 357] on icon "Modal window" at bounding box center [681, 356] width 36 height 32
click at [0, 0] on input "Sélectionnez une image Choisir une image" at bounding box center [0, 0] width 0 height 0
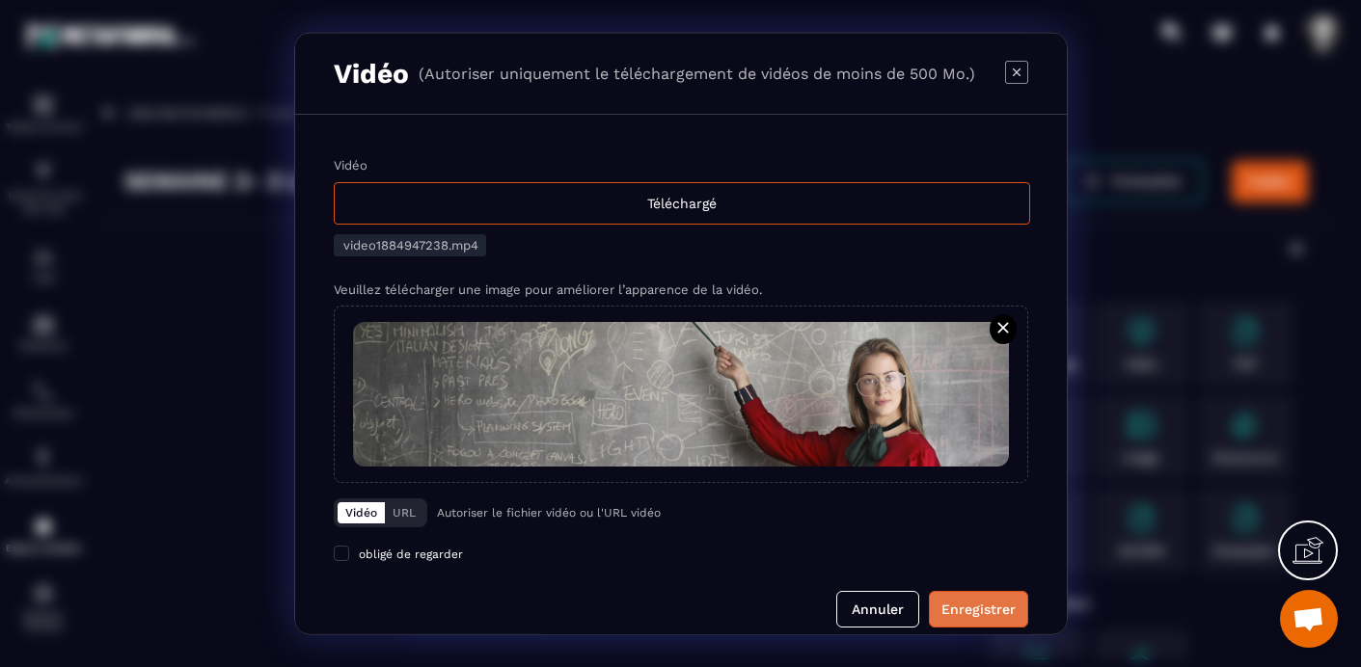
click at [993, 617] on div "Enregistrer" at bounding box center [978, 609] width 74 height 19
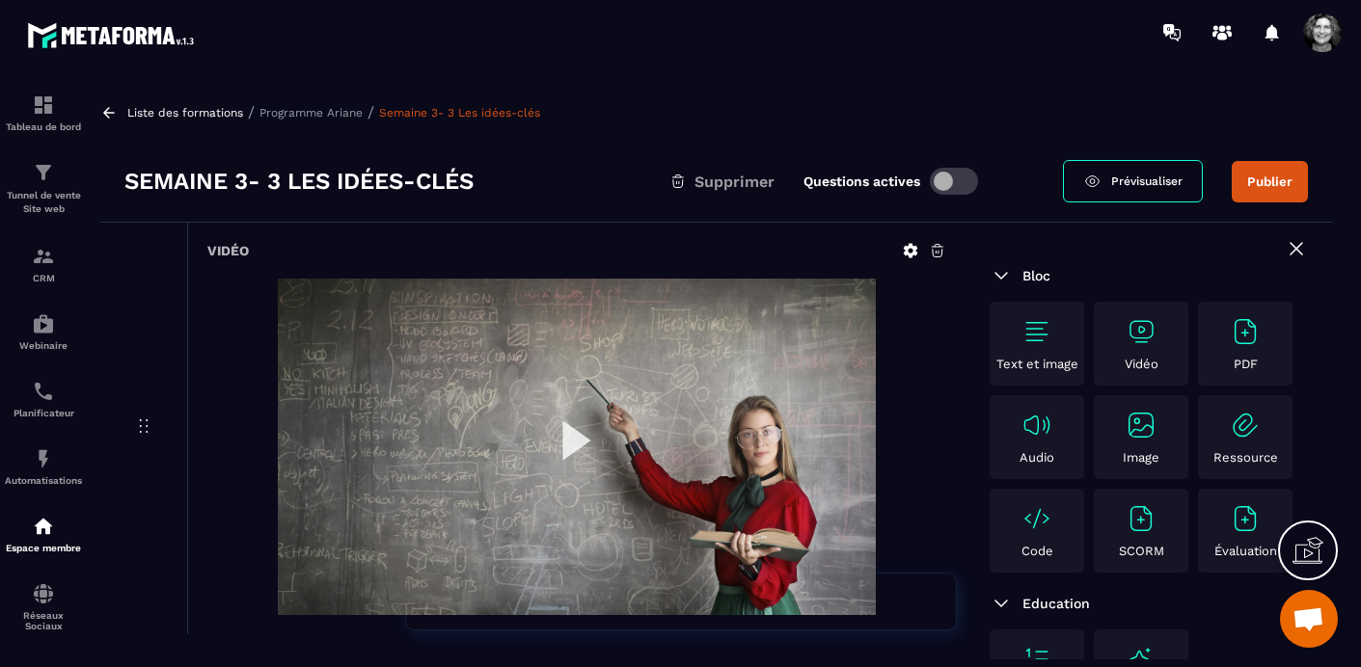
click at [1277, 185] on button "Publier" at bounding box center [1270, 181] width 76 height 41
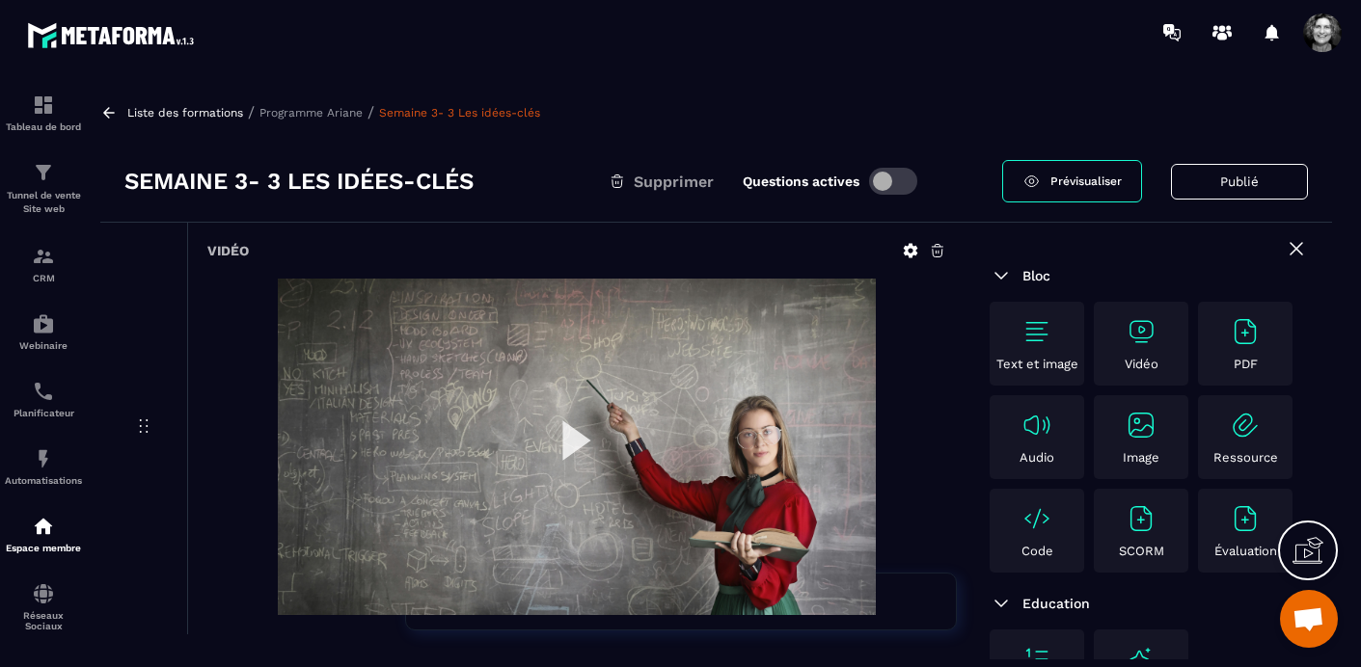
click at [314, 109] on p "Programme Ariane" at bounding box center [310, 113] width 103 height 14
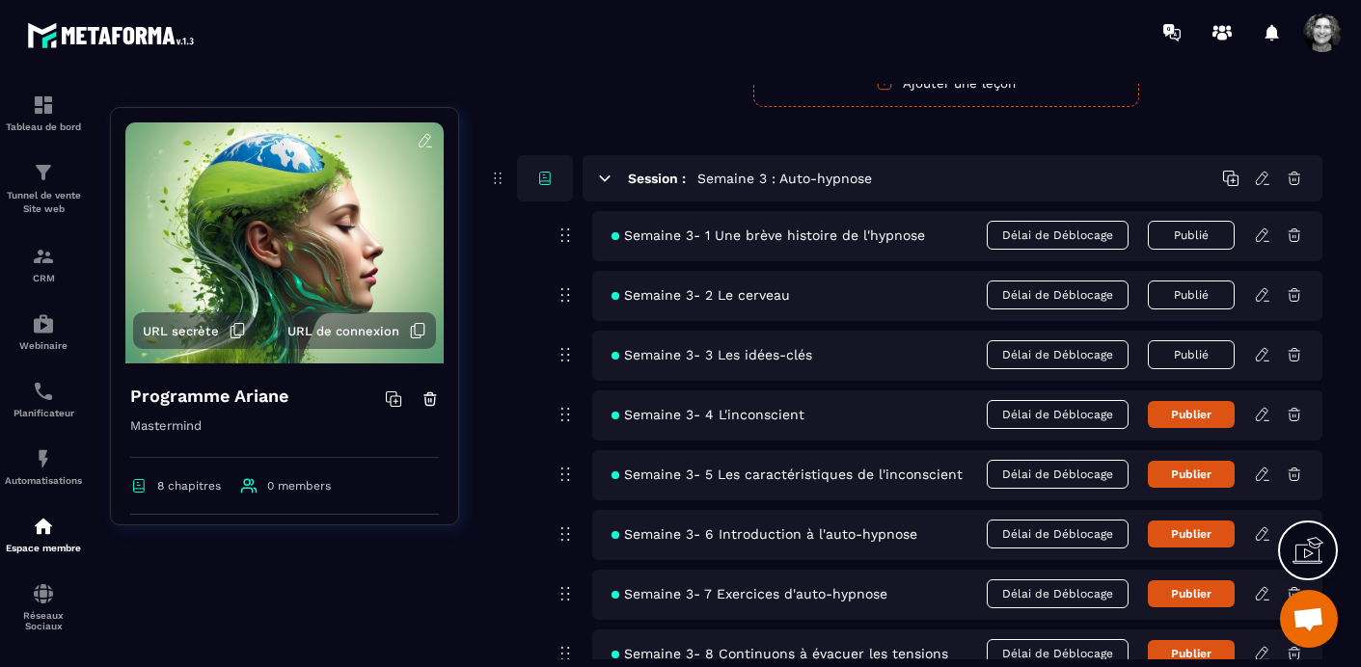
scroll to position [1180, 0]
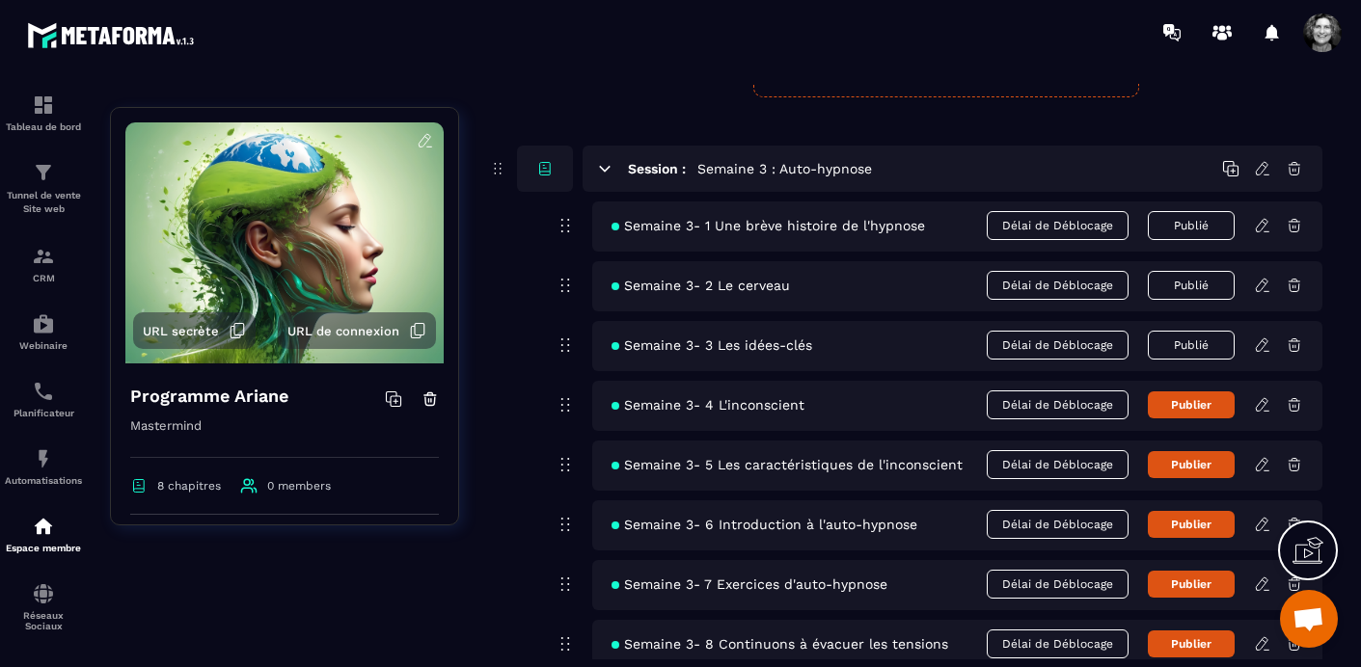
click at [1257, 403] on icon at bounding box center [1262, 404] width 17 height 17
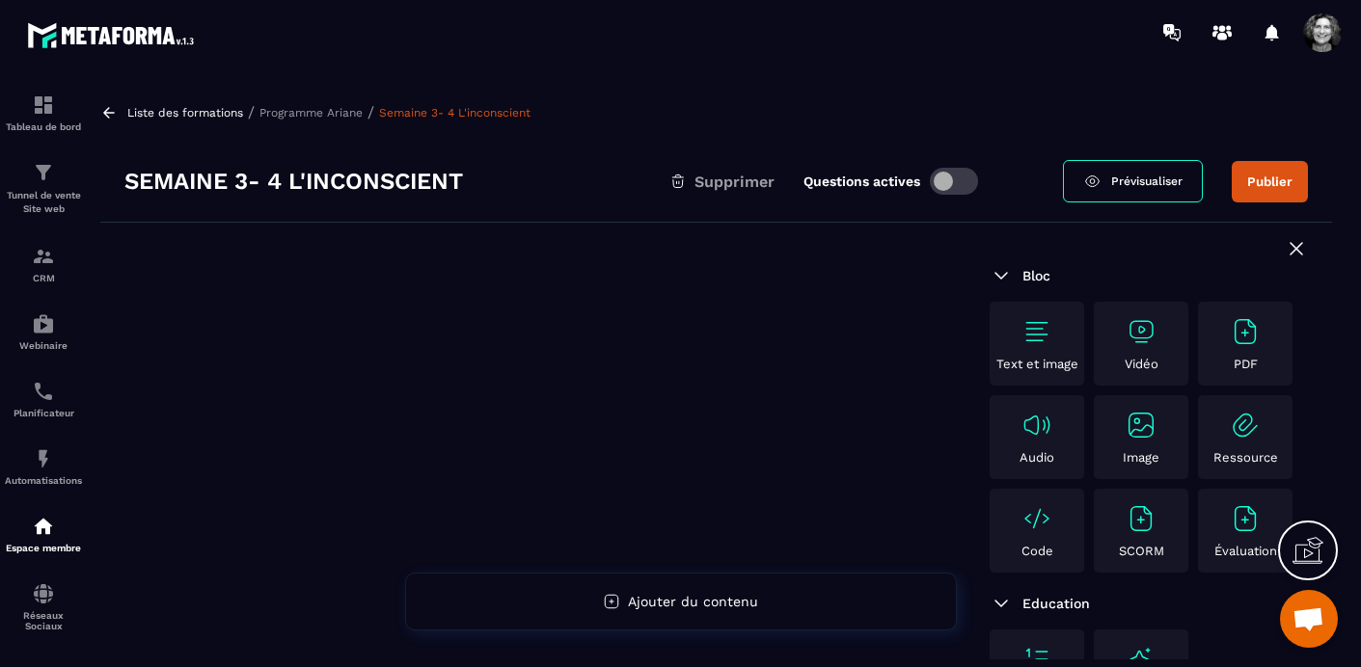
click at [1145, 342] on img at bounding box center [1141, 331] width 31 height 31
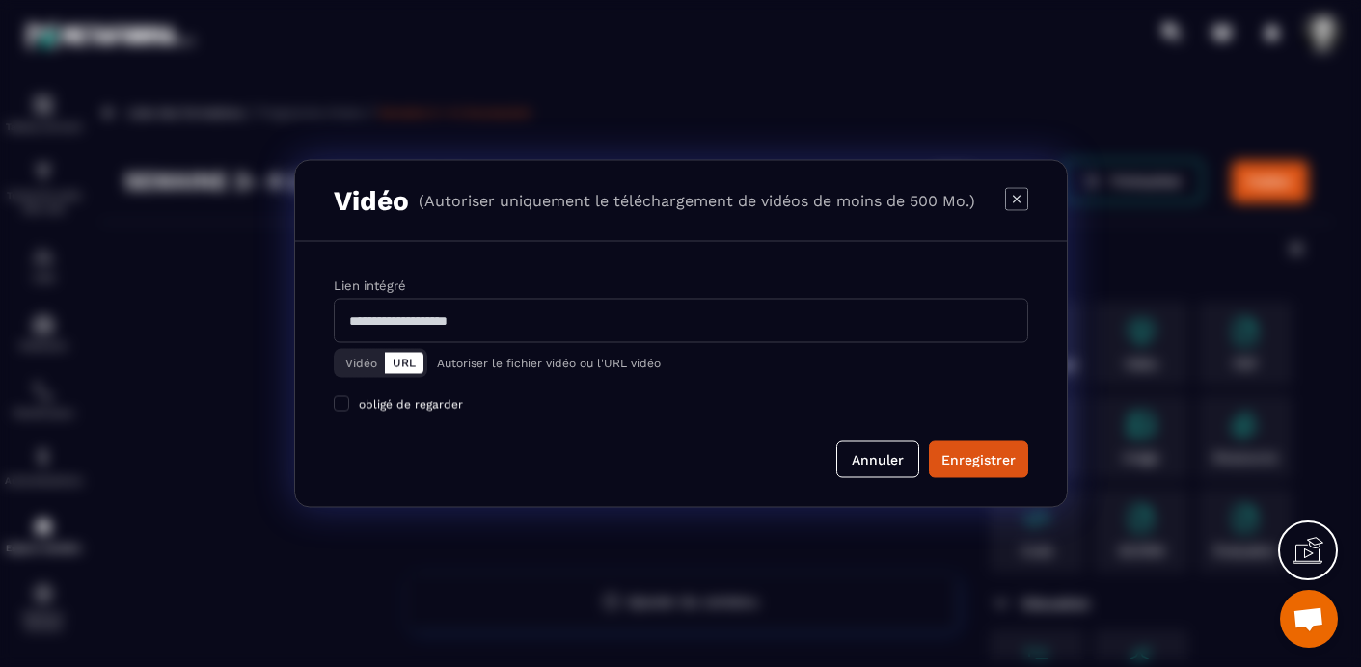
click at [354, 364] on button "Vidéo" at bounding box center [361, 363] width 47 height 21
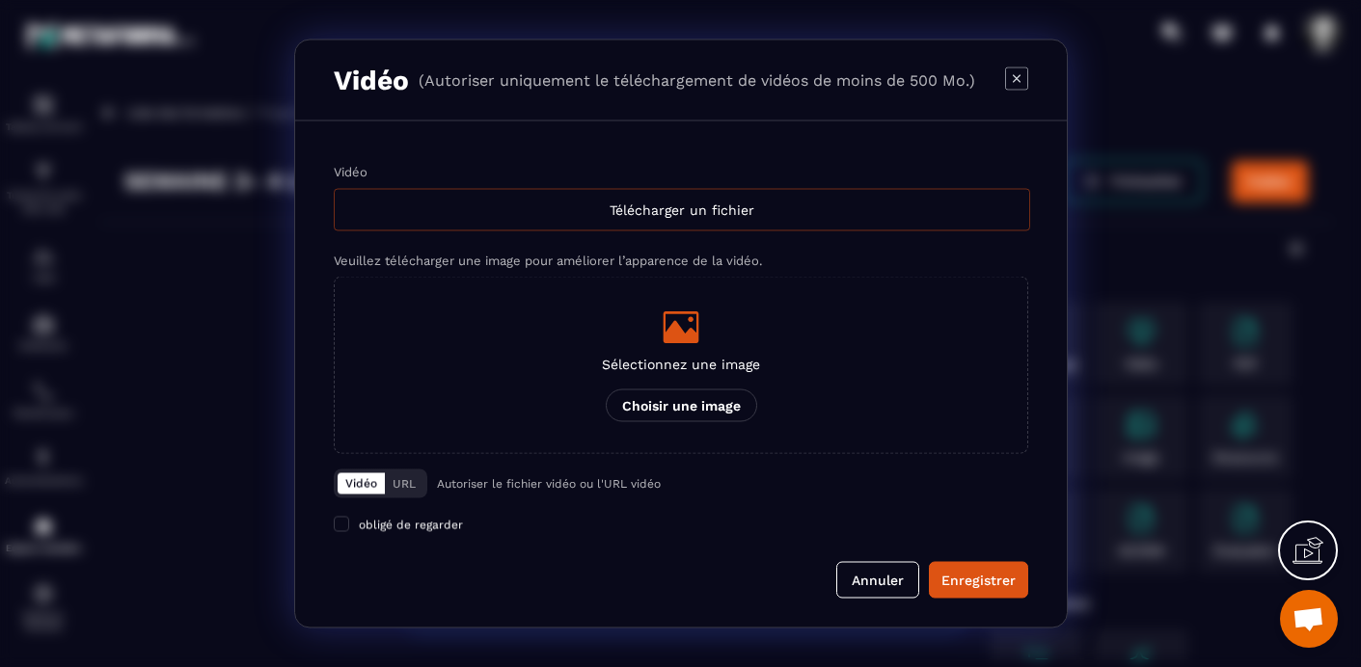
click at [713, 206] on div "Télécharger un fichier" at bounding box center [682, 210] width 696 height 42
click at [0, 0] on input "Vidéo Télécharger un fichier" at bounding box center [0, 0] width 0 height 0
click at [684, 335] on icon "Modal window" at bounding box center [681, 328] width 36 height 32
click at [0, 0] on input "Sélectionnez une image Choisir une image" at bounding box center [0, 0] width 0 height 0
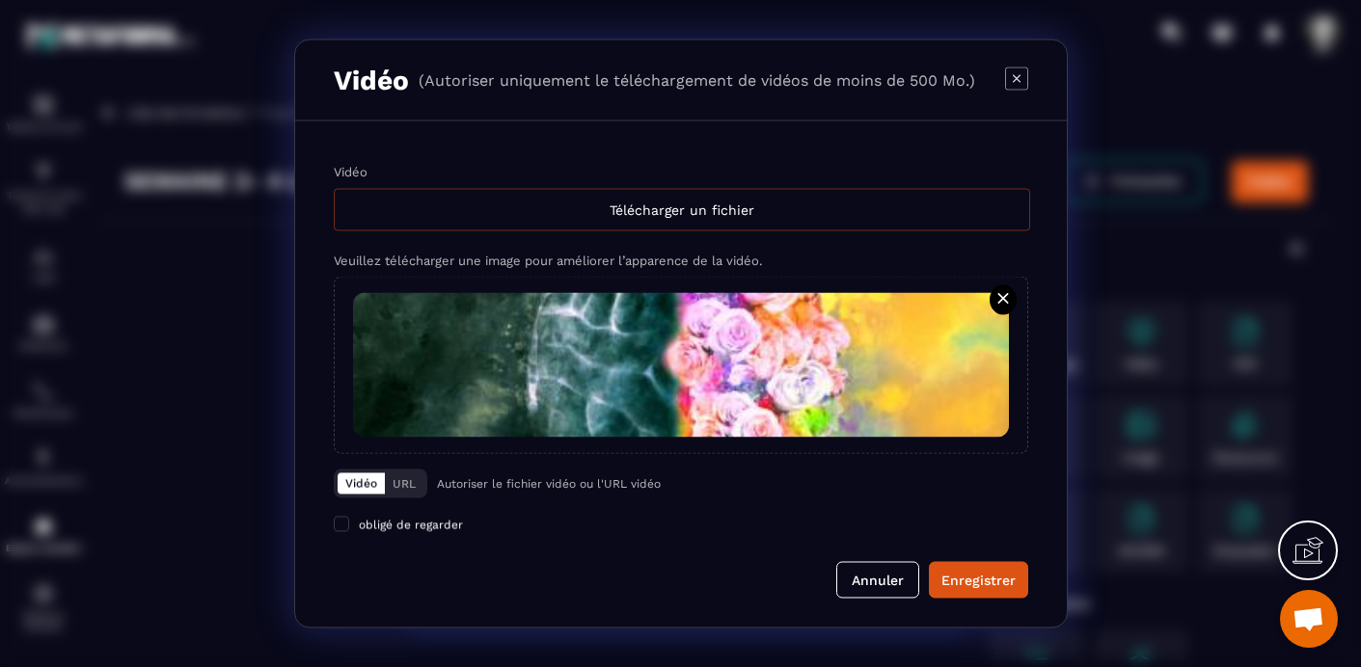
click at [641, 202] on div "Télécharger un fichier" at bounding box center [682, 210] width 696 height 42
click at [0, 0] on input "Vidéo Télécharger un fichier" at bounding box center [0, 0] width 0 height 0
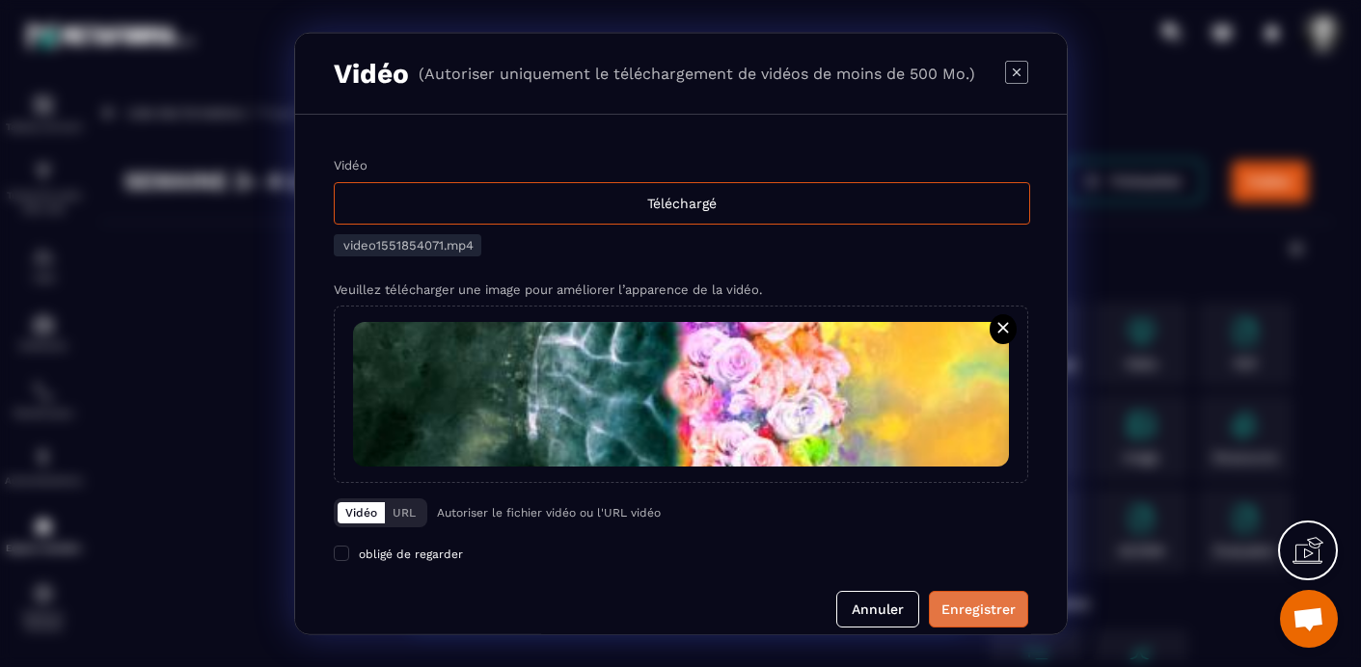
click at [985, 615] on div "Enregistrer" at bounding box center [978, 609] width 74 height 19
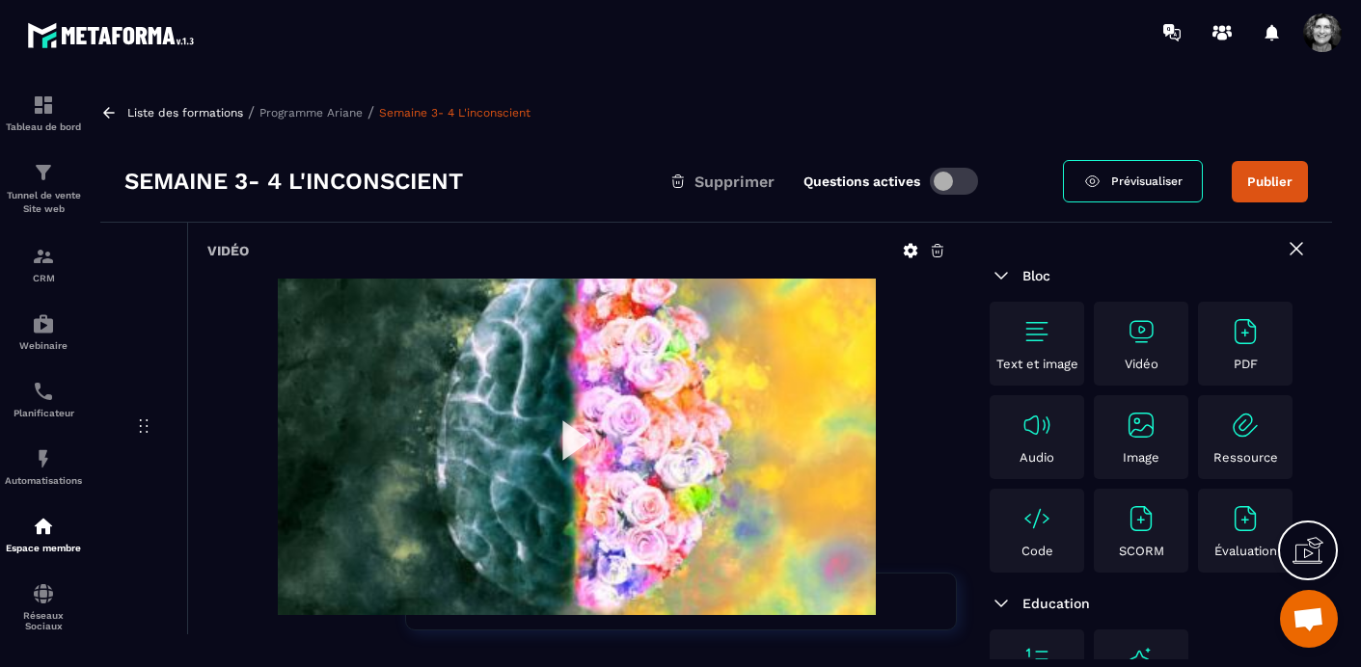
click at [1272, 180] on button "Publier" at bounding box center [1270, 181] width 76 height 41
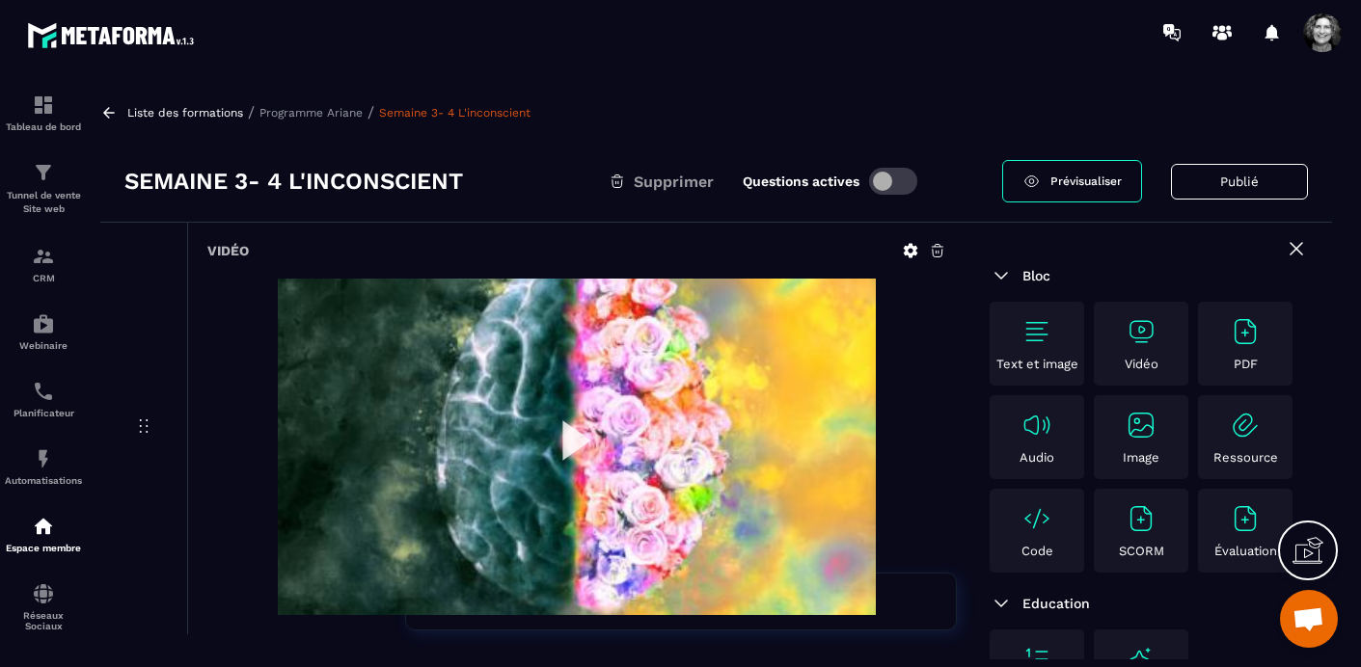
click at [311, 109] on p "Programme Ariane" at bounding box center [310, 113] width 103 height 14
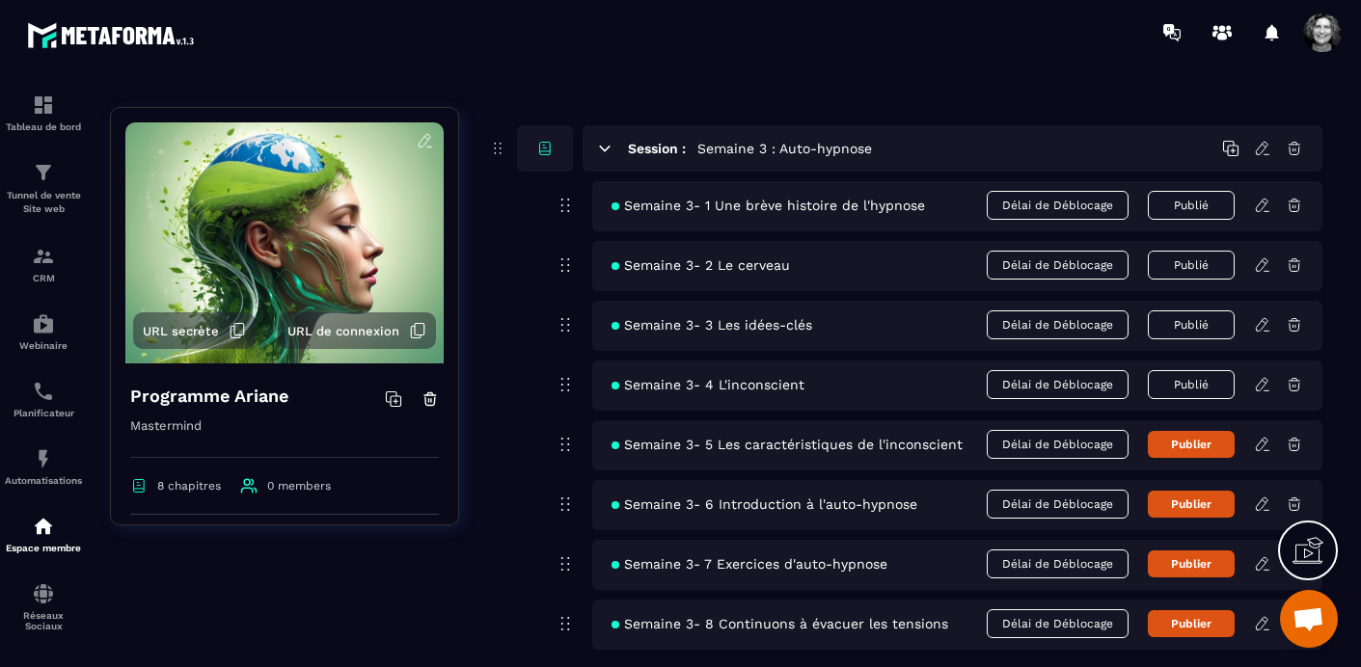
scroll to position [1202, 0]
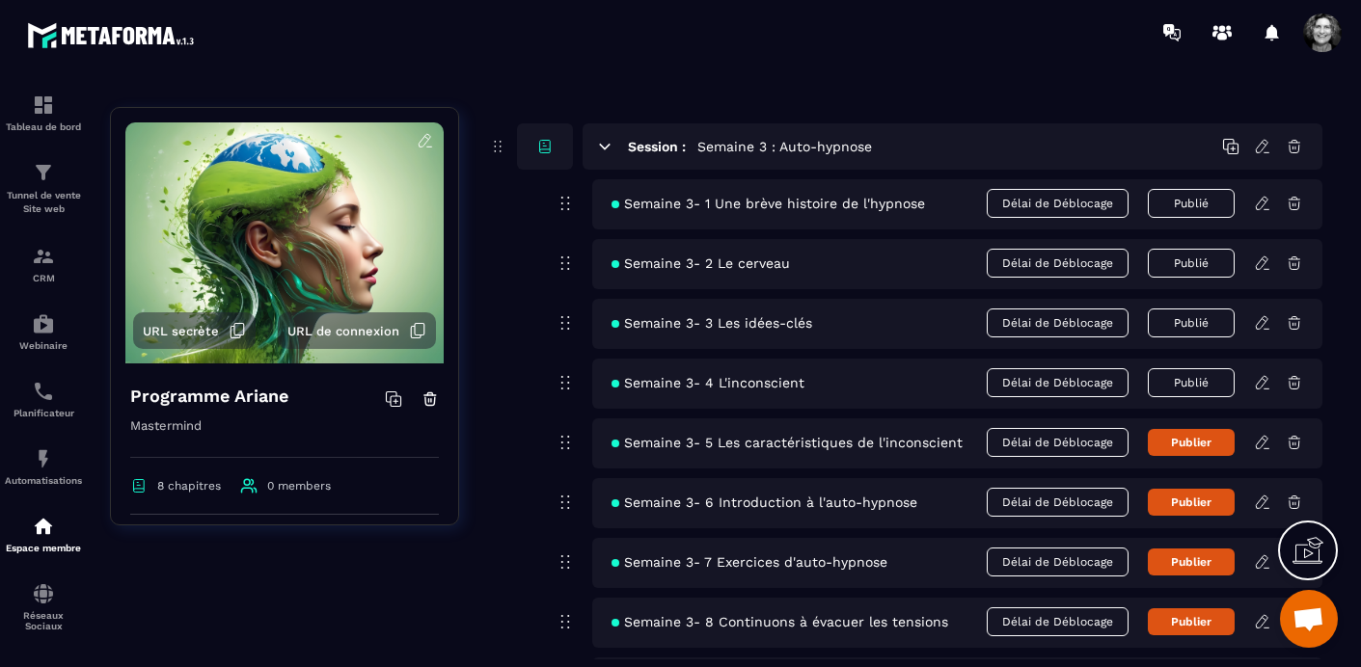
click at [1263, 441] on icon at bounding box center [1262, 442] width 17 height 17
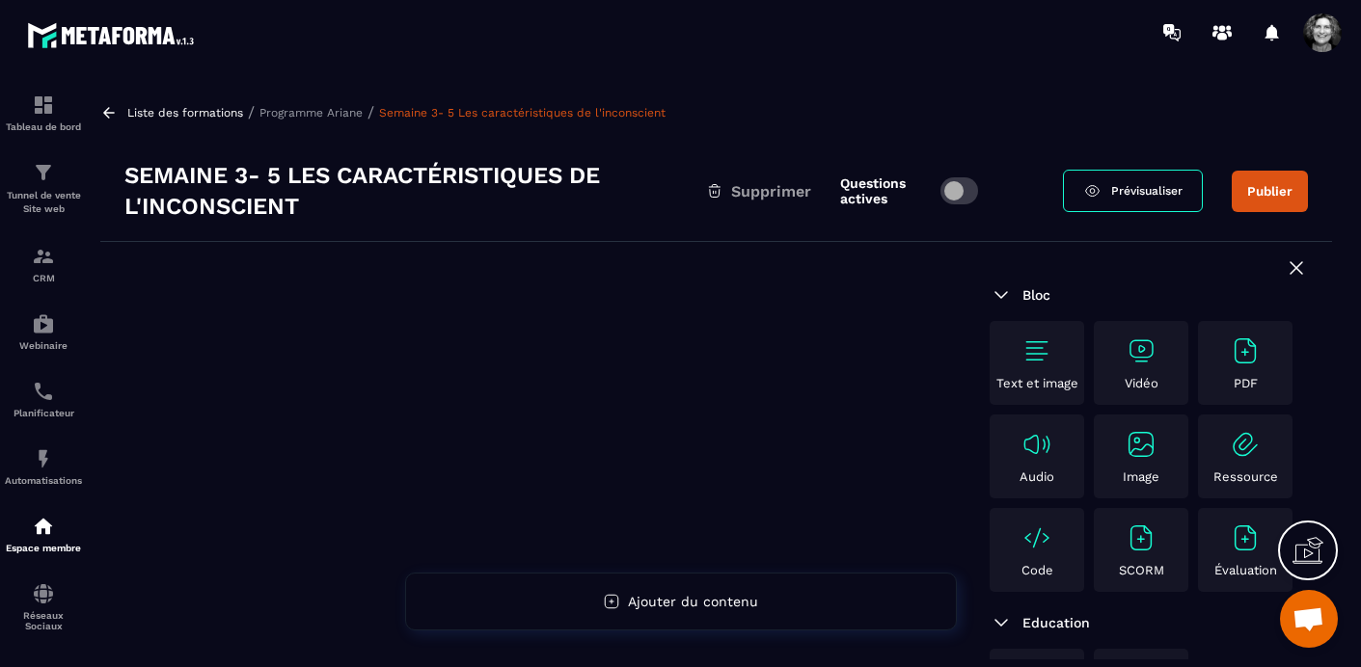
click at [1151, 342] on img at bounding box center [1141, 351] width 31 height 31
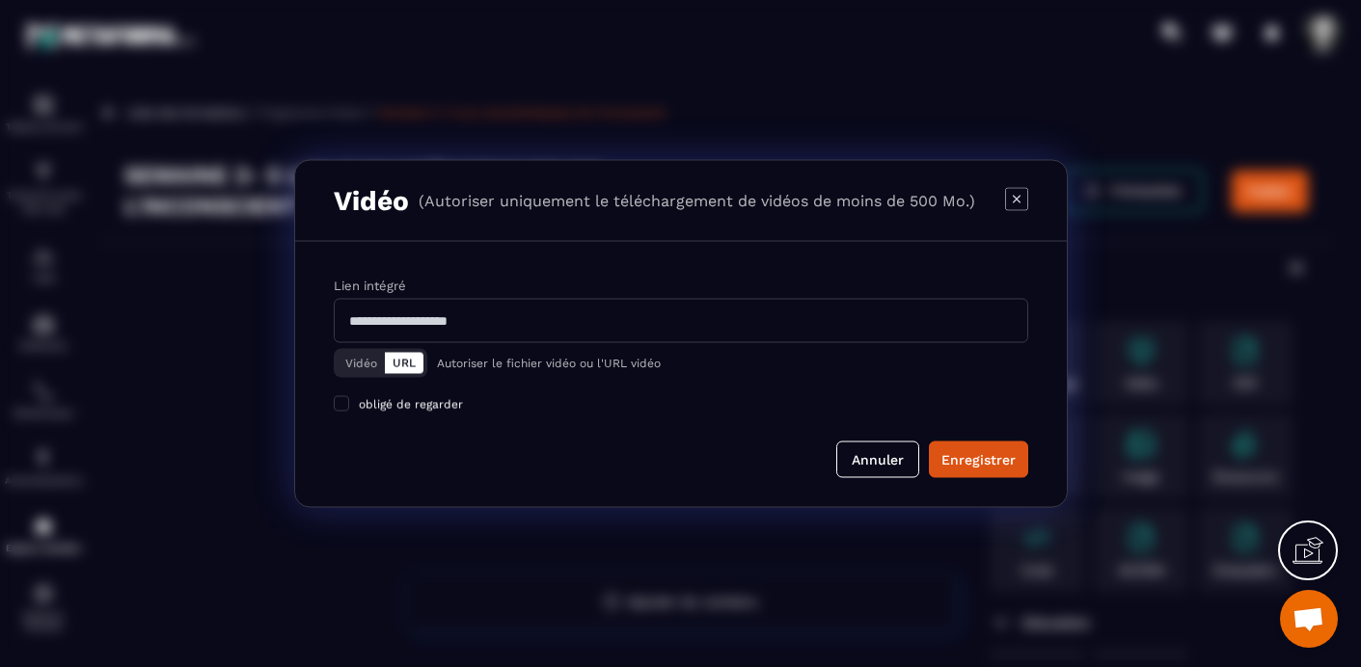
click at [364, 358] on button "Vidéo" at bounding box center [361, 363] width 47 height 21
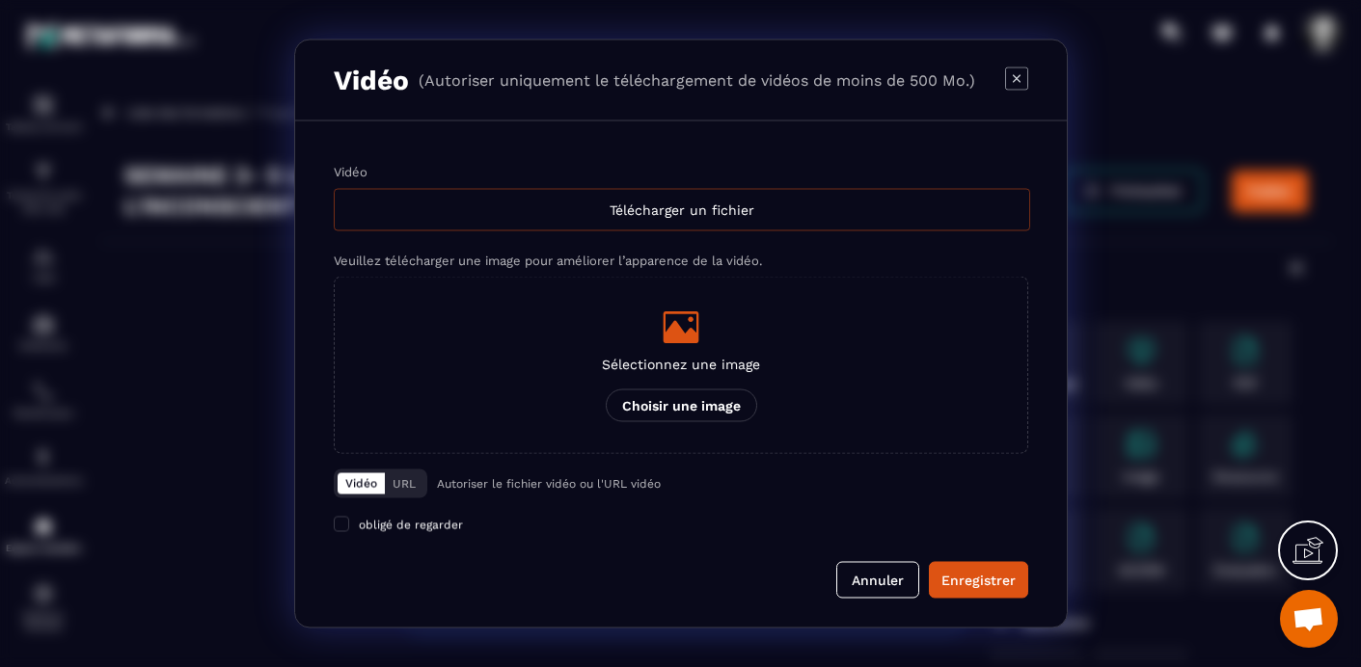
click at [633, 208] on div "Télécharger un fichier" at bounding box center [682, 210] width 696 height 42
click at [0, 0] on input "Vidéo Télécharger un fichier" at bounding box center [0, 0] width 0 height 0
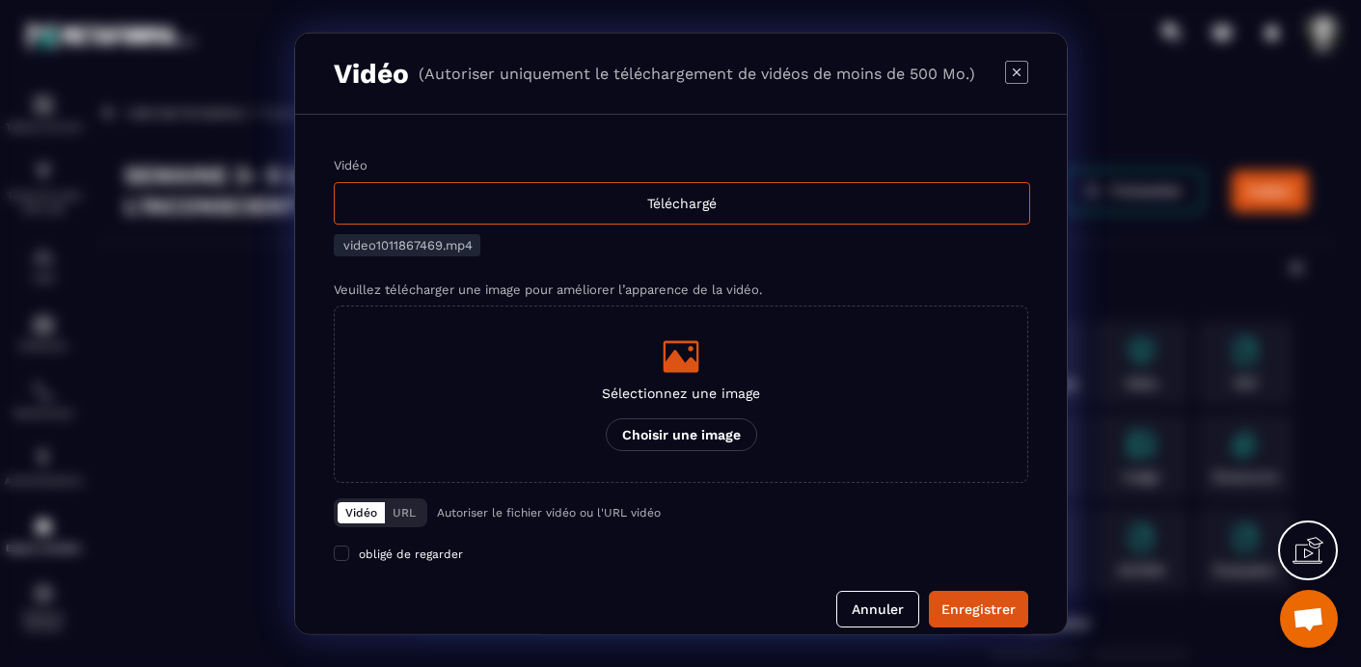
click at [676, 353] on icon "Modal window" at bounding box center [681, 356] width 36 height 32
click at [0, 0] on input "Sélectionnez une image Choisir une image" at bounding box center [0, 0] width 0 height 0
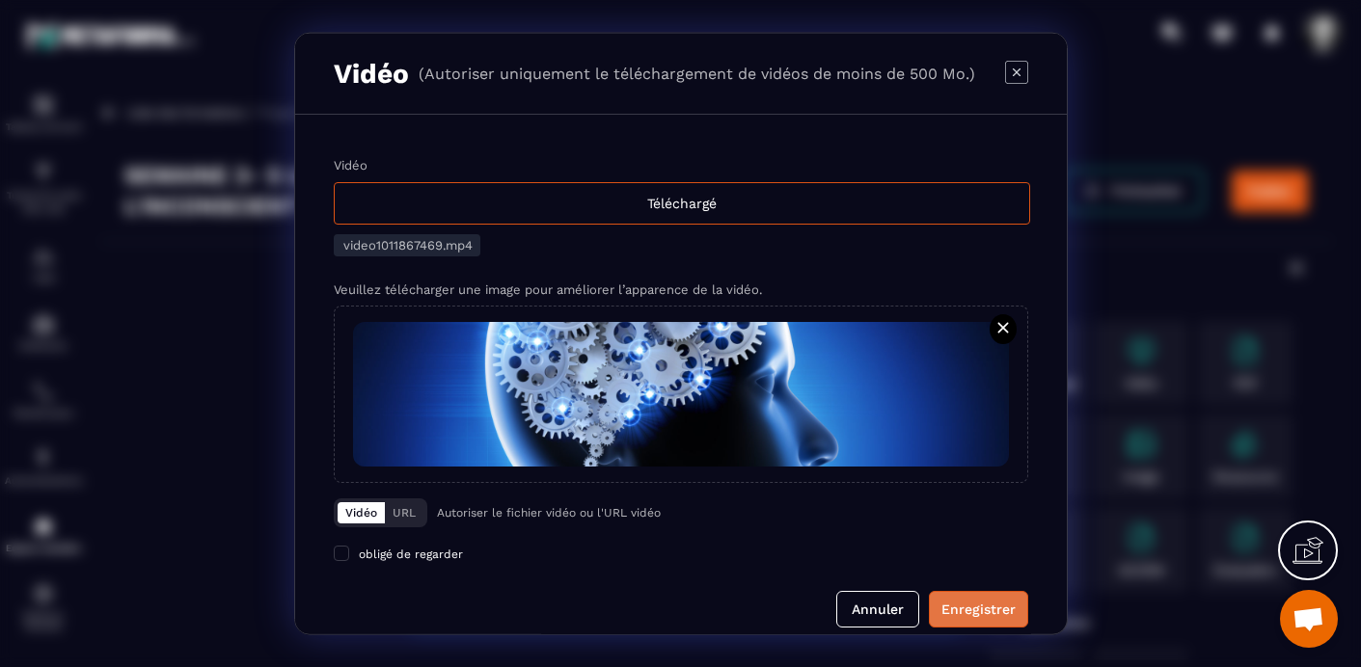
click at [977, 610] on div "Enregistrer" at bounding box center [978, 609] width 74 height 19
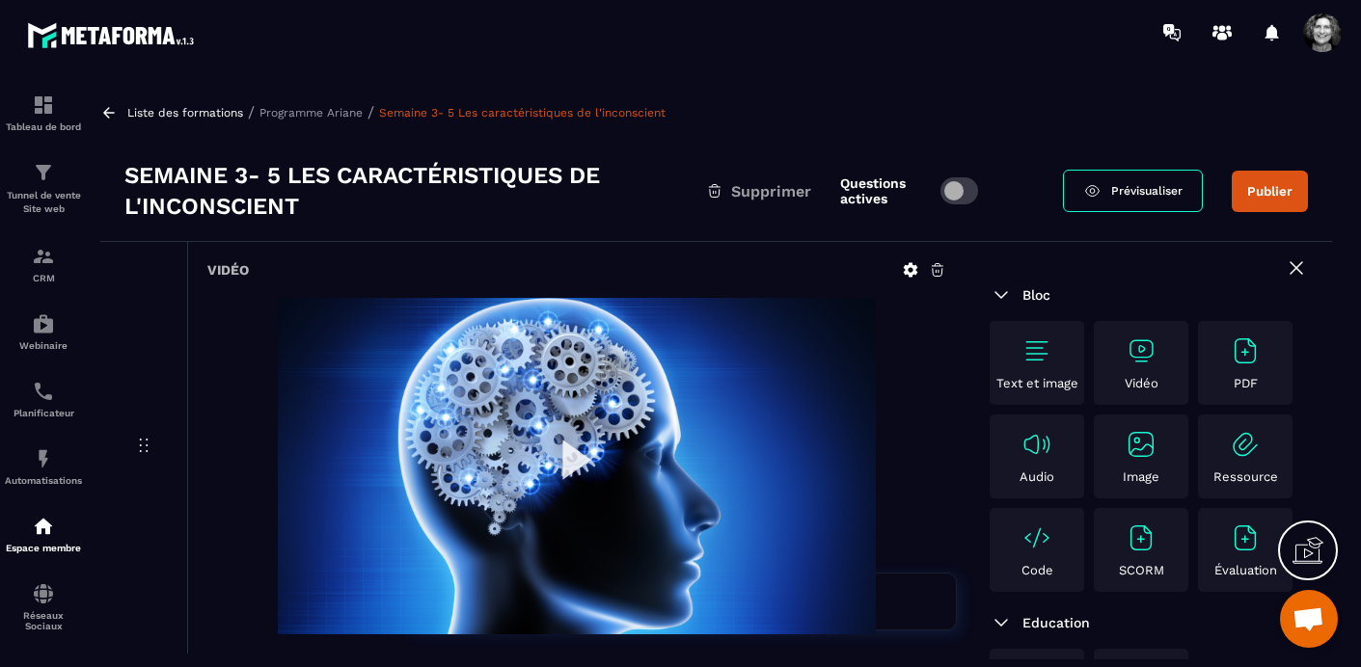
click at [1283, 186] on button "Publier" at bounding box center [1270, 191] width 76 height 41
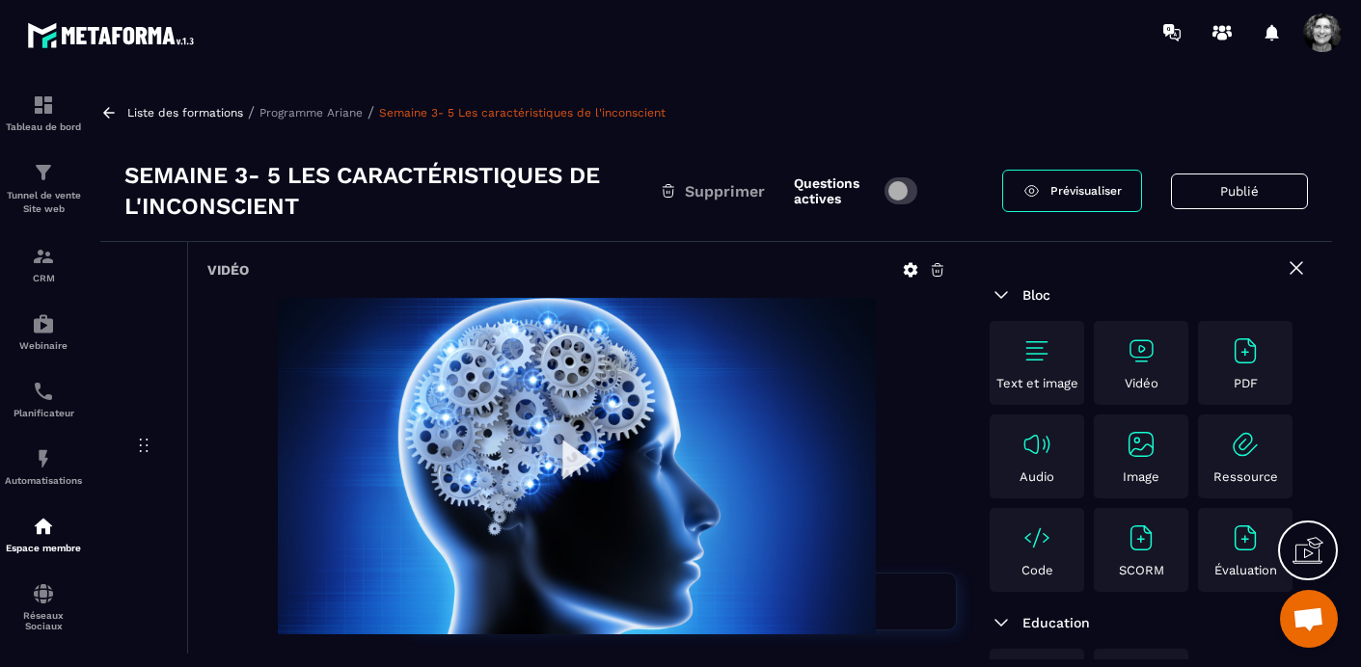
click at [301, 110] on p "Programme Ariane" at bounding box center [310, 113] width 103 height 14
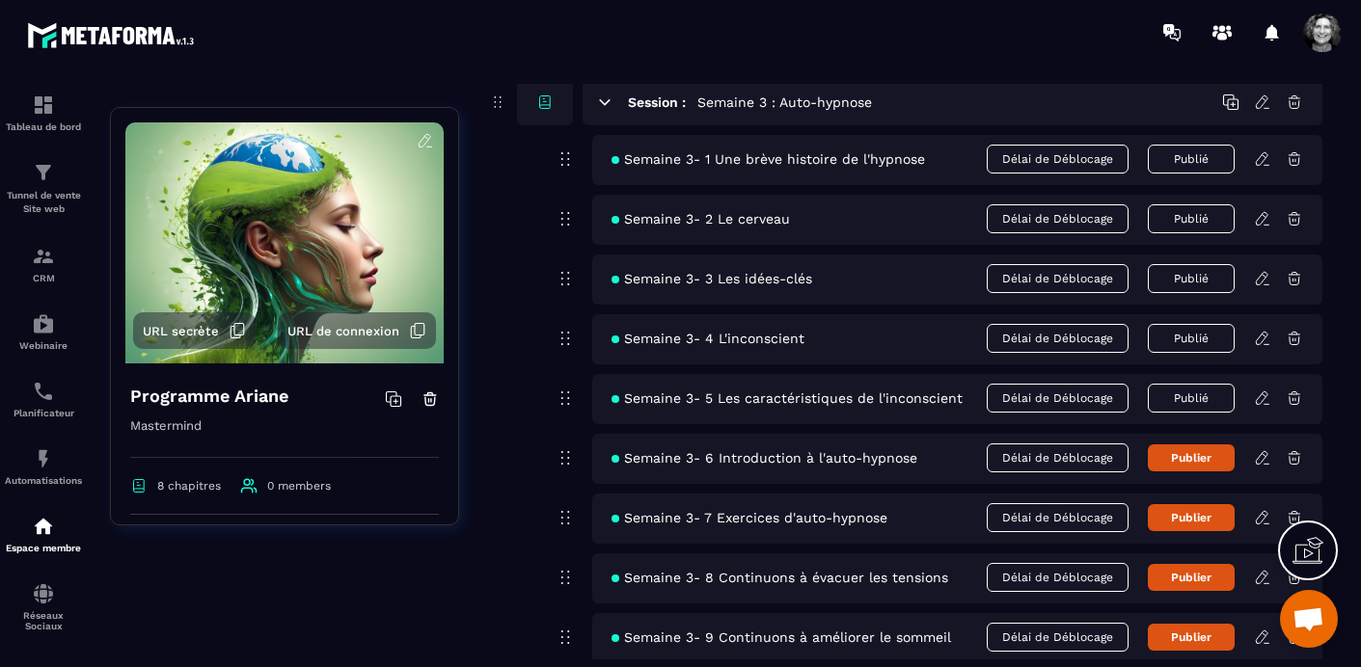
scroll to position [1249, 0]
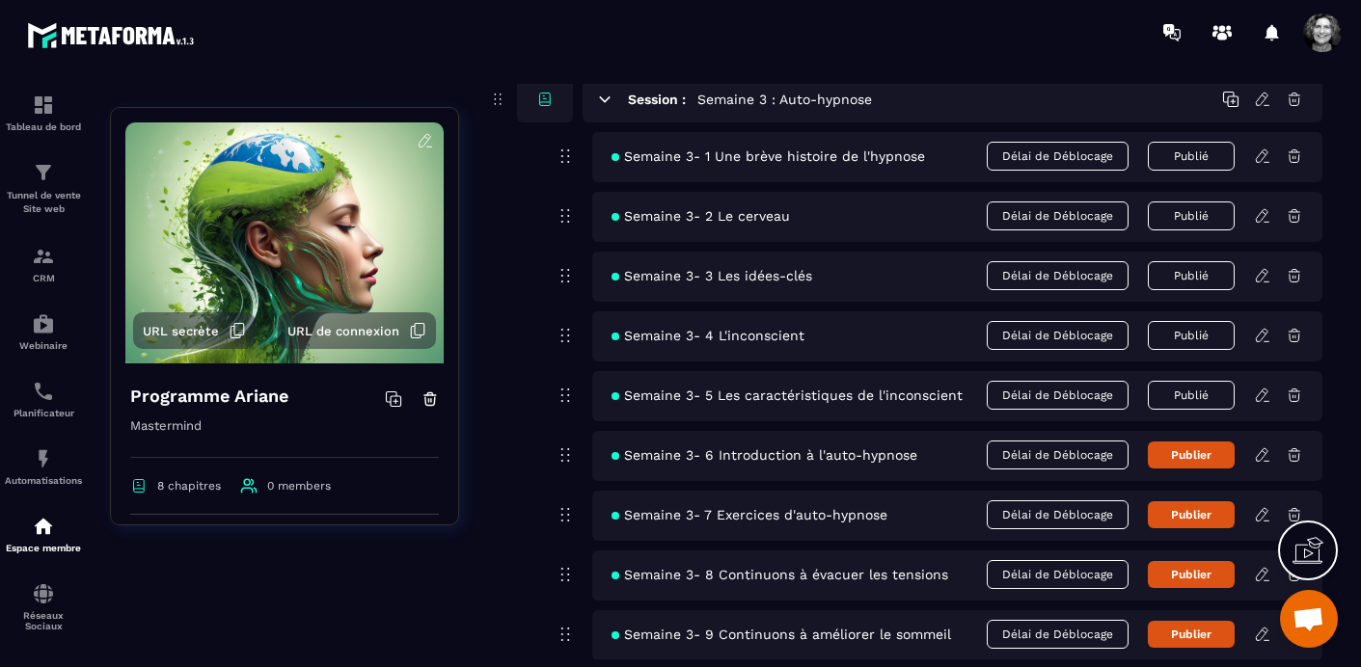
click at [1264, 452] on icon at bounding box center [1264, 452] width 4 height 3
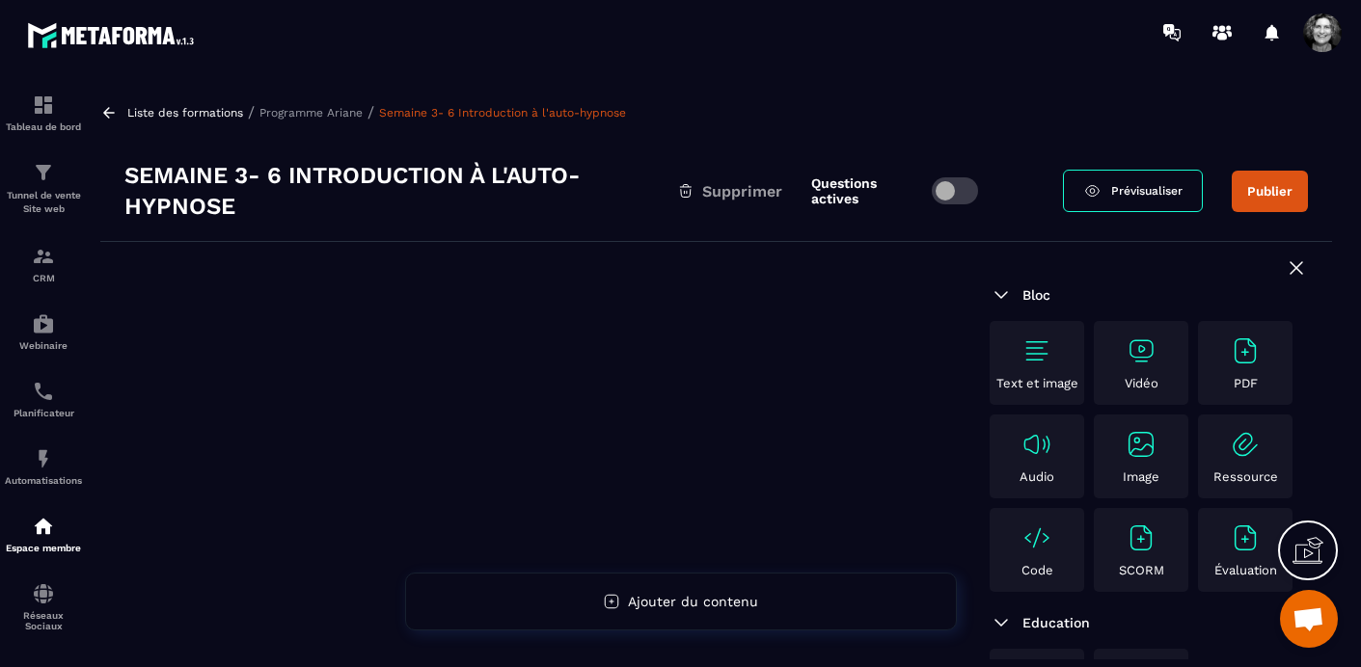
click at [1144, 352] on img at bounding box center [1141, 351] width 31 height 31
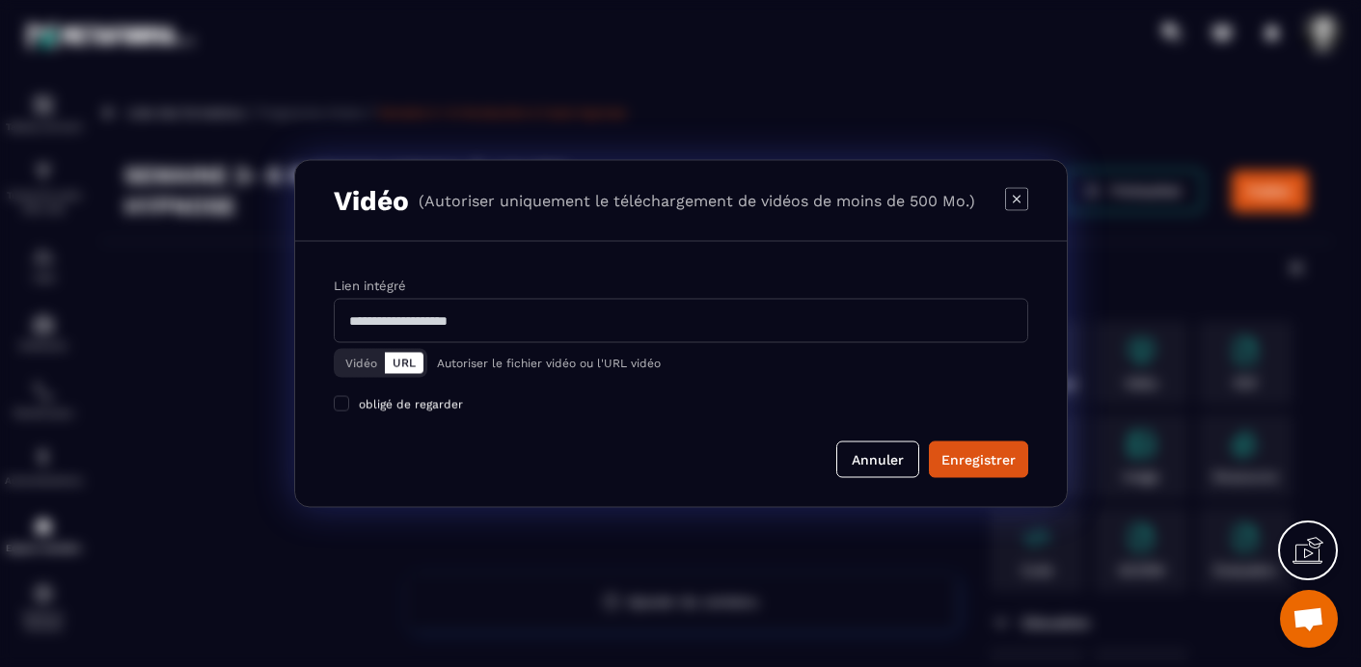
click at [349, 365] on button "Vidéo" at bounding box center [361, 363] width 47 height 21
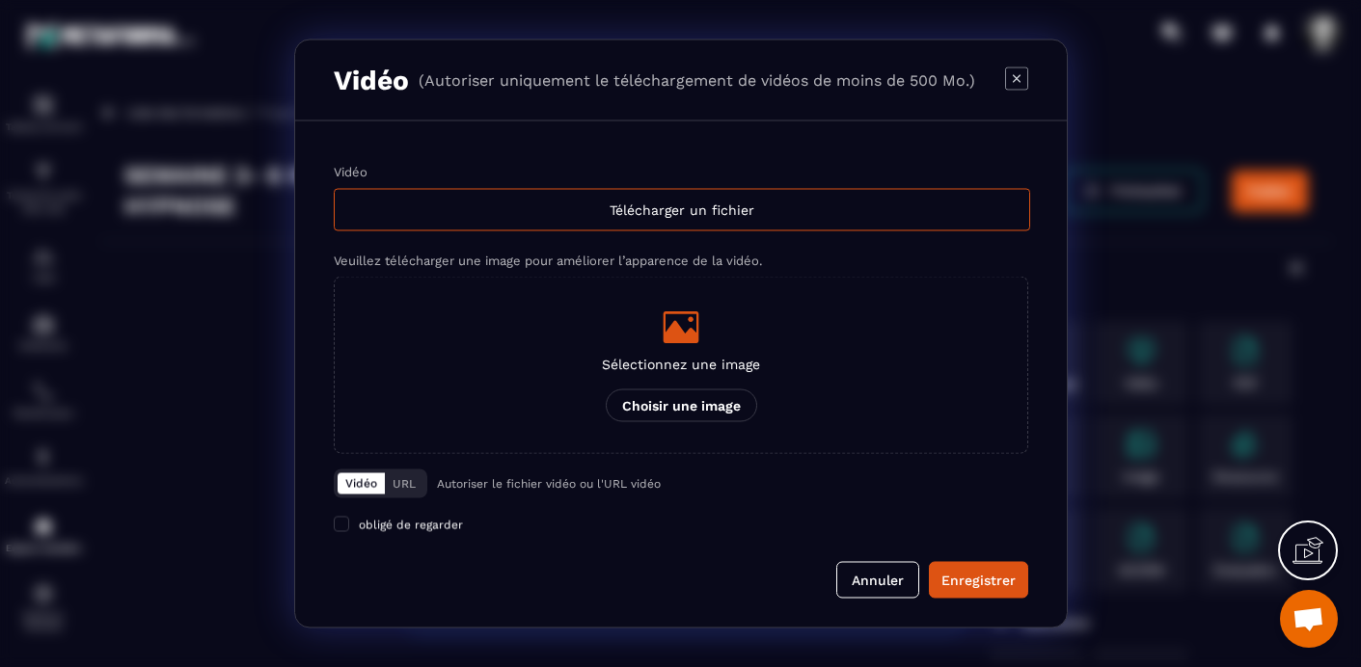
click at [671, 333] on icon "Modal window" at bounding box center [681, 328] width 36 height 32
click at [0, 0] on input "Sélectionnez une image Choisir une image" at bounding box center [0, 0] width 0 height 0
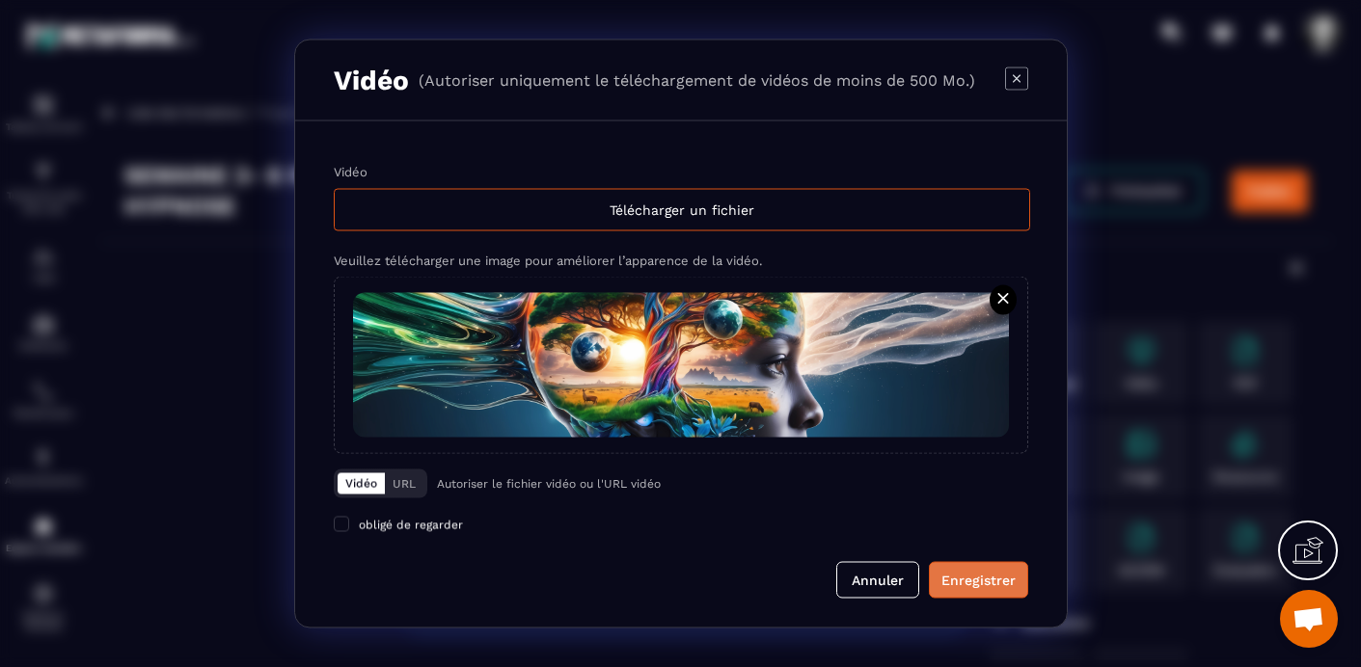
click at [986, 578] on div "Enregistrer" at bounding box center [978, 580] width 74 height 19
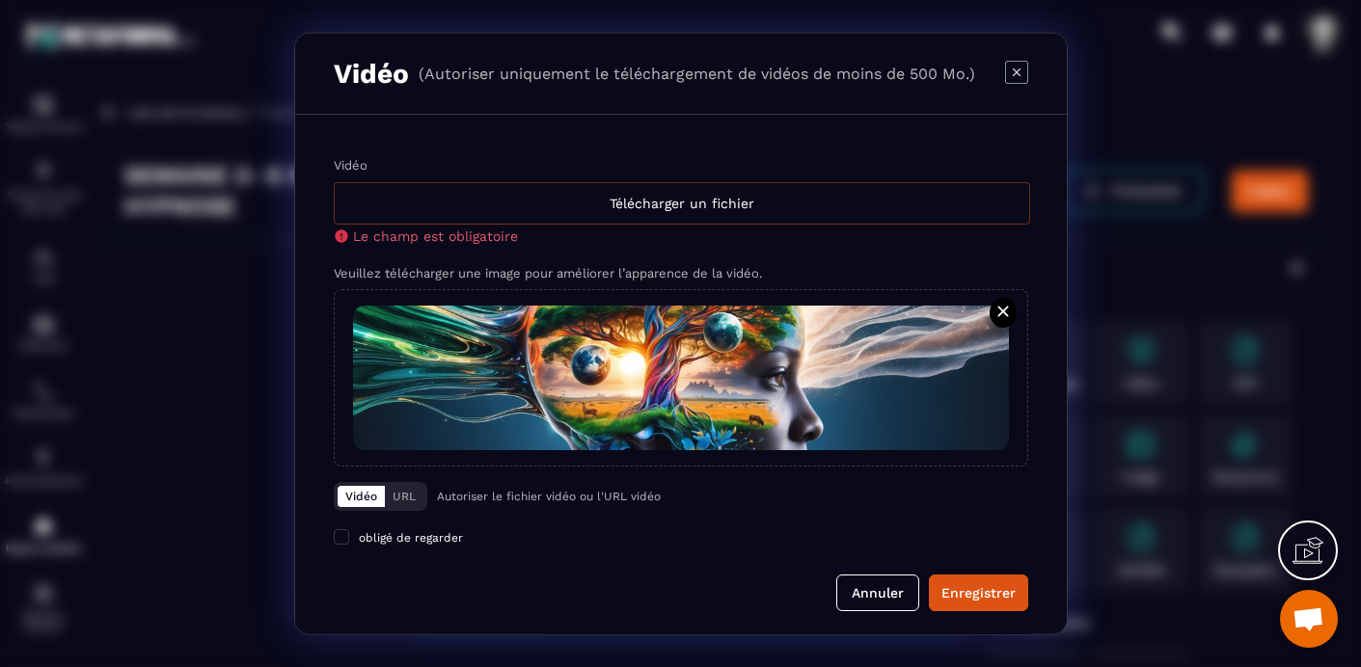
click at [704, 208] on div "Télécharger un fichier" at bounding box center [682, 203] width 696 height 42
click at [0, 0] on input "Vidéo Télécharger un fichier Le champ est obligatoire" at bounding box center [0, 0] width 0 height 0
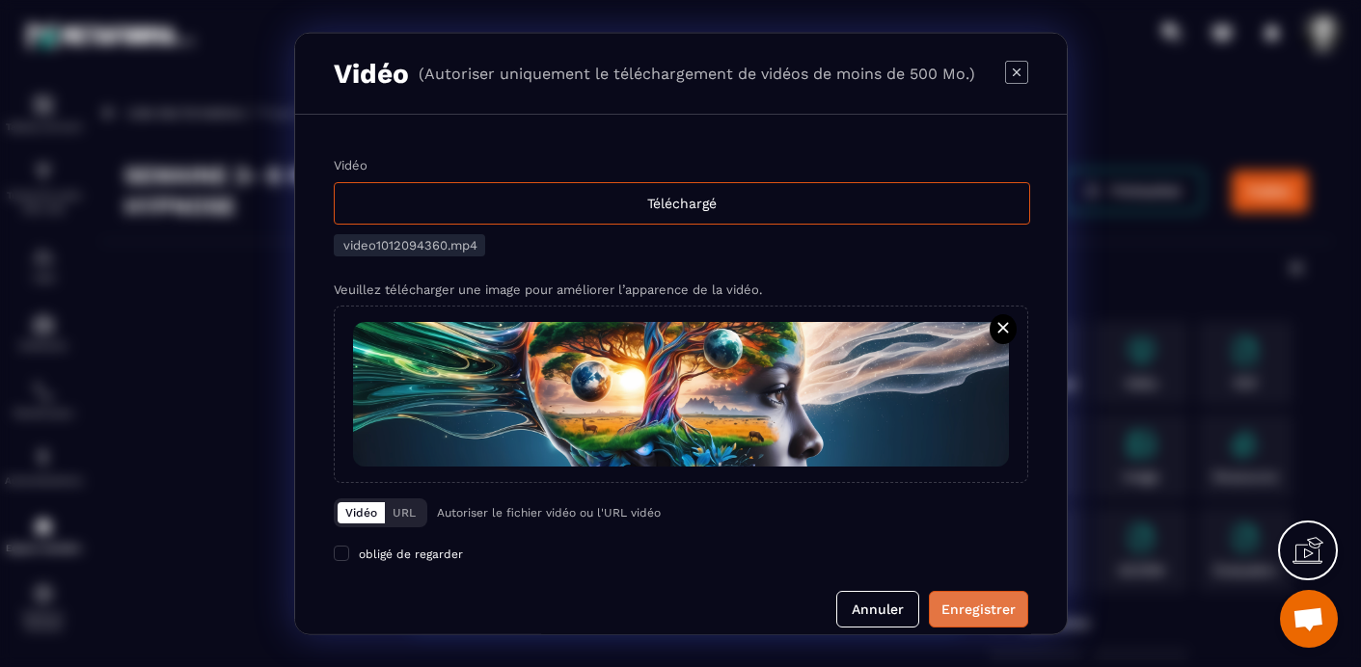
click at [981, 617] on div "Enregistrer" at bounding box center [978, 609] width 74 height 19
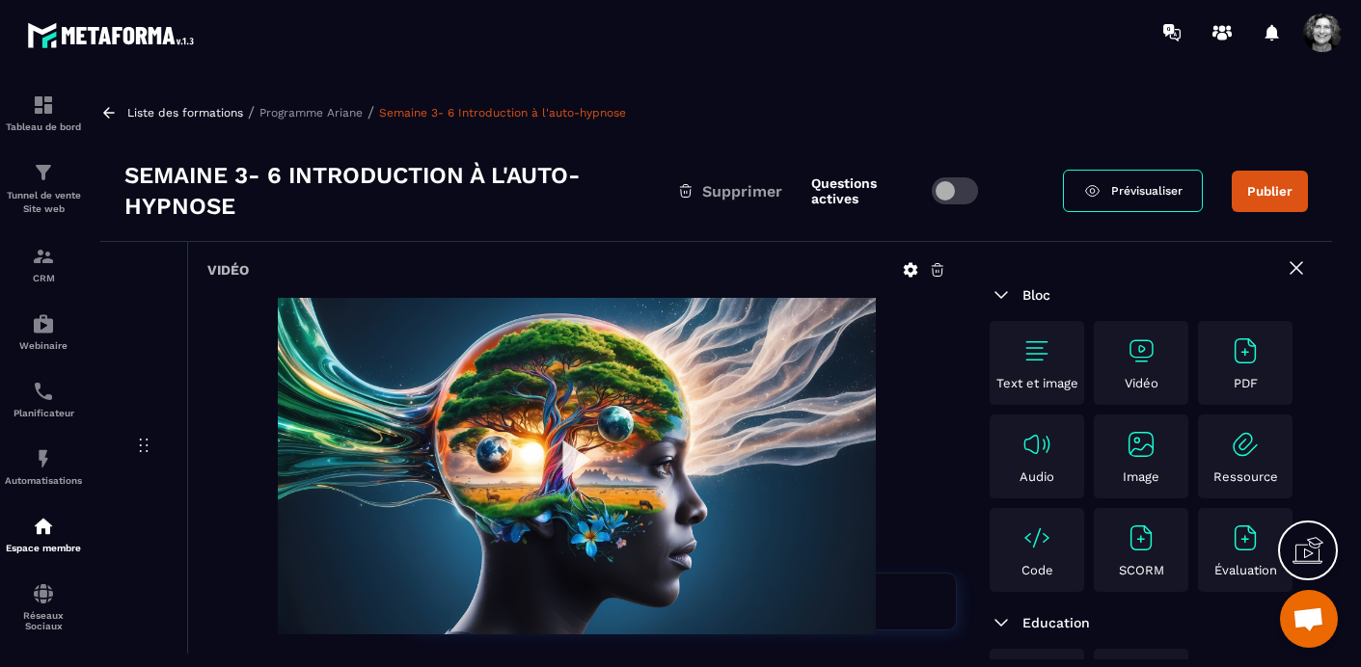
click at [981, 600] on div "Bloc Text et image Vidéo PDF Audio Image Ressource Code SCORM Évaluation Educat…" at bounding box center [1149, 579] width 367 height 675
click at [1271, 195] on button "Publier" at bounding box center [1270, 191] width 76 height 41
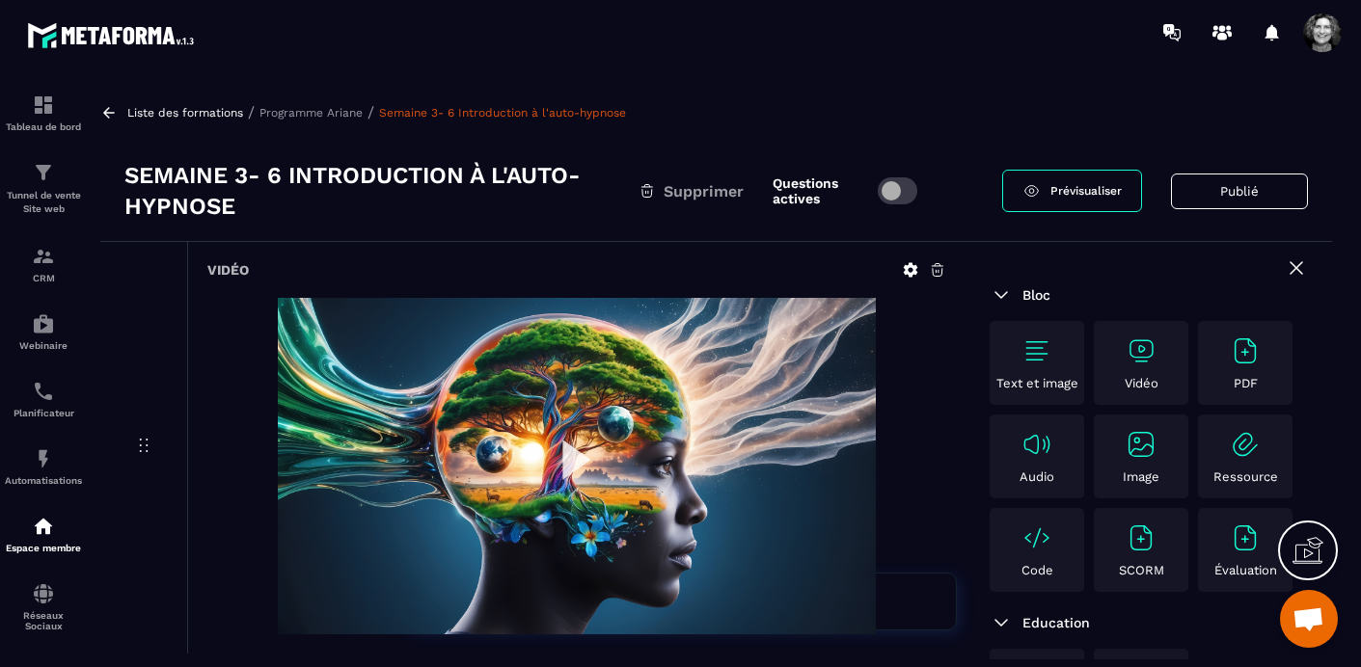
click at [304, 108] on p "Programme Ariane" at bounding box center [310, 113] width 103 height 14
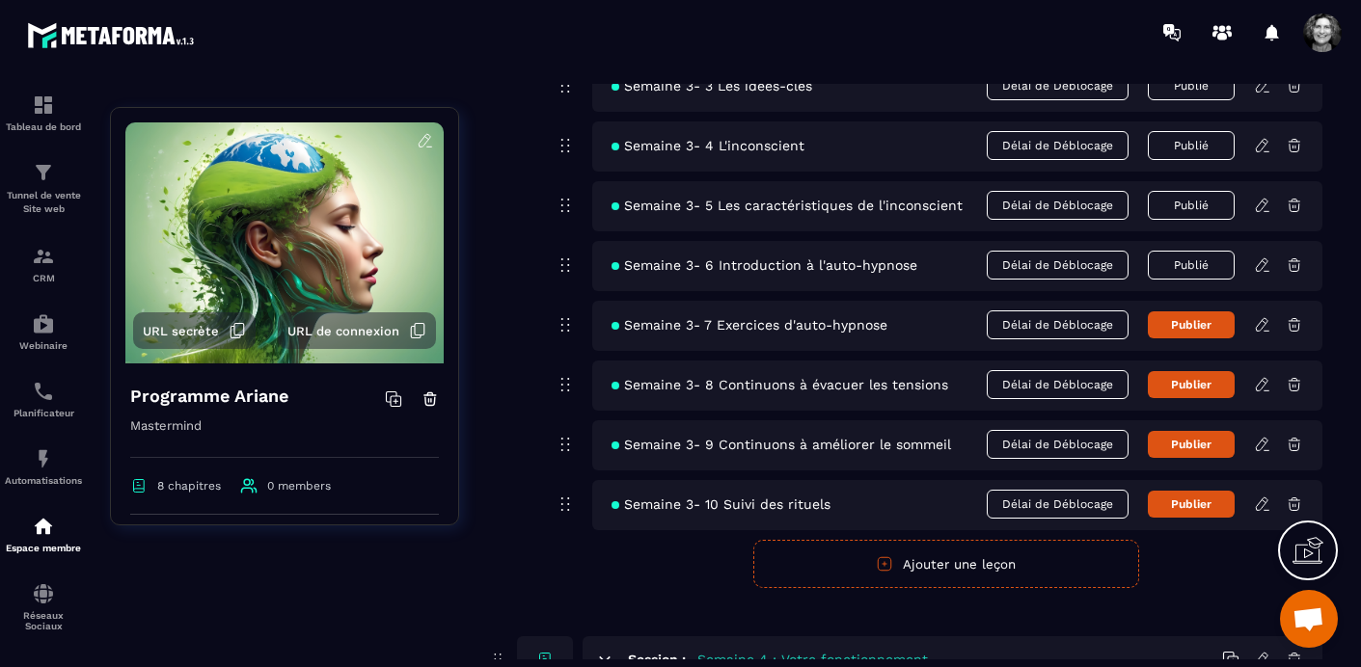
scroll to position [1487, 0]
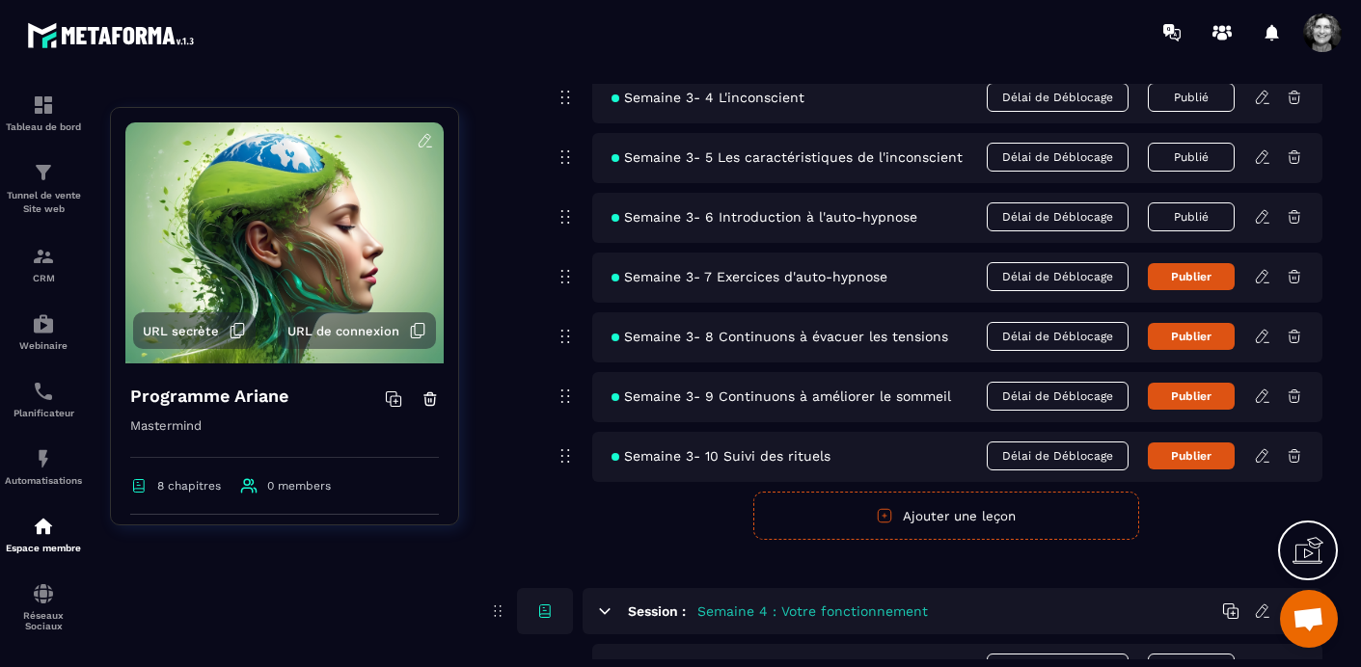
click at [1260, 280] on icon at bounding box center [1262, 276] width 17 height 17
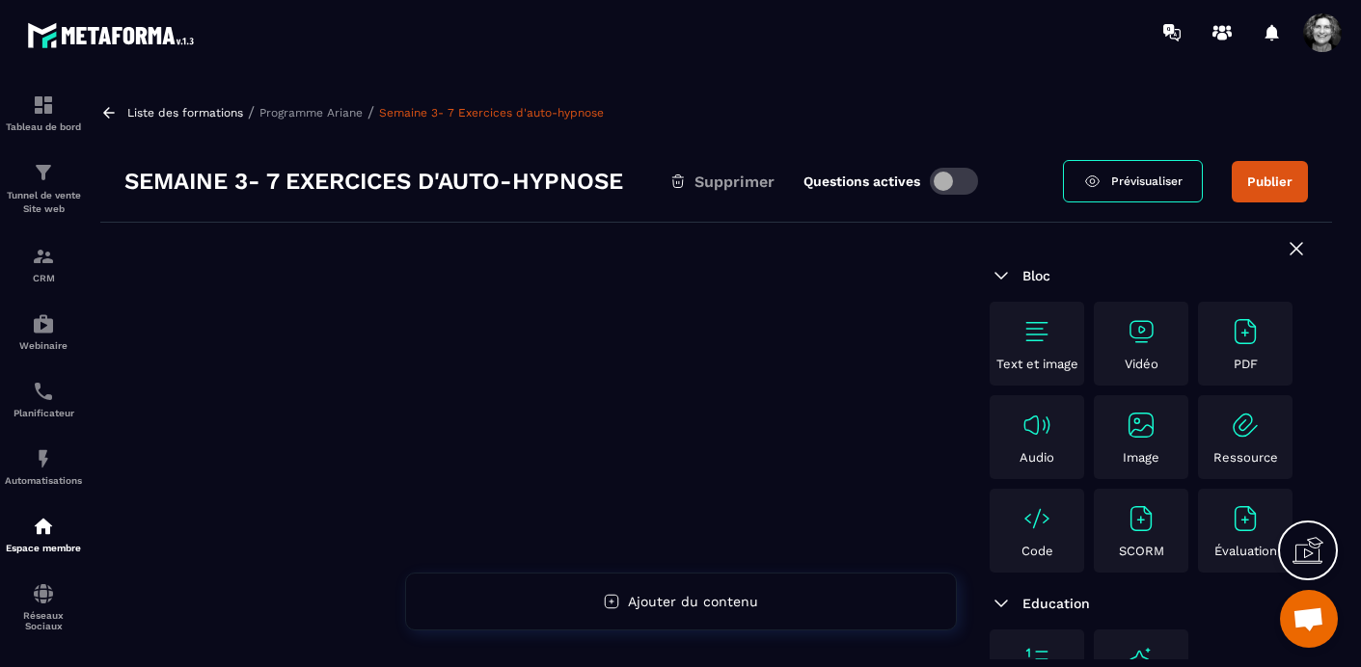
click at [1144, 336] on img at bounding box center [1141, 331] width 31 height 31
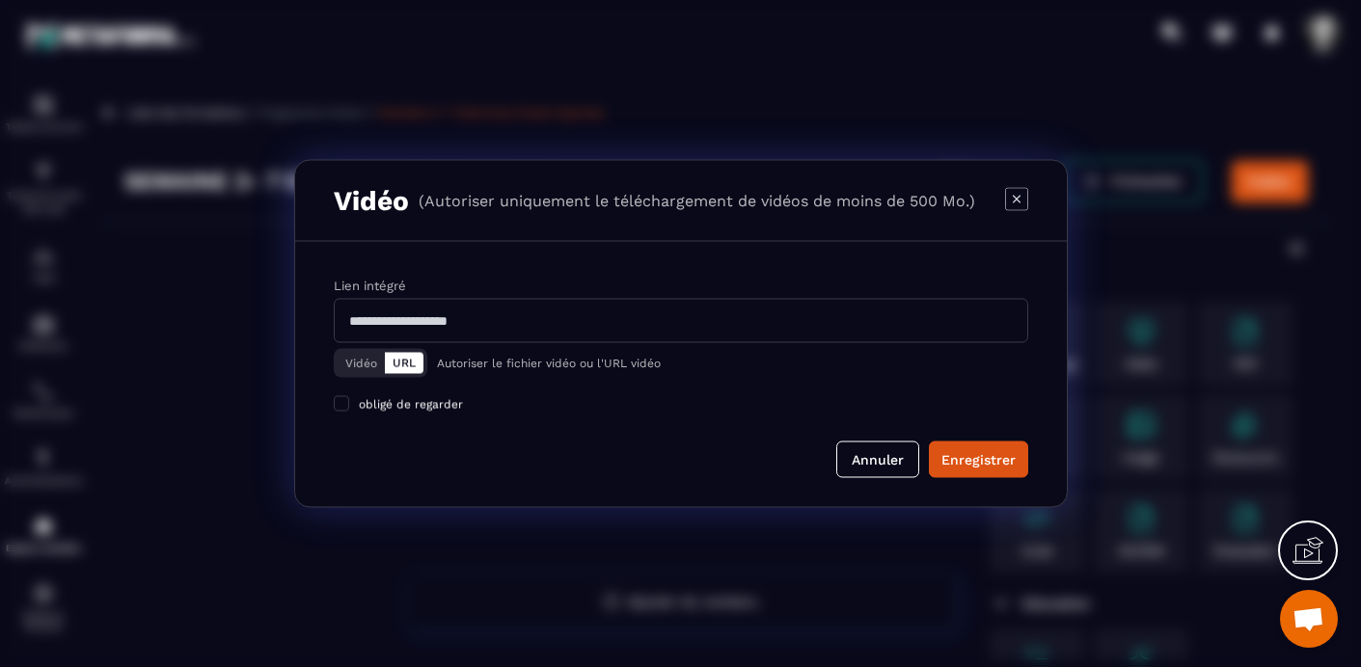
click at [348, 364] on button "Vidéo" at bounding box center [361, 363] width 47 height 21
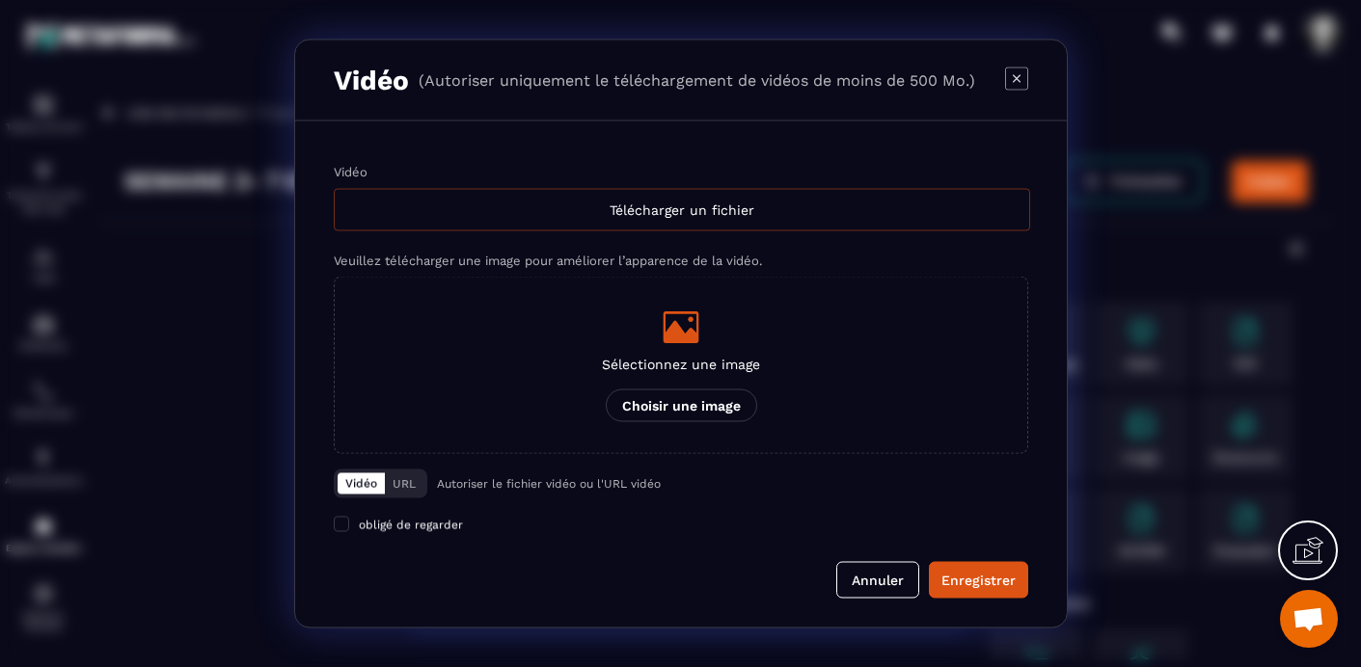
click at [659, 204] on div "Télécharger un fichier" at bounding box center [682, 210] width 696 height 42
click at [0, 0] on input "Vidéo Télécharger un fichier" at bounding box center [0, 0] width 0 height 0
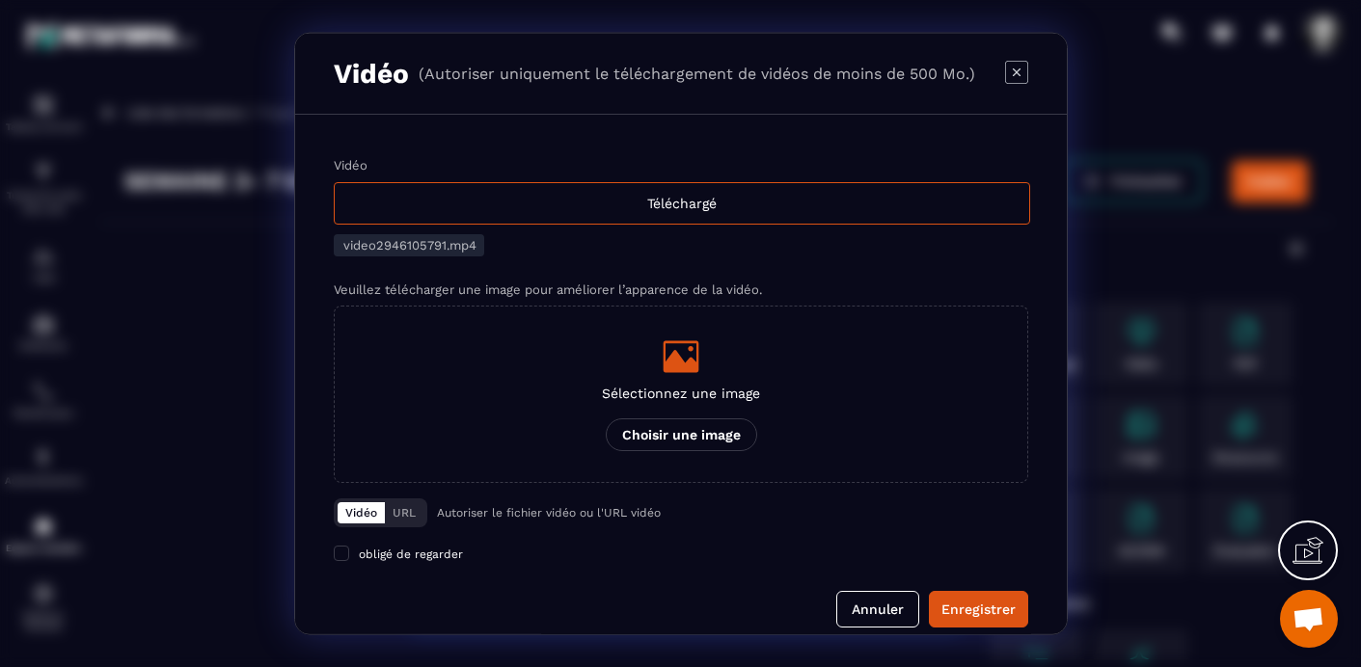
click at [685, 366] on icon "Modal window" at bounding box center [681, 356] width 36 height 32
click at [0, 0] on input "Sélectionnez une image Choisir une image" at bounding box center [0, 0] width 0 height 0
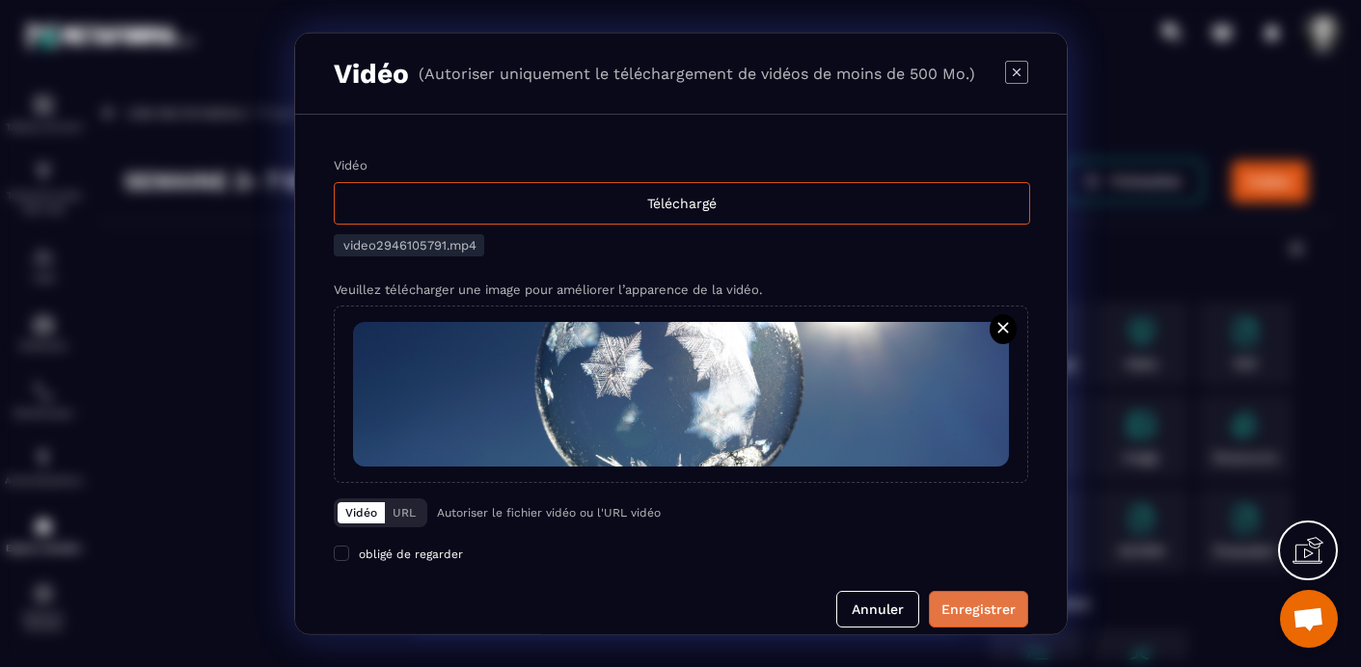
click at [986, 610] on div "Enregistrer" at bounding box center [978, 609] width 74 height 19
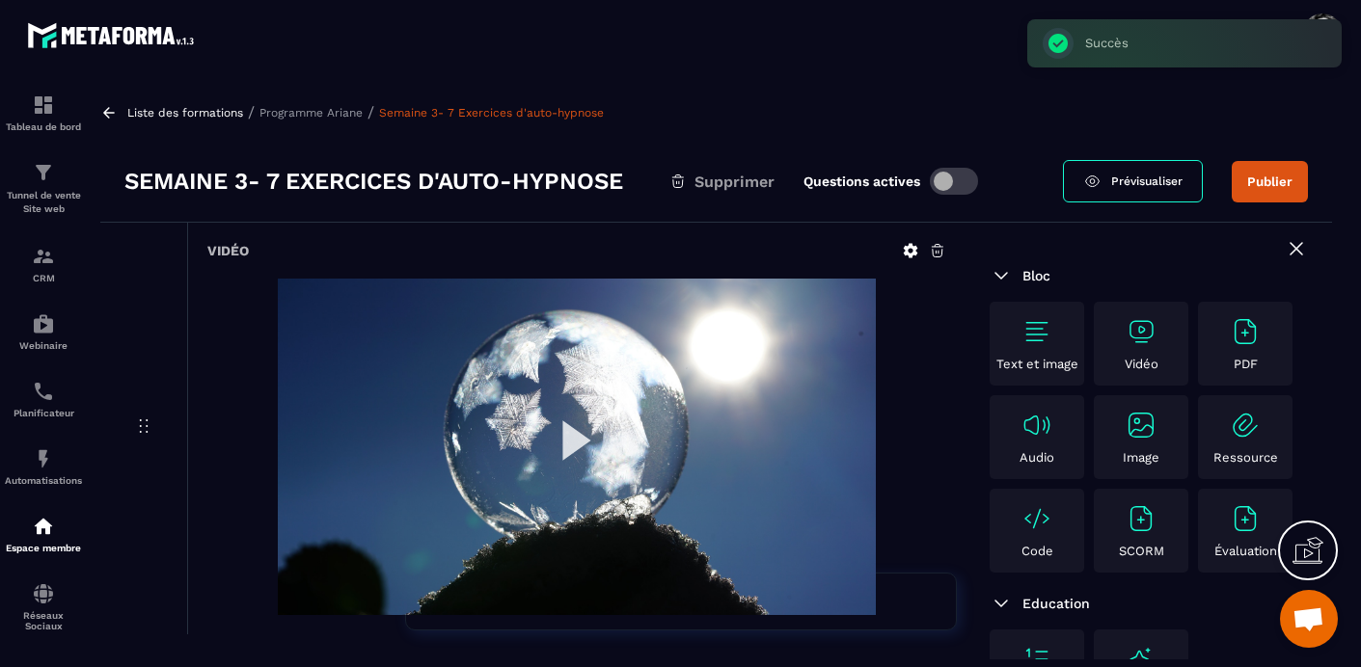
click at [1265, 178] on button "Publier" at bounding box center [1270, 181] width 76 height 41
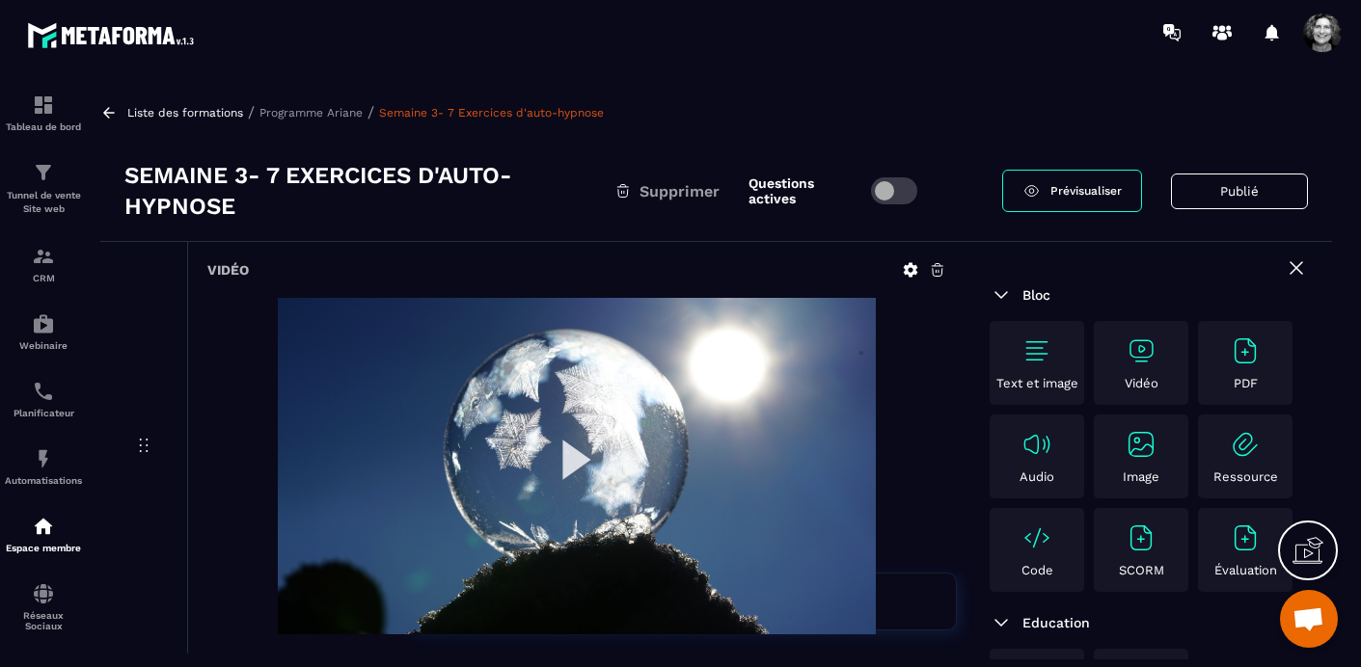
click at [313, 109] on p "Programme Ariane" at bounding box center [310, 113] width 103 height 14
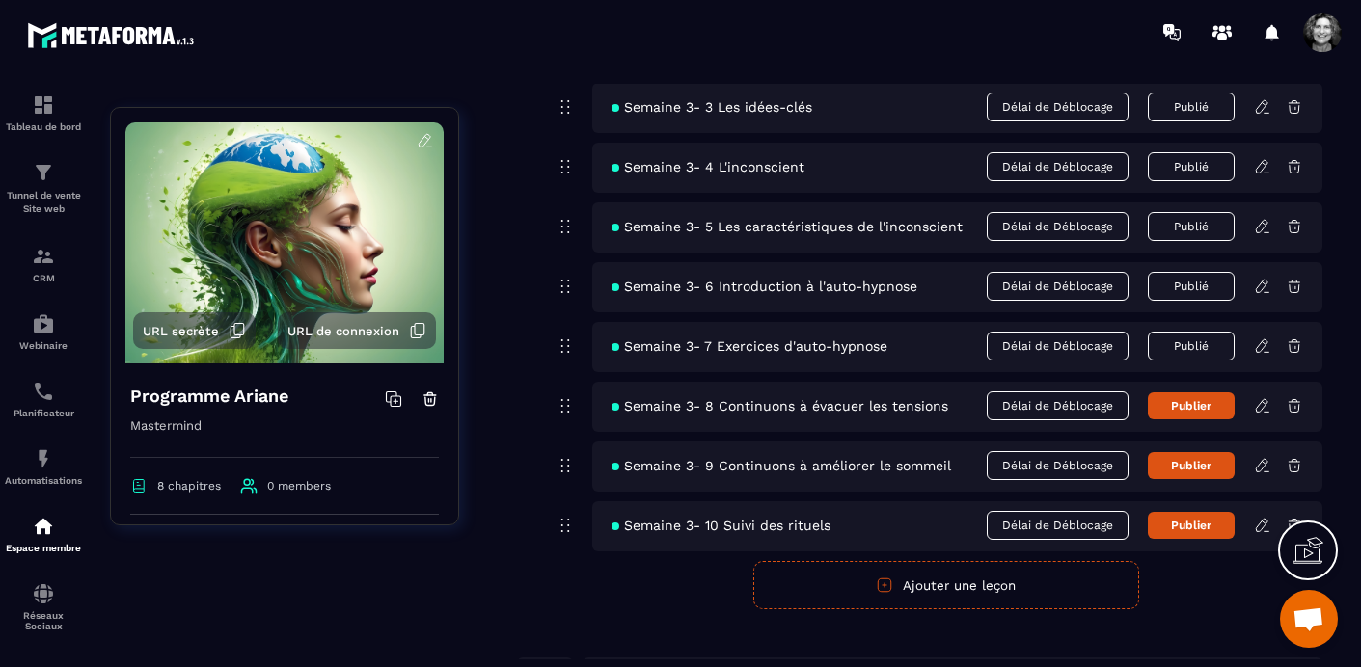
scroll to position [1424, 0]
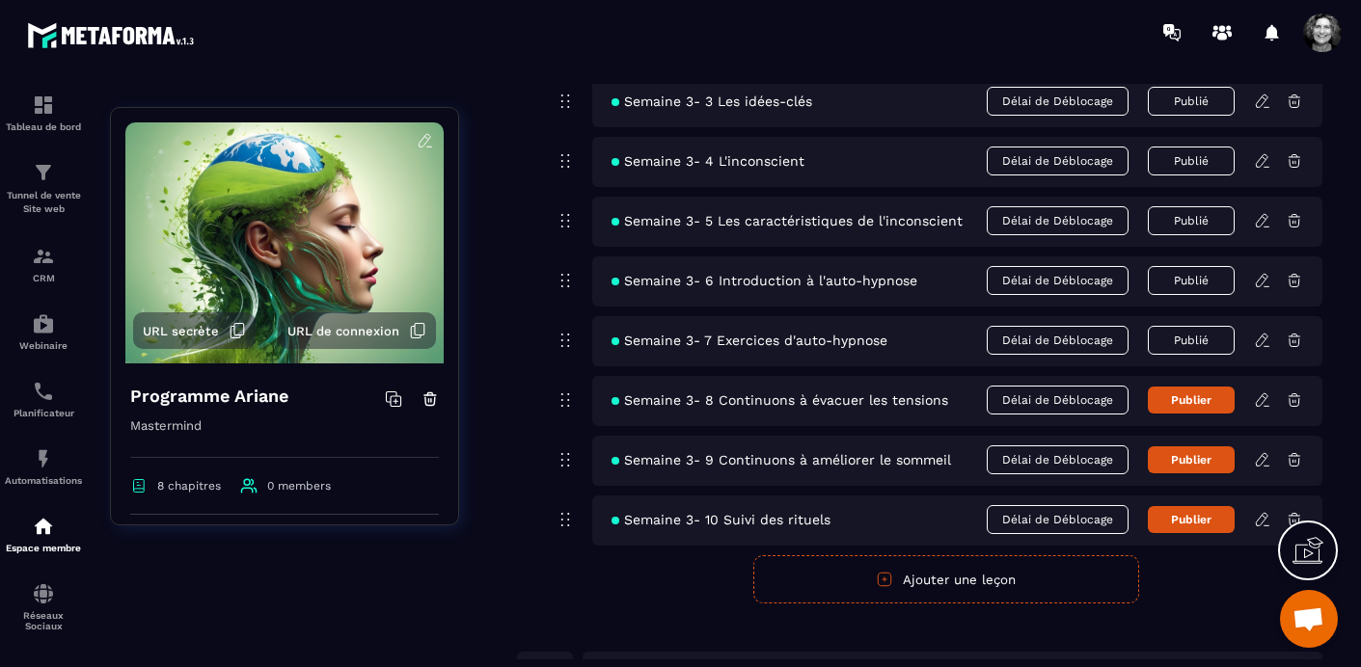
click at [1261, 401] on icon at bounding box center [1262, 400] width 17 height 17
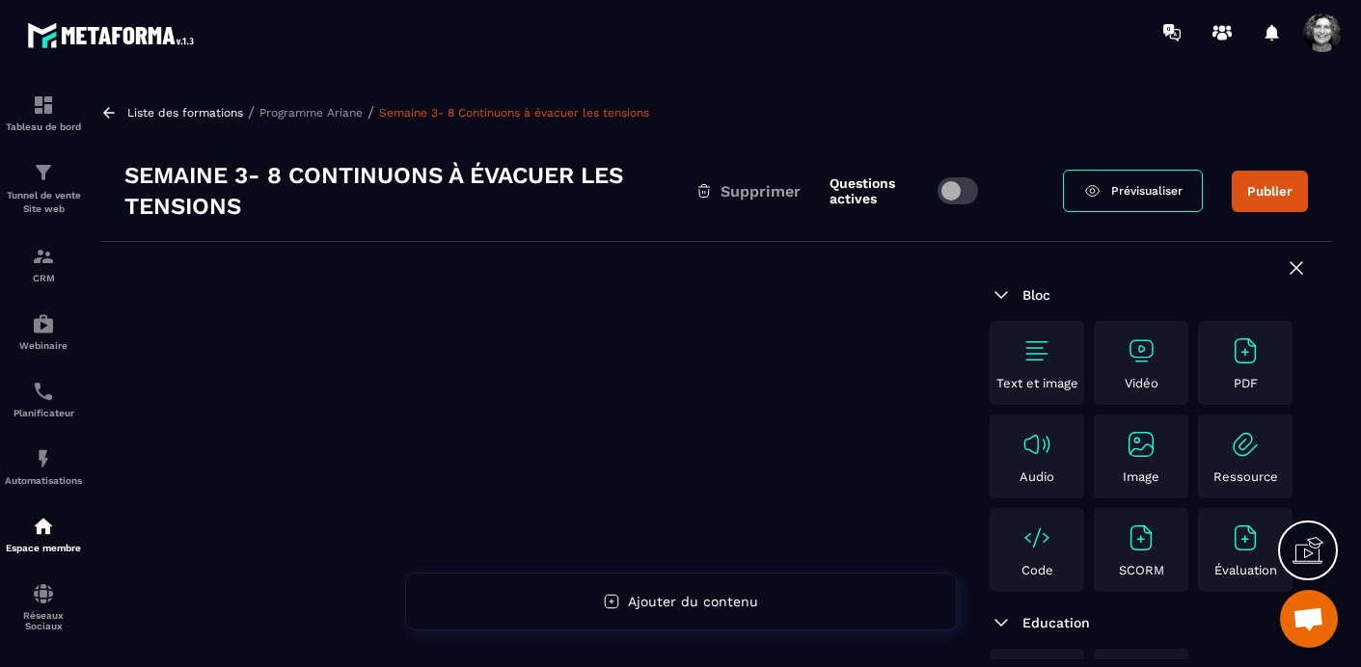
click at [1141, 343] on img at bounding box center [1141, 351] width 31 height 31
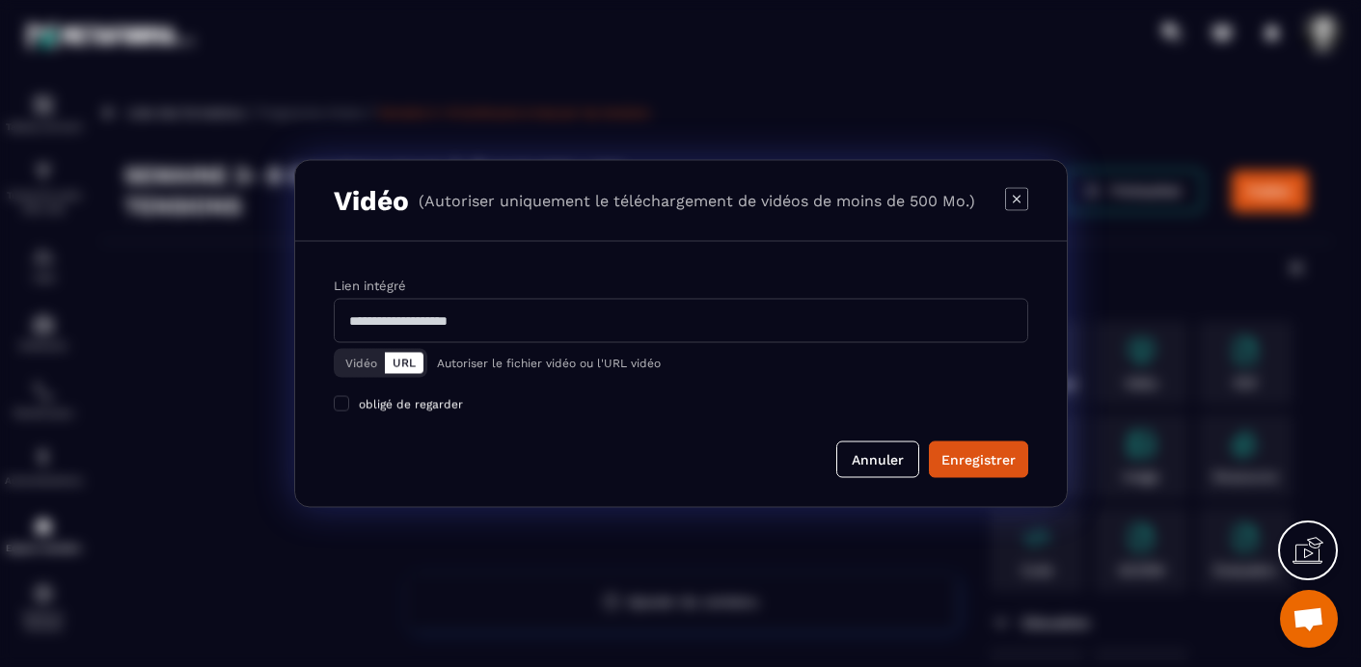
click at [357, 367] on button "Vidéo" at bounding box center [361, 363] width 47 height 21
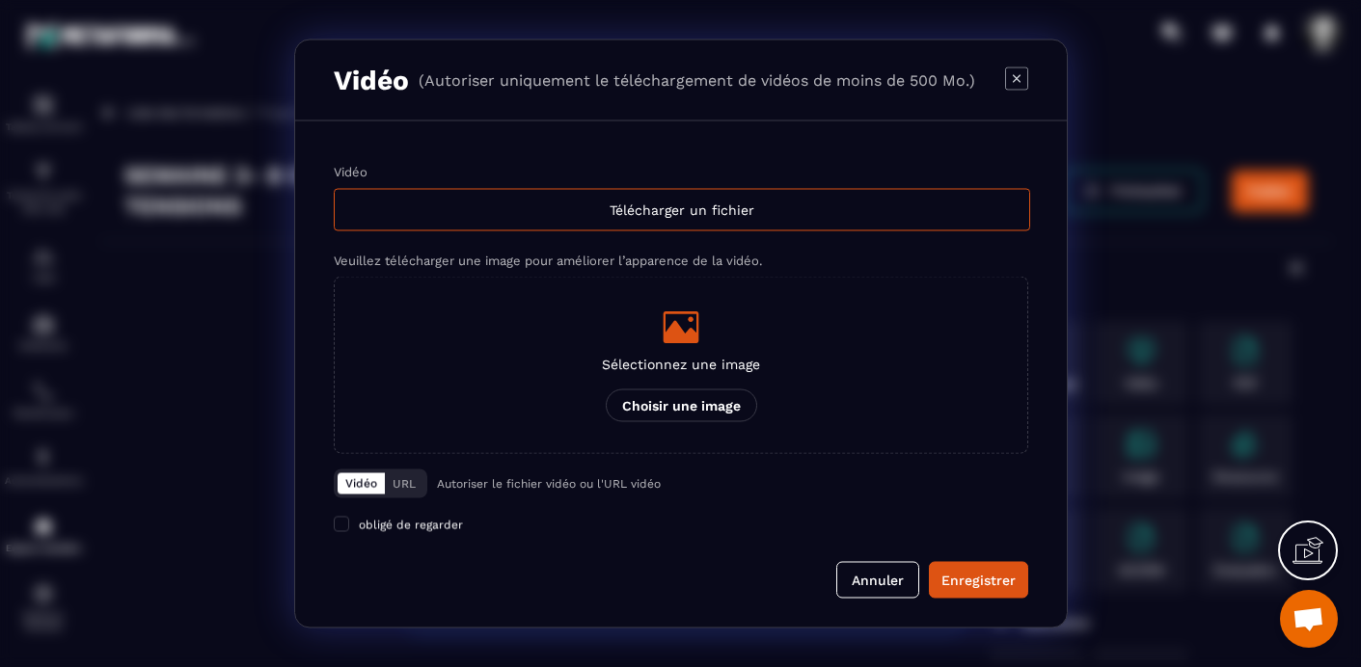
click at [686, 334] on icon "Modal window" at bounding box center [681, 328] width 36 height 32
click at [0, 0] on input "Sélectionnez une image Choisir une image" at bounding box center [0, 0] width 0 height 0
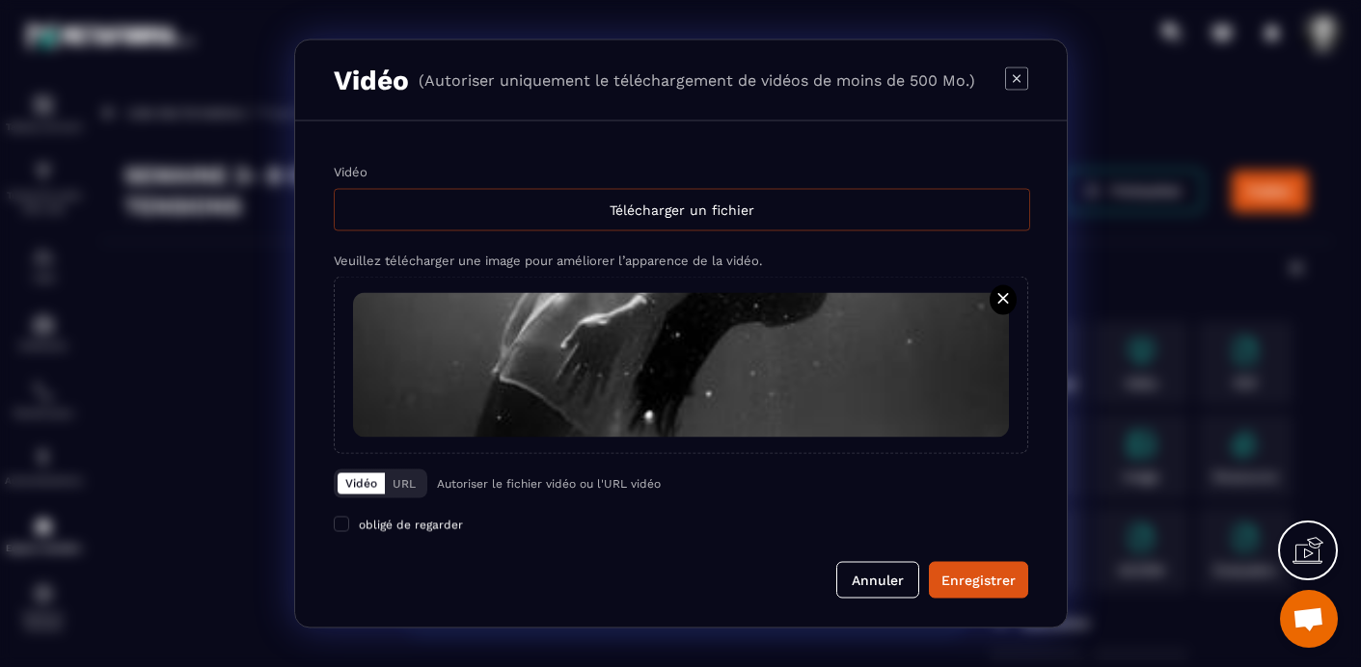
click at [627, 193] on div "Télécharger un fichier" at bounding box center [682, 210] width 696 height 42
click at [0, 0] on input "Vidéo Télécharger un fichier" at bounding box center [0, 0] width 0 height 0
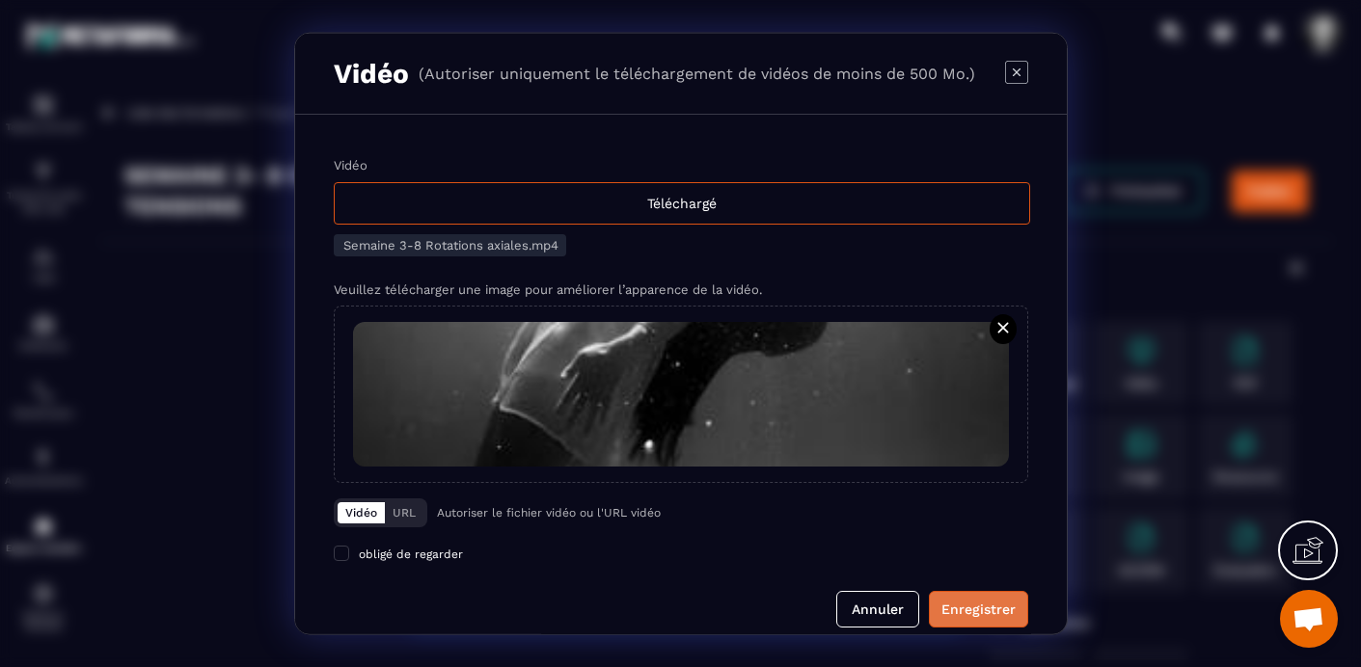
click at [984, 617] on div "Enregistrer" at bounding box center [978, 609] width 74 height 19
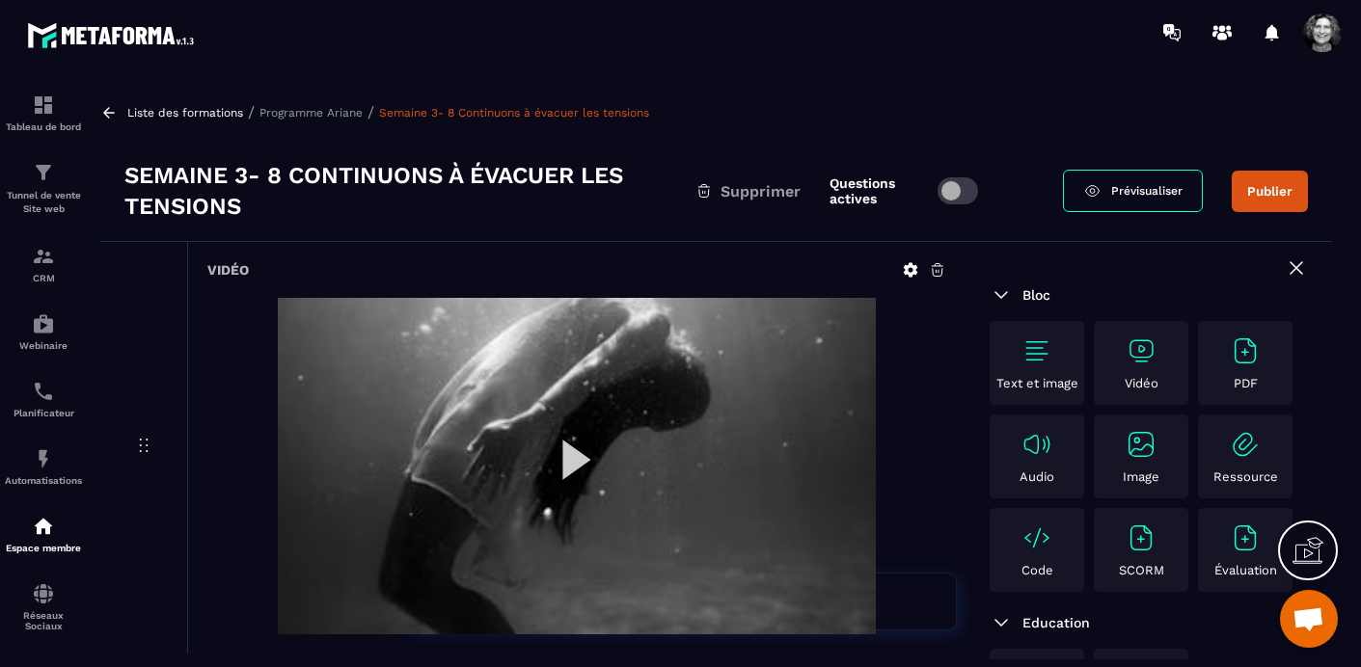
click at [1300, 182] on button "Publier" at bounding box center [1270, 191] width 76 height 41
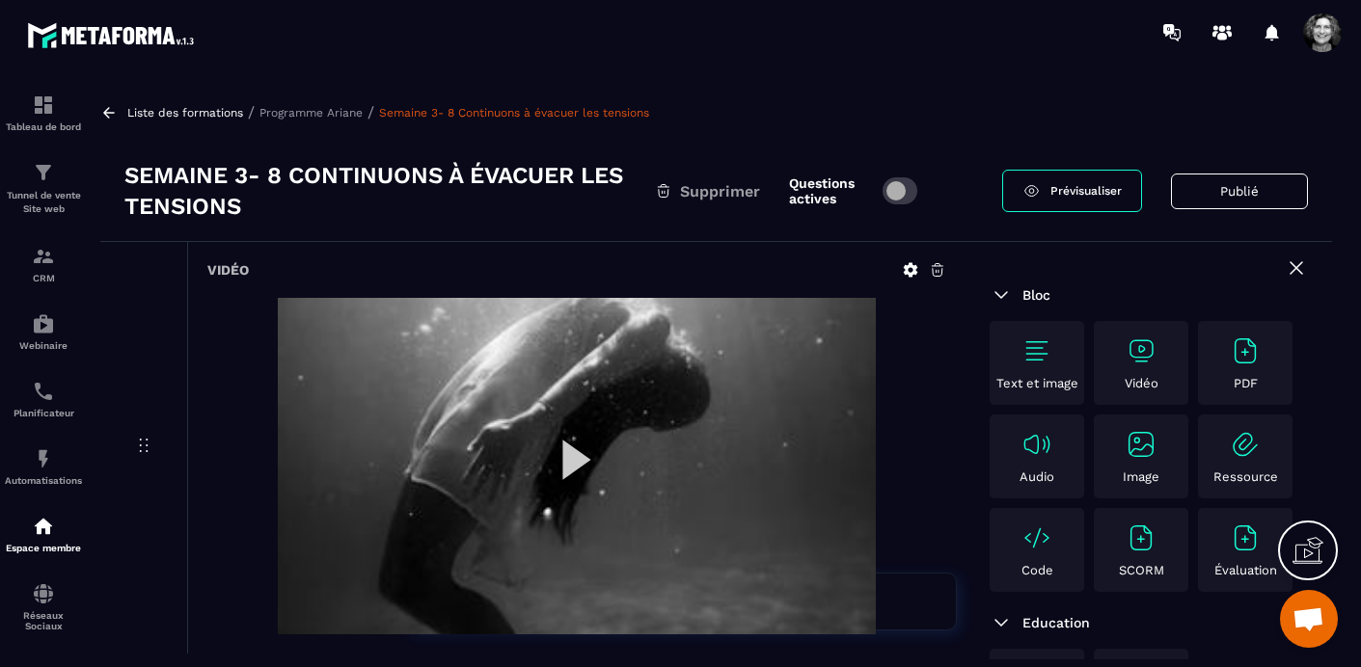
click at [297, 112] on p "Programme Ariane" at bounding box center [310, 113] width 103 height 14
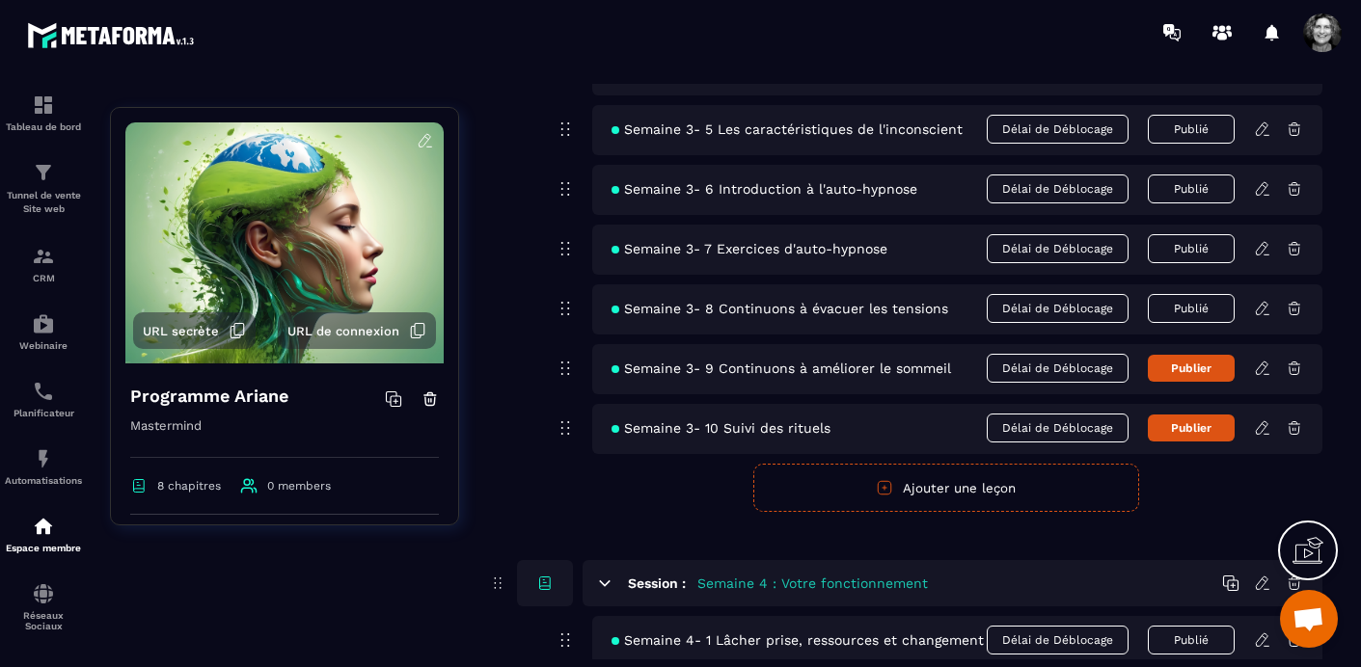
scroll to position [1529, 0]
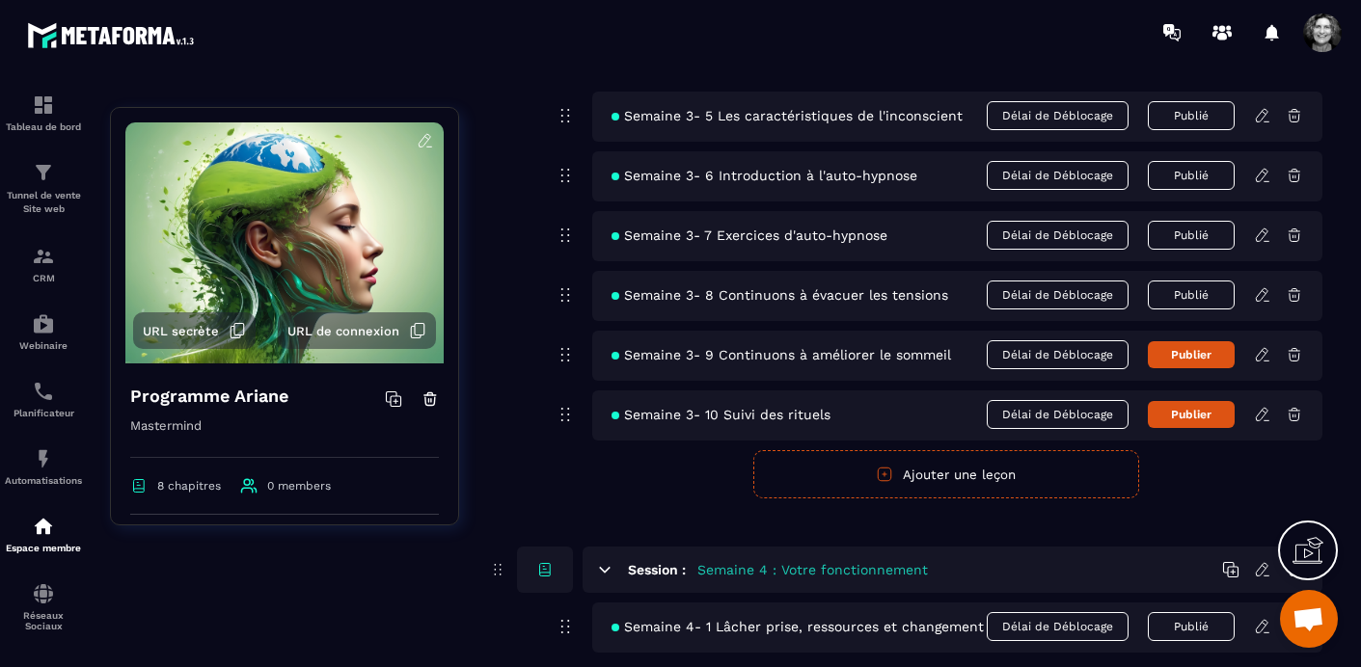
click at [1265, 352] on icon at bounding box center [1262, 354] width 17 height 17
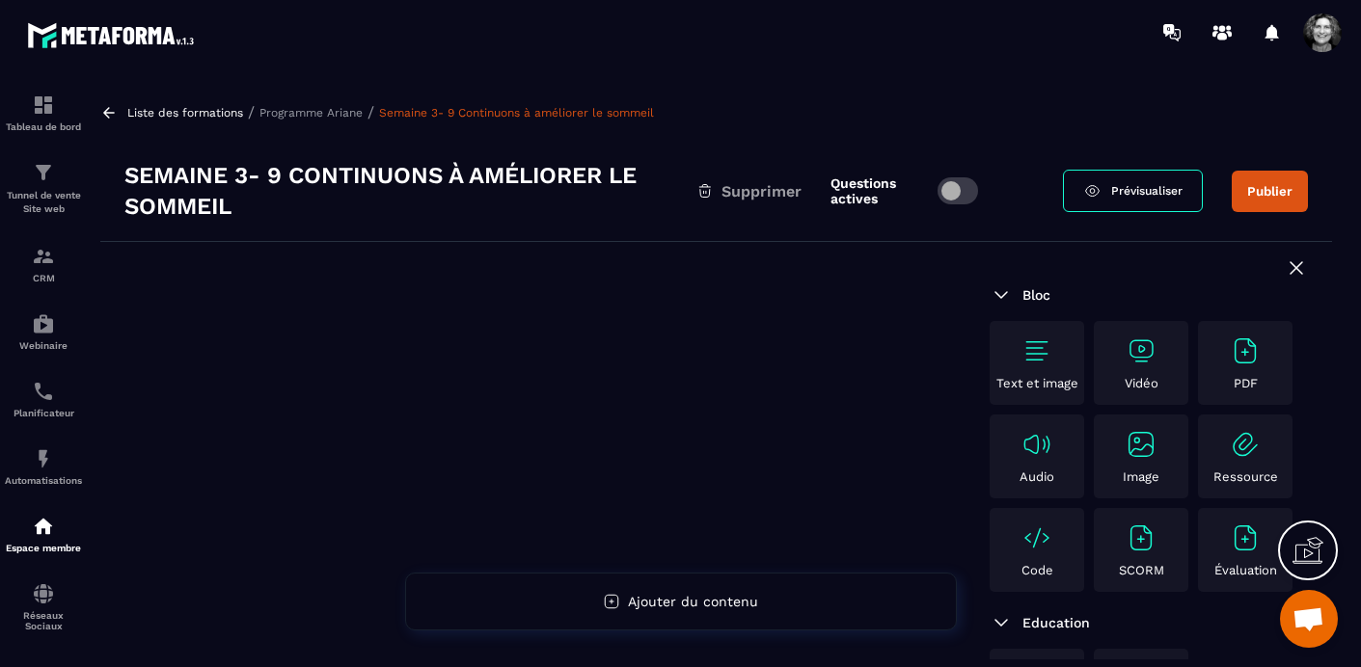
click at [1159, 363] on div "Vidéo" at bounding box center [1141, 363] width 85 height 55
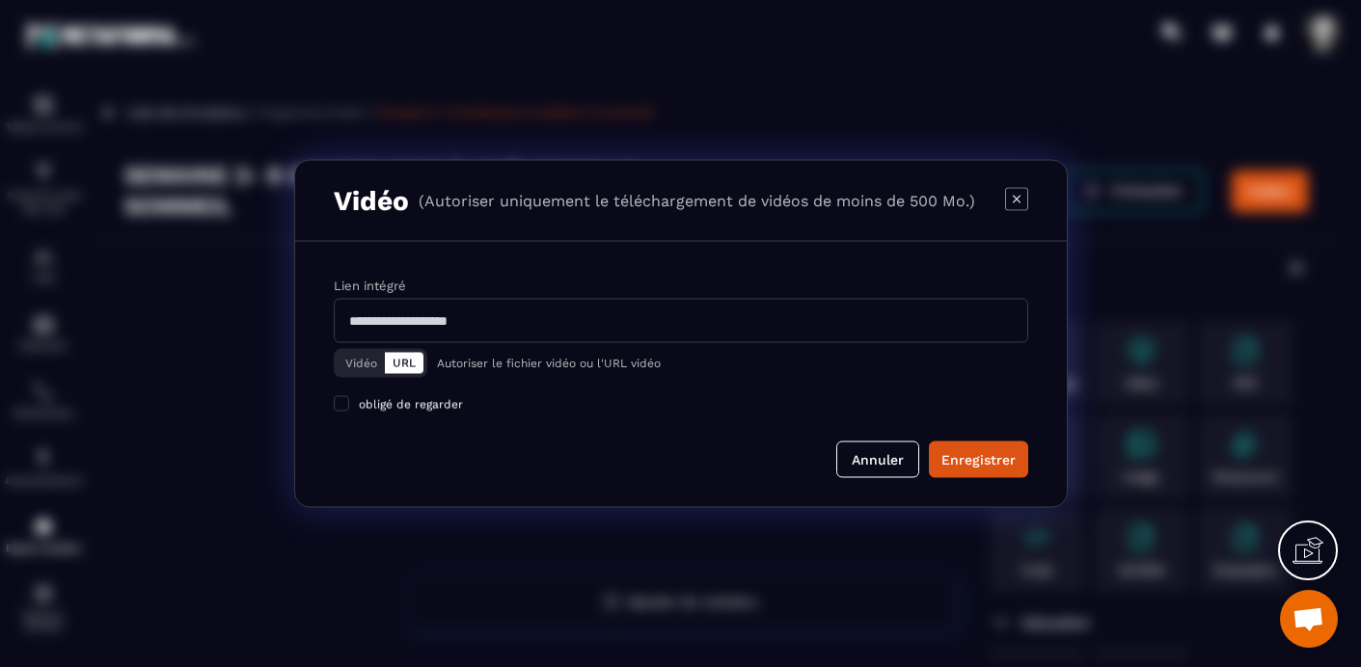
click at [362, 365] on button "Vidéo" at bounding box center [361, 363] width 47 height 21
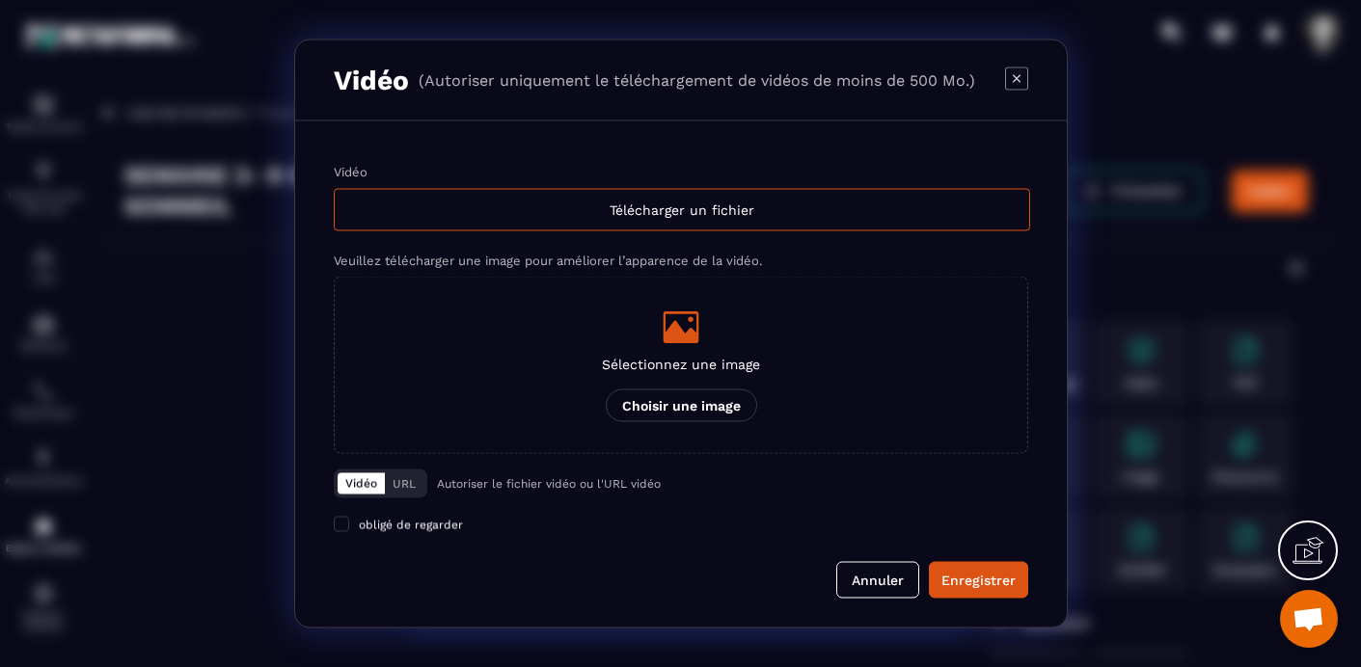
click at [683, 370] on p "Sélectionnez une image" at bounding box center [681, 364] width 158 height 15
click at [0, 0] on input "Sélectionnez une image Choisir une image" at bounding box center [0, 0] width 0 height 0
click at [697, 214] on div "Télécharger un fichier" at bounding box center [682, 210] width 696 height 42
click at [0, 0] on input "Vidéo Télécharger un fichier" at bounding box center [0, 0] width 0 height 0
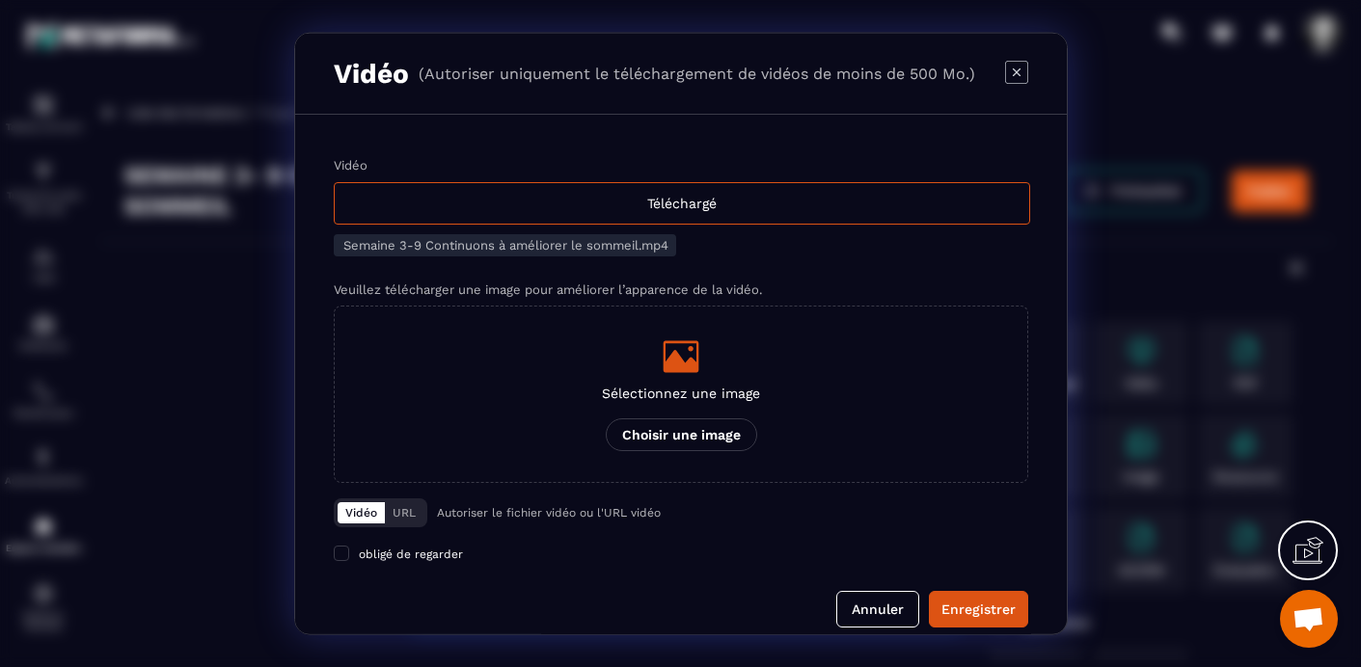
click at [680, 349] on icon "Modal window" at bounding box center [681, 357] width 39 height 39
click at [0, 0] on input "Sélectionnez une image Choisir une image" at bounding box center [0, 0] width 0 height 0
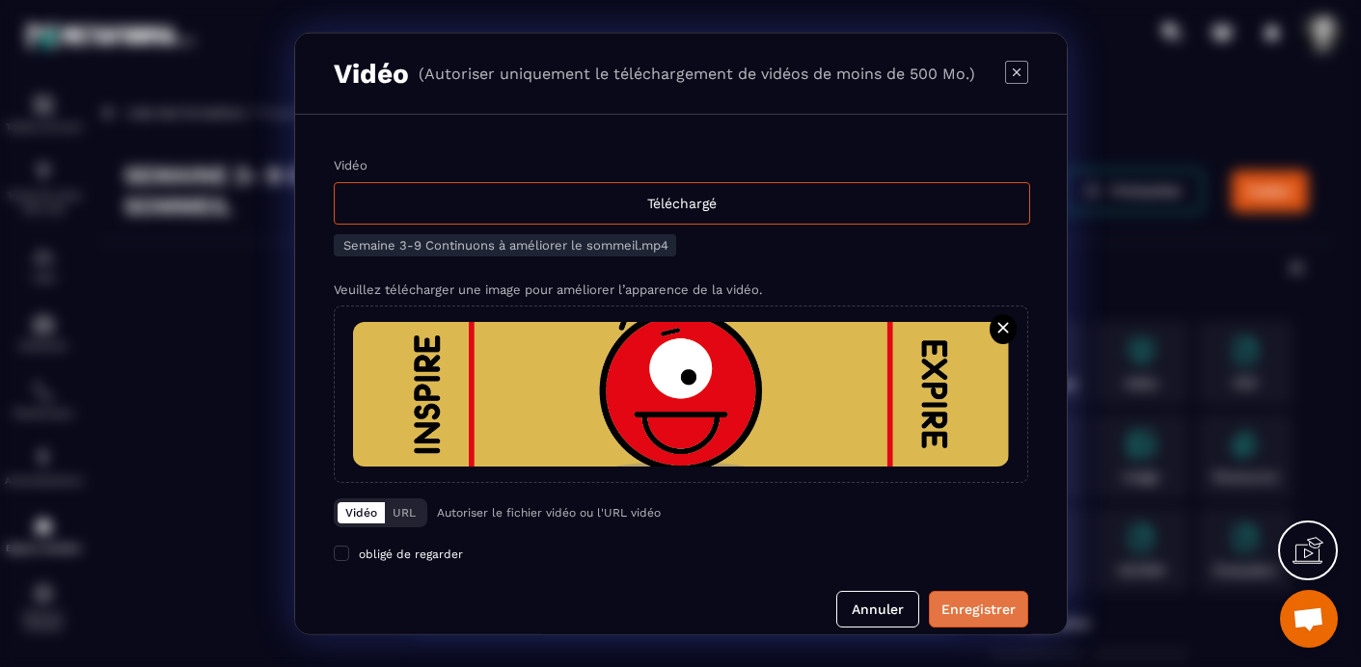
click at [984, 623] on button "Enregistrer" at bounding box center [978, 609] width 99 height 37
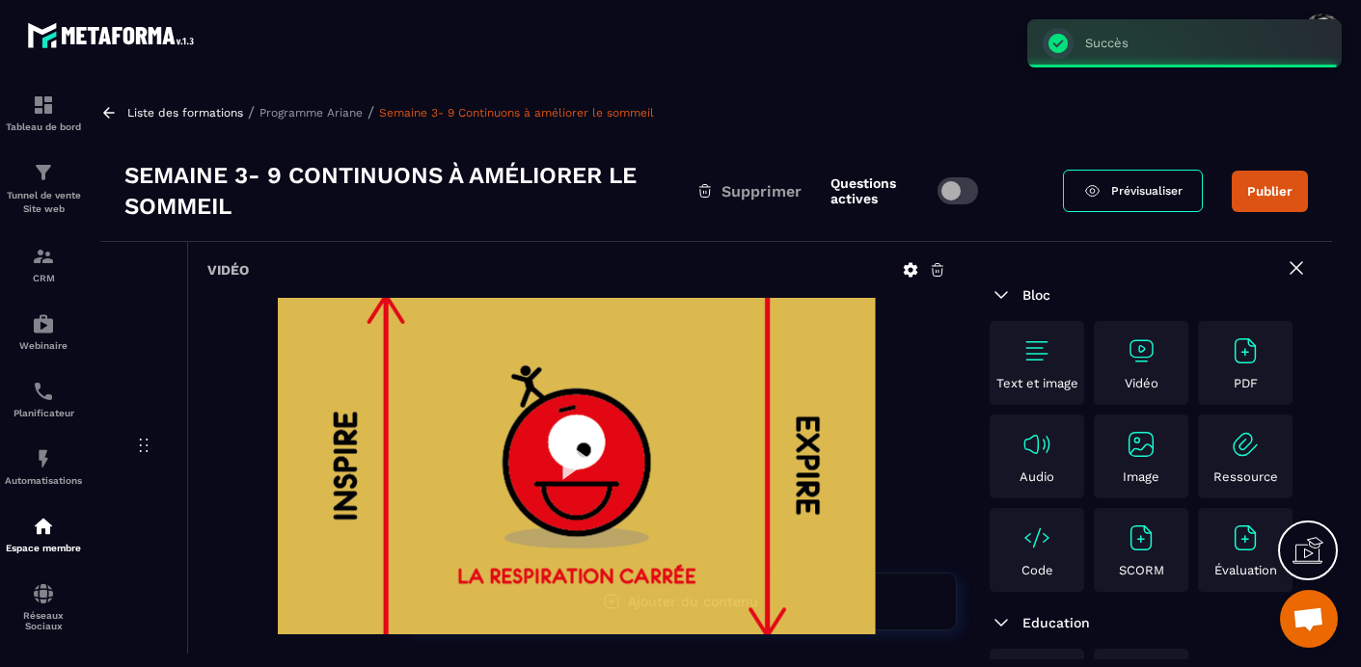
click at [1284, 190] on button "Publier" at bounding box center [1270, 191] width 76 height 41
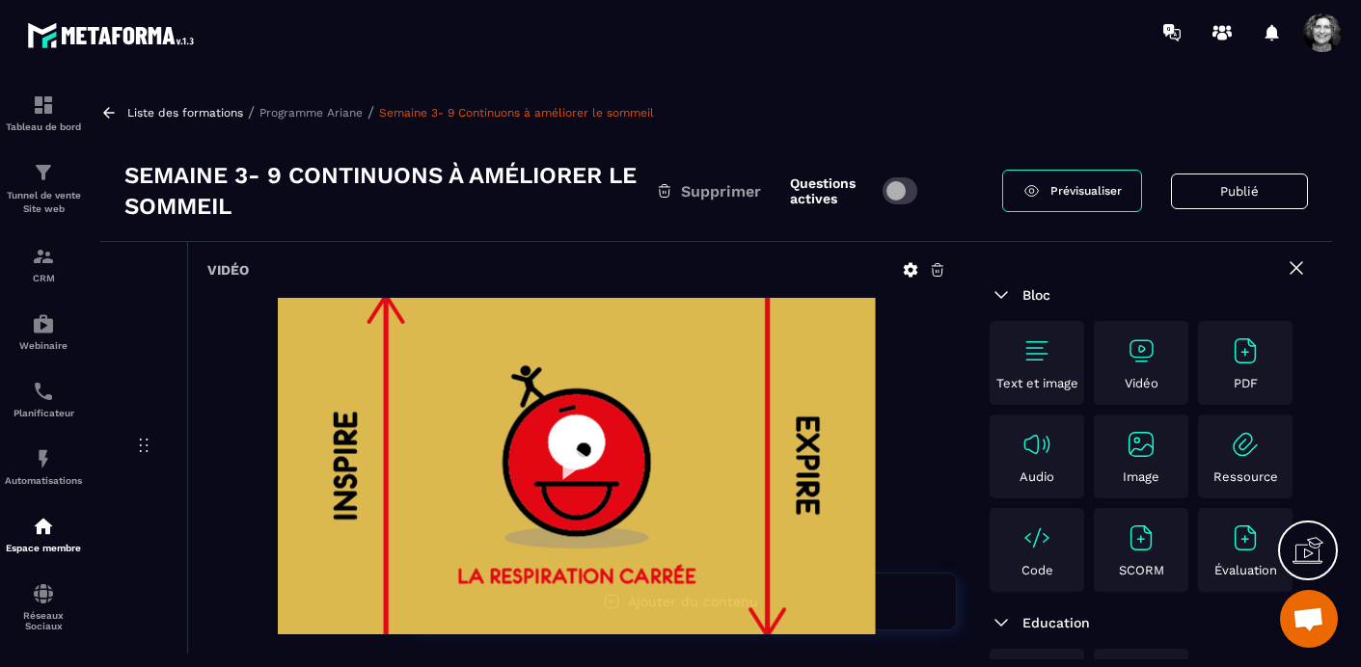
click at [333, 108] on p "Programme Ariane" at bounding box center [310, 113] width 103 height 14
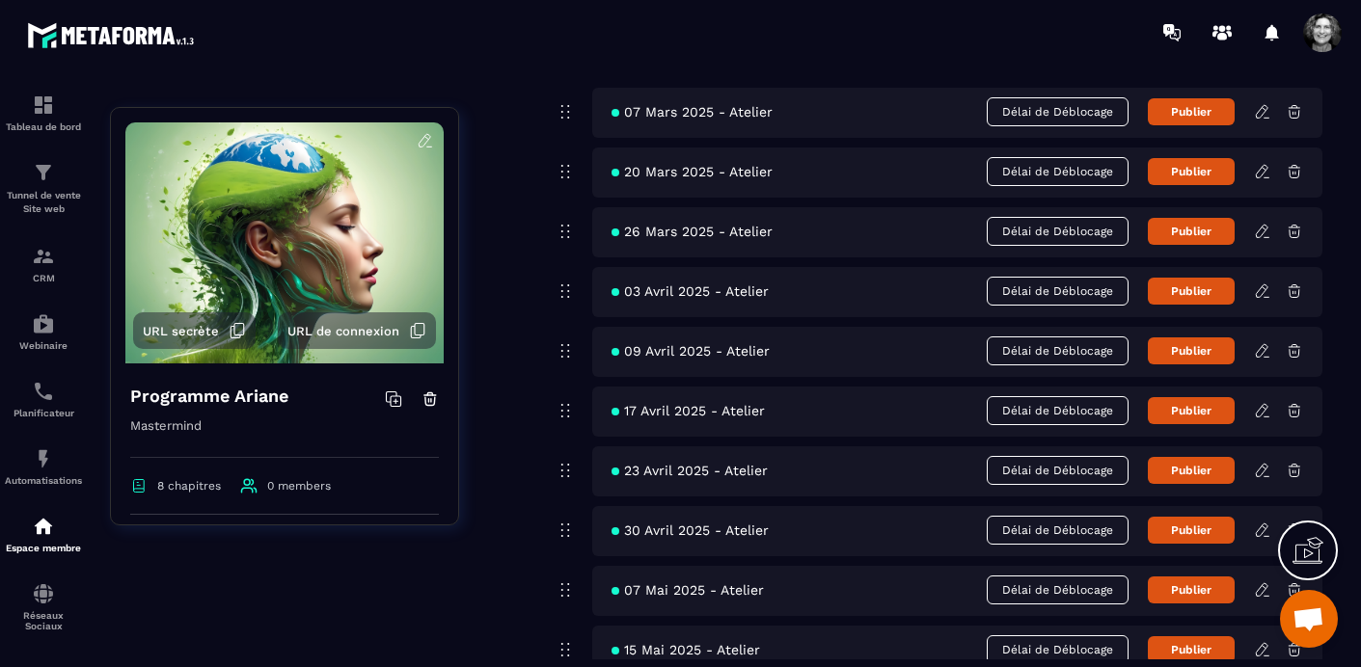
scroll to position [6025, 0]
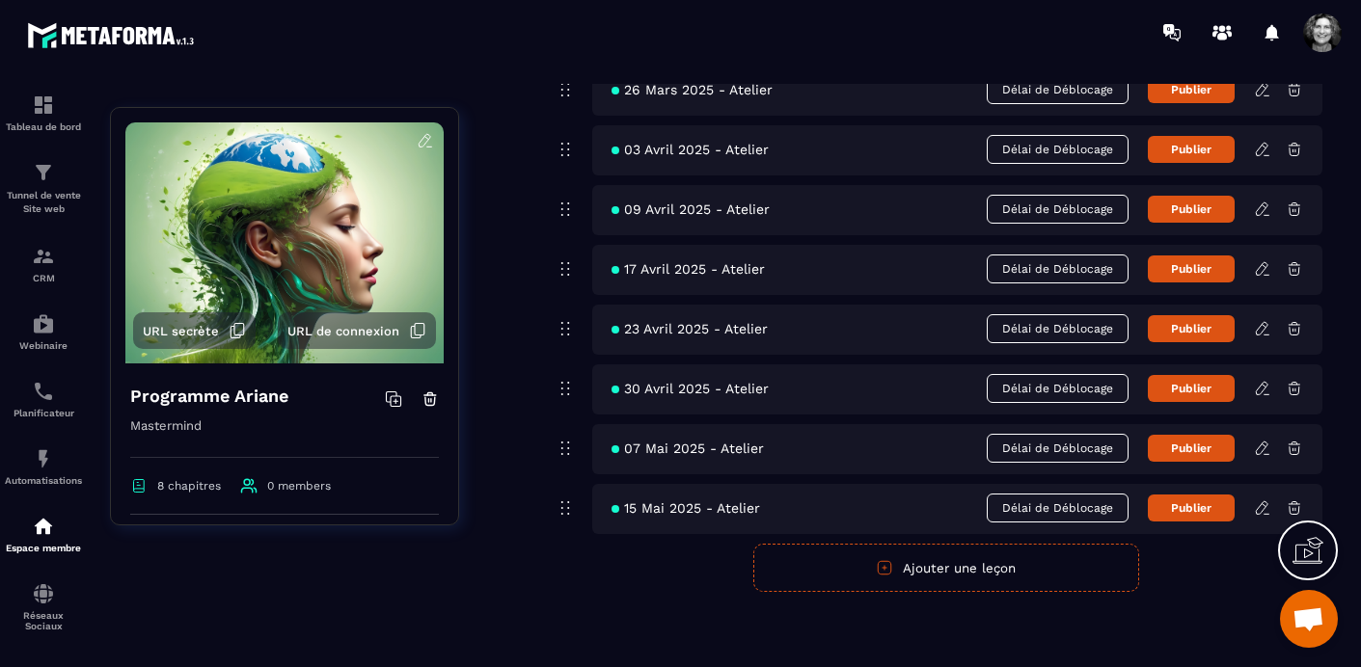
click at [903, 572] on button "Ajouter une leçon" at bounding box center [946, 568] width 386 height 48
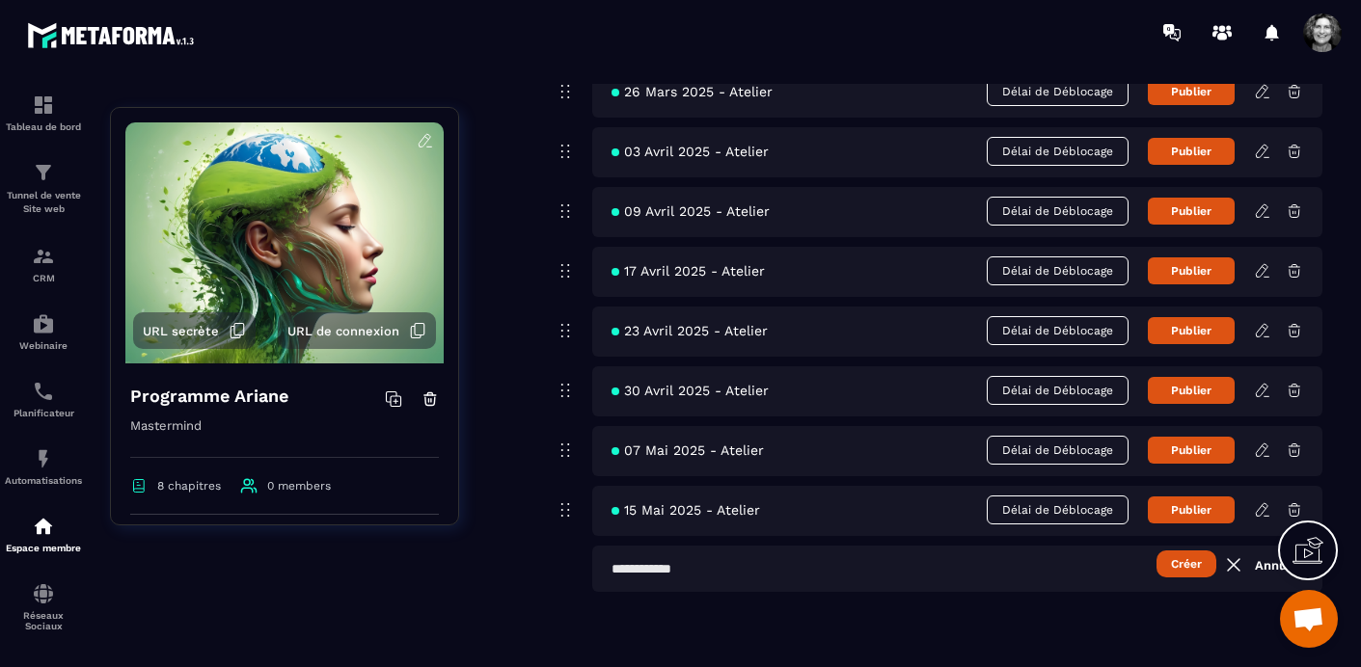
click at [610, 566] on input "text" at bounding box center [957, 569] width 730 height 46
click at [610, 566] on input "**********" at bounding box center [957, 569] width 730 height 46
click at [692, 572] on input "**********" at bounding box center [957, 569] width 730 height 46
type input "**********"
click at [1194, 559] on button "Créer" at bounding box center [1187, 564] width 60 height 27
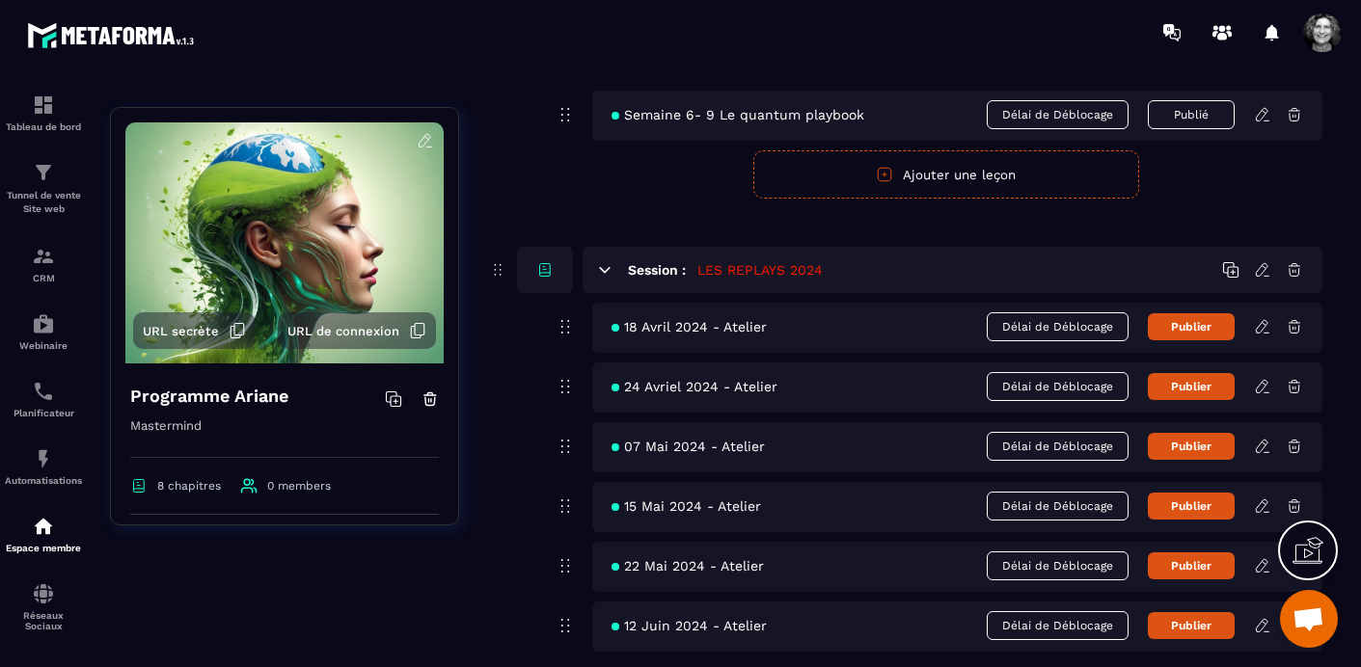
scroll to position [3504, 0]
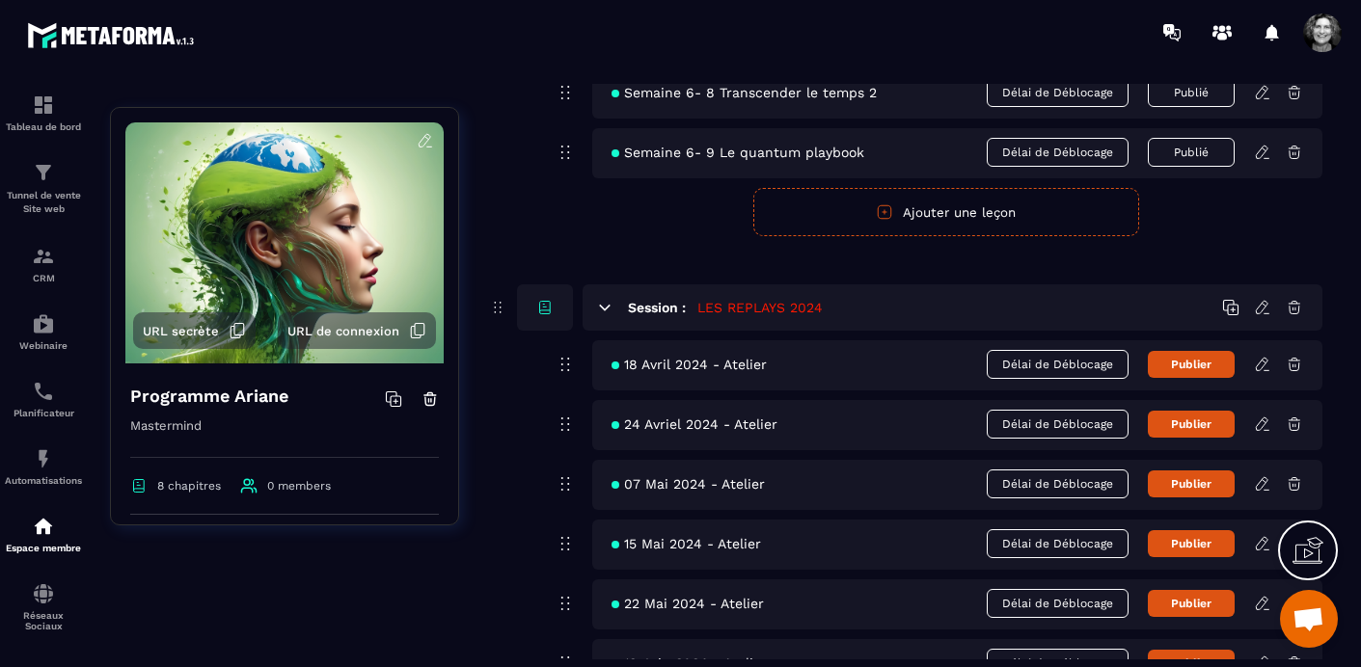
click at [1258, 364] on icon at bounding box center [1262, 364] width 12 height 13
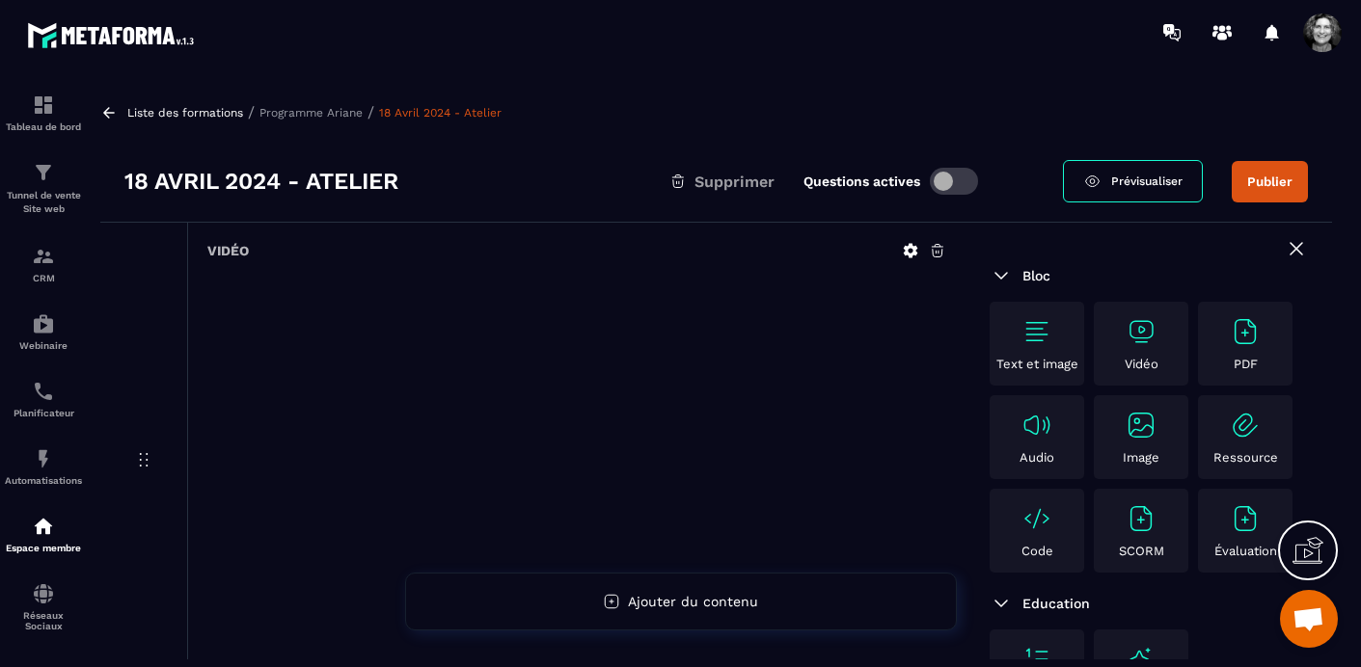
click at [938, 243] on icon at bounding box center [937, 250] width 17 height 17
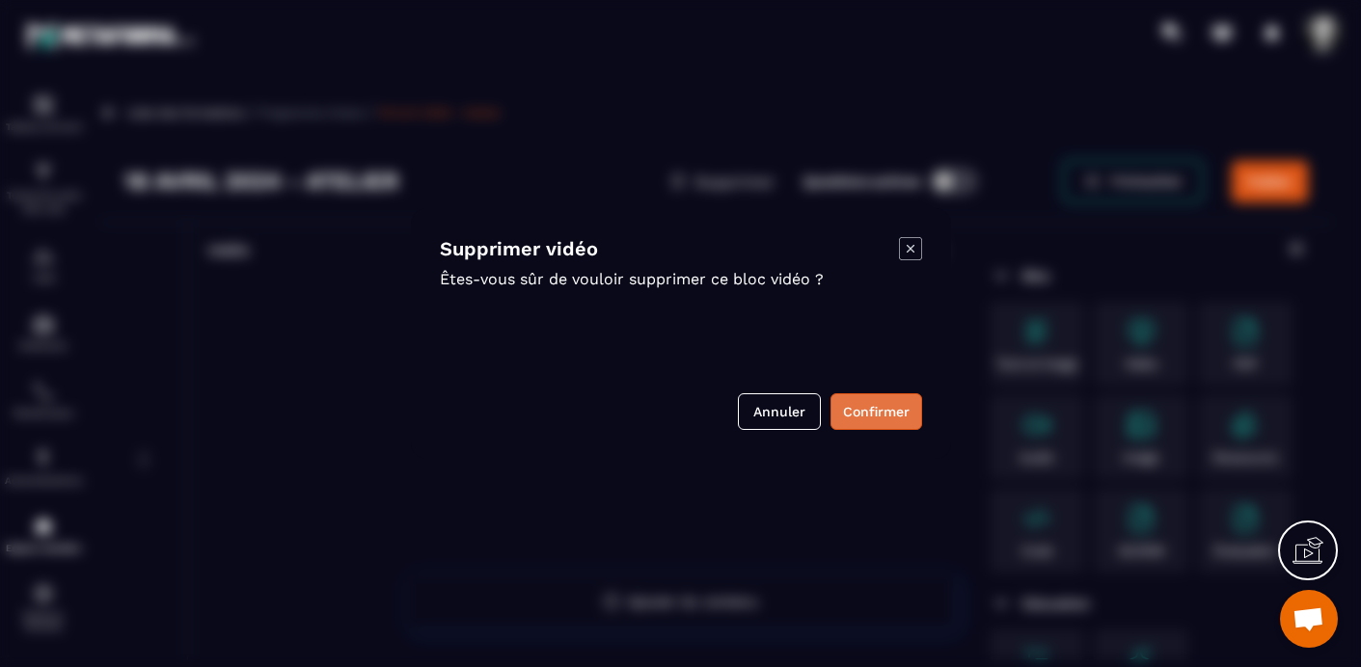
click at [891, 407] on button "Confirmer" at bounding box center [876, 412] width 92 height 37
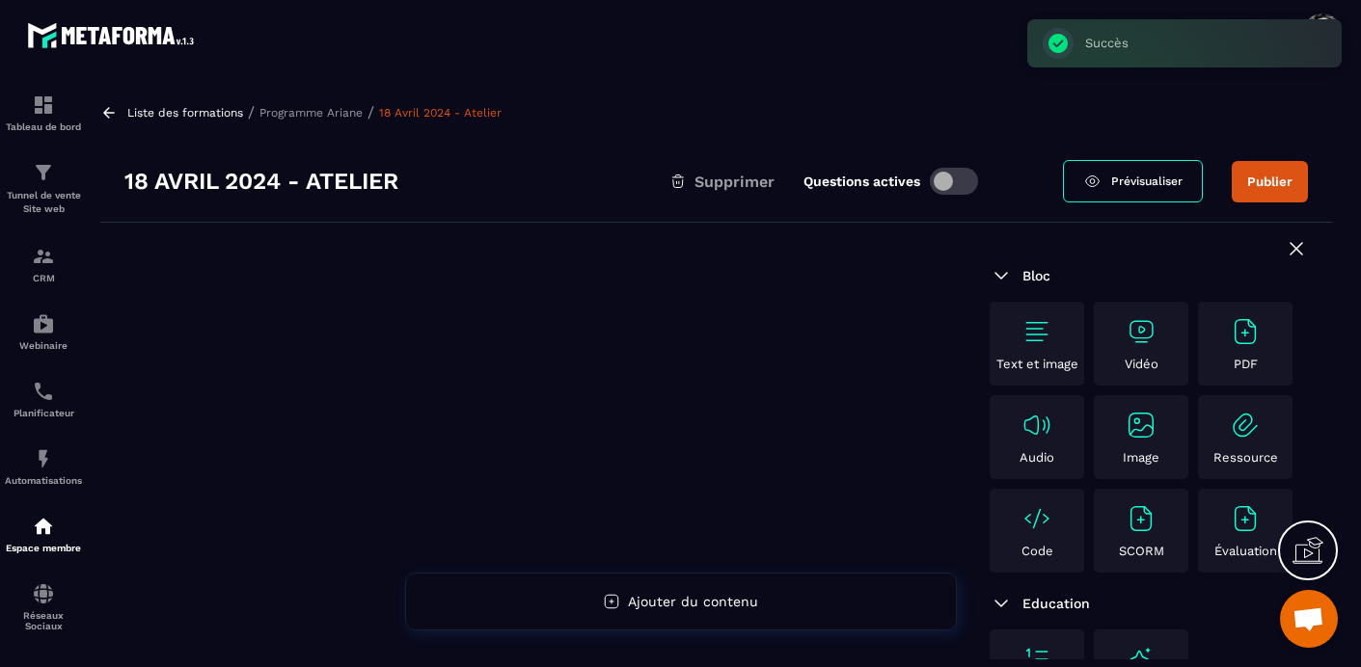
click at [1144, 337] on img at bounding box center [1141, 331] width 31 height 31
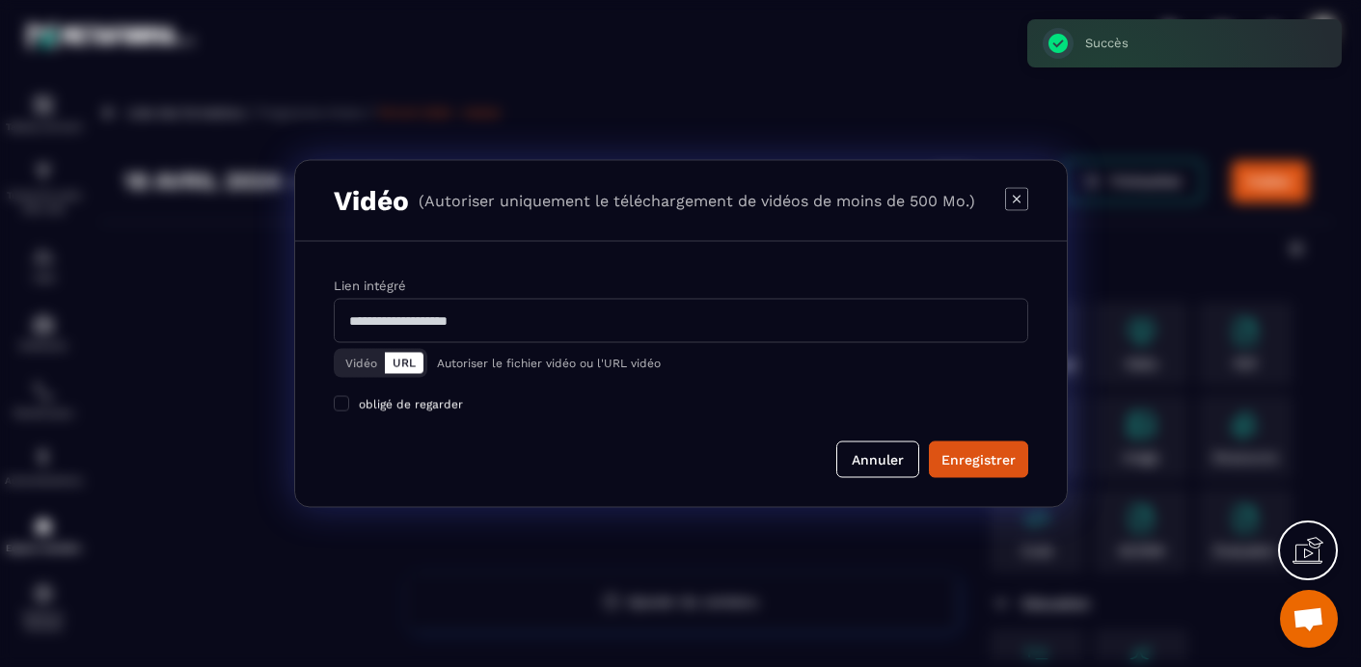
click at [361, 366] on button "Vidéo" at bounding box center [361, 363] width 47 height 21
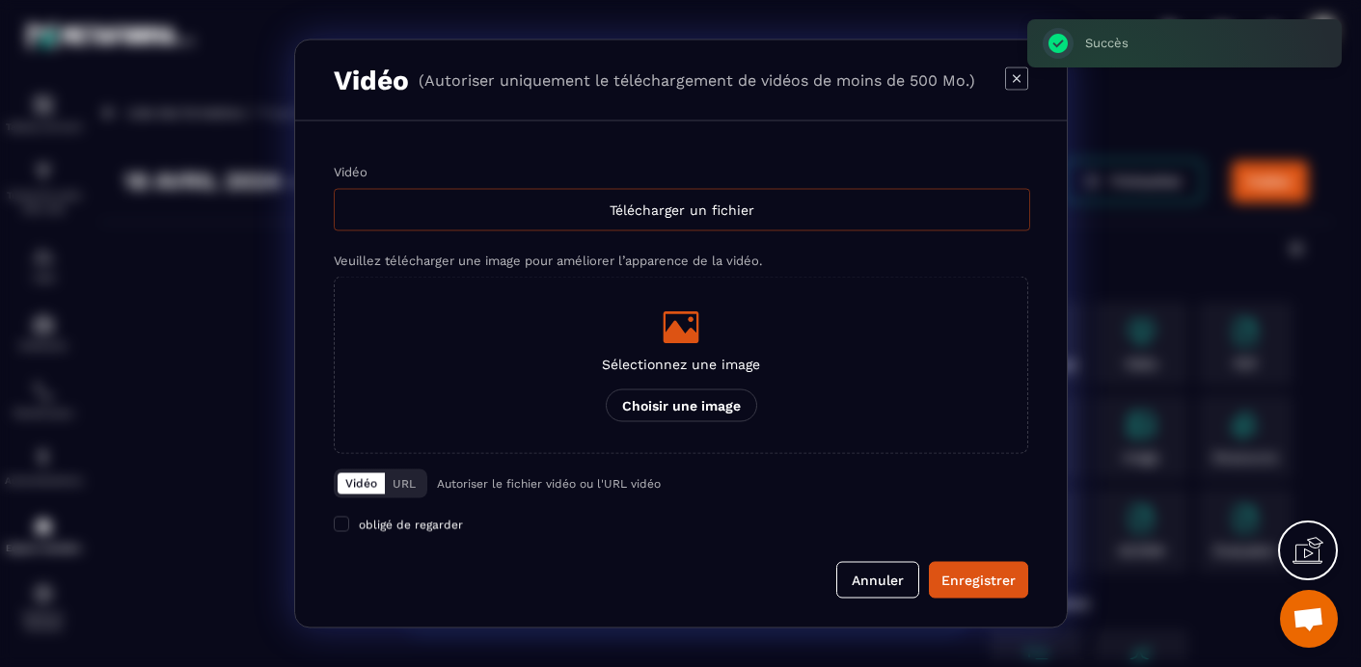
click at [640, 217] on div "Télécharger un fichier" at bounding box center [682, 210] width 696 height 42
click at [0, 0] on input "Vidéo Télécharger un fichier" at bounding box center [0, 0] width 0 height 0
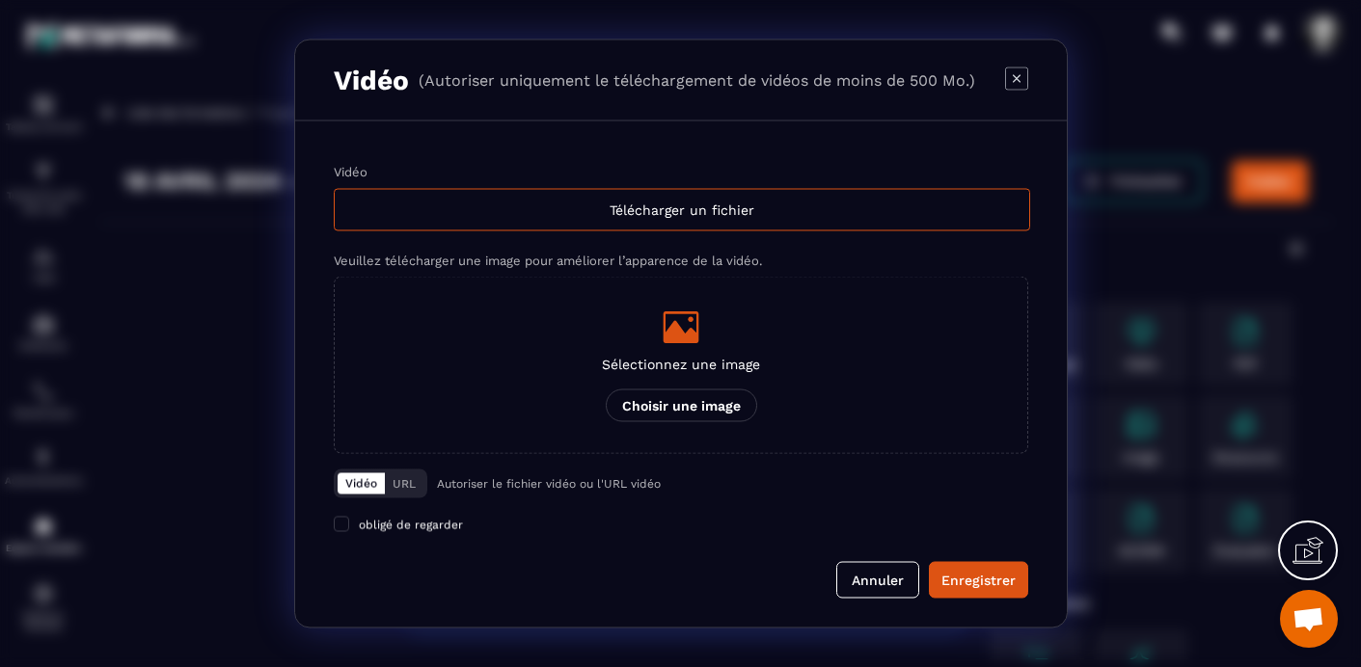
click at [1020, 71] on icon "Modal window" at bounding box center [1016, 78] width 23 height 23
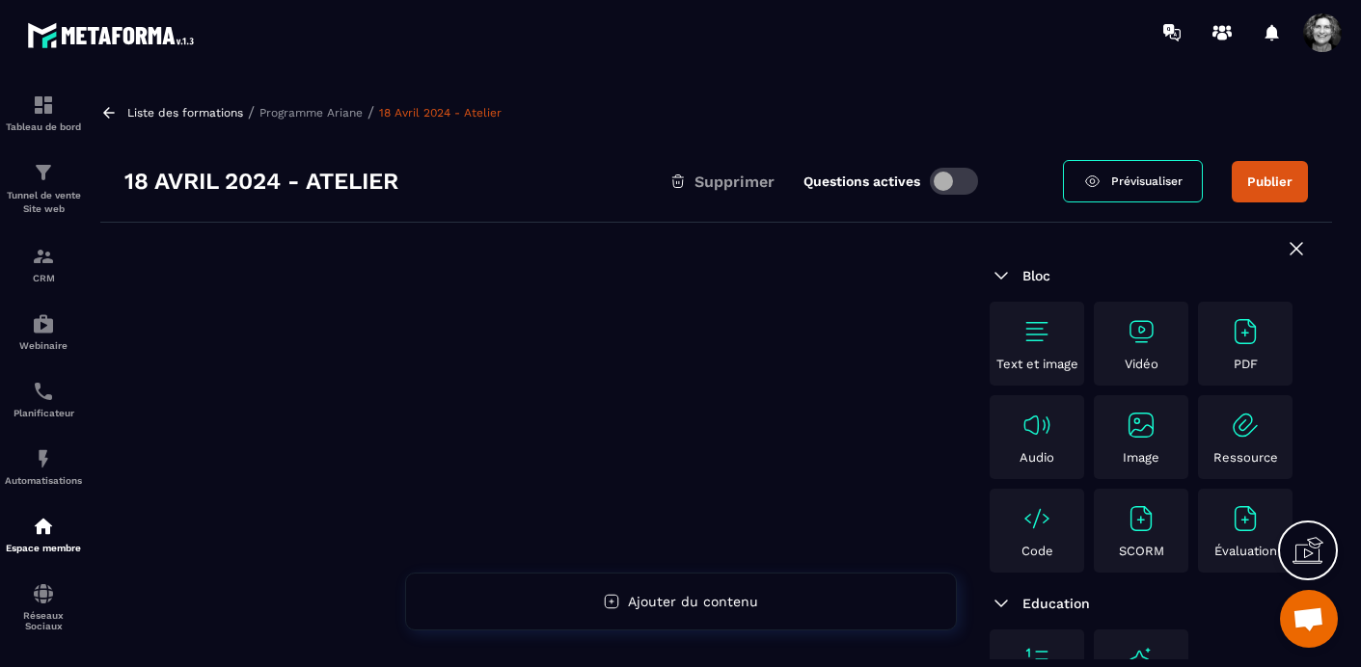
click at [326, 110] on p "Programme Ariane" at bounding box center [310, 113] width 103 height 14
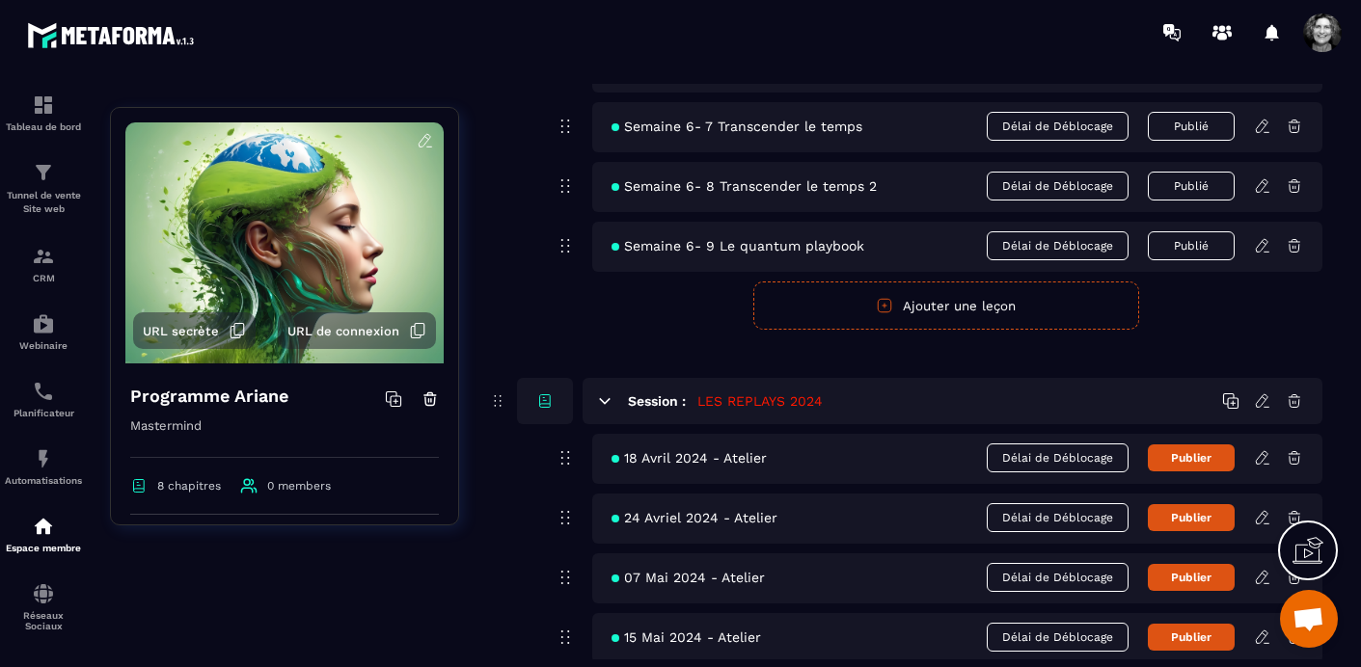
scroll to position [3577, 0]
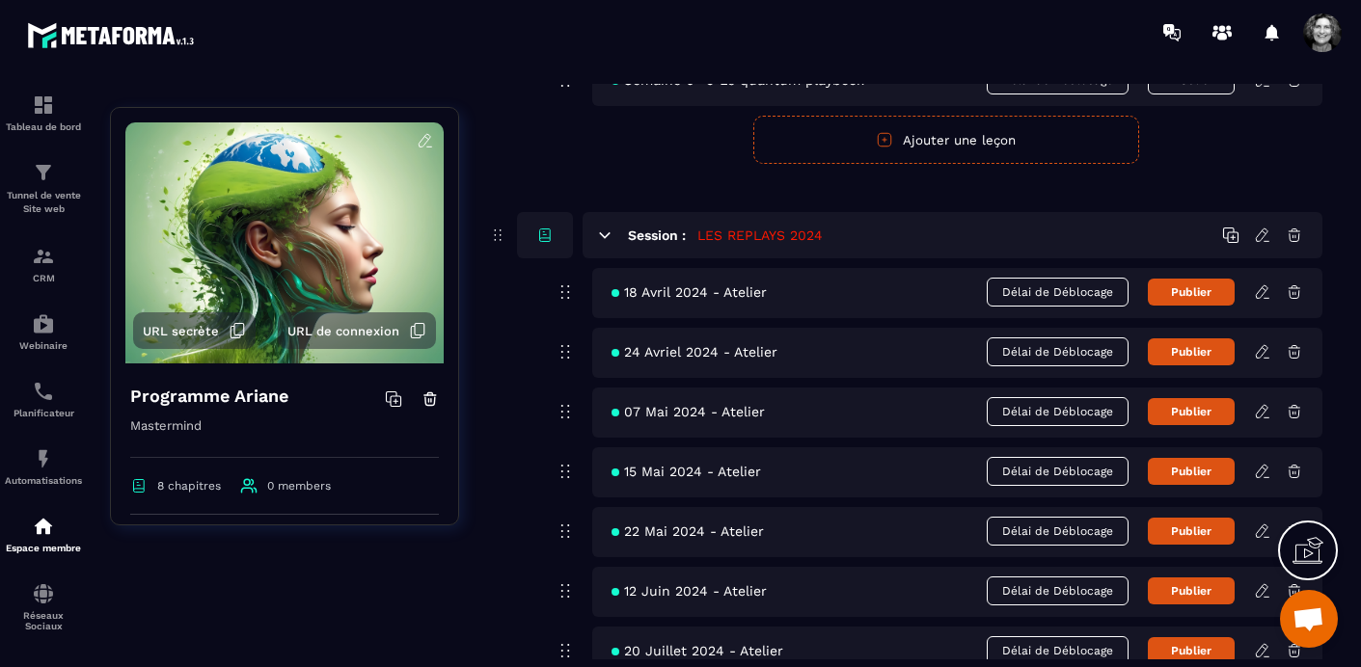
click at [1265, 289] on icon at bounding box center [1264, 289] width 4 height 3
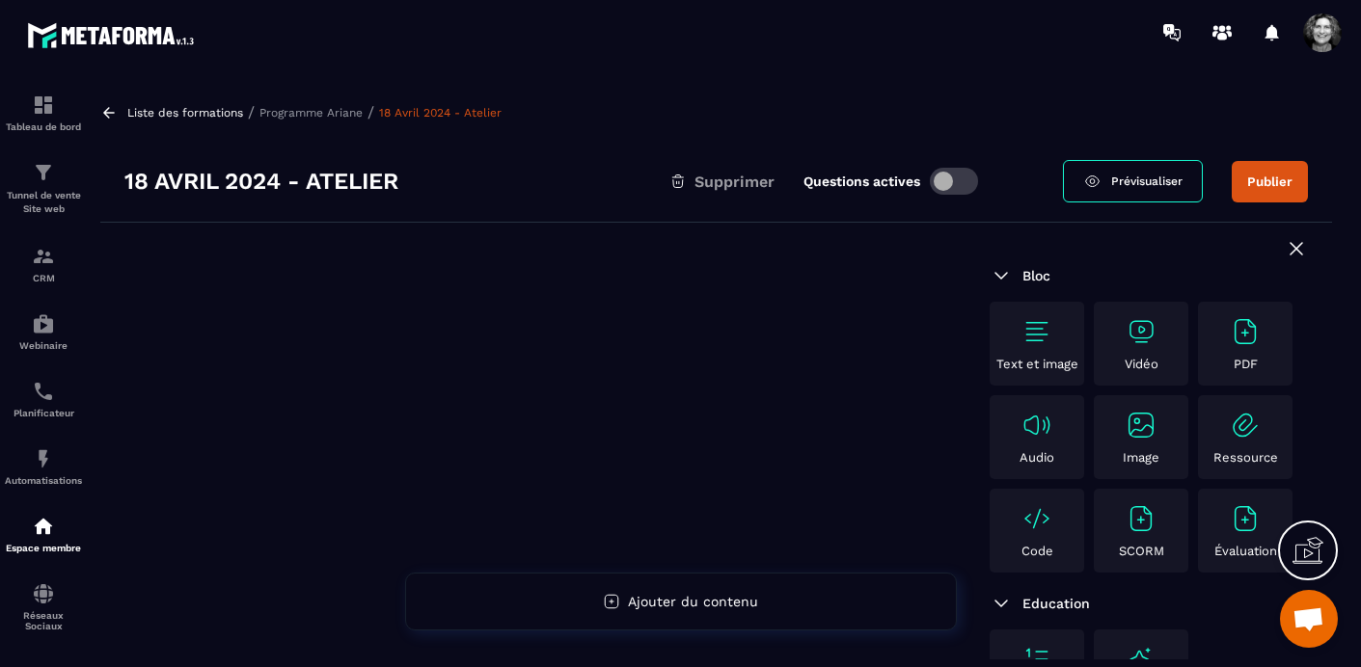
click at [1134, 332] on img at bounding box center [1141, 331] width 31 height 31
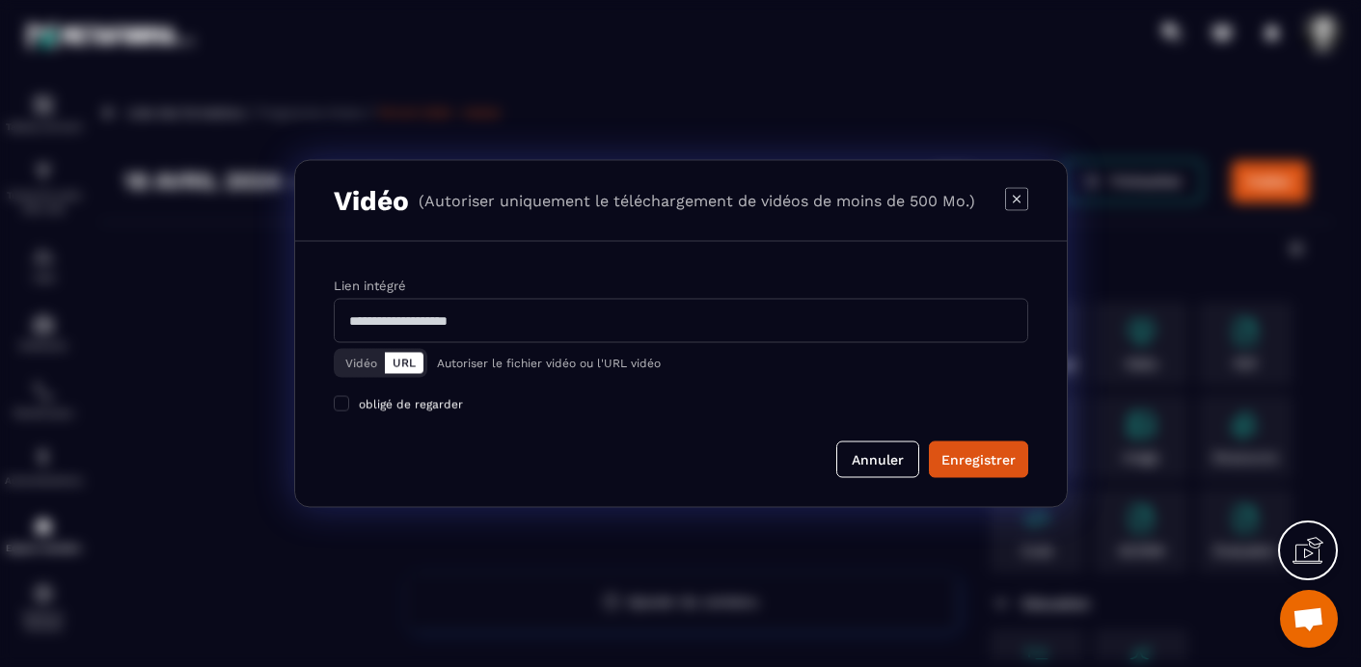
click at [358, 367] on button "Vidéo" at bounding box center [361, 363] width 47 height 21
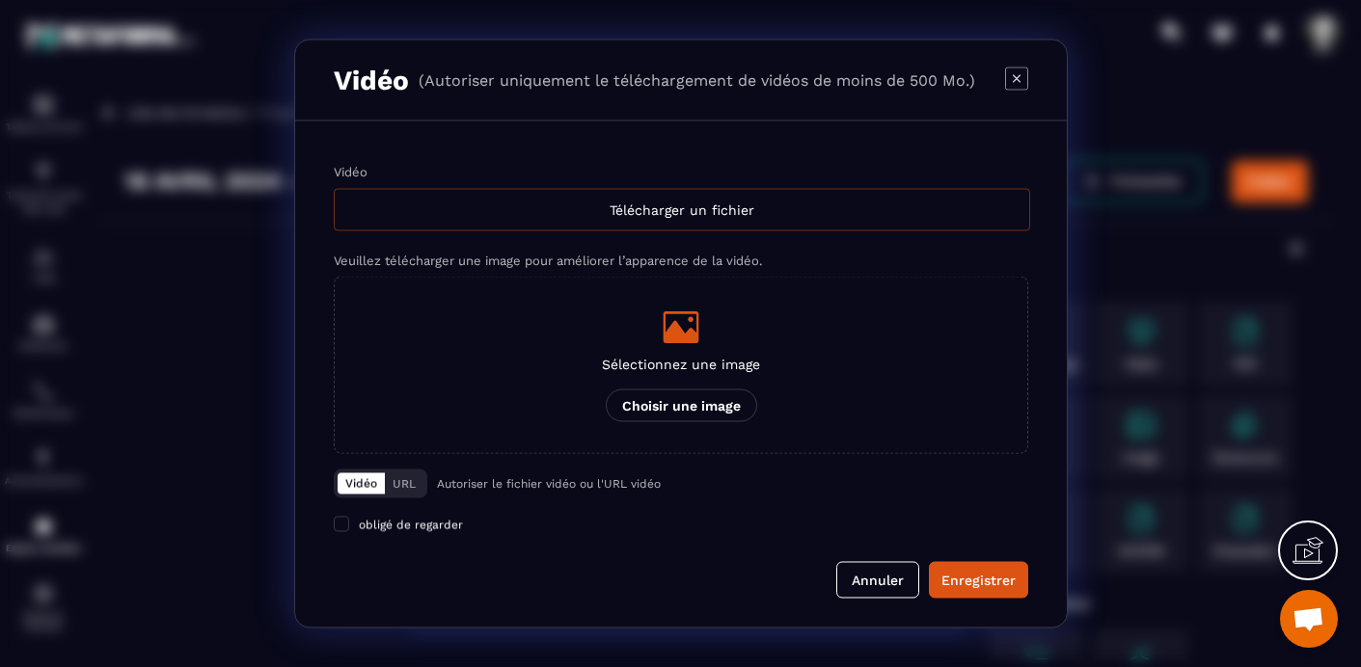
click at [653, 204] on div "Télécharger un fichier" at bounding box center [682, 210] width 696 height 42
click at [0, 0] on input "Vidéo Télécharger un fichier" at bounding box center [0, 0] width 0 height 0
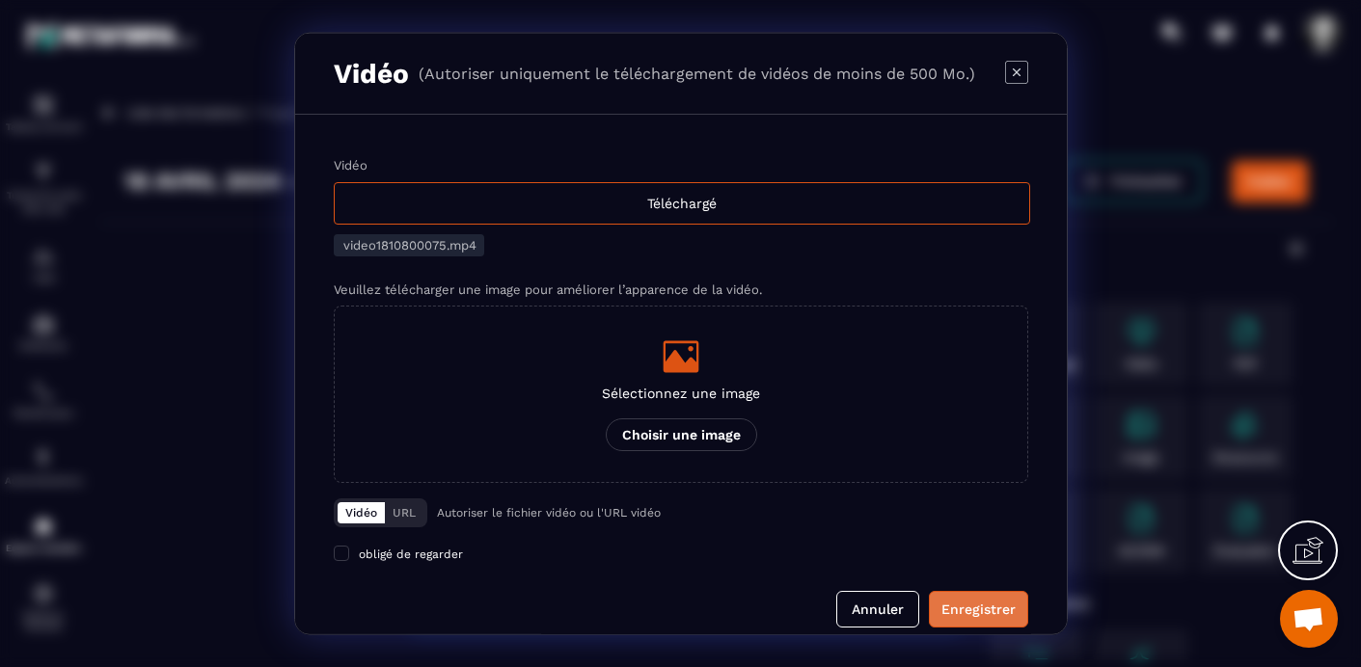
click at [979, 608] on div "Enregistrer" at bounding box center [978, 609] width 74 height 19
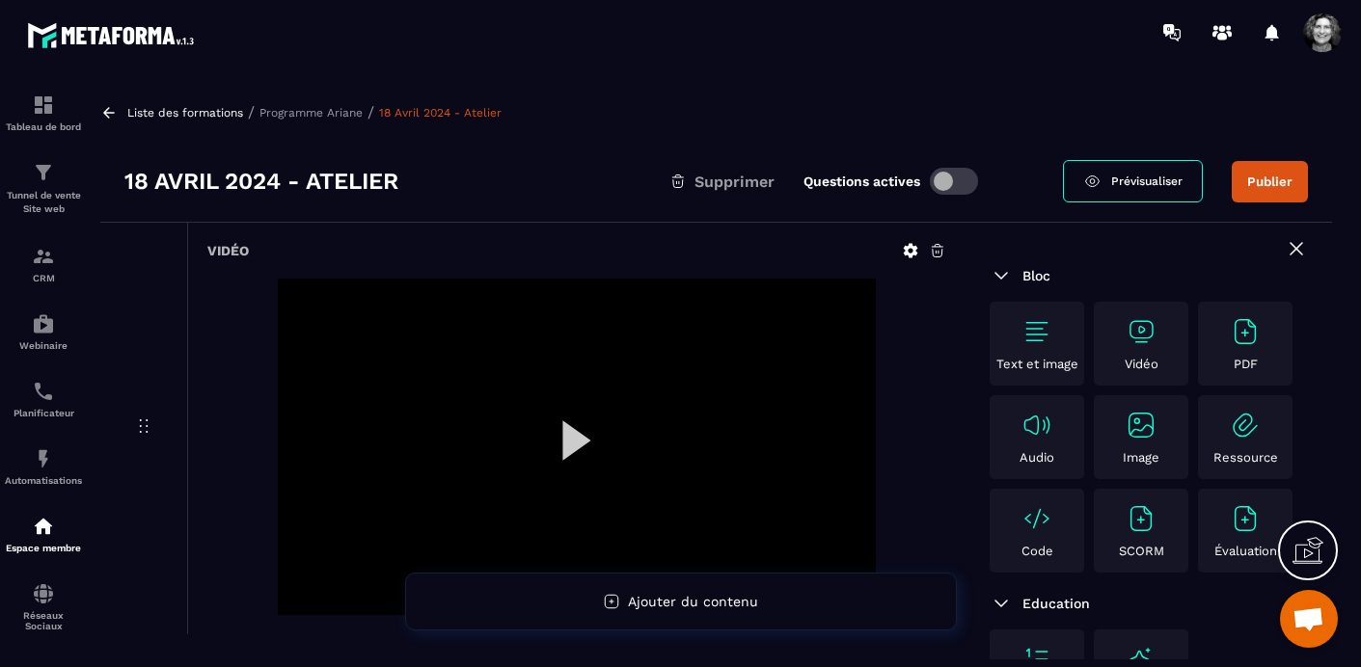
click at [1279, 177] on button "Publier" at bounding box center [1270, 181] width 76 height 41
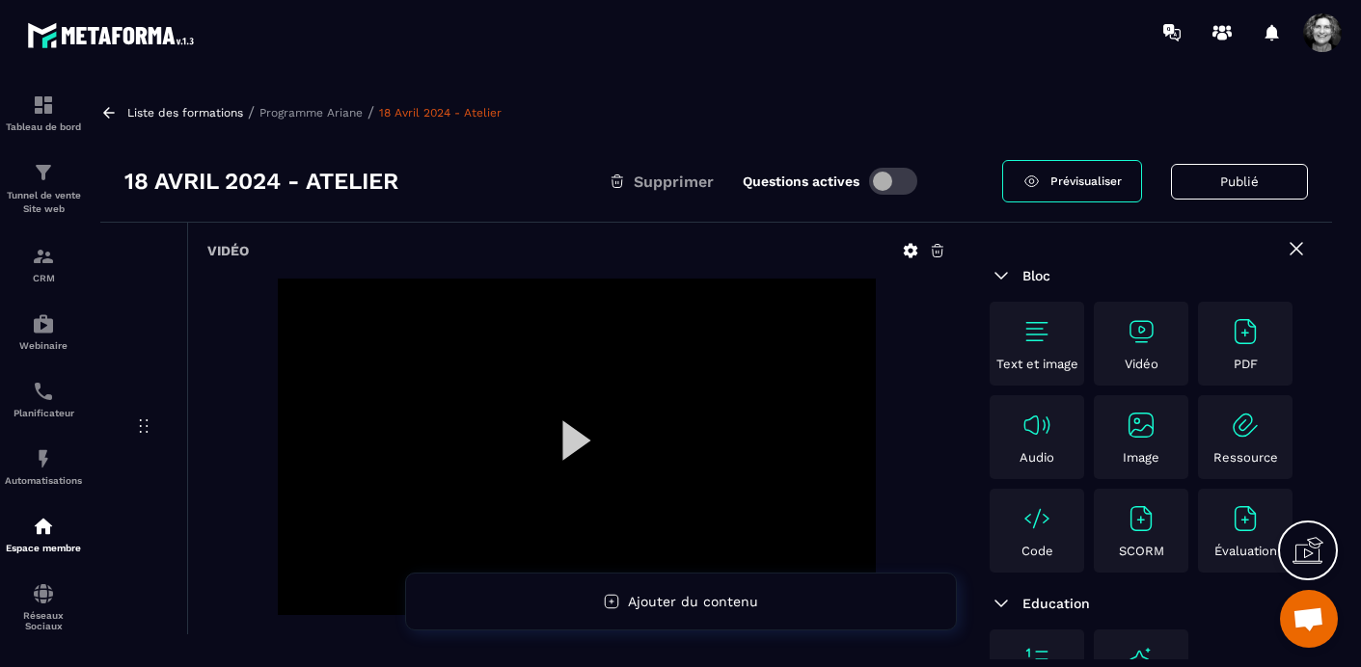
click at [319, 112] on p "Programme Ariane" at bounding box center [310, 113] width 103 height 14
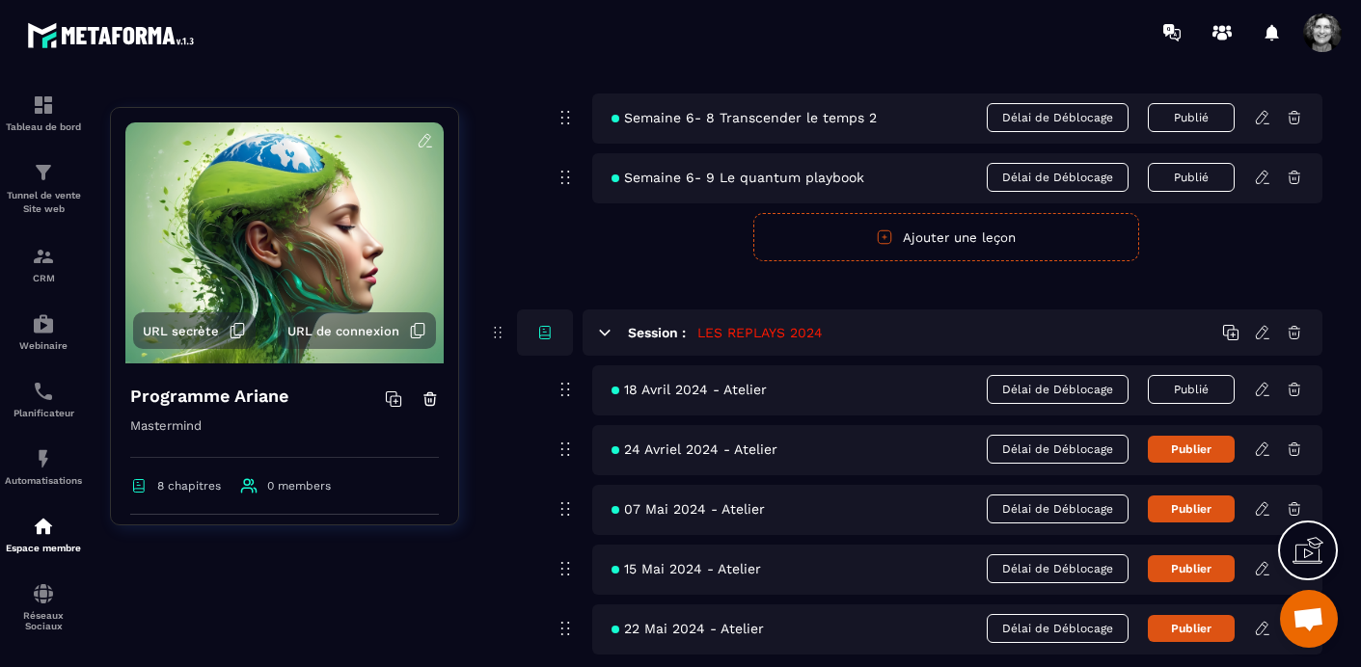
scroll to position [3480, 0]
click at [1262, 452] on icon at bounding box center [1262, 448] width 17 height 17
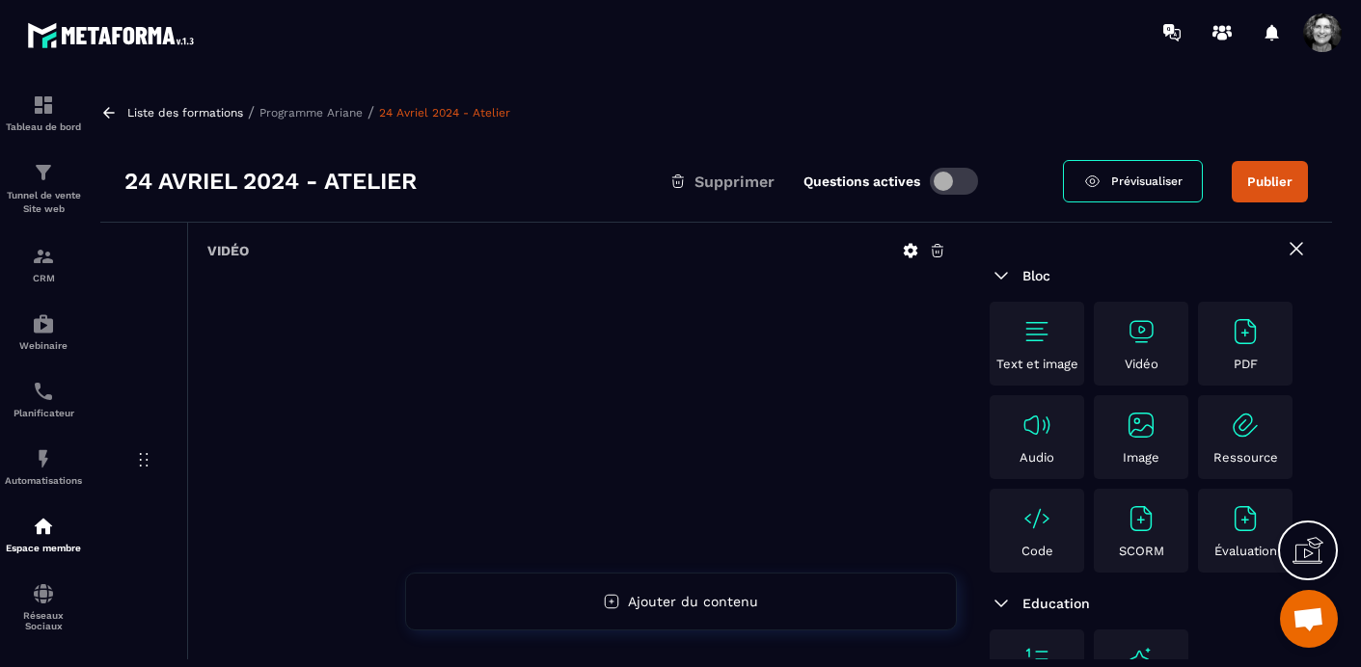
click at [939, 251] on icon at bounding box center [937, 250] width 17 height 17
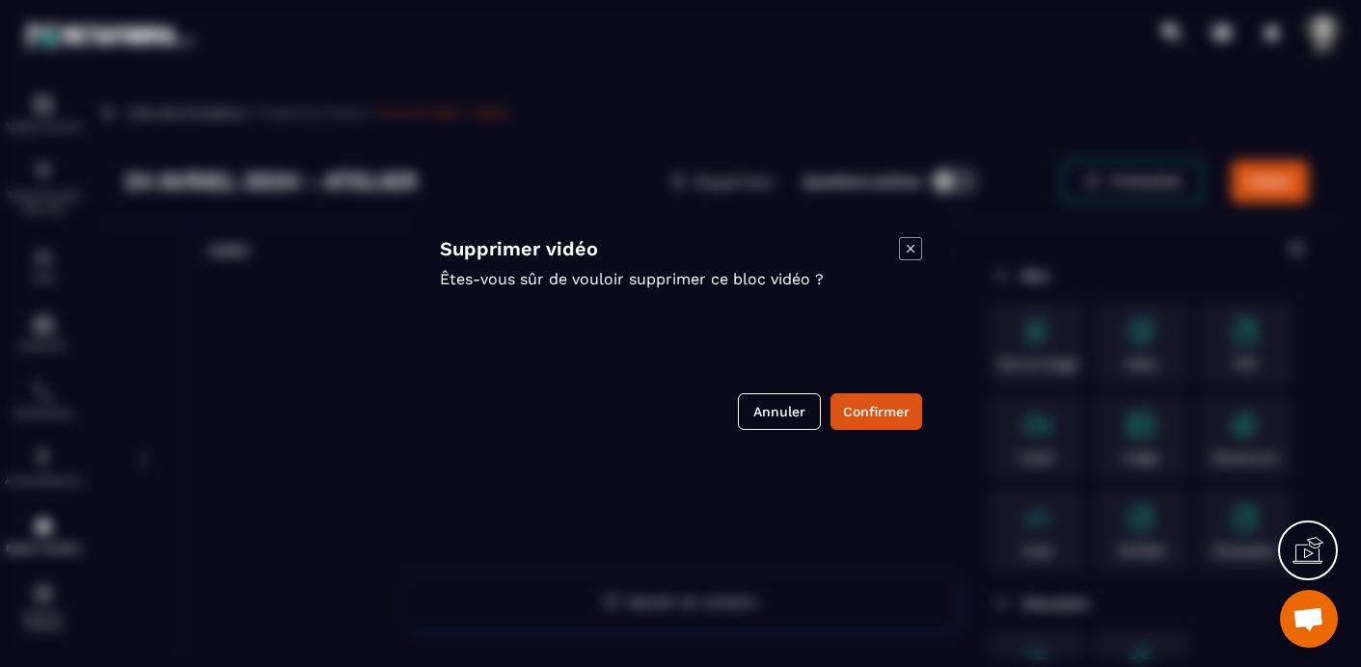
click at [880, 392] on div "Supprimer vidéo Êtes-vous sûr de vouloir supprimer ce bloc vidéo ? Annuler Conf…" at bounding box center [681, 333] width 540 height 251
click at [880, 405] on button "Confirmer" at bounding box center [876, 412] width 92 height 37
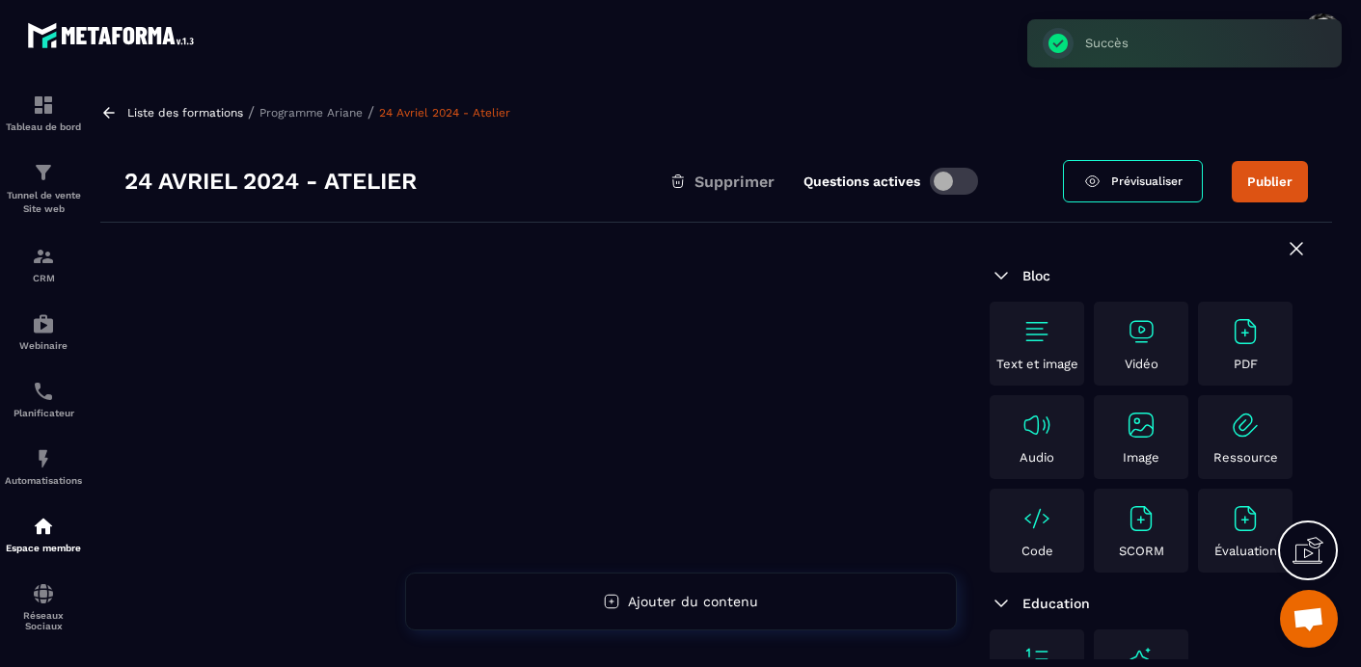
click at [1161, 340] on div "Vidéo" at bounding box center [1141, 343] width 85 height 55
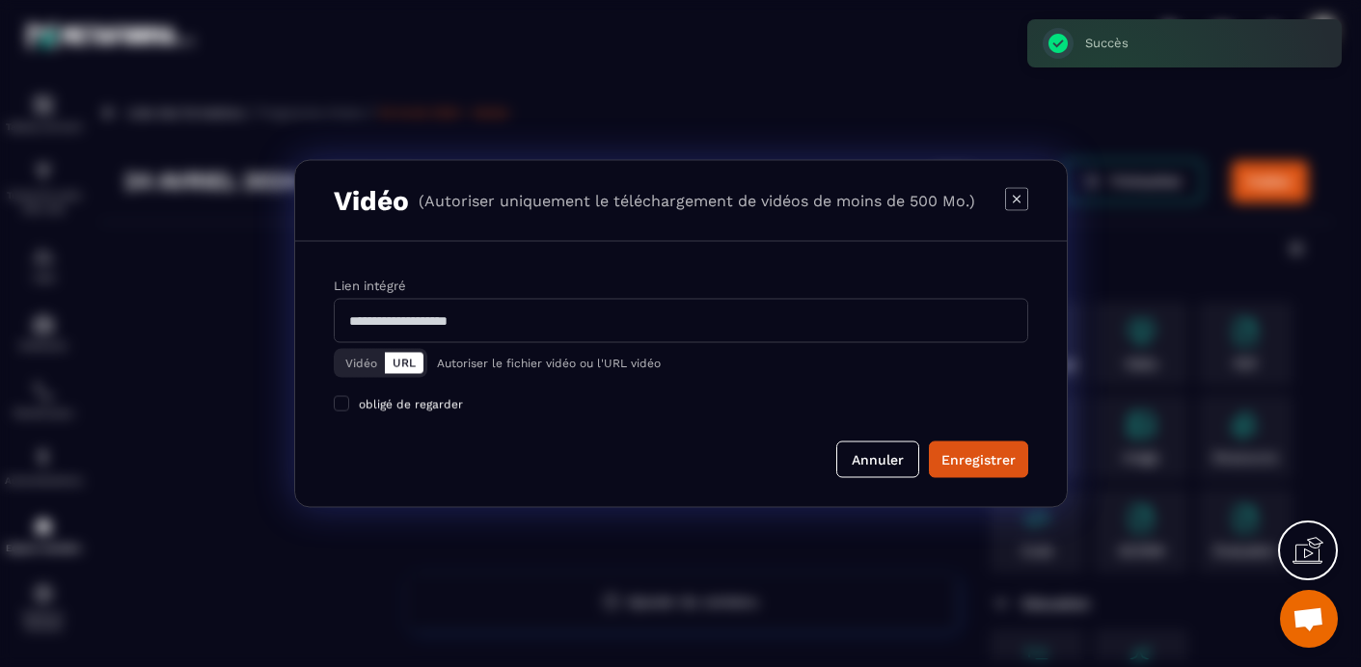
click at [349, 364] on button "Vidéo" at bounding box center [361, 363] width 47 height 21
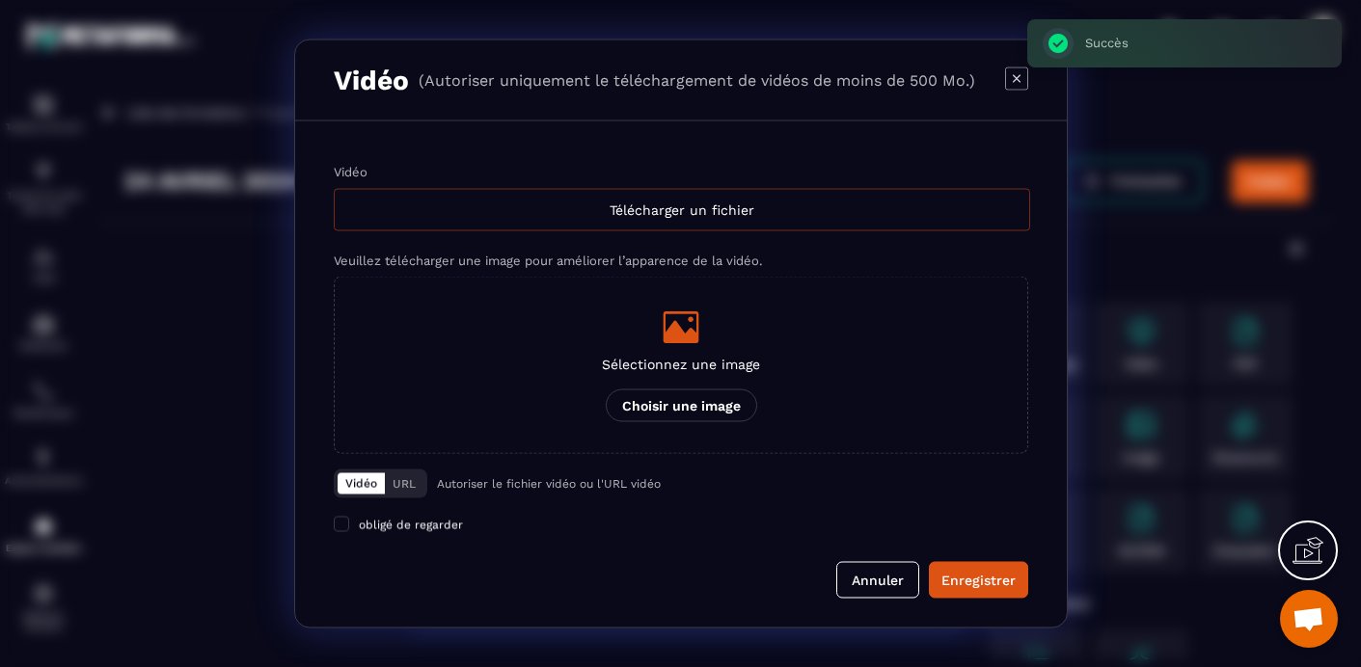
click at [694, 207] on div "Télécharger un fichier" at bounding box center [682, 210] width 696 height 42
click at [0, 0] on input "Vidéo Télécharger un fichier" at bounding box center [0, 0] width 0 height 0
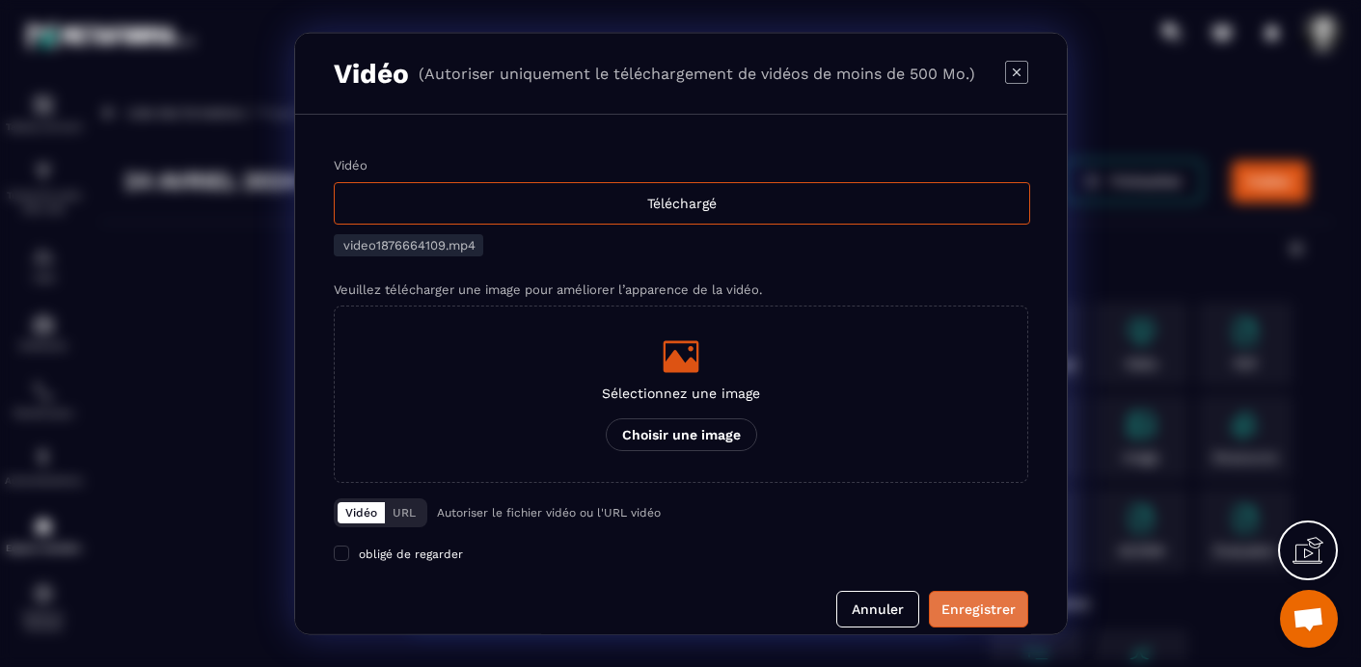
click at [975, 606] on div "Enregistrer" at bounding box center [978, 609] width 74 height 19
click at [884, 609] on button "Annuler" at bounding box center [877, 609] width 83 height 37
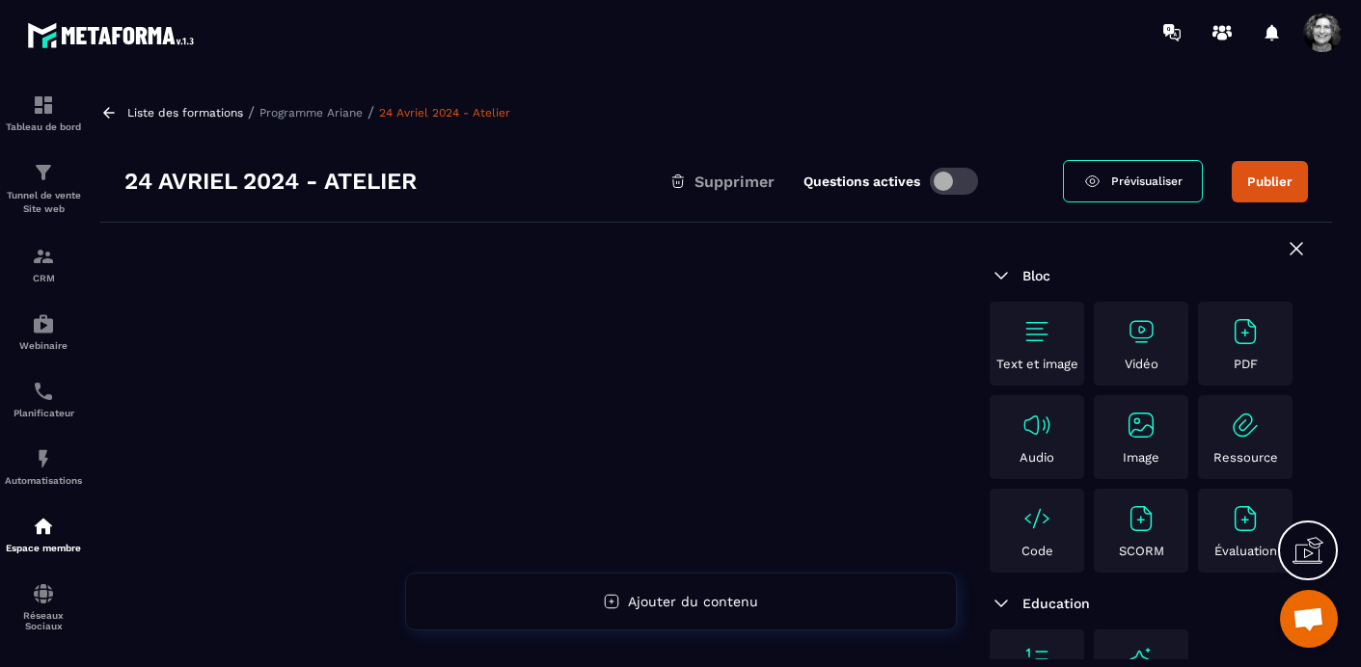
click at [319, 109] on p "Programme Ariane" at bounding box center [310, 113] width 103 height 14
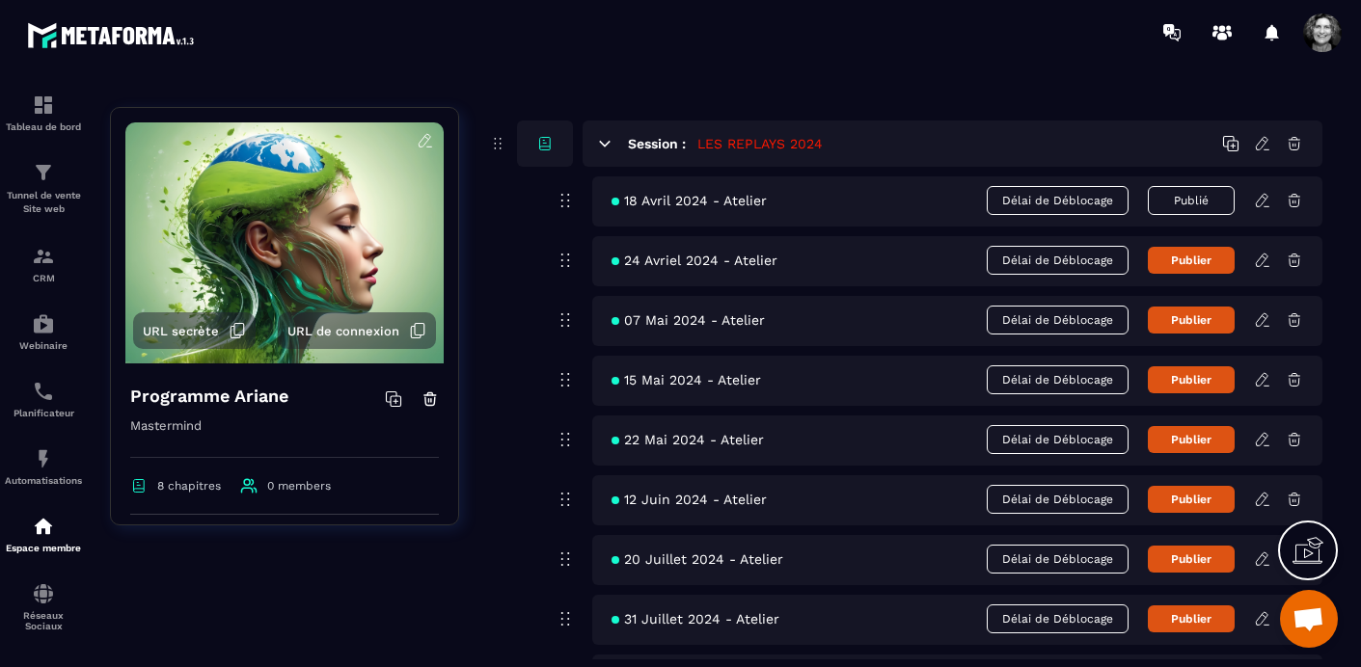
scroll to position [3738, 0]
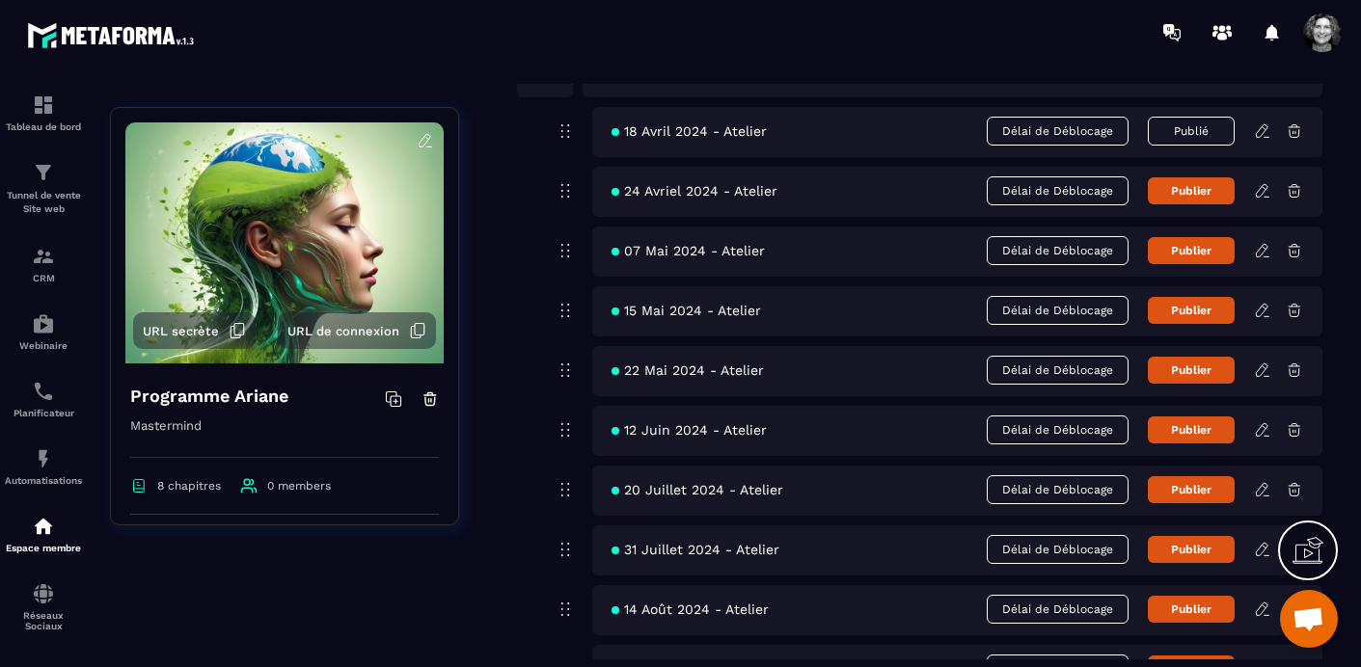
click at [1263, 249] on icon at bounding box center [1262, 250] width 17 height 17
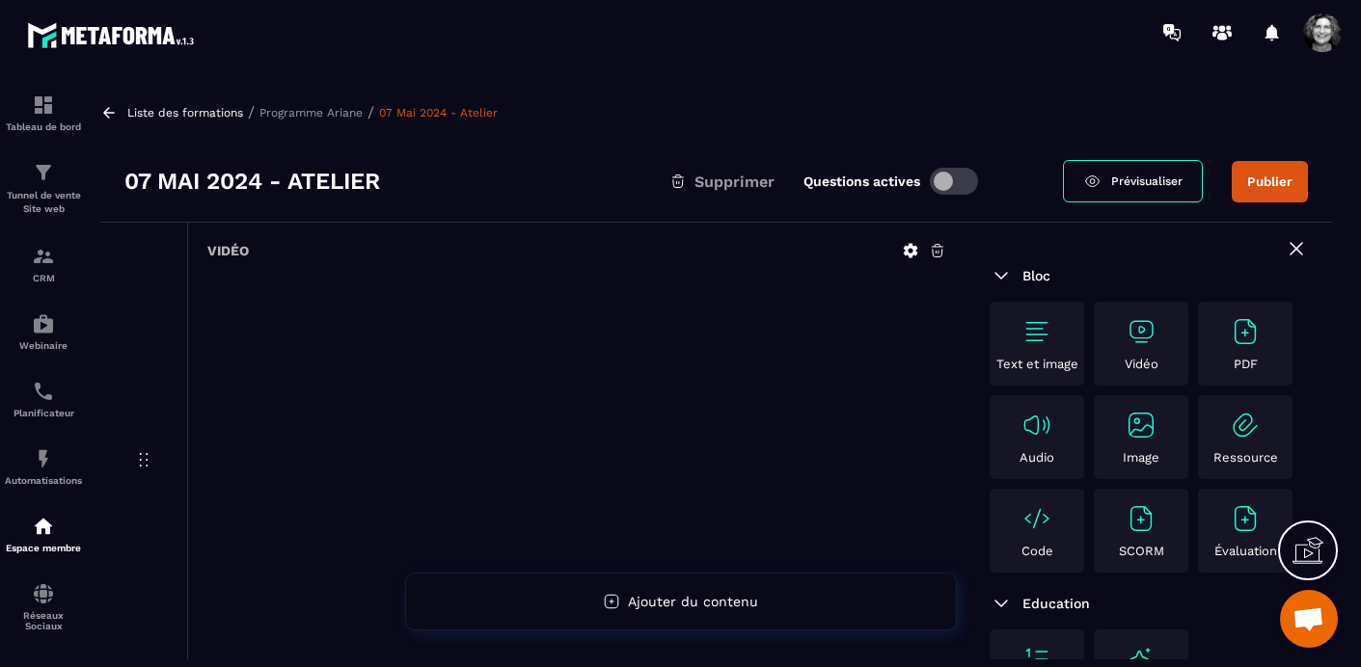
click at [938, 254] on icon at bounding box center [937, 250] width 17 height 17
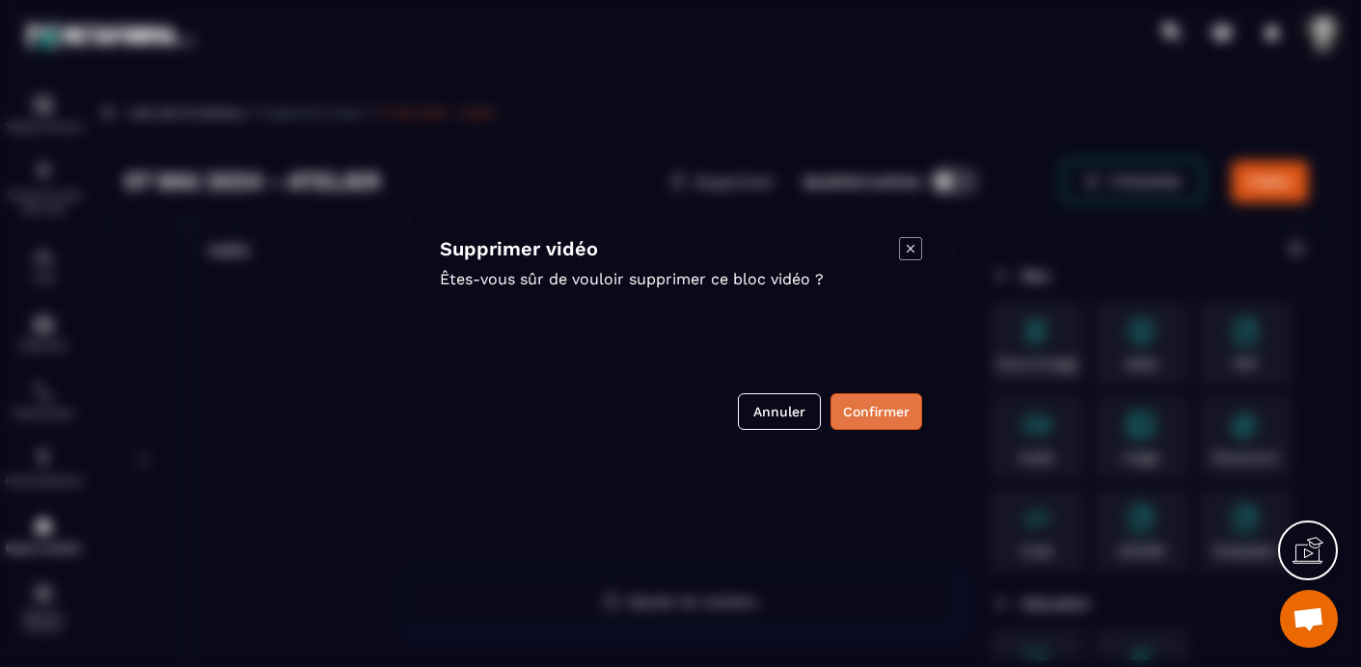
click at [884, 408] on button "Confirmer" at bounding box center [876, 412] width 92 height 37
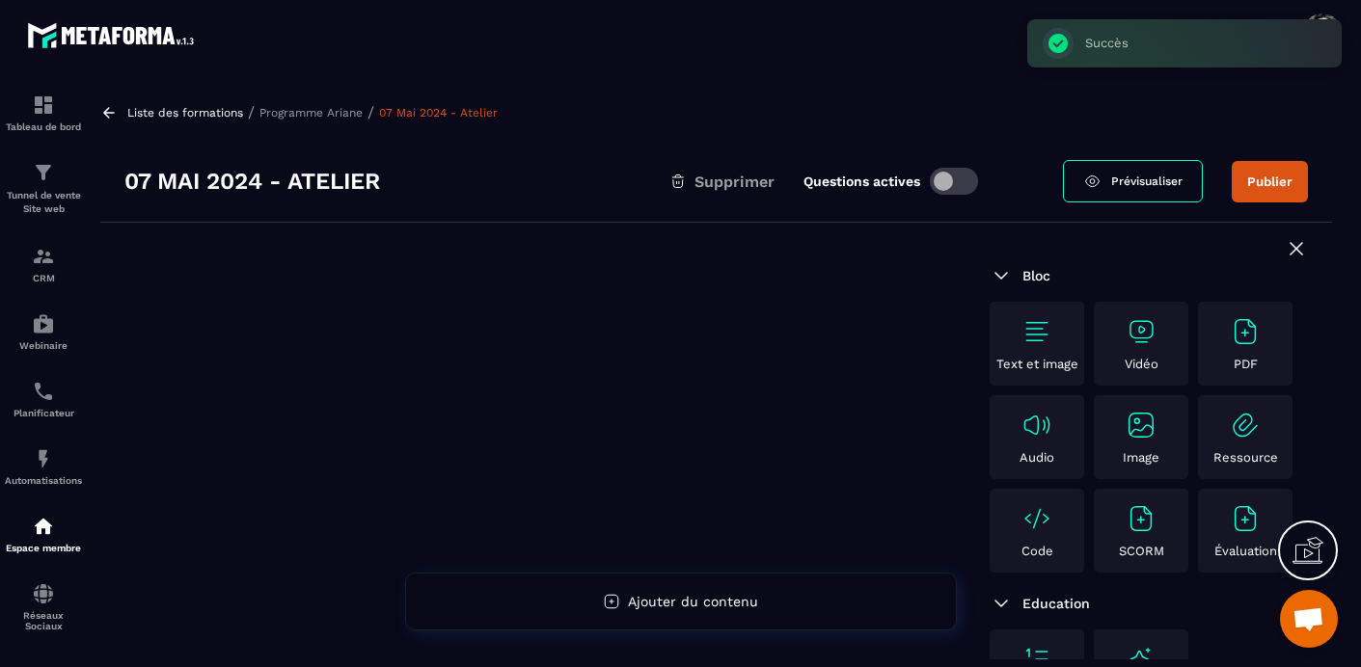
click at [1145, 332] on img at bounding box center [1141, 331] width 31 height 31
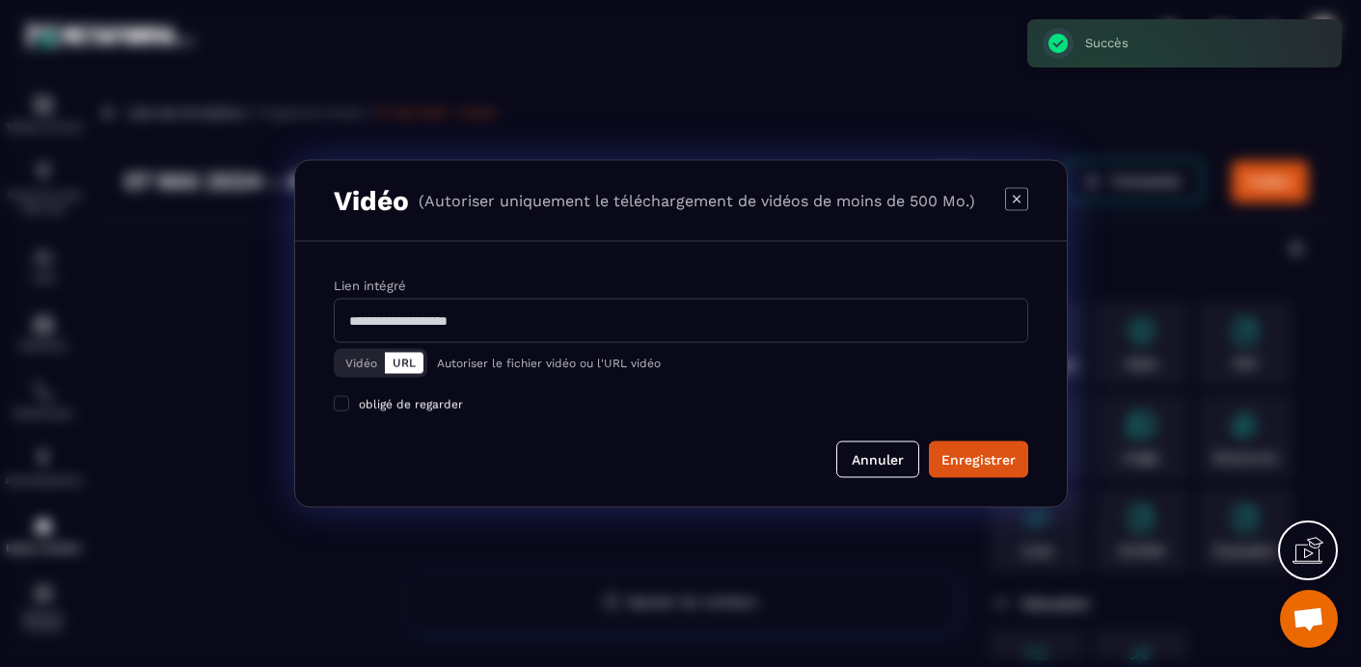
click at [350, 367] on button "Vidéo" at bounding box center [361, 363] width 47 height 21
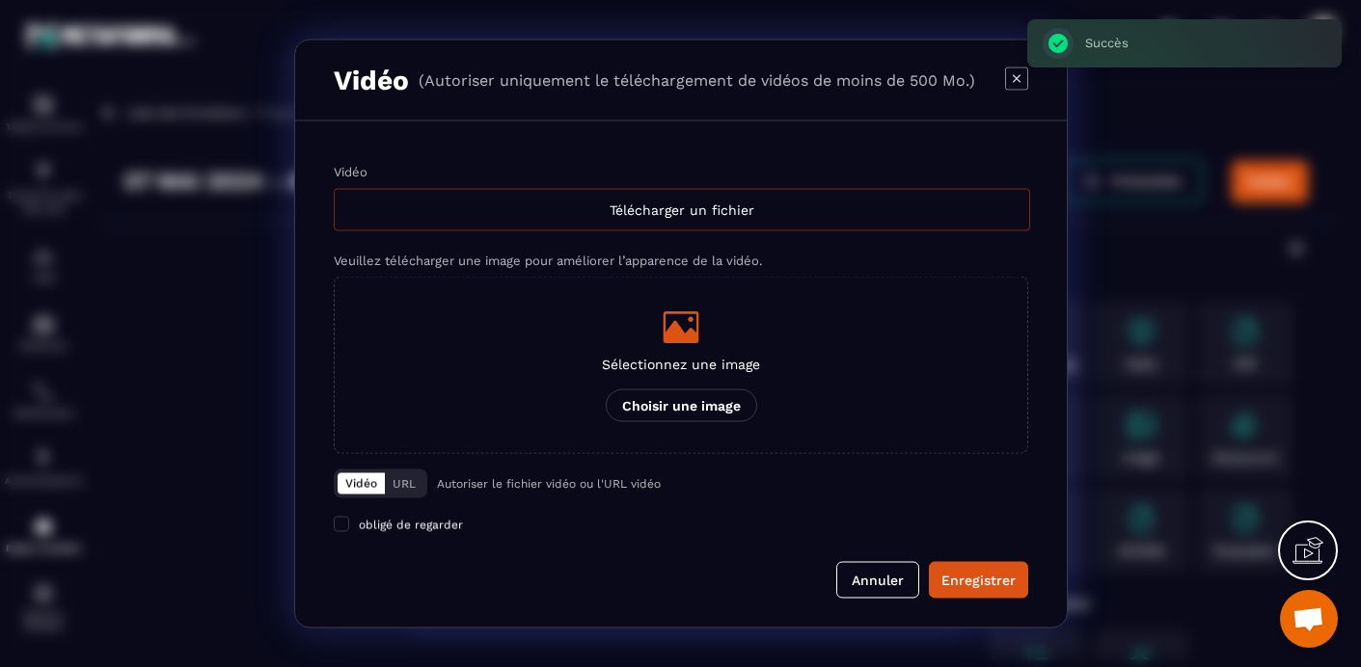
click at [746, 201] on div "Télécharger un fichier" at bounding box center [682, 210] width 696 height 42
click at [0, 0] on input "Vidéo Télécharger un fichier" at bounding box center [0, 0] width 0 height 0
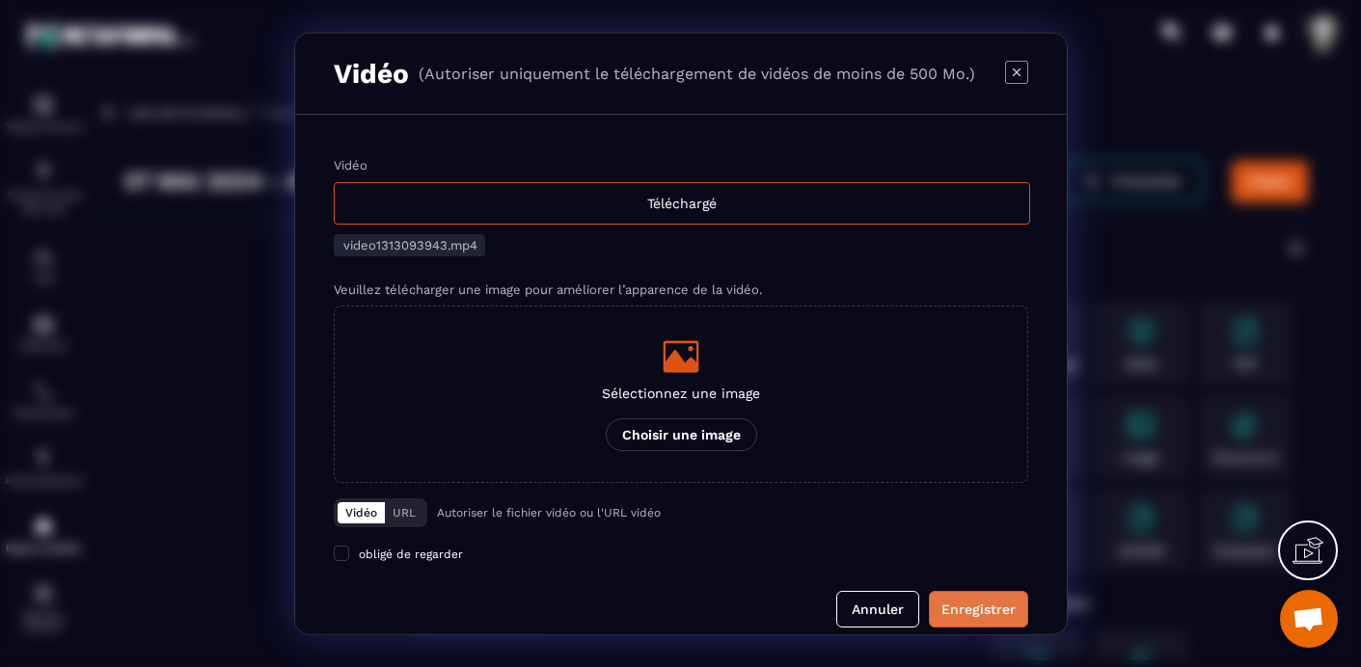
click at [969, 609] on div "Enregistrer" at bounding box center [978, 609] width 74 height 19
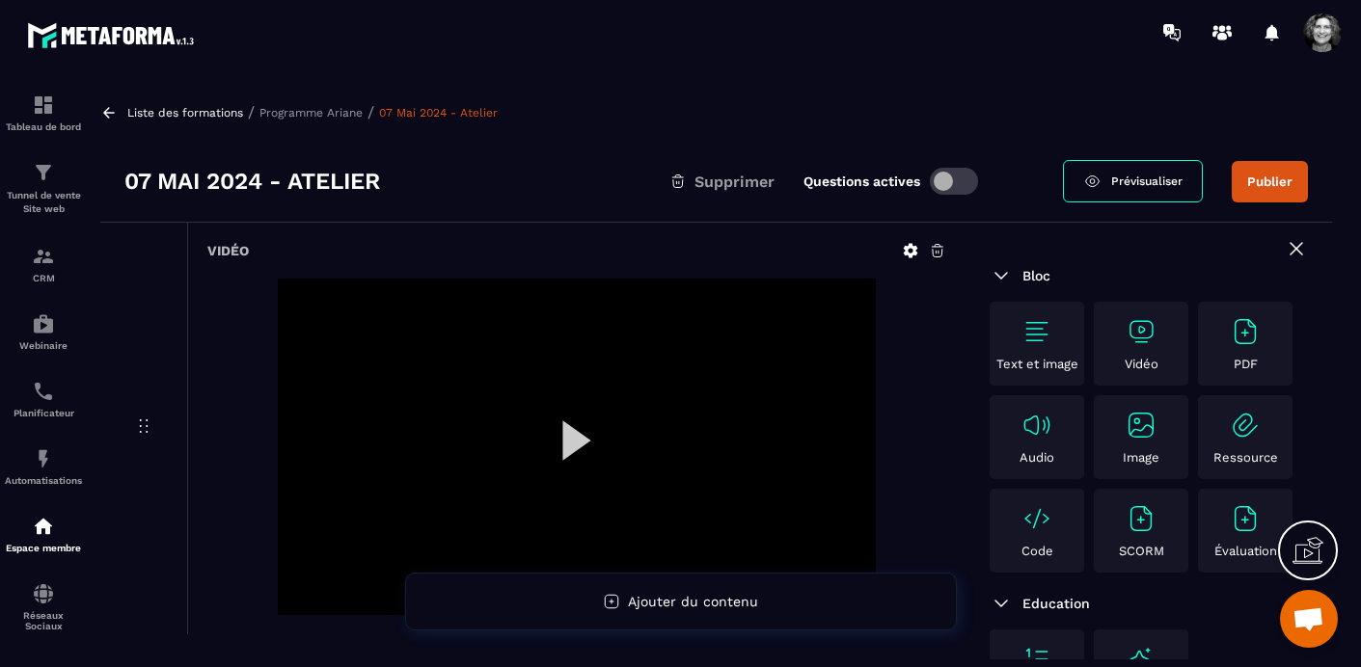
click at [1280, 176] on button "Publier" at bounding box center [1270, 181] width 76 height 41
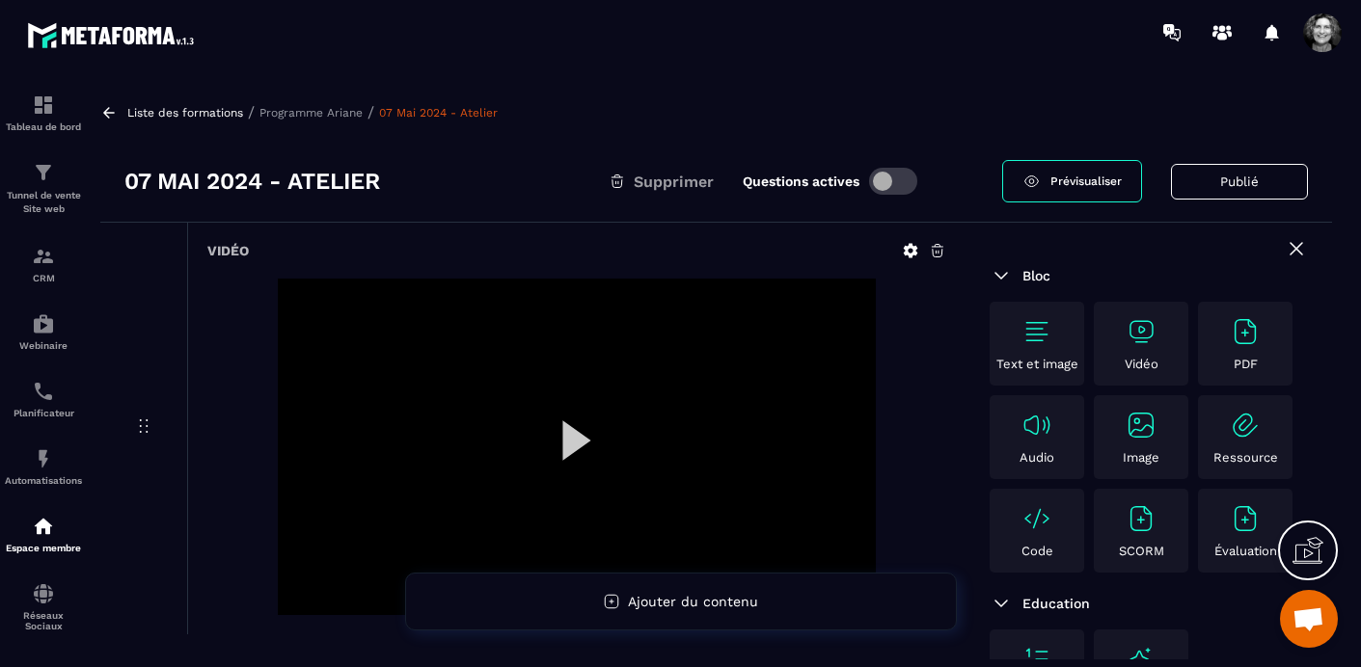
click at [312, 109] on p "Programme Ariane" at bounding box center [310, 113] width 103 height 14
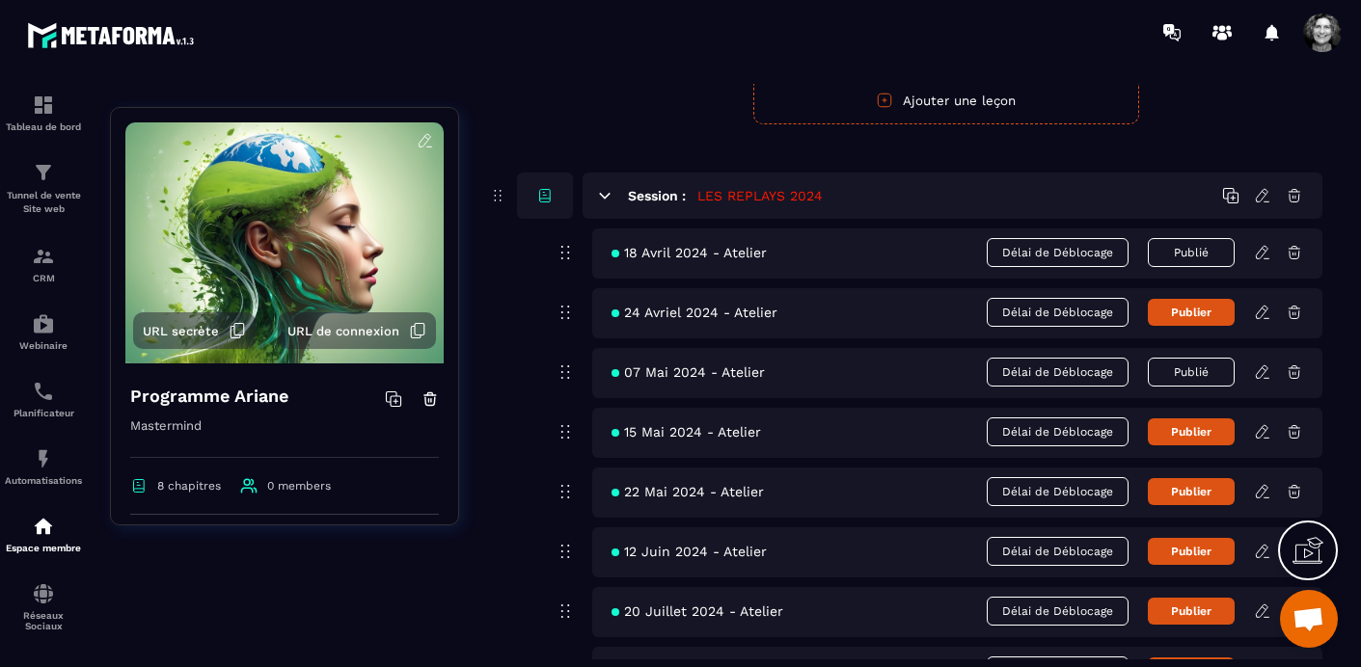
scroll to position [3618, 0]
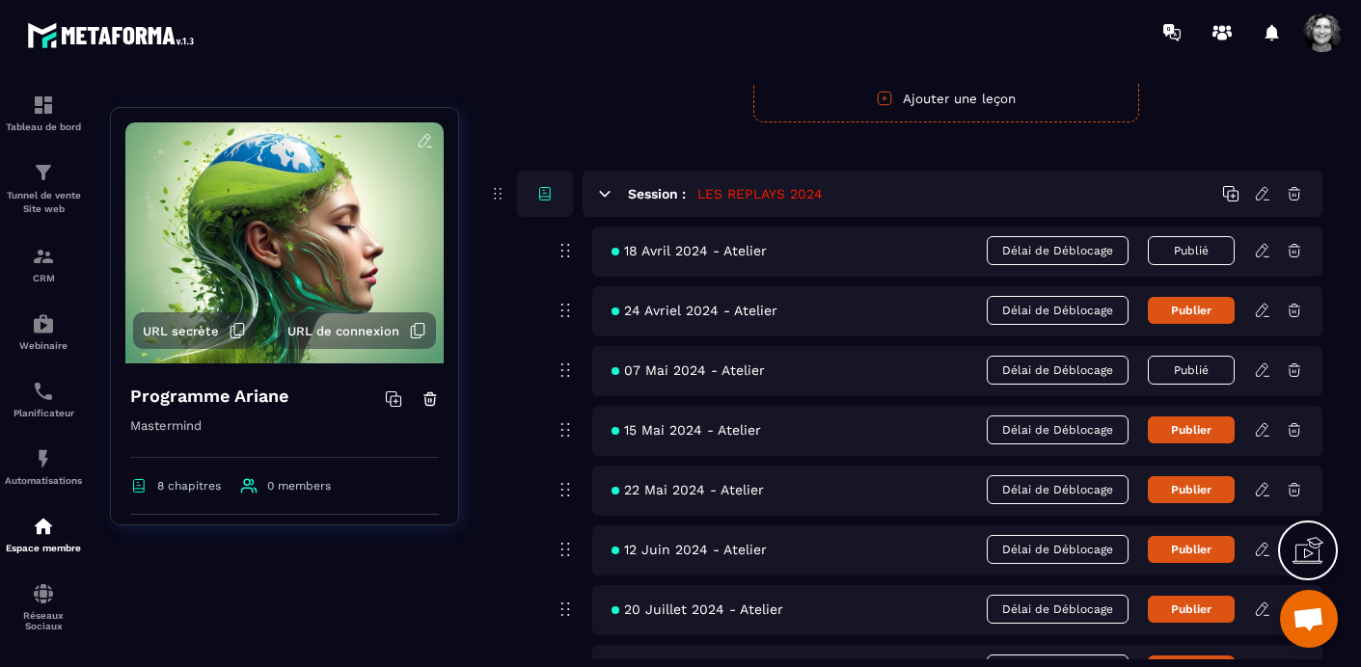
click at [1267, 428] on icon at bounding box center [1262, 430] width 17 height 17
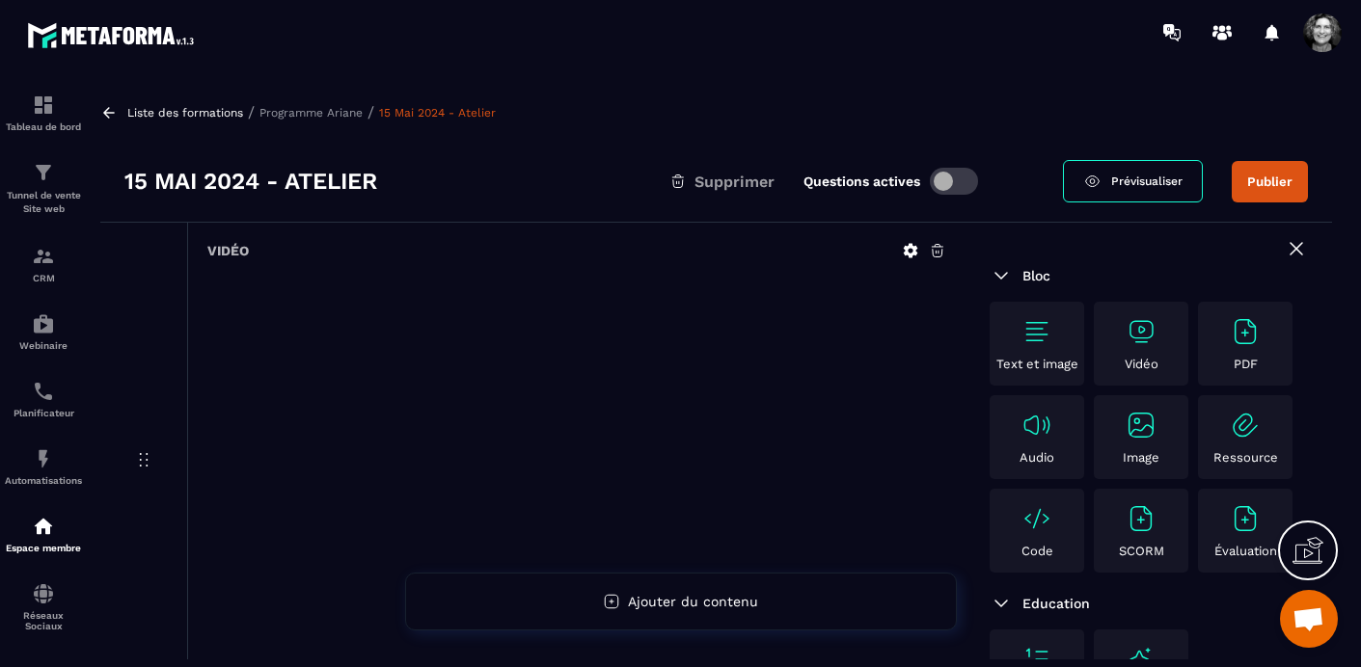
click at [938, 248] on icon at bounding box center [937, 250] width 17 height 17
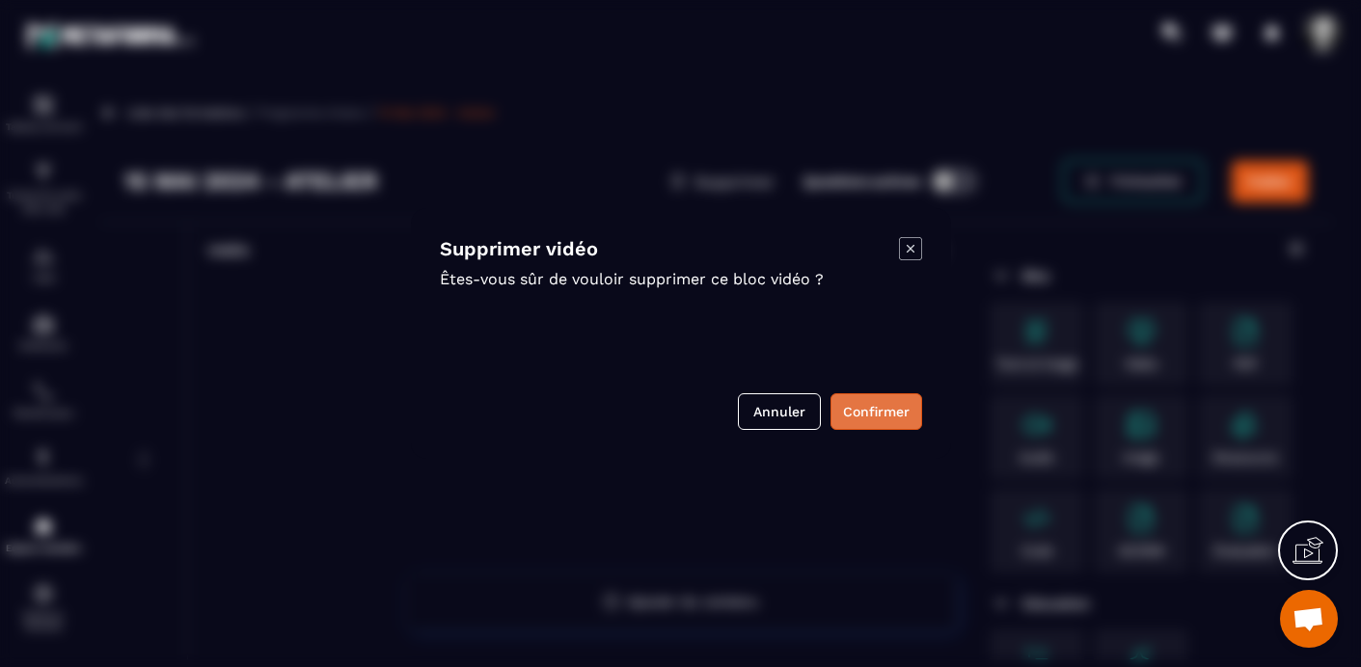
click at [881, 407] on button "Confirmer" at bounding box center [876, 412] width 92 height 37
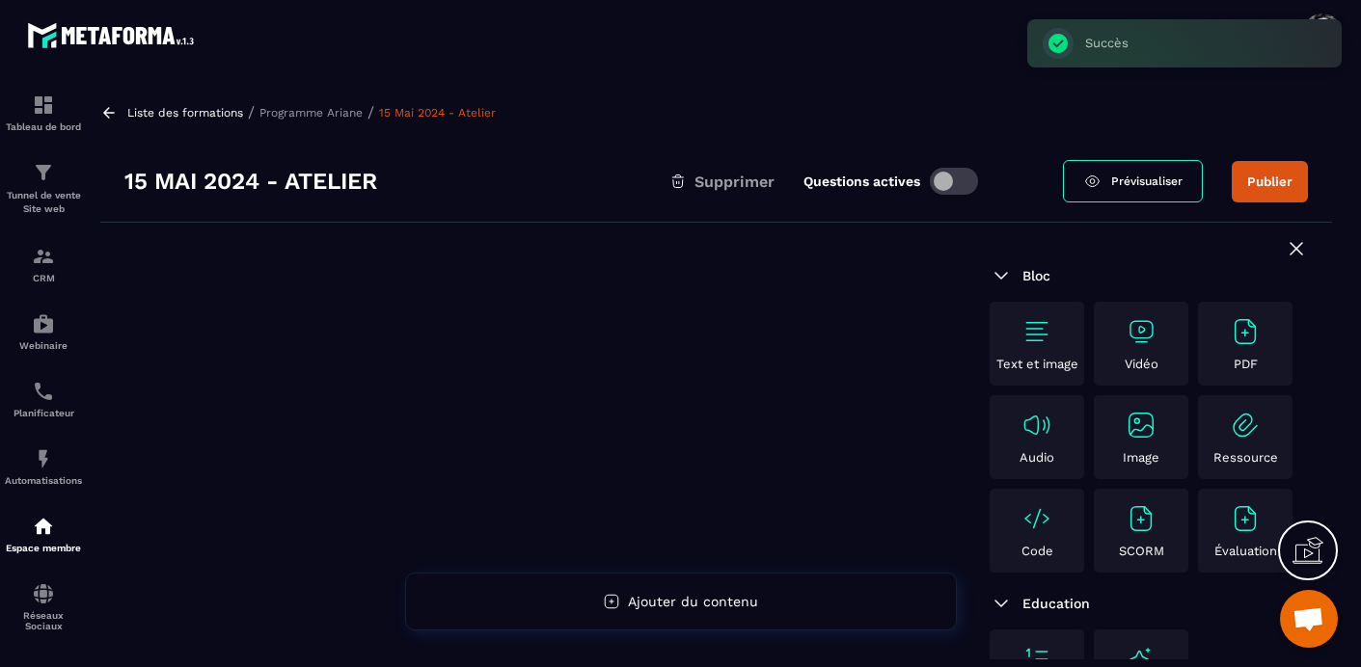
click at [1149, 335] on img at bounding box center [1141, 331] width 31 height 31
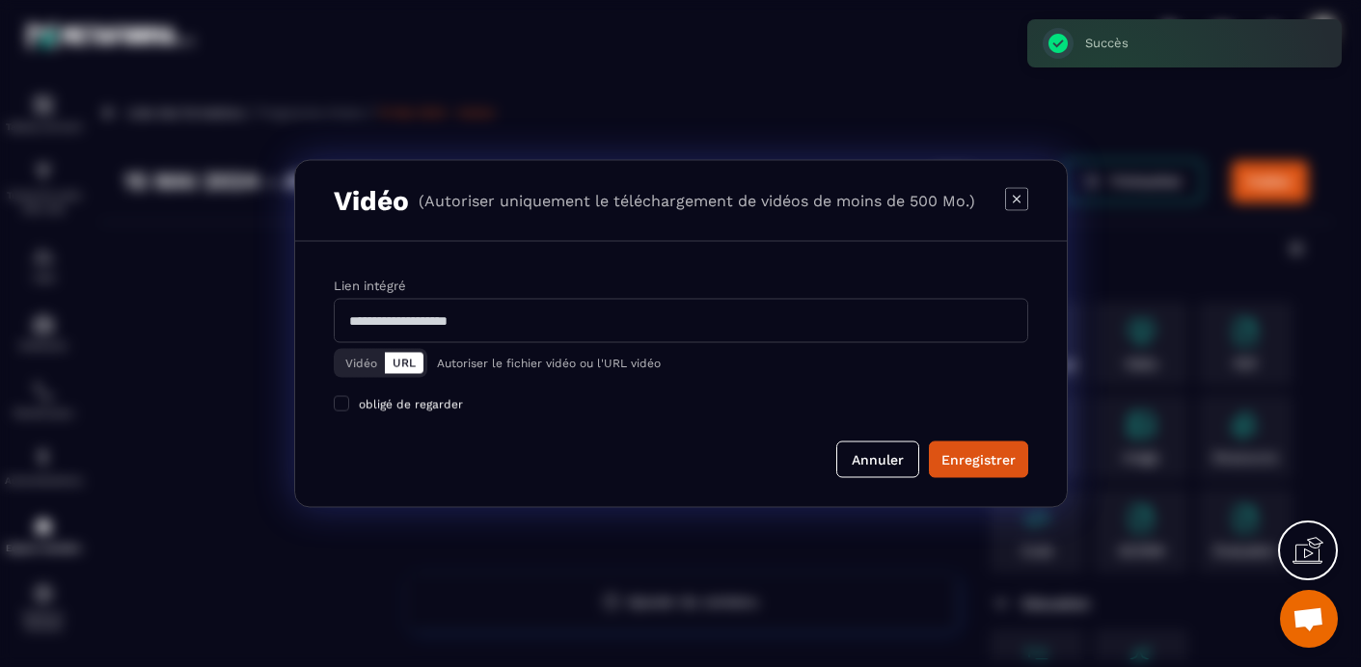
click at [364, 365] on button "Vidéo" at bounding box center [361, 363] width 47 height 21
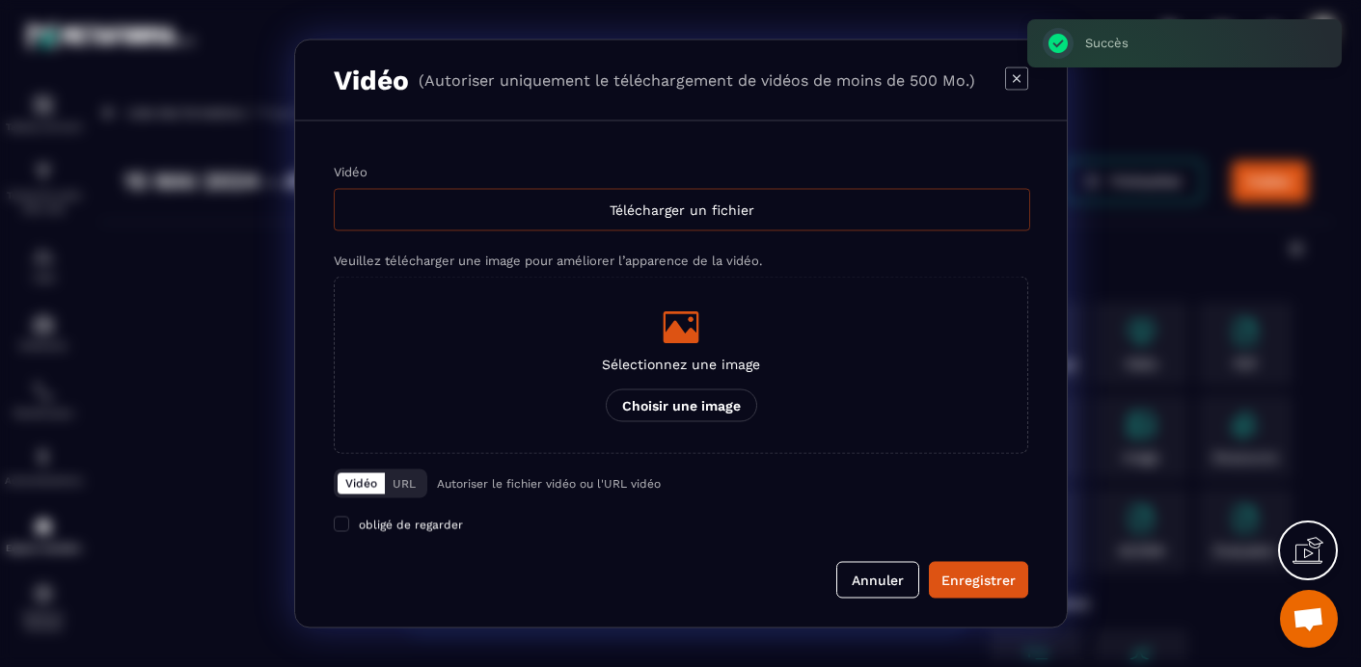
click at [667, 215] on div "Télécharger un fichier" at bounding box center [682, 210] width 696 height 42
click at [0, 0] on input "Vidéo Télécharger un fichier" at bounding box center [0, 0] width 0 height 0
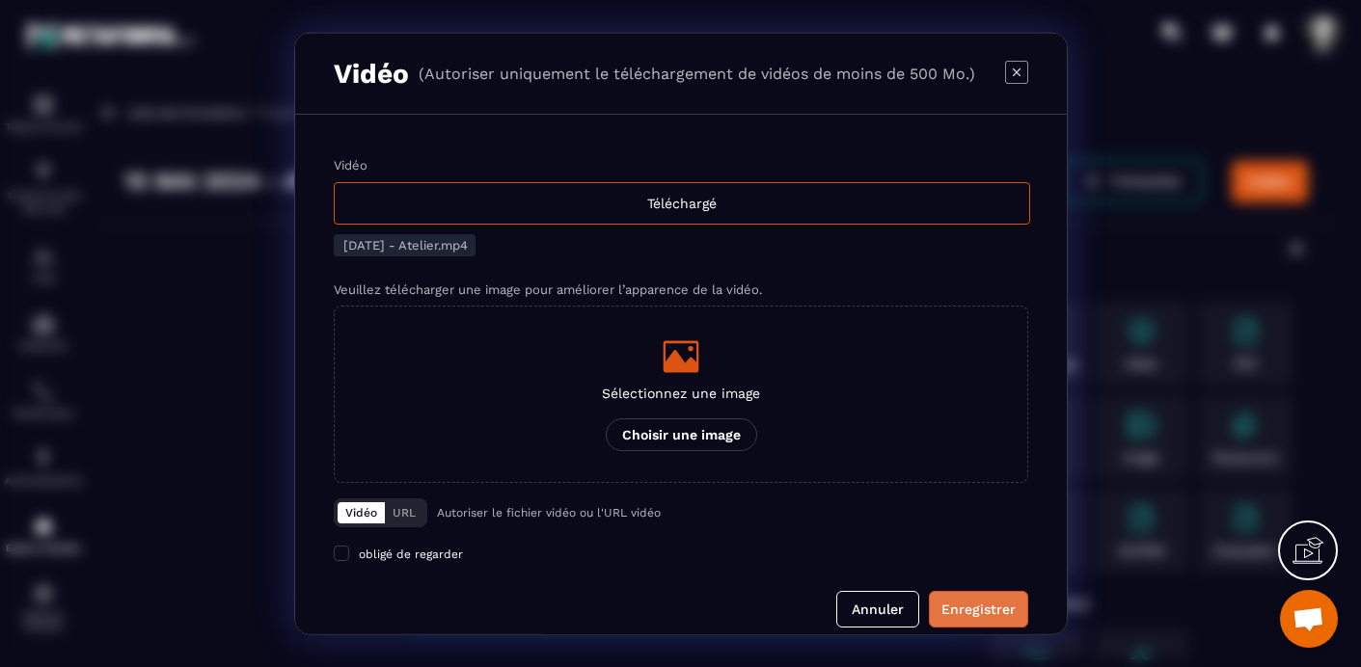
click at [984, 609] on div "Enregistrer" at bounding box center [978, 609] width 74 height 19
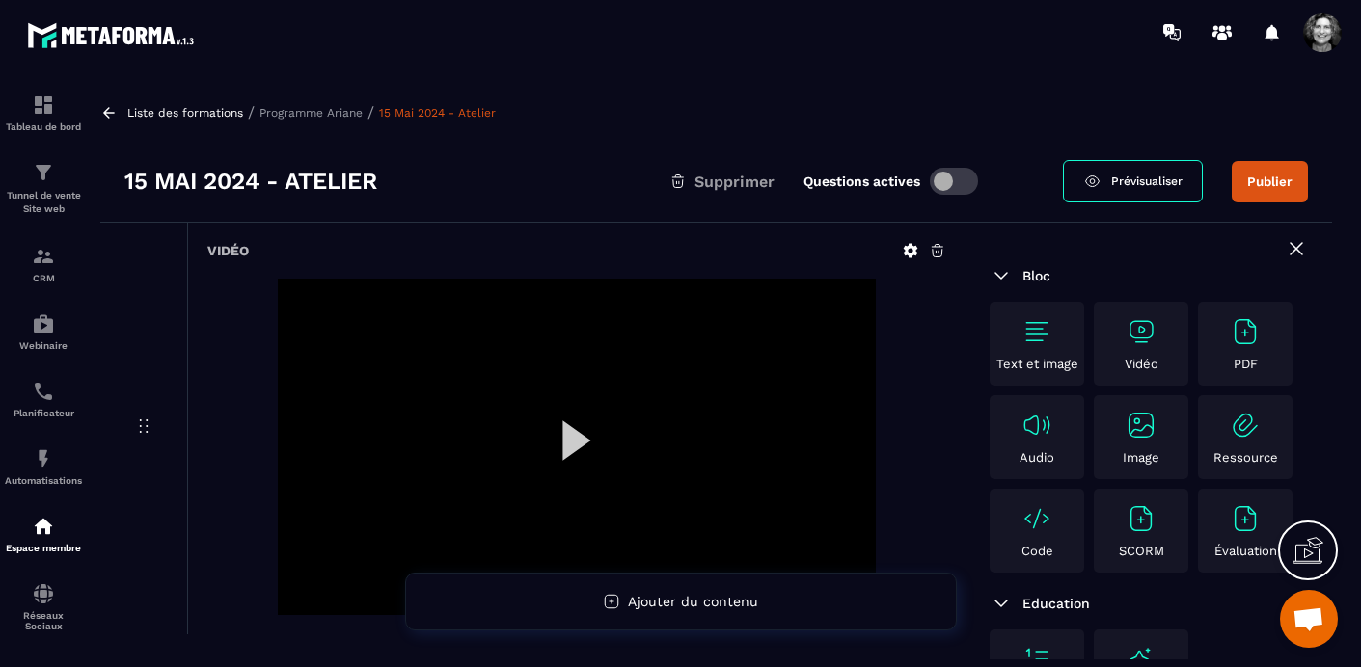
click at [1293, 179] on button "Publier" at bounding box center [1270, 181] width 76 height 41
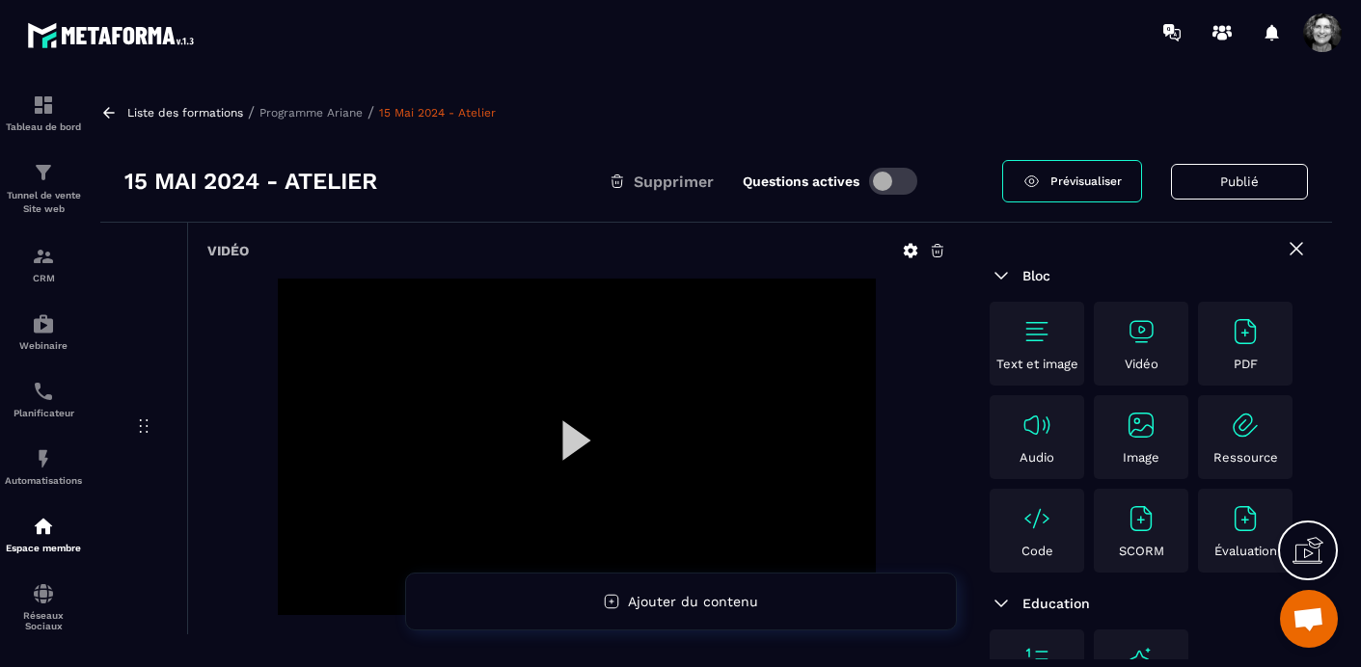
click at [310, 110] on p "Programme Ariane" at bounding box center [310, 113] width 103 height 14
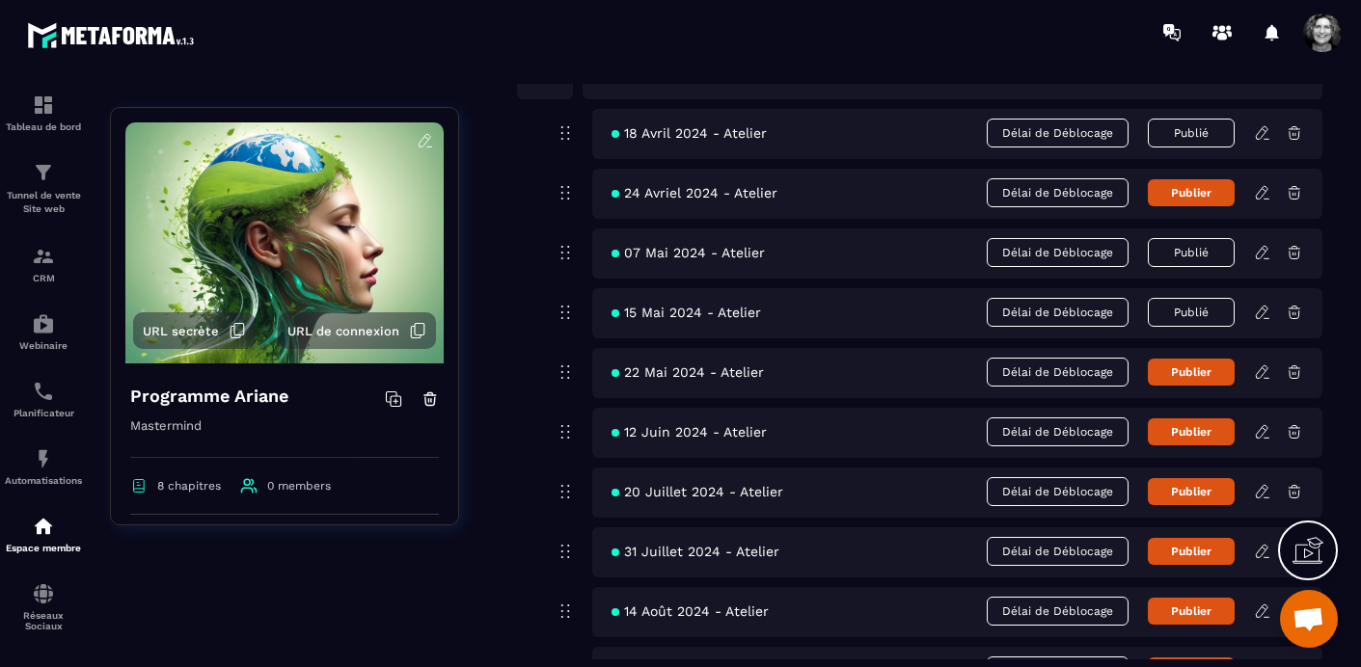
scroll to position [3822, 0]
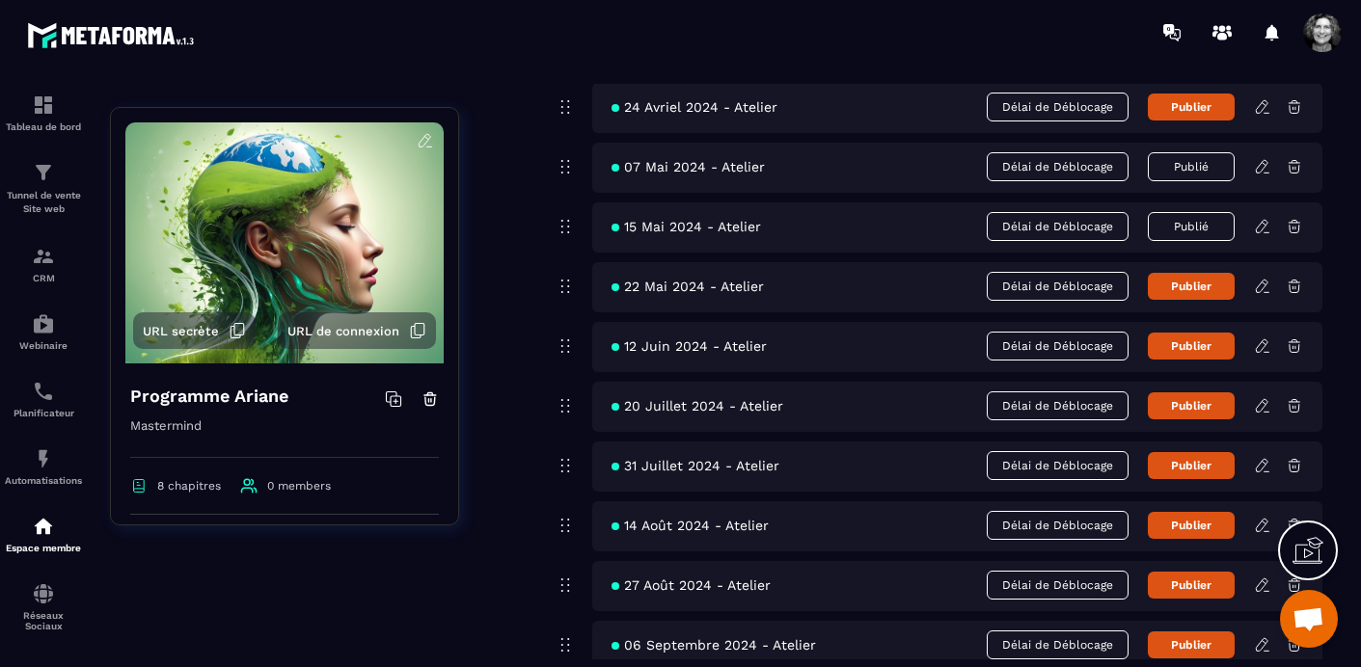
click at [1263, 285] on icon at bounding box center [1262, 286] width 17 height 17
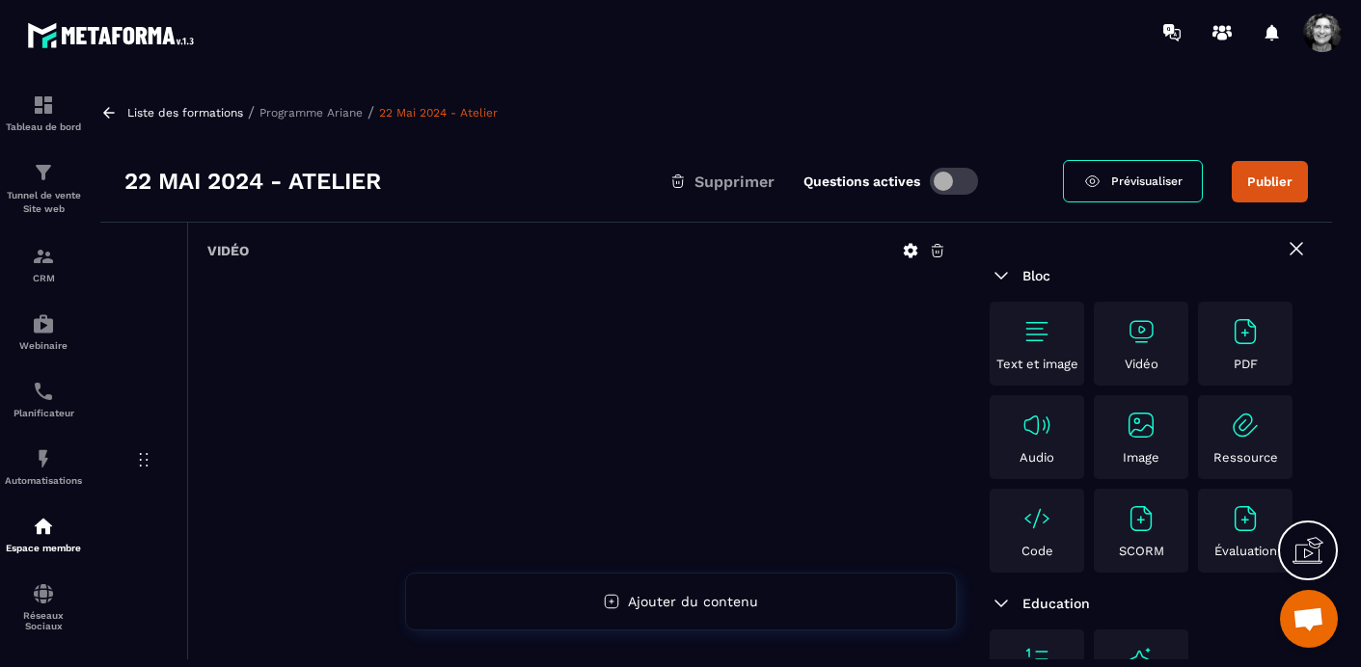
click at [936, 250] on icon at bounding box center [937, 250] width 17 height 17
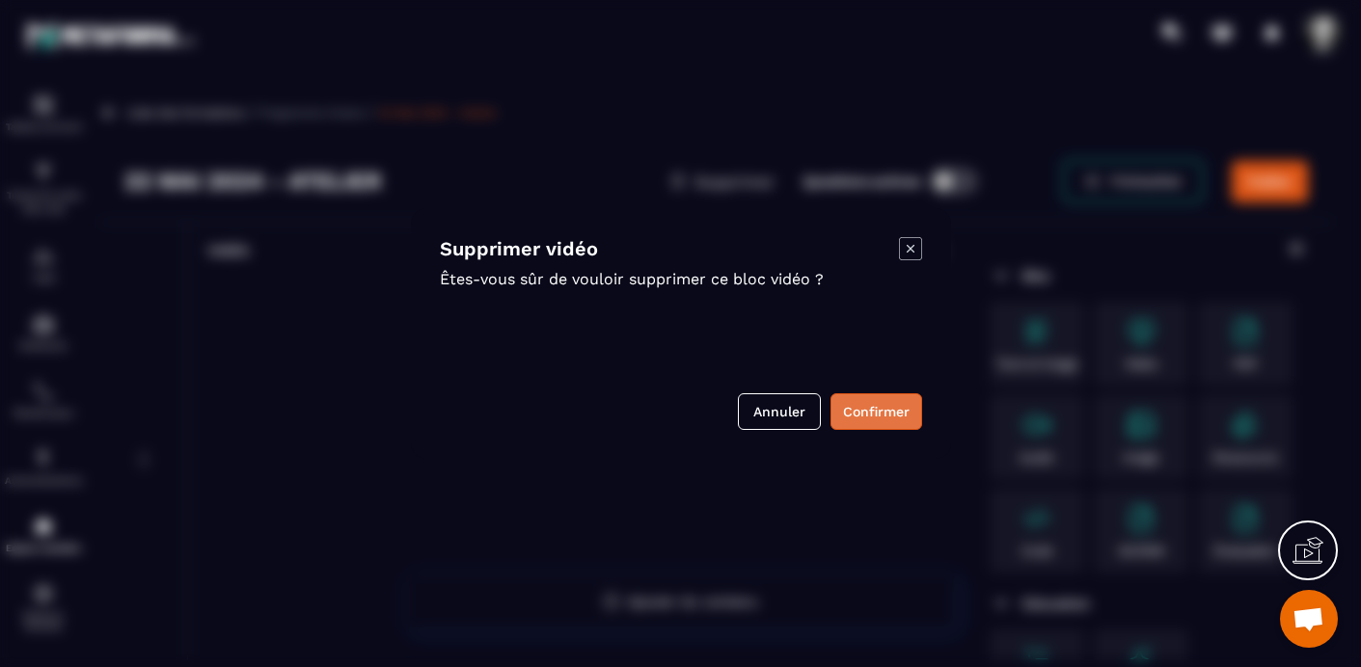
click at [875, 415] on button "Confirmer" at bounding box center [876, 412] width 92 height 37
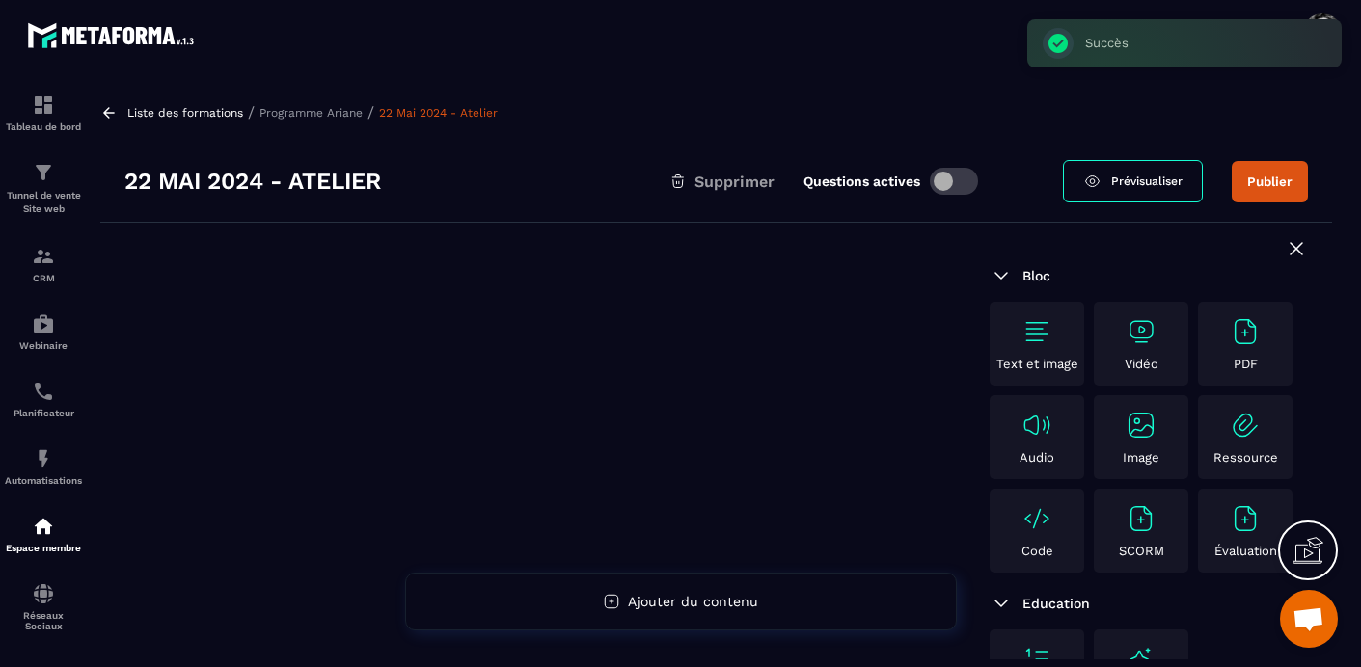
click at [1138, 332] on img at bounding box center [1141, 331] width 31 height 31
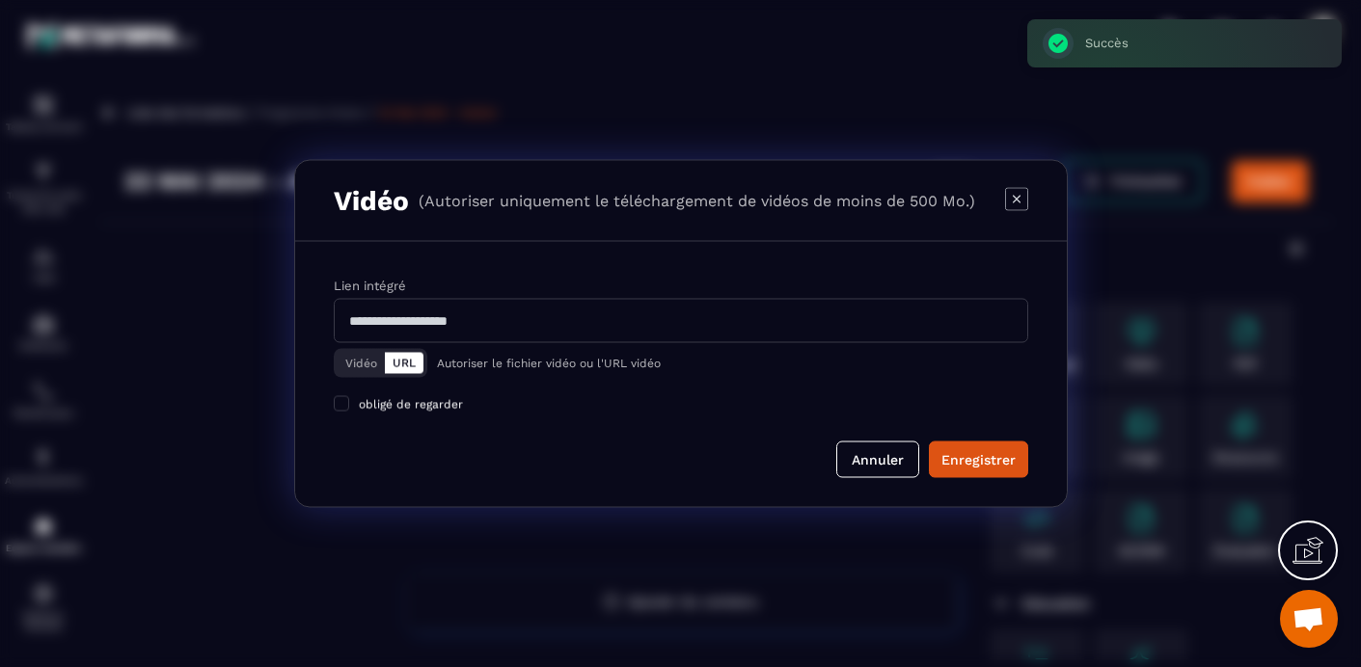
click at [363, 358] on button "Vidéo" at bounding box center [361, 363] width 47 height 21
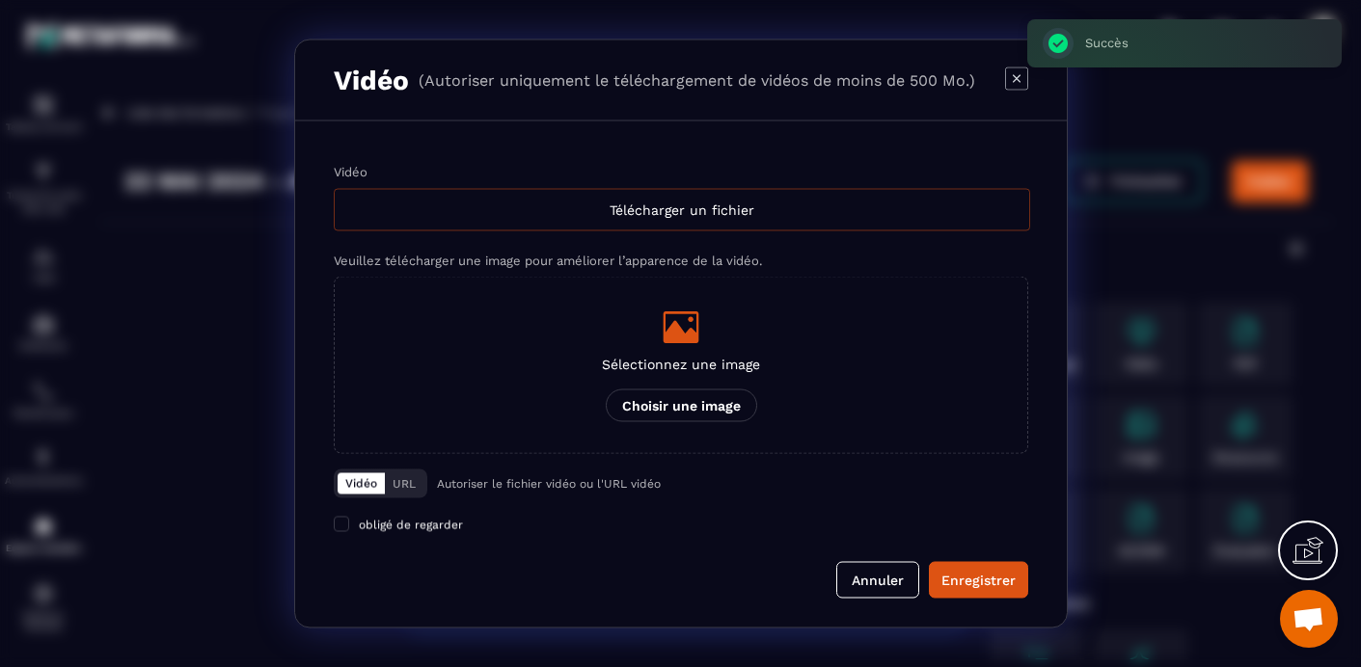
click at [718, 207] on div "Télécharger un fichier" at bounding box center [682, 210] width 696 height 42
click at [0, 0] on input "Vidéo Télécharger un fichier" at bounding box center [0, 0] width 0 height 0
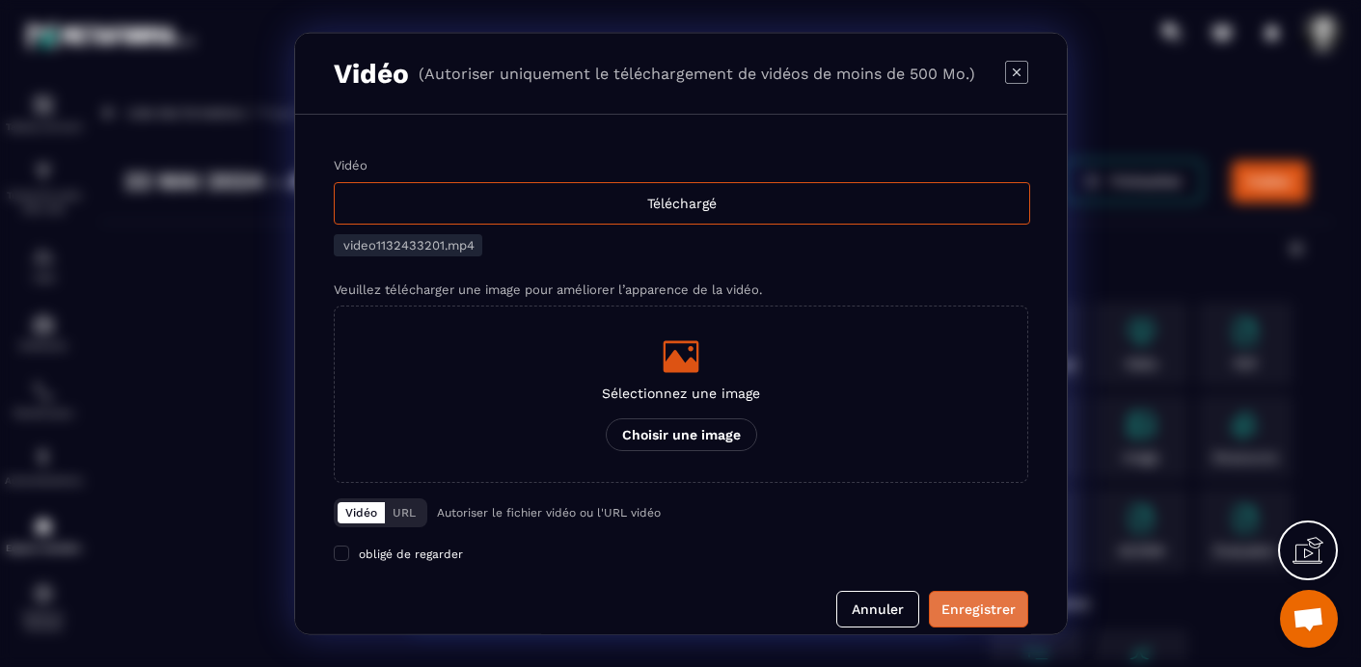
click at [975, 604] on div "Enregistrer" at bounding box center [978, 609] width 74 height 19
click at [875, 605] on button "Annuler" at bounding box center [877, 609] width 83 height 37
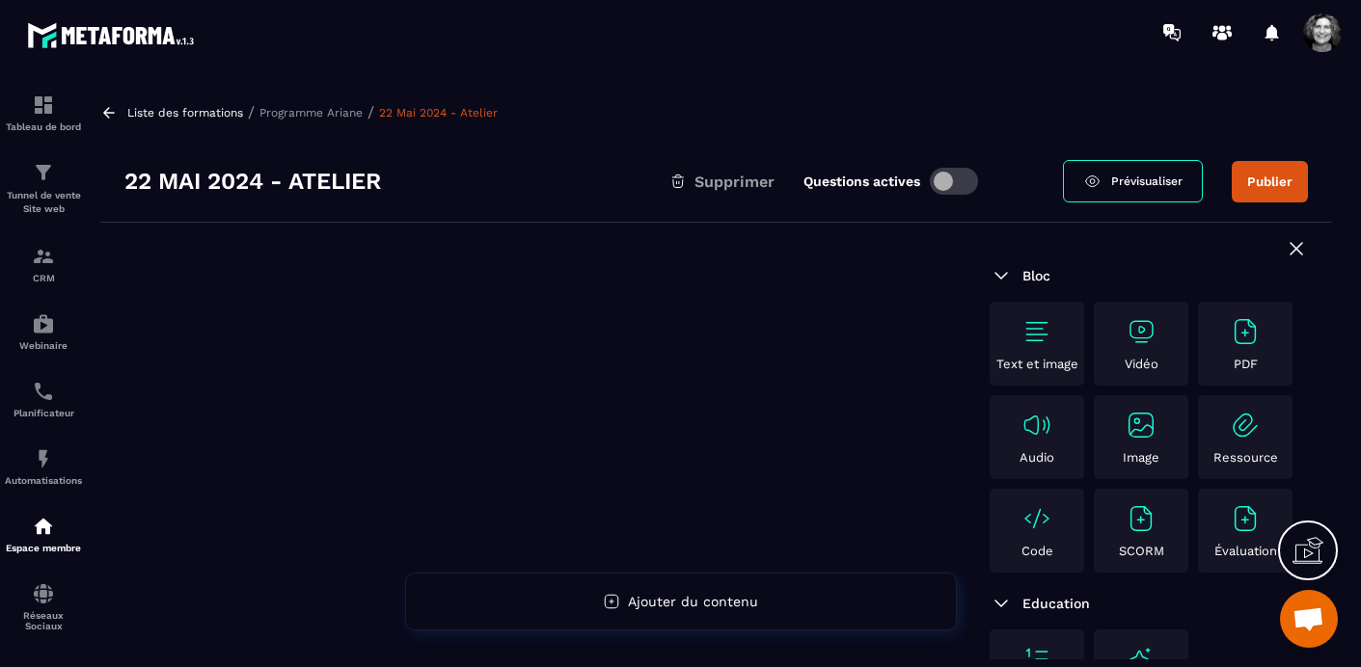
click at [334, 110] on p "Programme Ariane" at bounding box center [310, 113] width 103 height 14
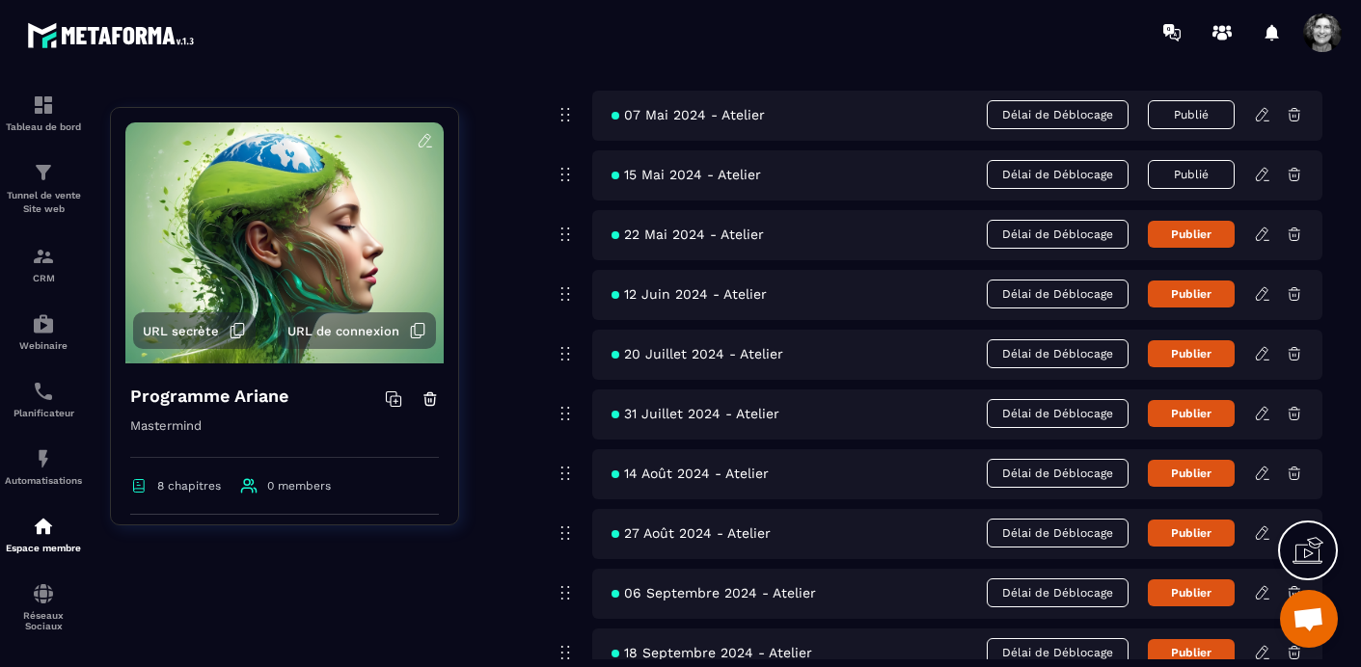
scroll to position [3788, 0]
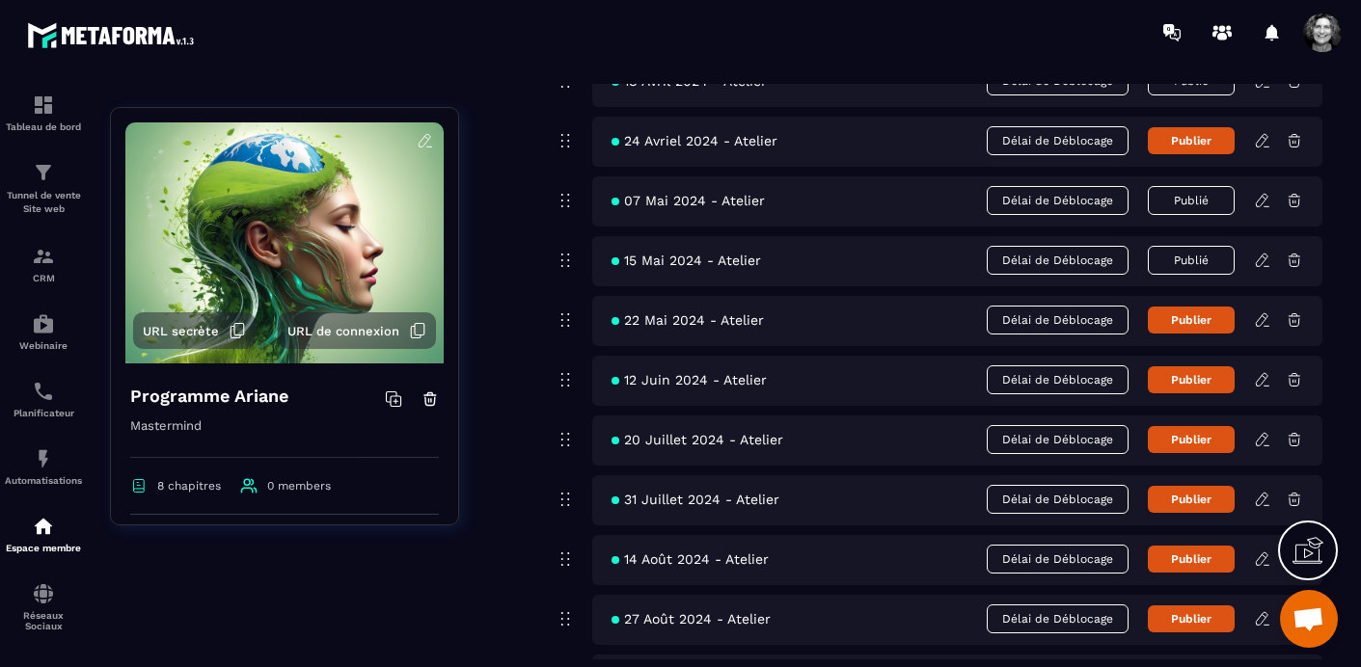
click at [1265, 378] on icon at bounding box center [1262, 379] width 12 height 13
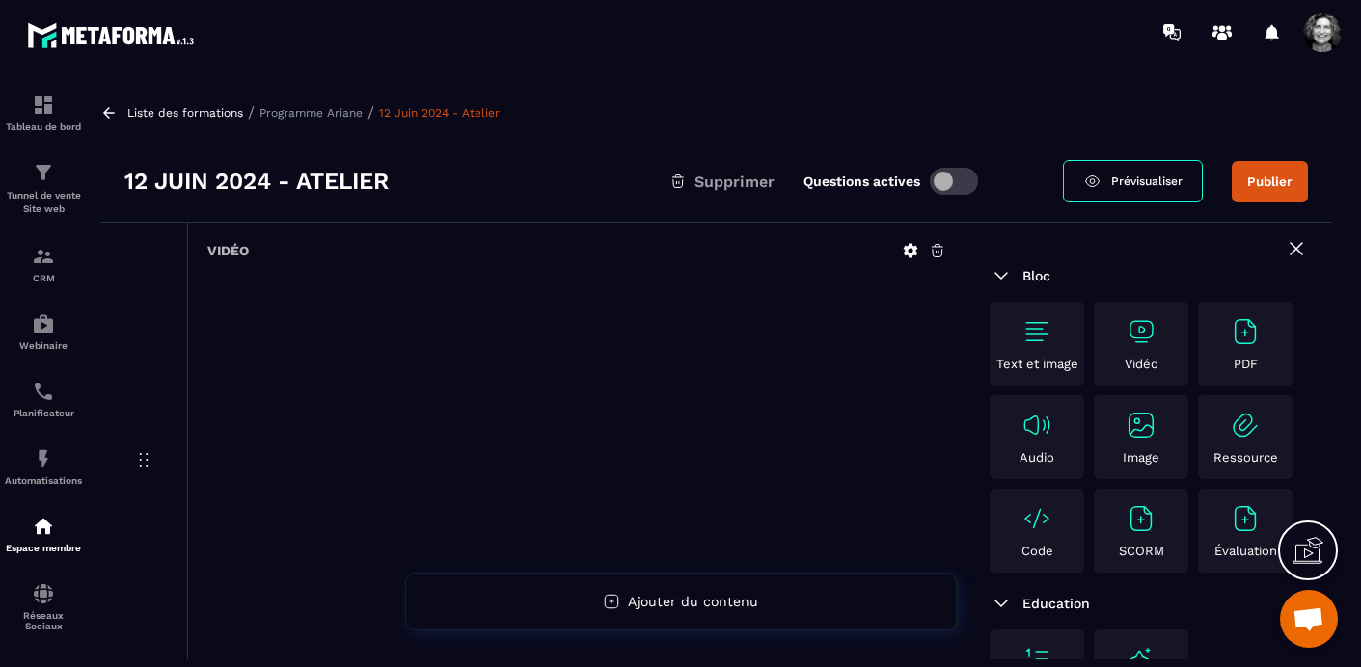
click at [937, 247] on icon at bounding box center [937, 250] width 17 height 17
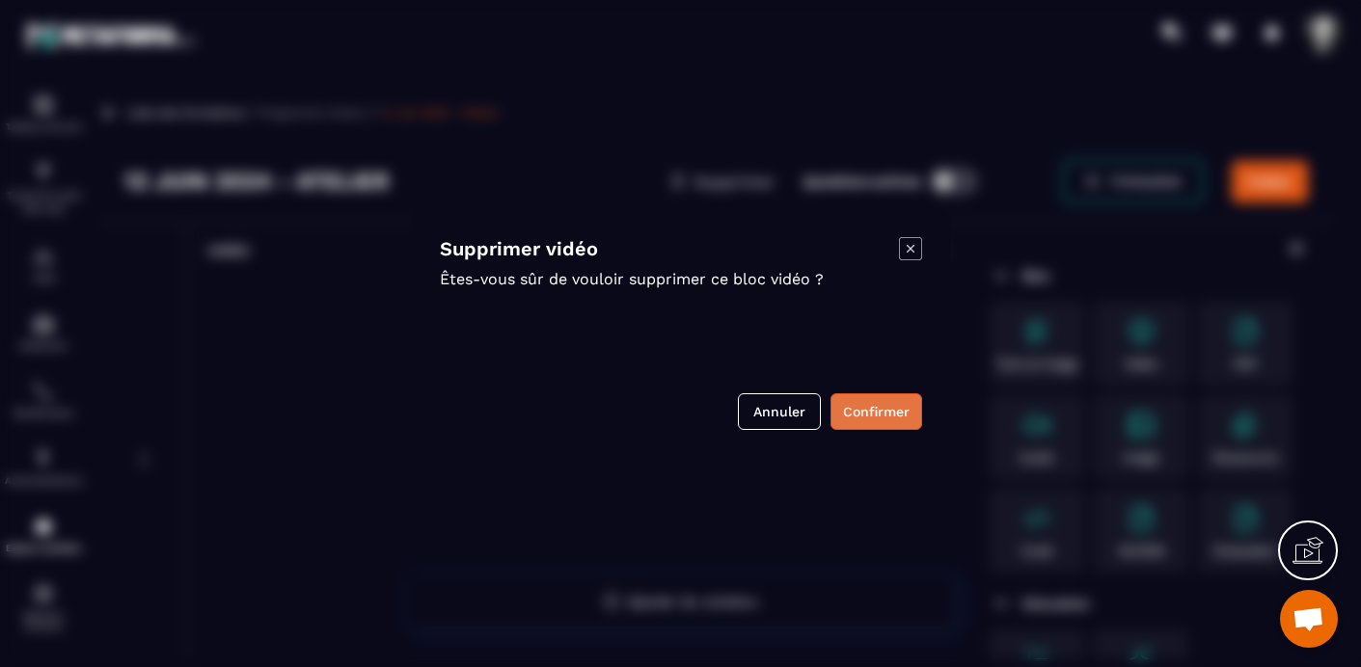
click at [854, 418] on button "Confirmer" at bounding box center [876, 412] width 92 height 37
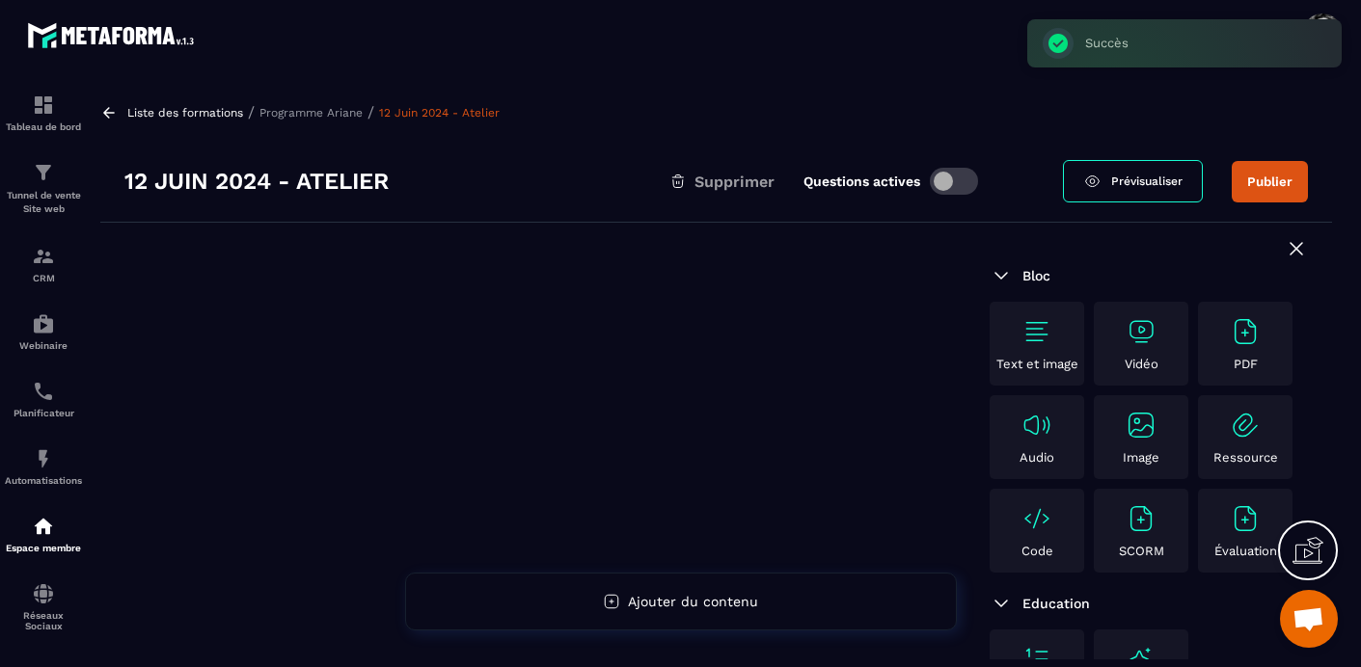
click at [1129, 319] on img at bounding box center [1141, 331] width 31 height 31
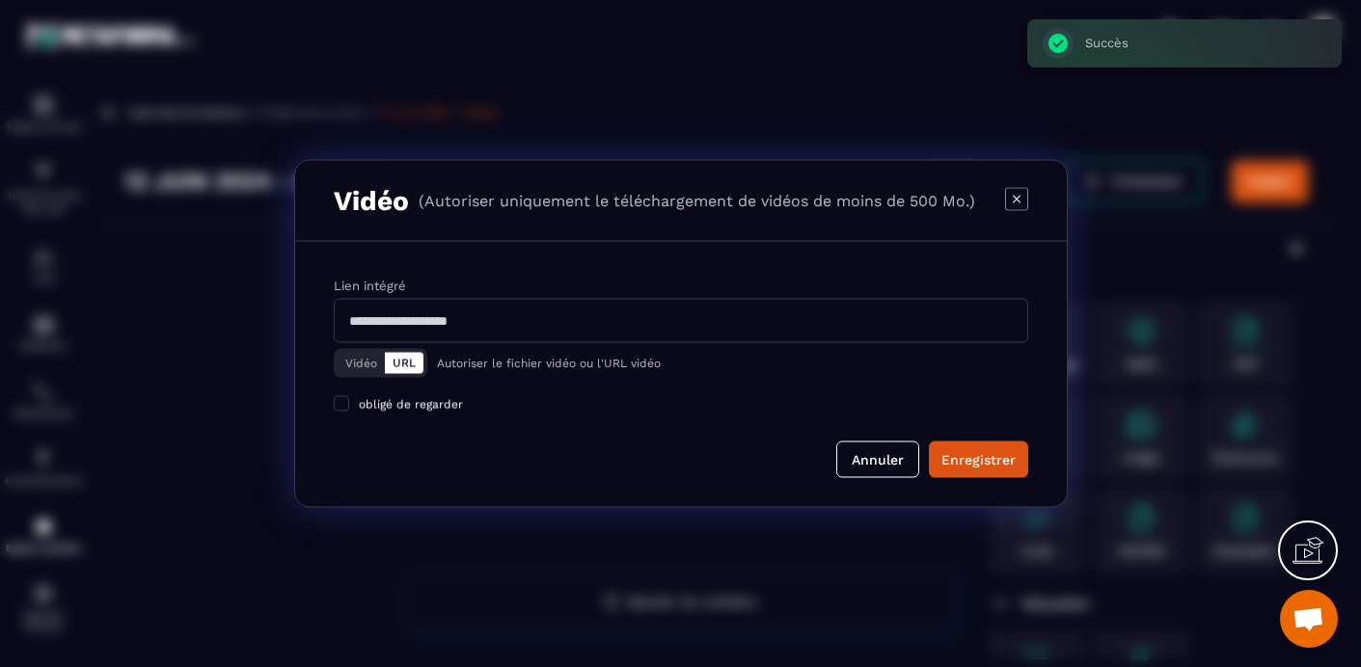
click at [353, 368] on button "Vidéo" at bounding box center [361, 363] width 47 height 21
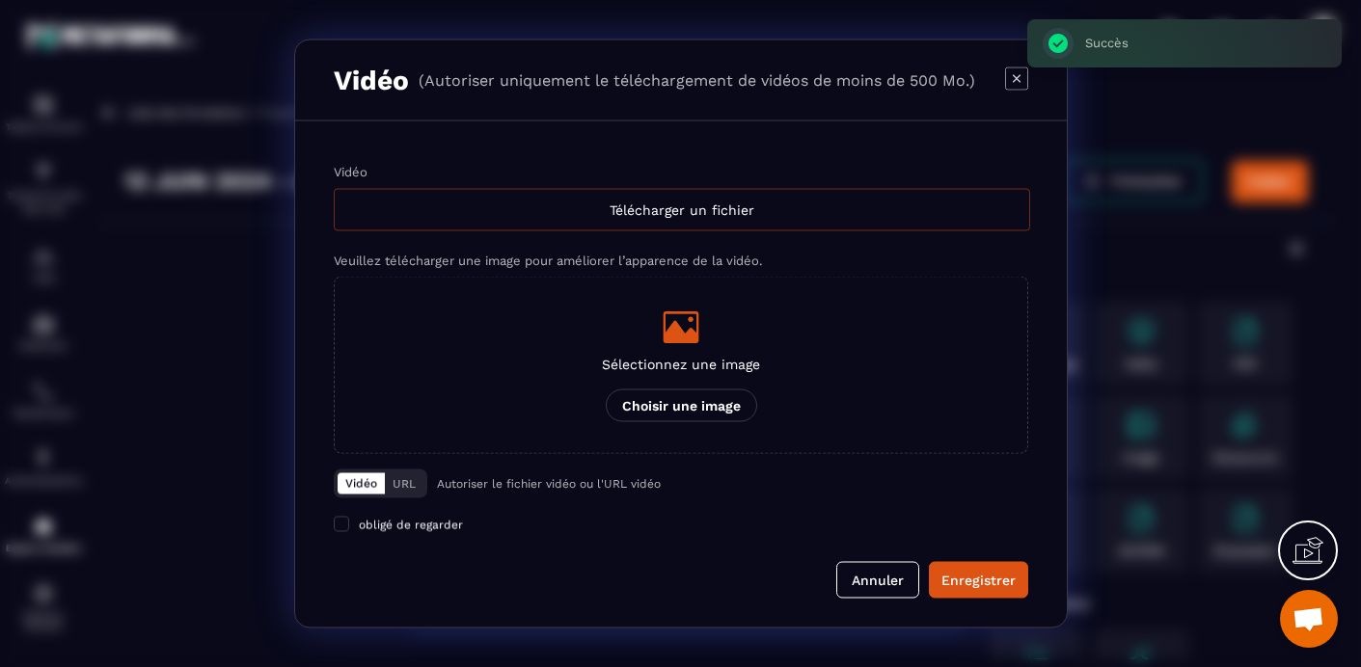
click at [554, 216] on div "Télécharger un fichier" at bounding box center [682, 210] width 696 height 42
click at [0, 0] on input "Vidéo Télécharger un fichier" at bounding box center [0, 0] width 0 height 0
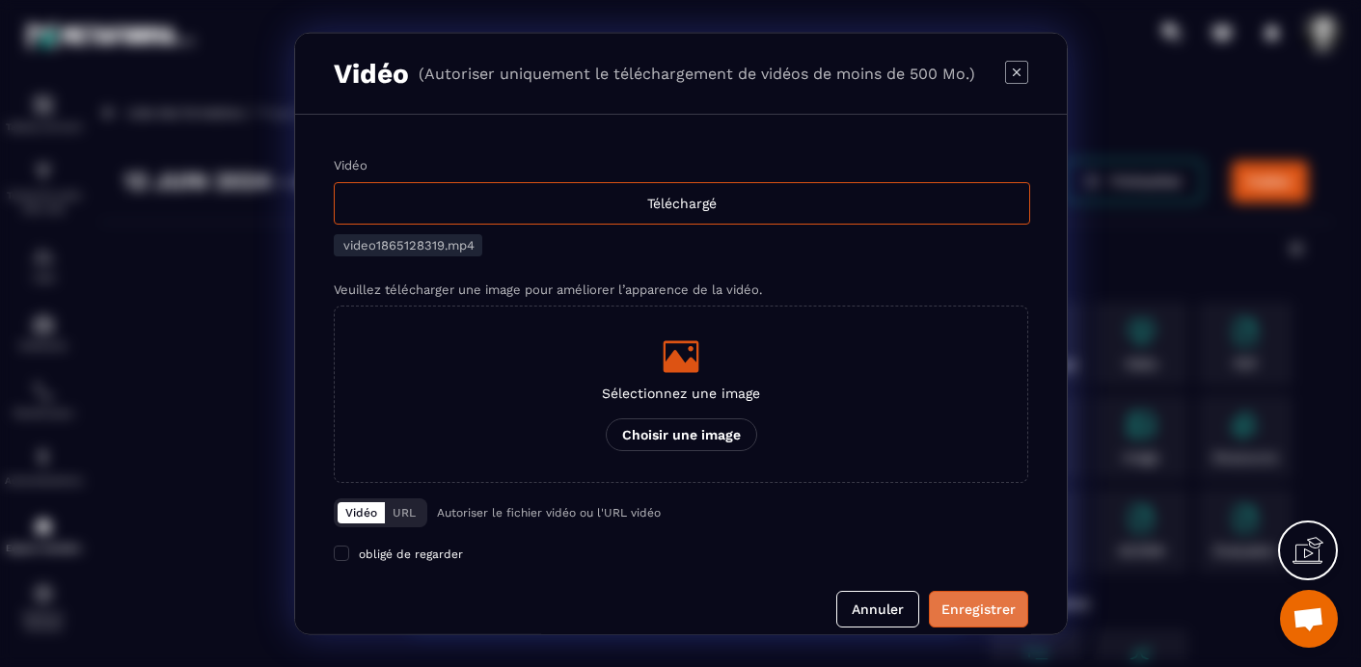
click at [980, 596] on button "Enregistrer" at bounding box center [978, 609] width 99 height 37
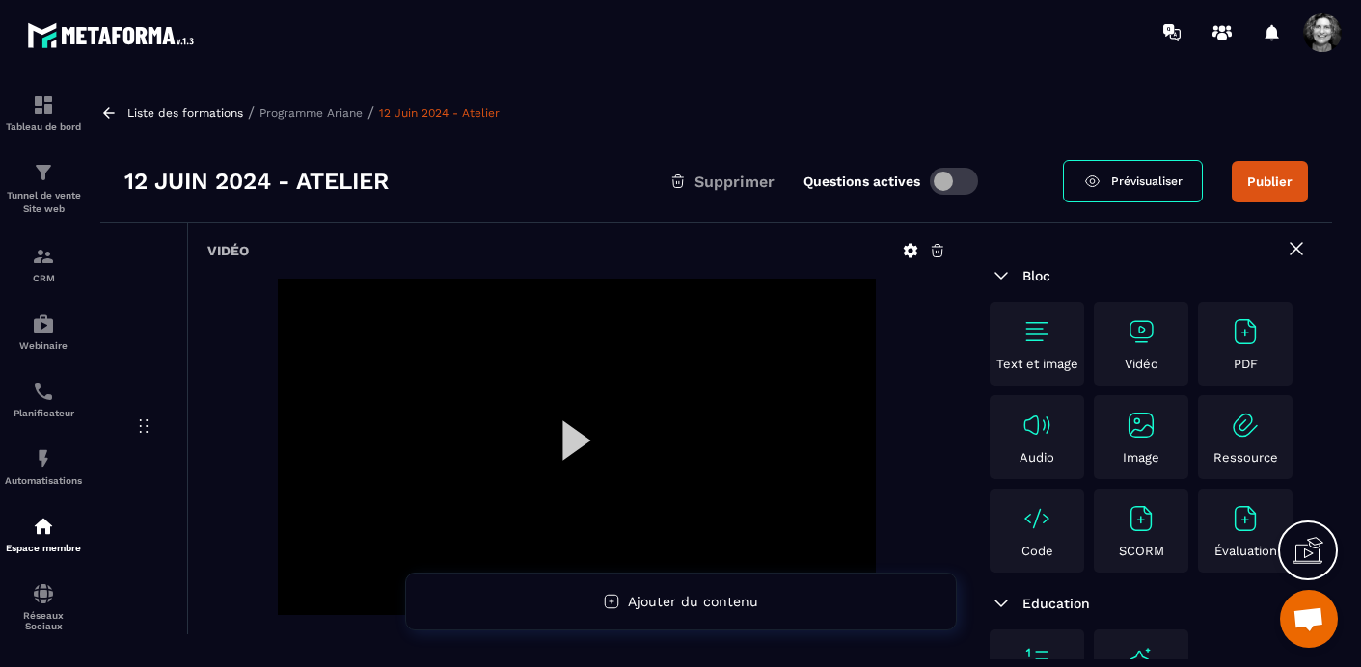
click at [1286, 182] on button "Publier" at bounding box center [1270, 181] width 76 height 41
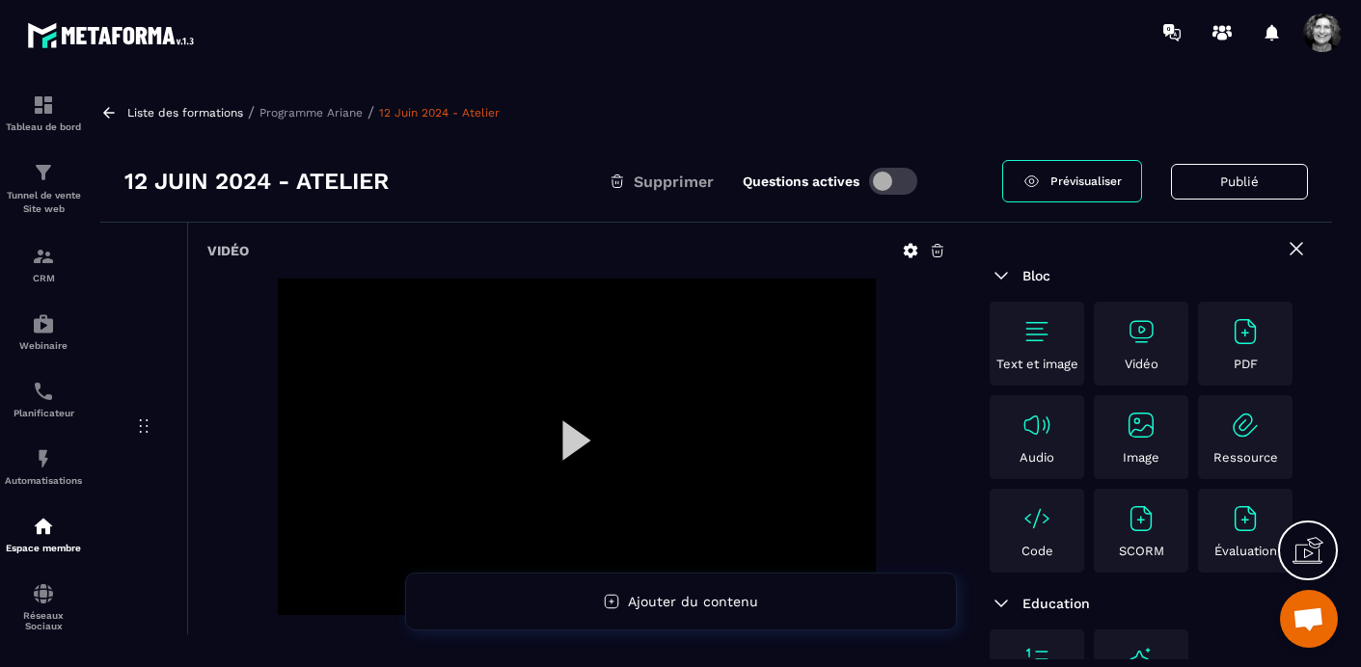
click at [298, 111] on p "Programme Ariane" at bounding box center [310, 113] width 103 height 14
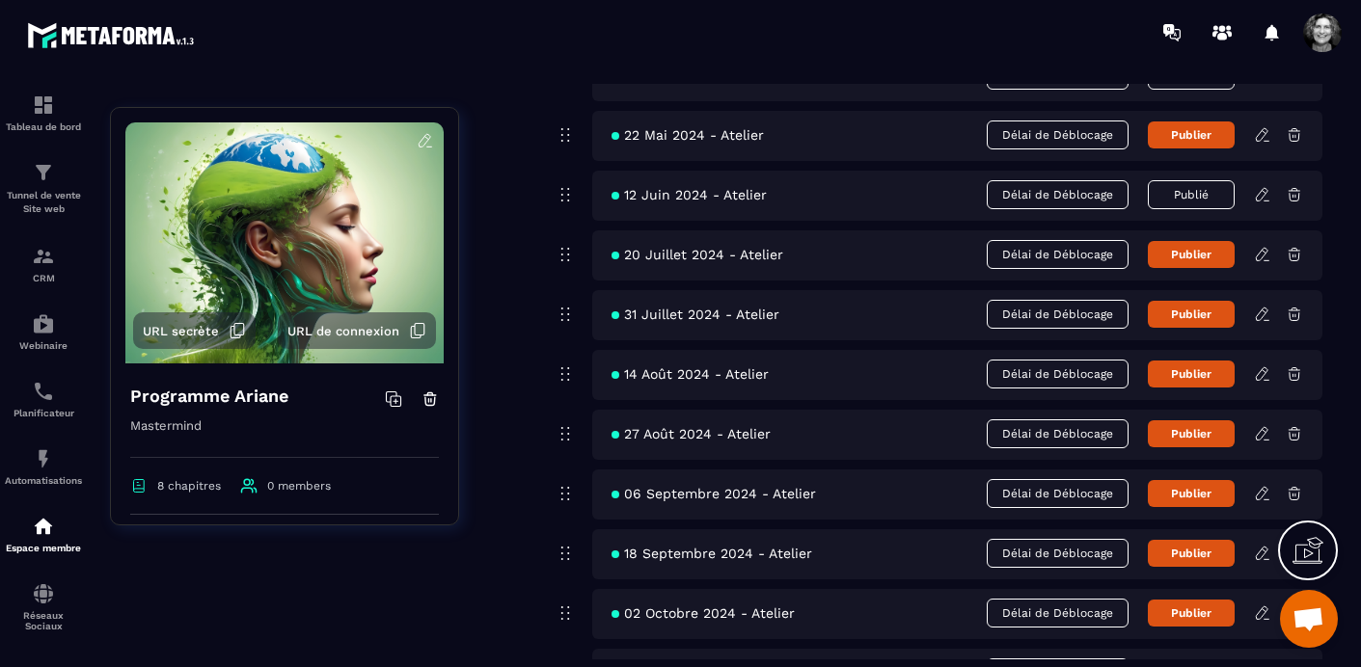
scroll to position [3969, 0]
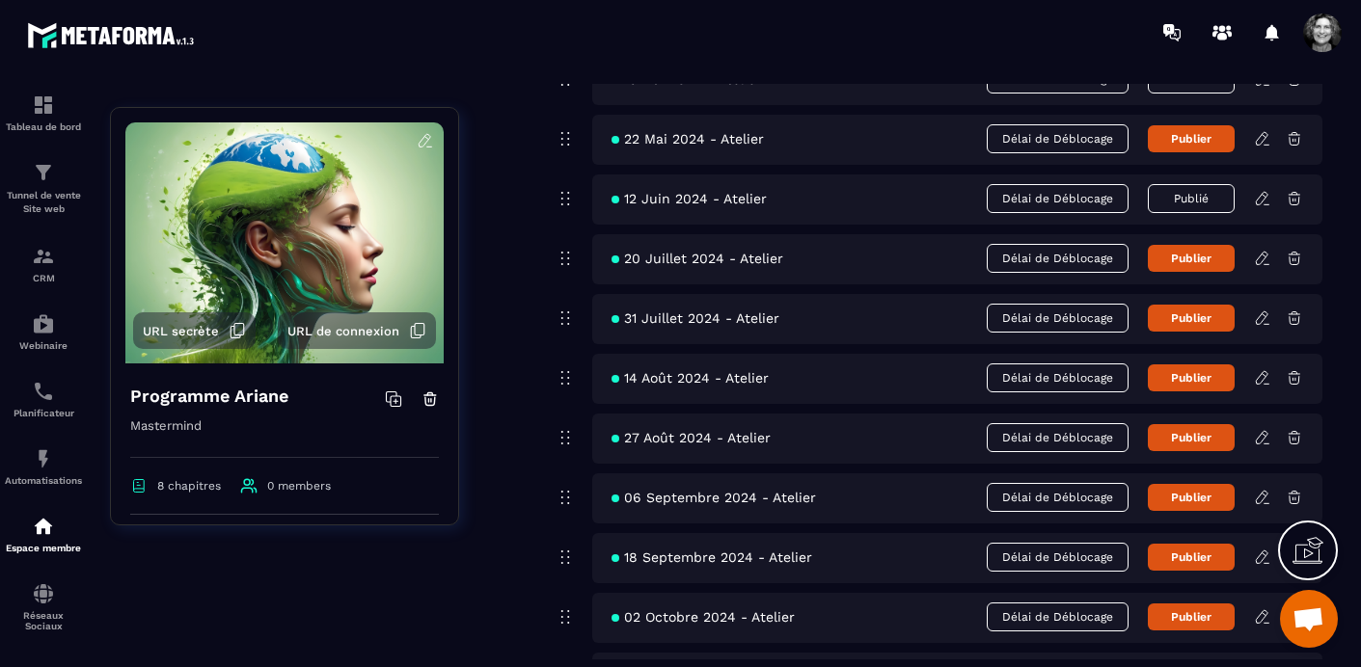
click at [1261, 258] on icon at bounding box center [1262, 258] width 17 height 17
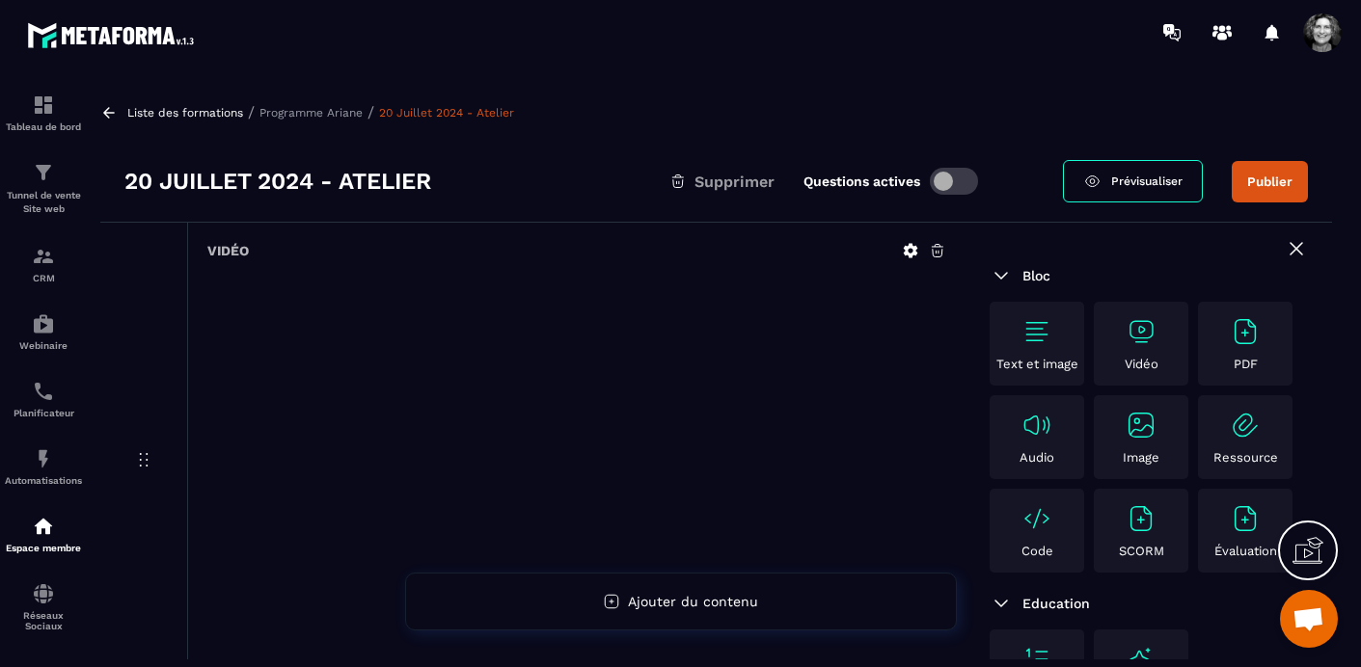
click at [938, 248] on icon at bounding box center [937, 250] width 17 height 17
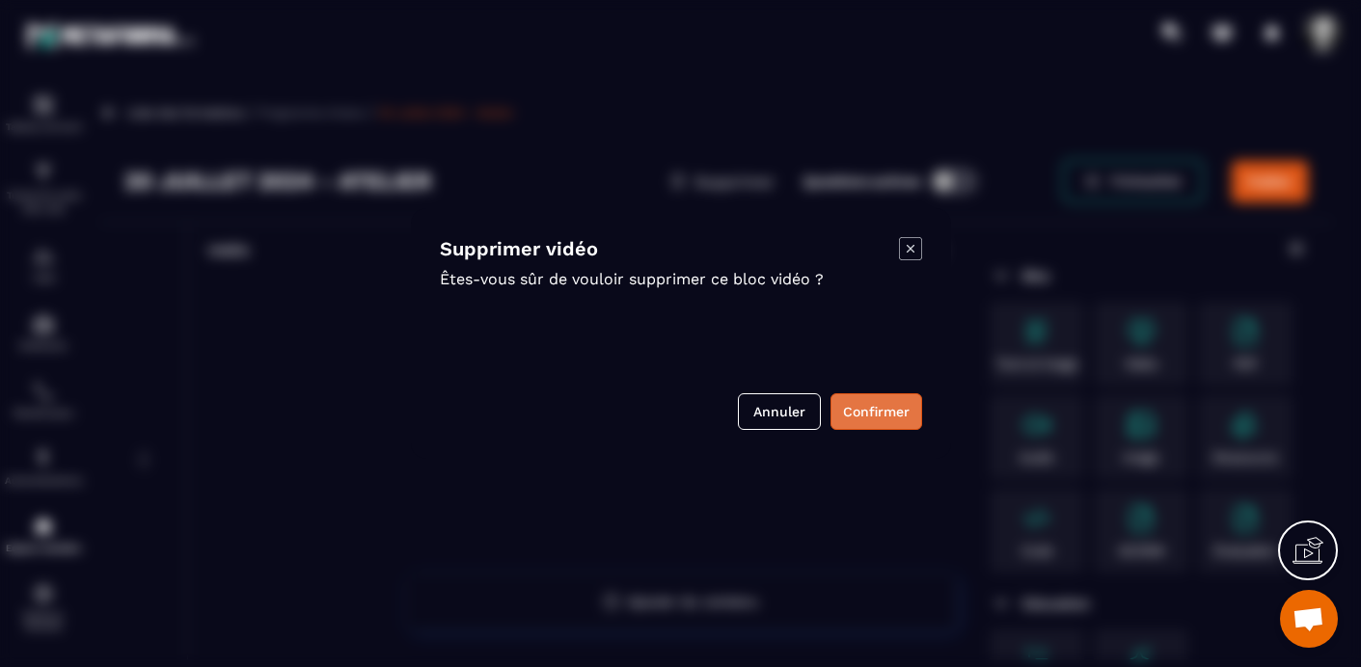
click at [861, 416] on button "Confirmer" at bounding box center [876, 412] width 92 height 37
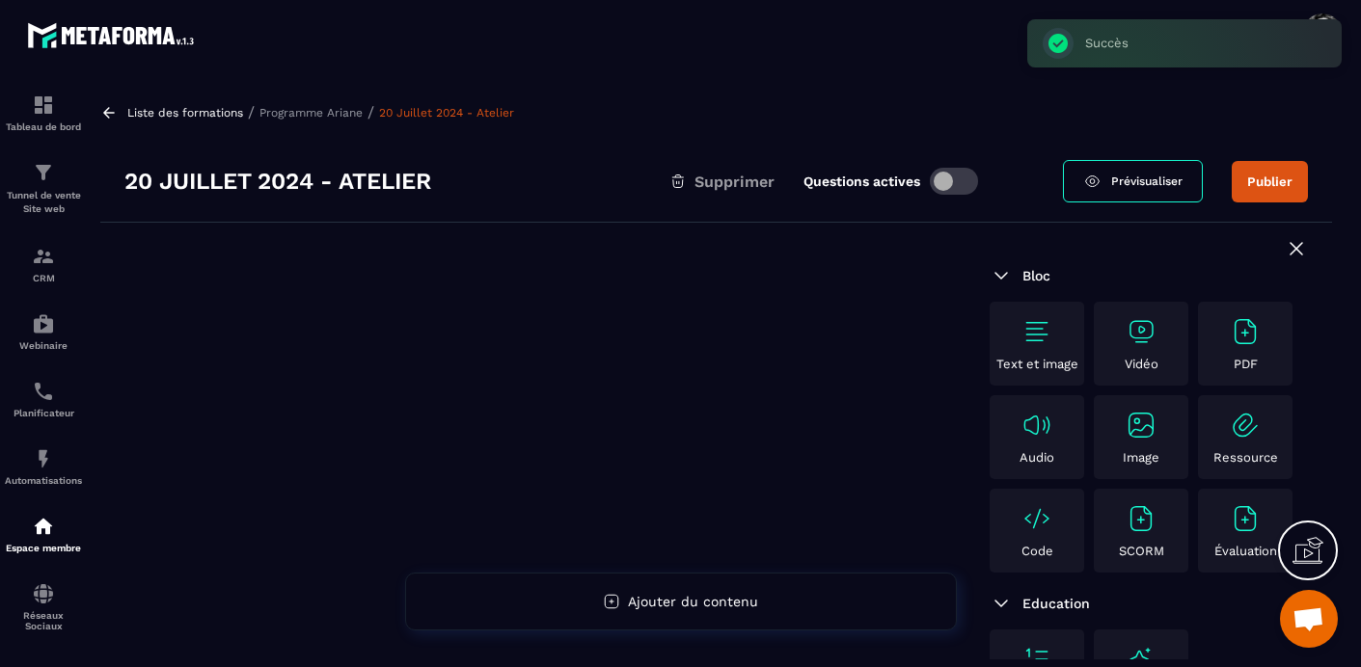
click at [1160, 337] on div "Vidéo" at bounding box center [1141, 343] width 85 height 55
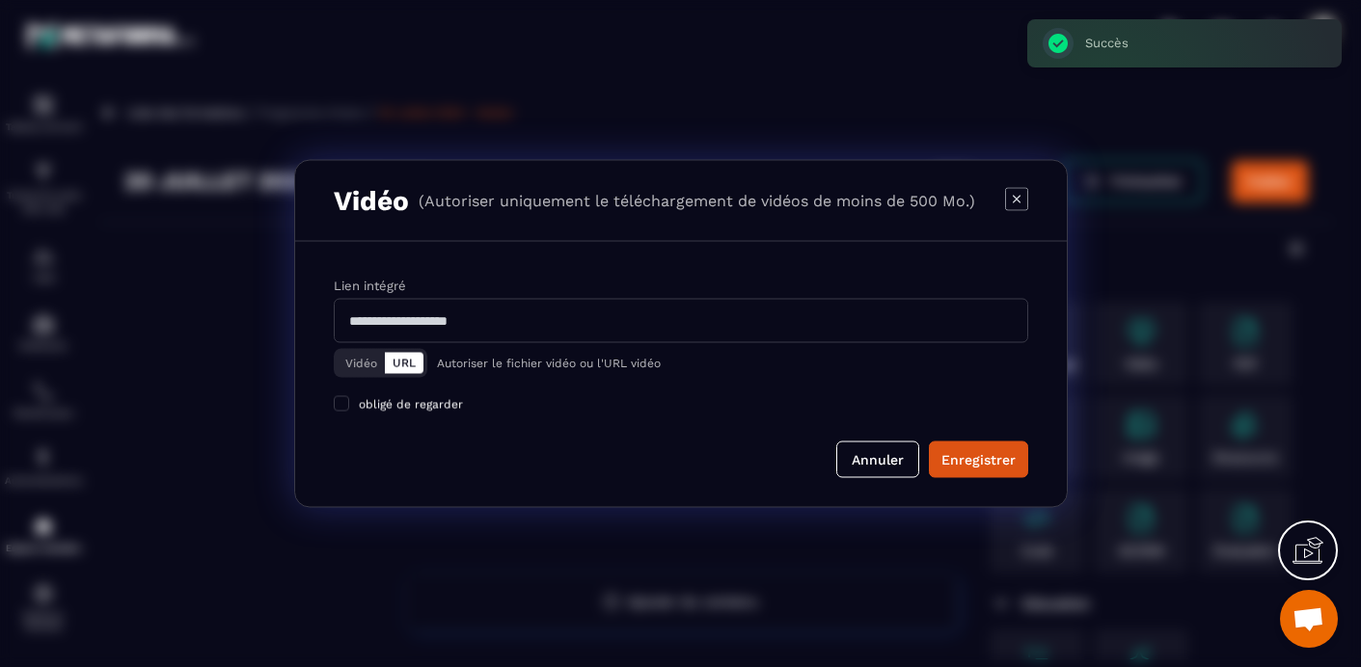
click at [360, 359] on button "Vidéo" at bounding box center [361, 363] width 47 height 21
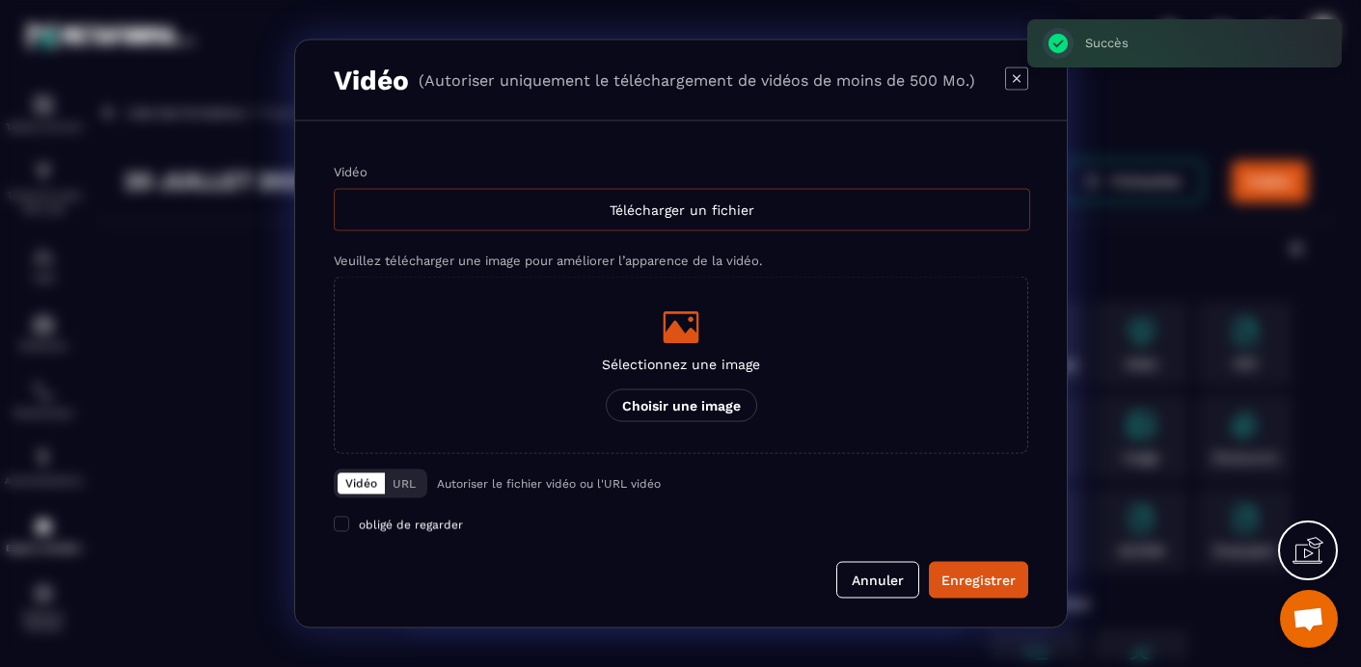
click at [719, 212] on div "Télécharger un fichier" at bounding box center [682, 210] width 696 height 42
click at [0, 0] on input "Vidéo Télécharger un fichier" at bounding box center [0, 0] width 0 height 0
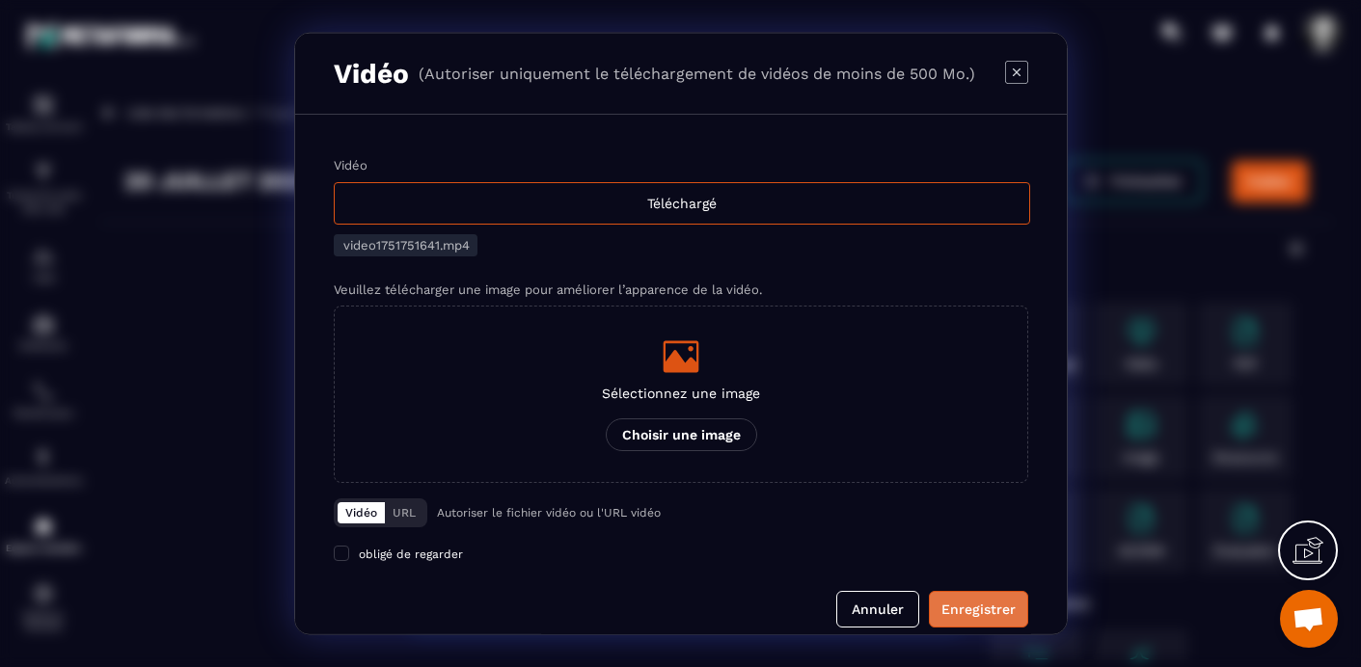
click at [991, 610] on div "Enregistrer" at bounding box center [978, 609] width 74 height 19
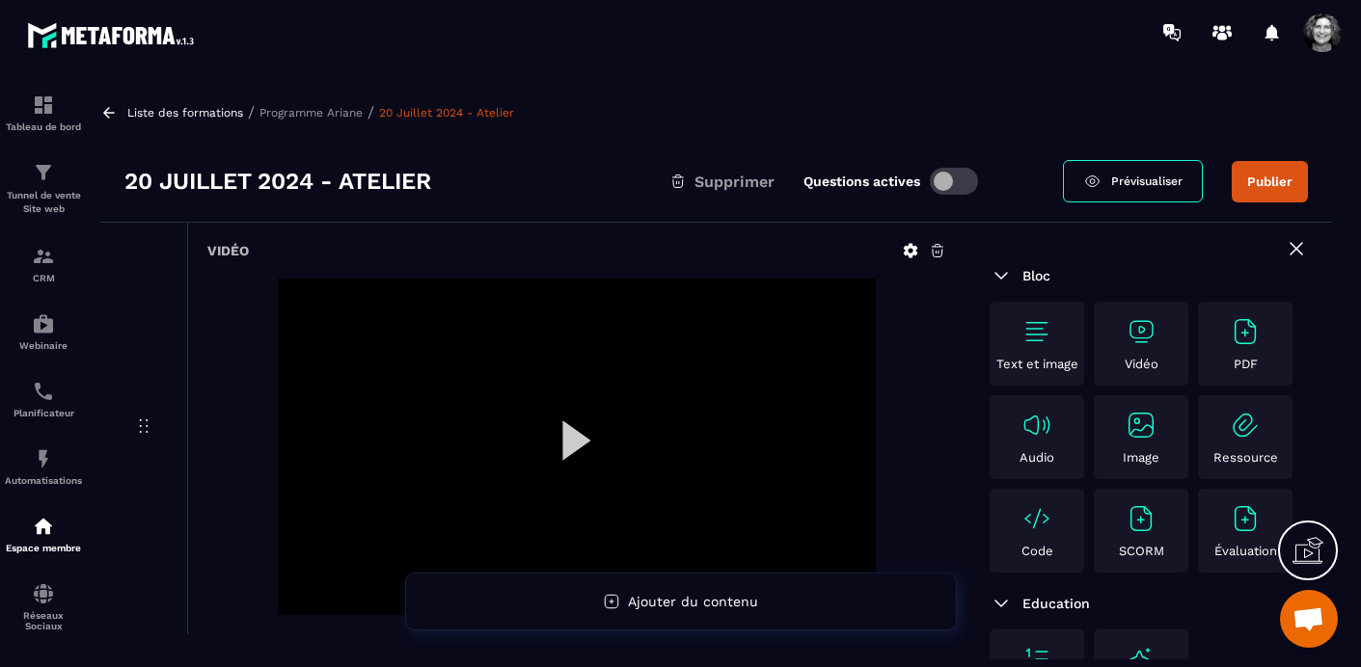
click at [1276, 177] on button "Publier" at bounding box center [1270, 181] width 76 height 41
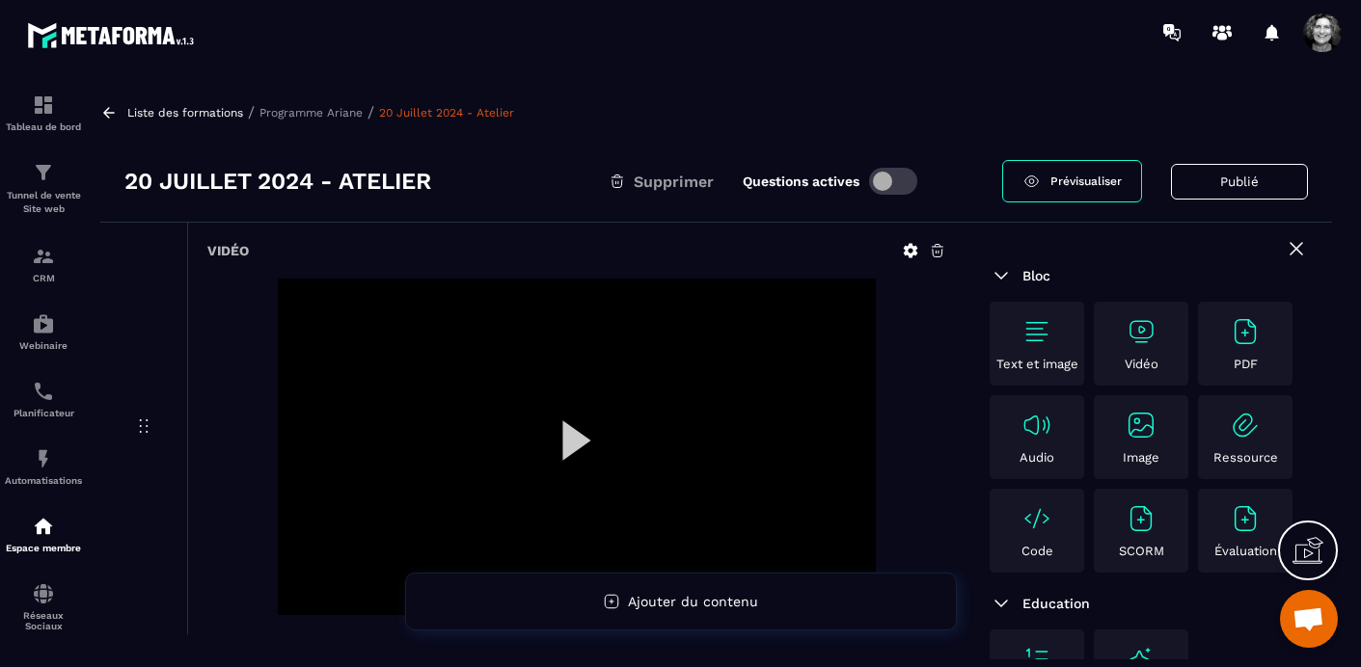
click at [305, 112] on p "Programme Ariane" at bounding box center [310, 113] width 103 height 14
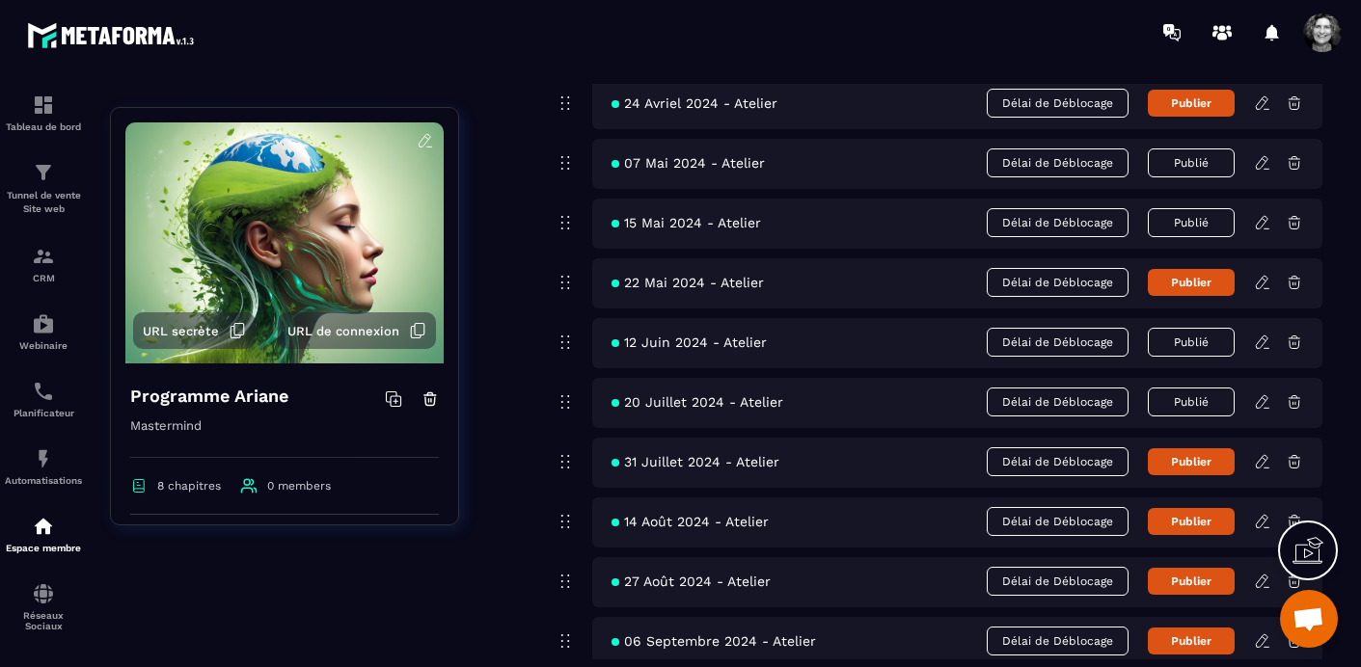
scroll to position [3823, 0]
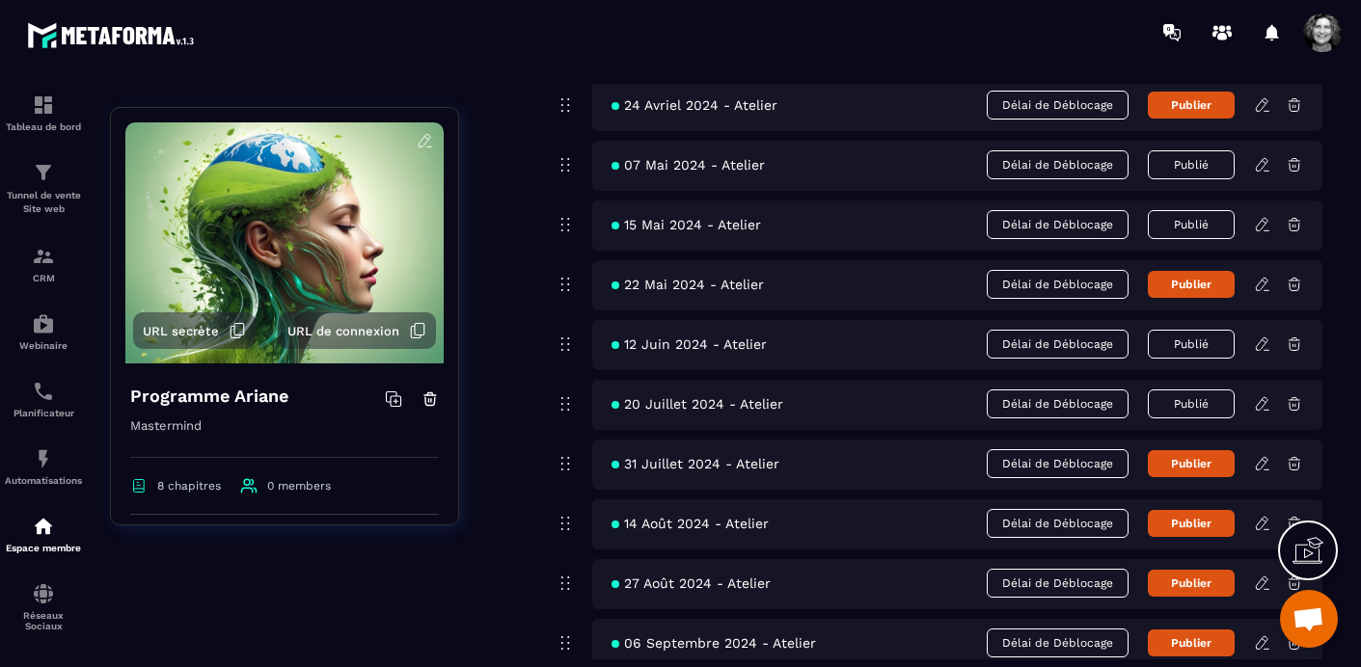
click at [1262, 465] on icon at bounding box center [1262, 463] width 17 height 17
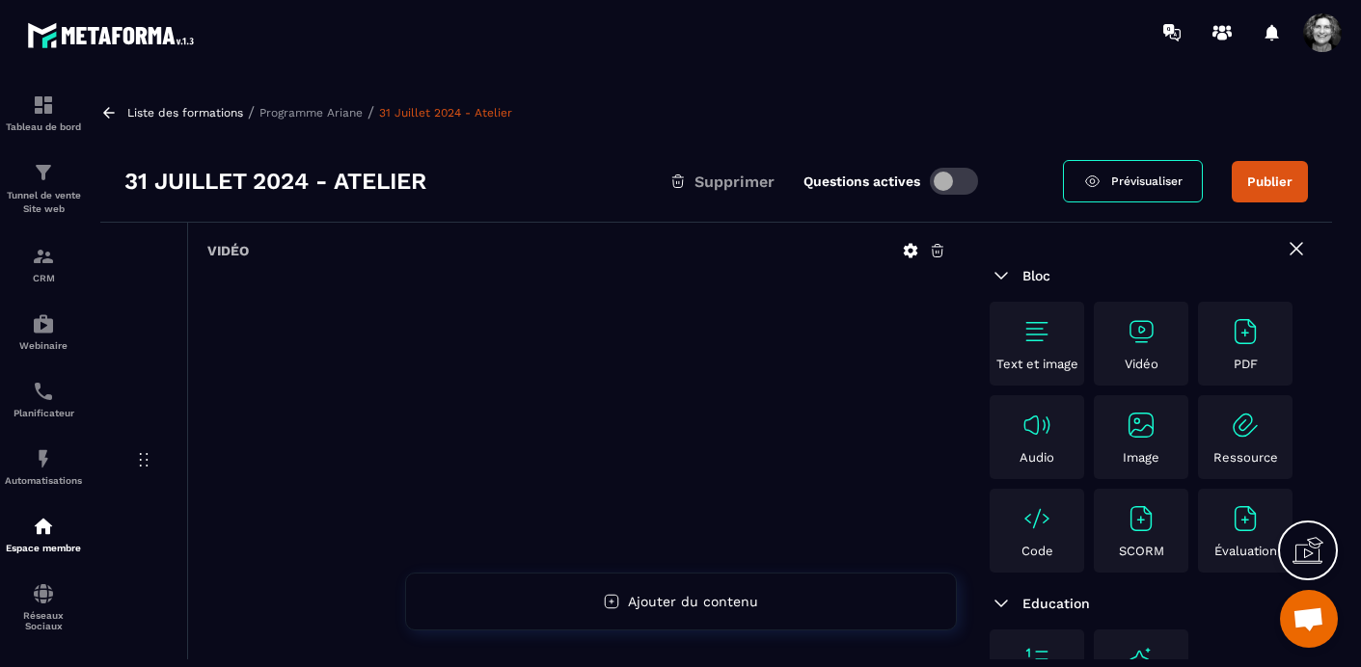
click at [936, 252] on icon at bounding box center [938, 251] width 12 height 13
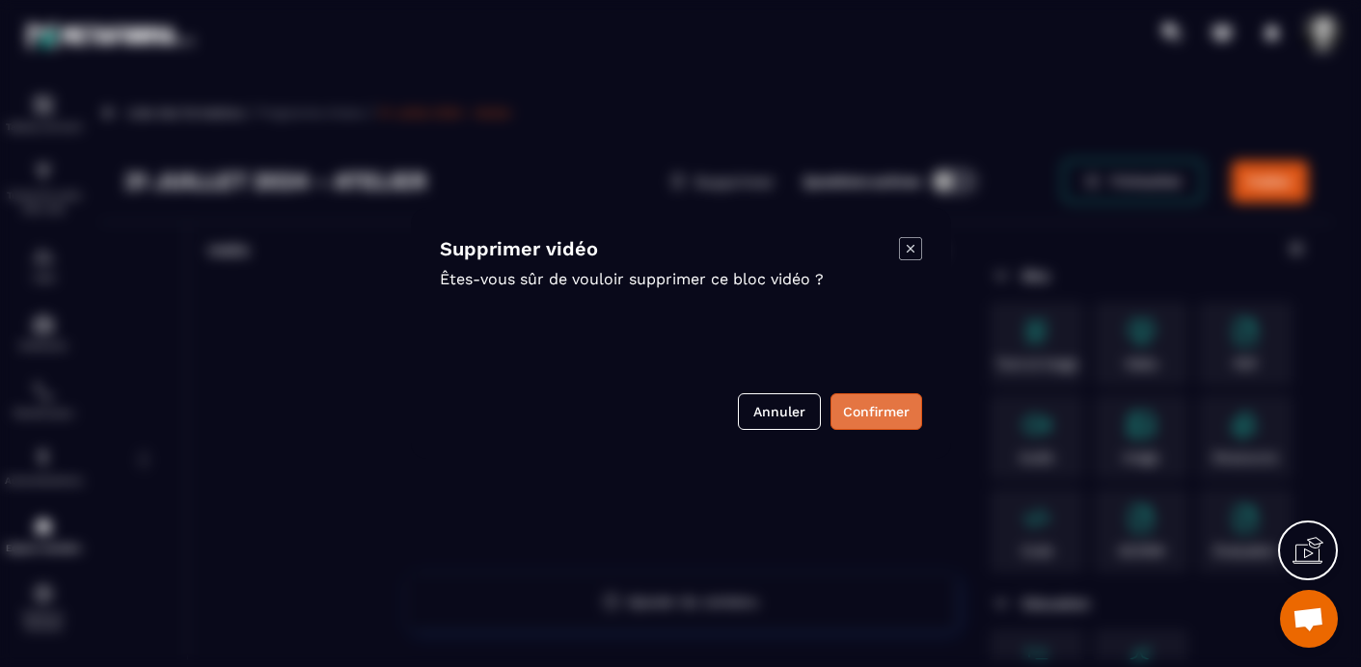
click at [872, 411] on button "Confirmer" at bounding box center [876, 412] width 92 height 37
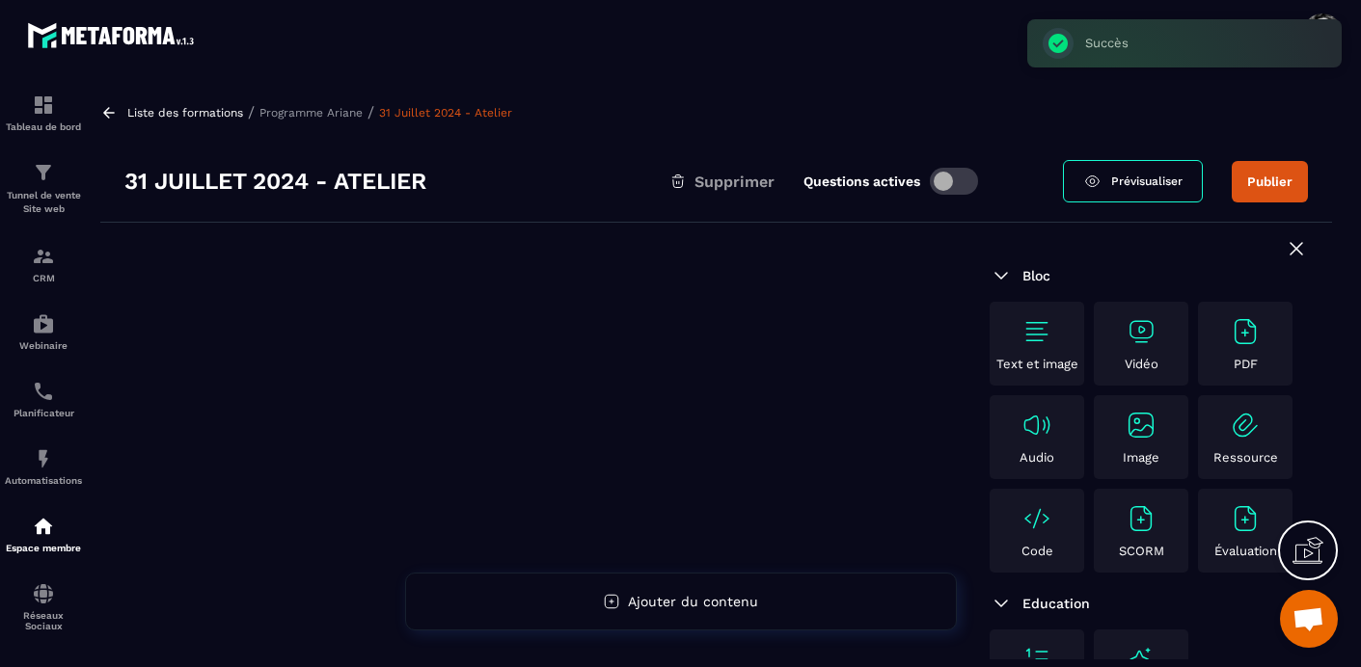
click at [1157, 340] on div "Vidéo" at bounding box center [1141, 343] width 85 height 55
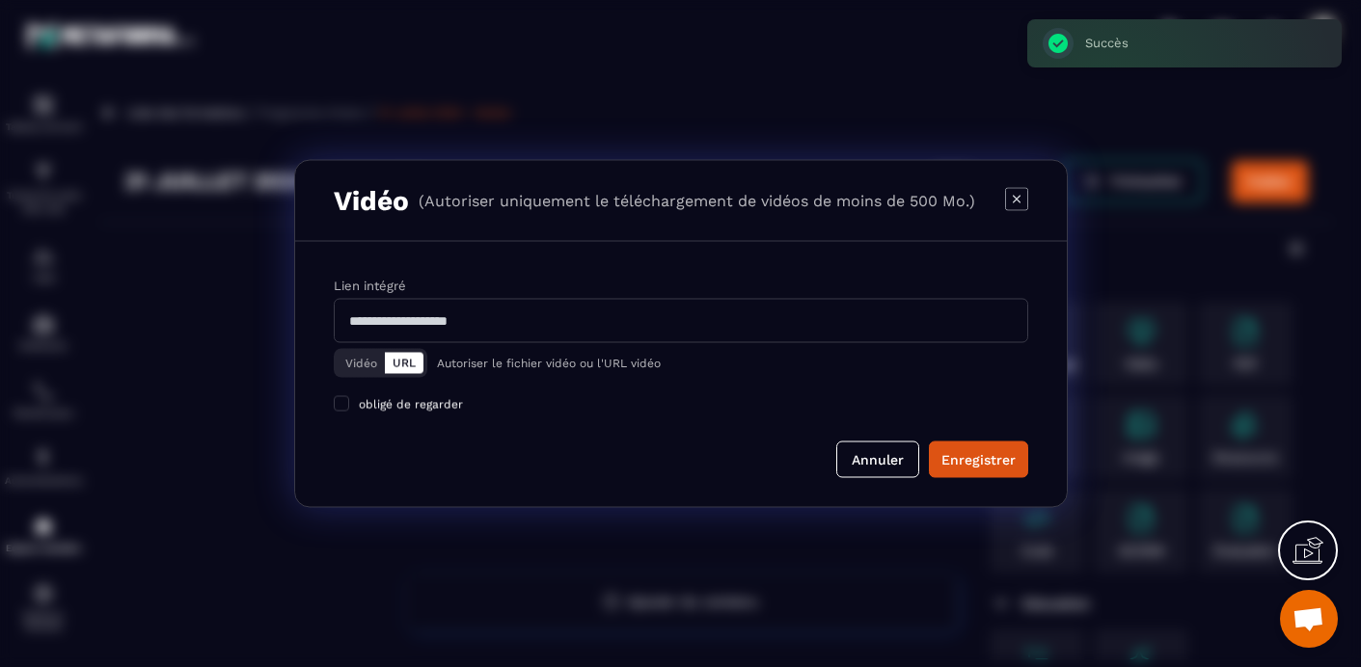
click at [355, 359] on button "Vidéo" at bounding box center [361, 363] width 47 height 21
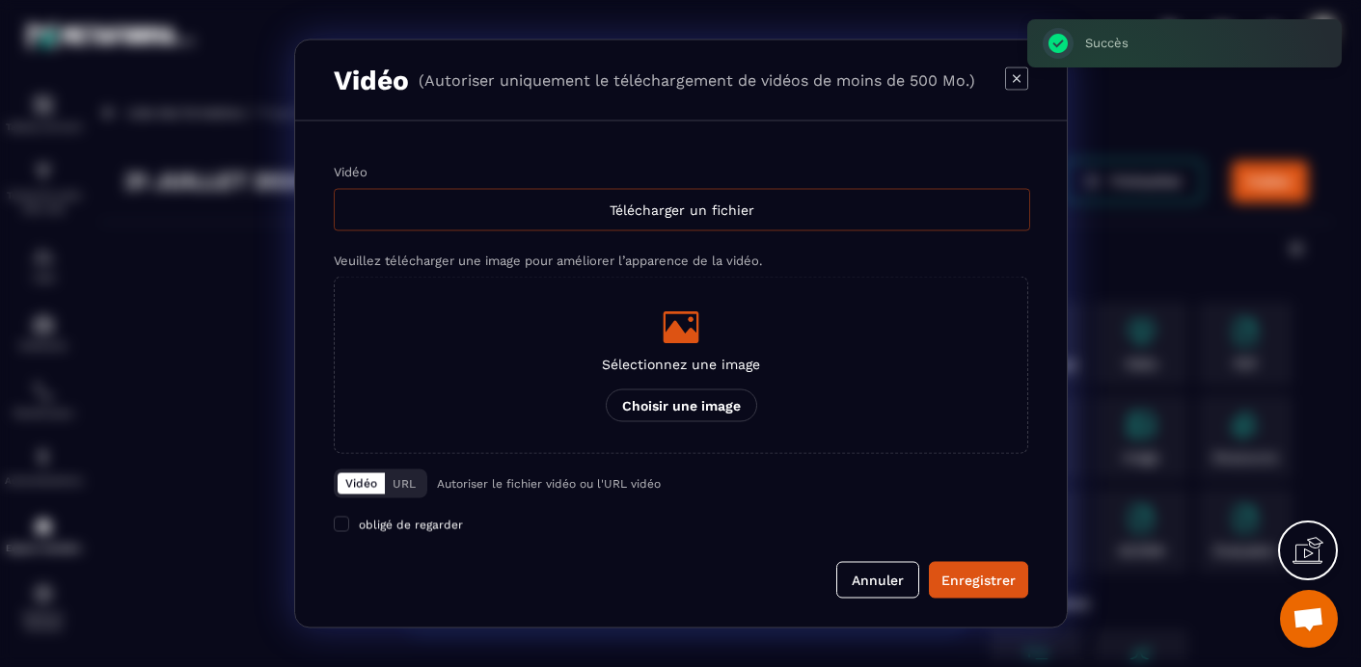
click at [705, 217] on div "Télécharger un fichier" at bounding box center [682, 210] width 696 height 42
click at [0, 0] on input "Vidéo Télécharger un fichier" at bounding box center [0, 0] width 0 height 0
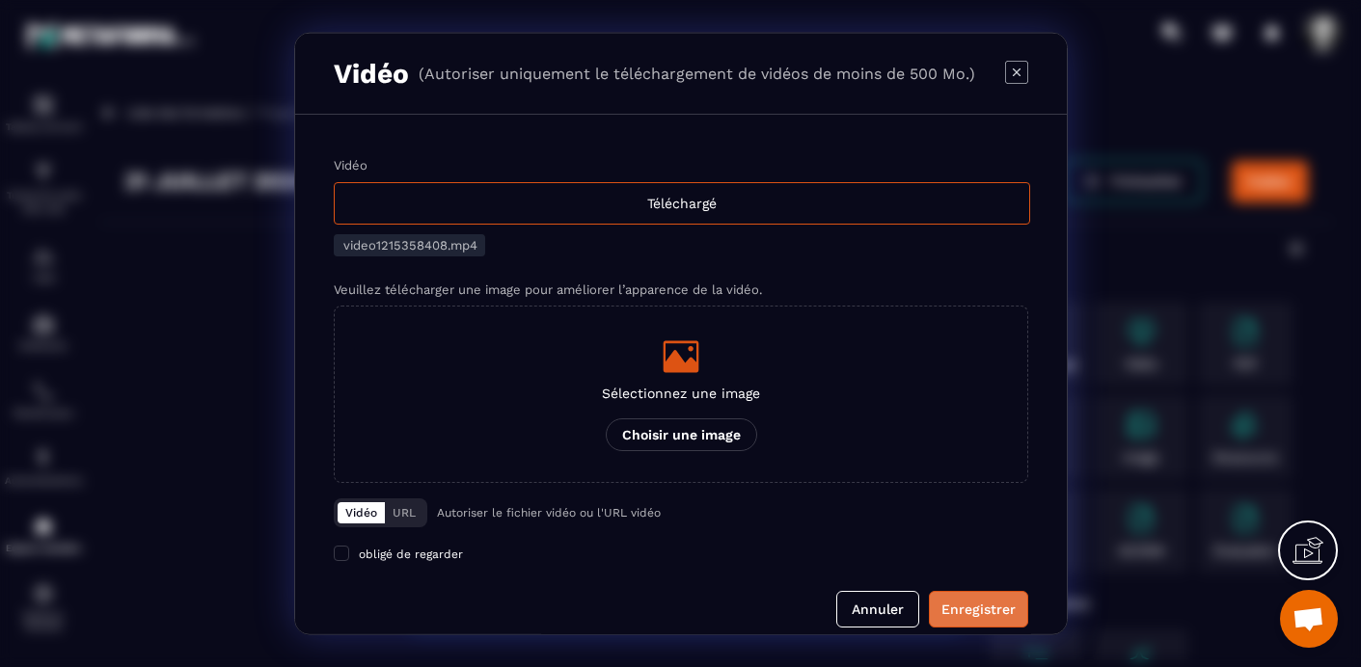
click at [974, 614] on div "Enregistrer" at bounding box center [978, 609] width 74 height 19
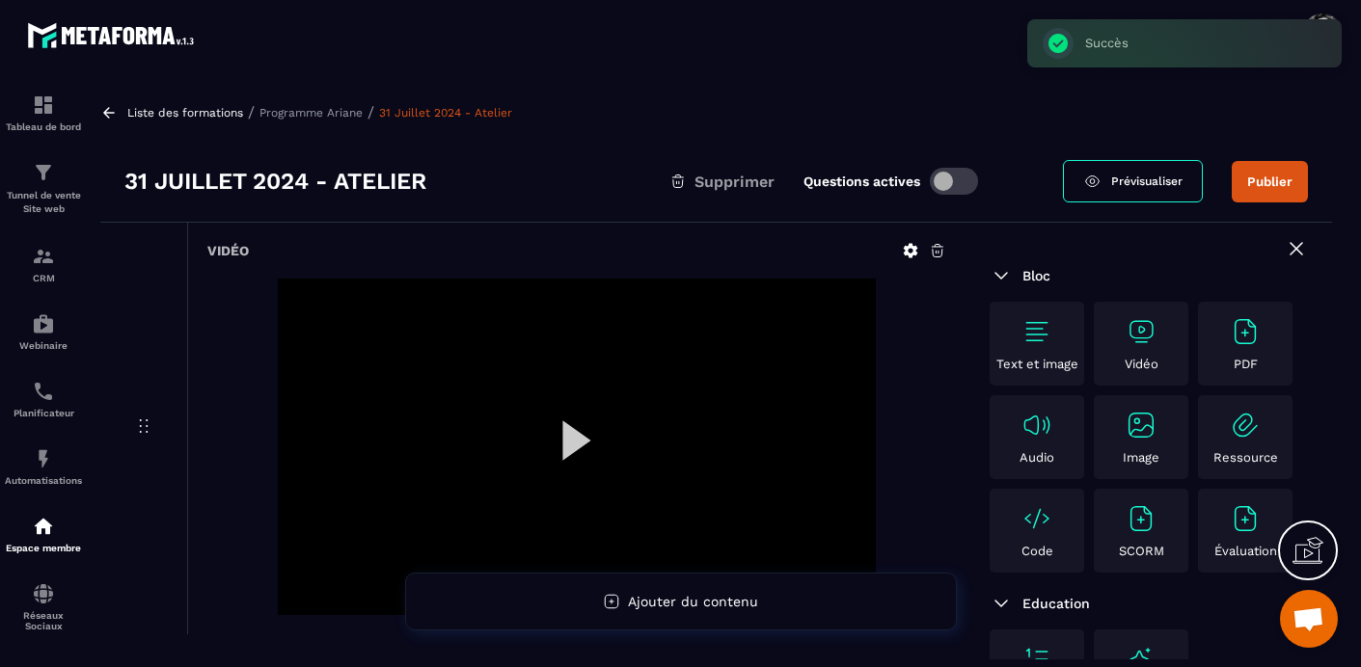
click at [1273, 183] on button "Publier" at bounding box center [1270, 181] width 76 height 41
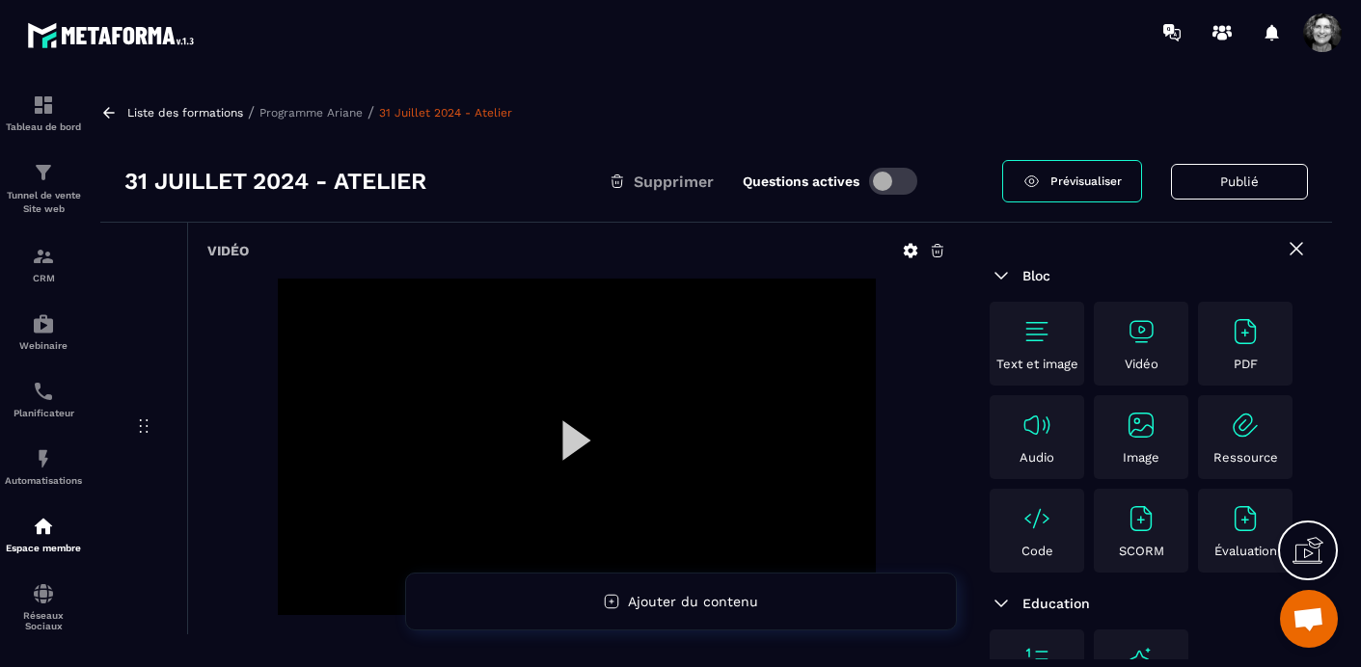
click at [326, 110] on p "Programme Ariane" at bounding box center [310, 113] width 103 height 14
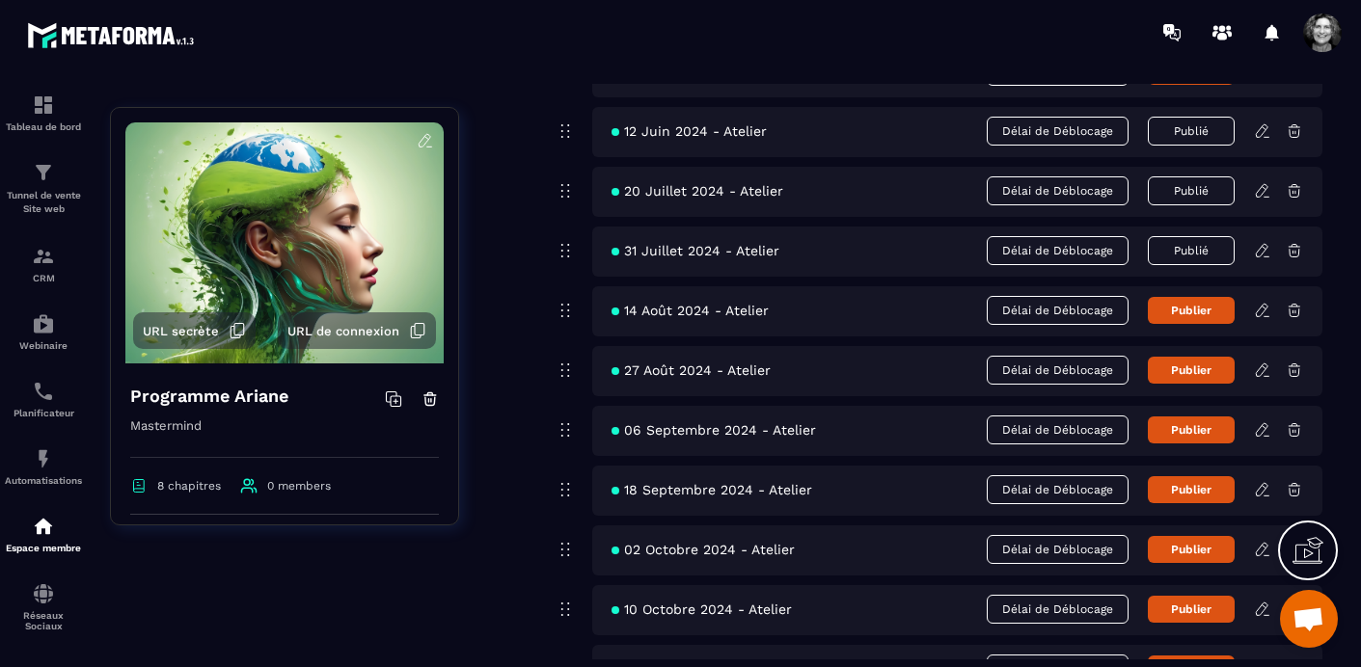
scroll to position [4030, 0]
